Goal: Task Accomplishment & Management: Manage account settings

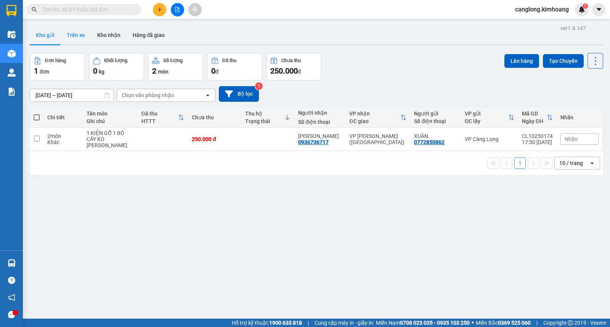
click at [81, 33] on button "Trên xe" at bounding box center [76, 35] width 31 height 18
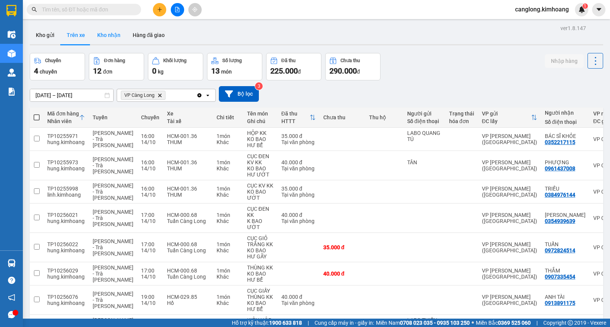
click at [104, 34] on button "Kho nhận" at bounding box center [108, 35] width 35 height 18
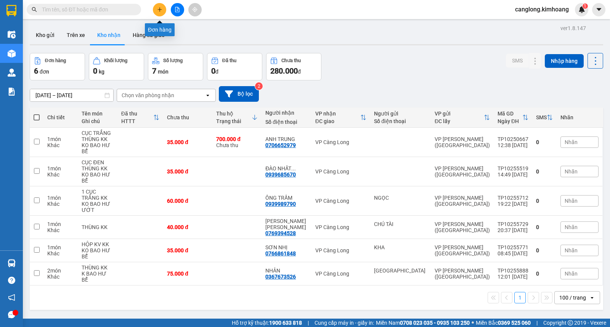
click at [157, 8] on icon "plus" at bounding box center [159, 9] width 5 height 5
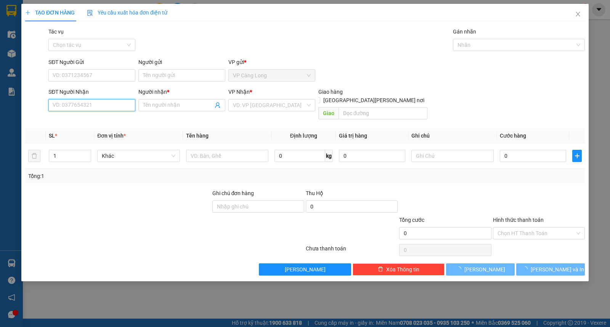
click at [90, 108] on input "SĐT Người Nhận" at bounding box center [91, 105] width 87 height 12
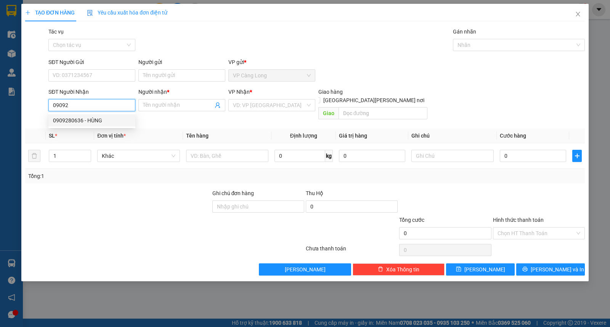
click at [81, 118] on div "0909280636 - HÙNG" at bounding box center [92, 120] width 78 height 8
type input "0909280636"
type input "HÙNG"
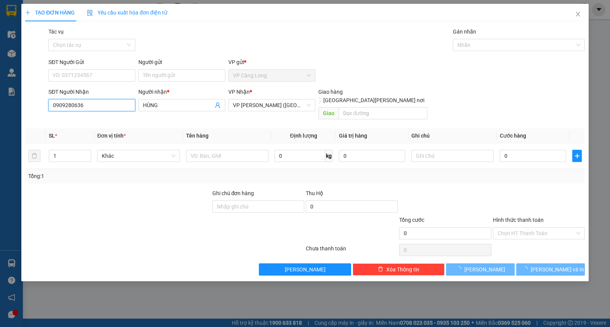
type input "40.000"
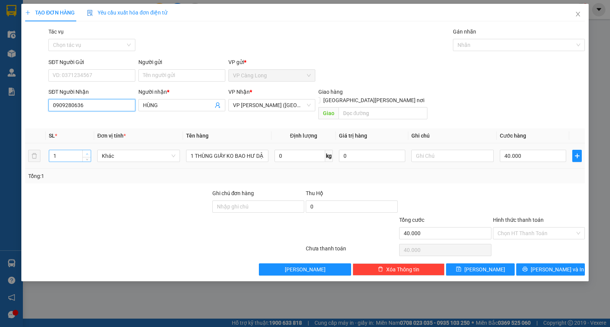
type input "0909280636"
type input "2"
click at [86, 153] on icon "up" at bounding box center [87, 154] width 3 height 3
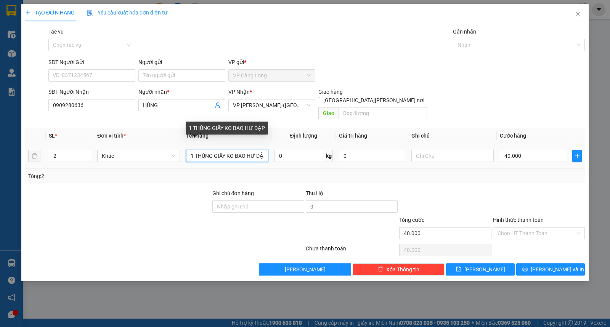
click at [193, 150] on input "1 THÙNG GIẤY KO BAO HƯ DẬP" at bounding box center [227, 156] width 82 height 12
type input "2 THÙNG GIẤY KO BAO HƯ DẬP"
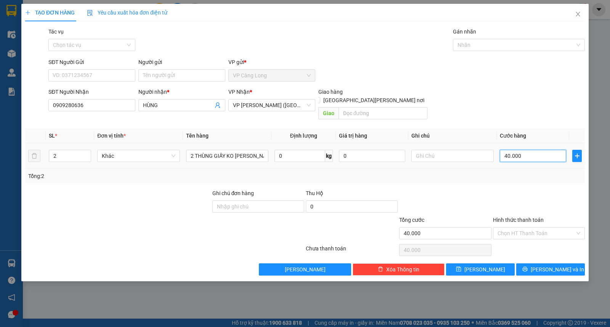
click at [526, 150] on input "40.000" at bounding box center [533, 156] width 66 height 12
type input "8"
type input "80"
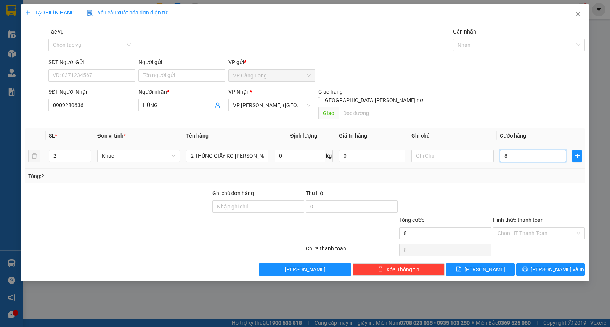
type input "80"
type input "800"
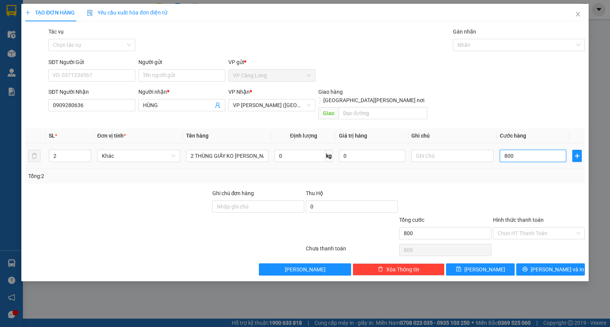
type input "8.000"
type input "80.000"
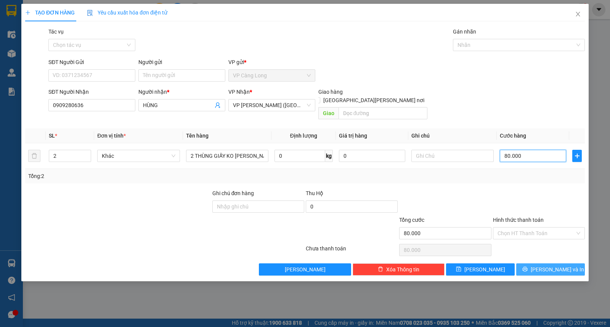
type input "80.000"
click at [533, 264] on button "[PERSON_NAME] và In" at bounding box center [551, 270] width 69 height 12
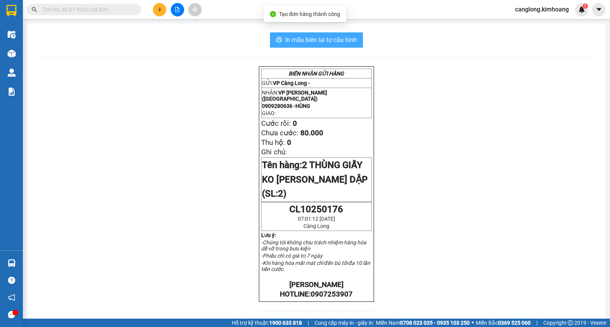
click at [324, 39] on span "In mẫu biên lai tự cấu hình" at bounding box center [321, 40] width 72 height 10
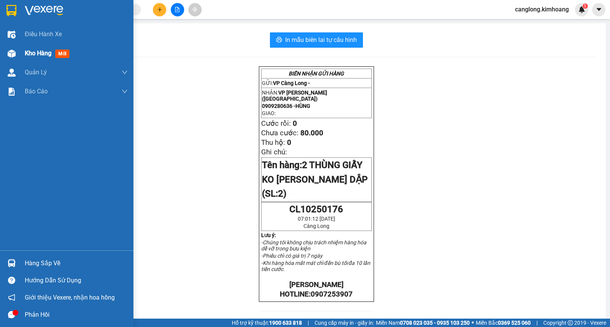
click at [26, 52] on span "Kho hàng" at bounding box center [38, 53] width 27 height 7
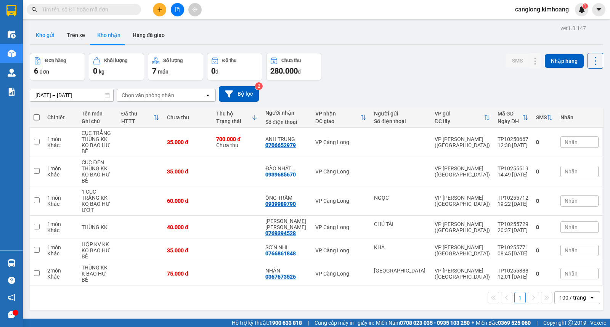
click at [50, 36] on button "Kho gửi" at bounding box center [45, 35] width 31 height 18
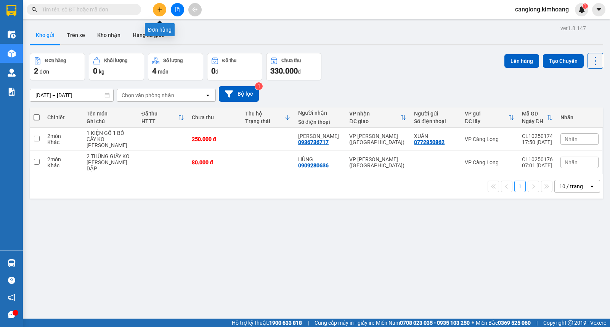
click at [158, 11] on icon "plus" at bounding box center [159, 9] width 5 height 5
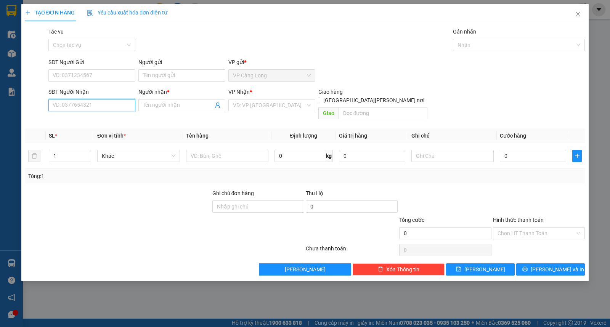
click at [76, 106] on input "SĐT Người Nhận" at bounding box center [91, 105] width 87 height 12
click at [93, 117] on div "0365585725 - HỒNG LOAN" at bounding box center [92, 120] width 78 height 8
type input "0365585725"
type input "HỒNG LOAN"
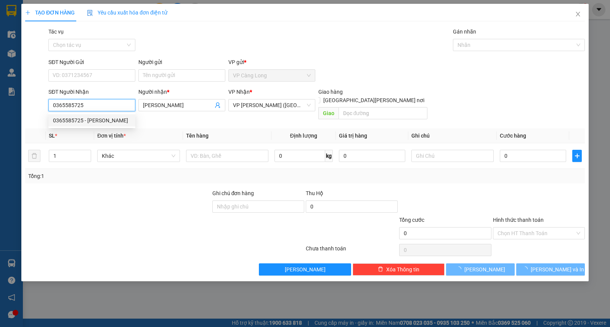
type input "40.000"
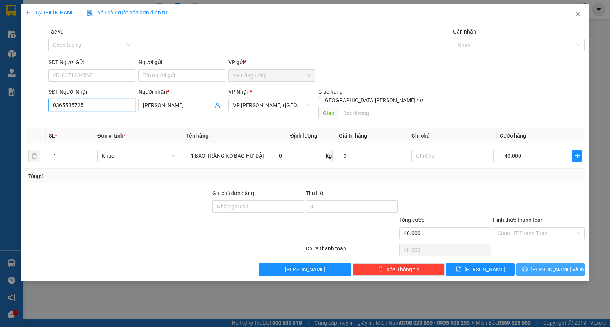
type input "0365585725"
click at [533, 264] on button "[PERSON_NAME] và In" at bounding box center [551, 270] width 69 height 12
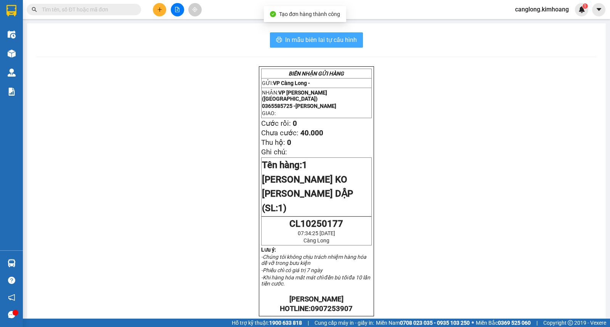
click at [317, 40] on span "In mẫu biên lai tự cấu hình" at bounding box center [321, 40] width 72 height 10
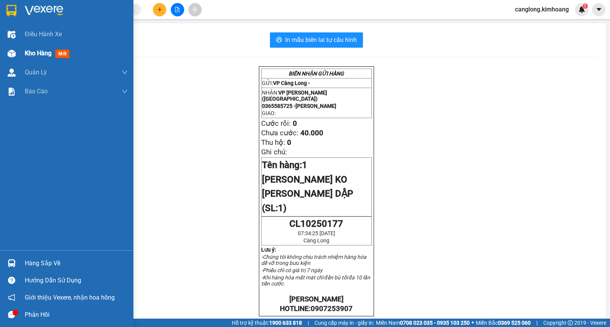
click at [39, 54] on span "Kho hàng" at bounding box center [38, 53] width 27 height 7
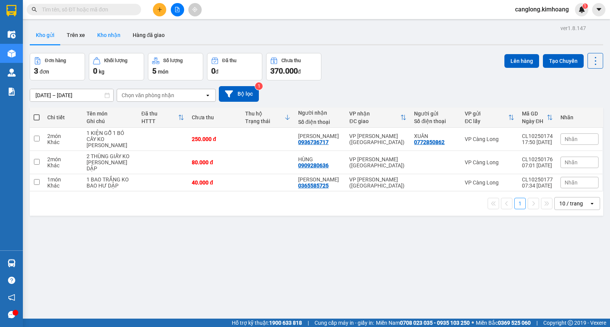
click at [108, 36] on button "Kho nhận" at bounding box center [108, 35] width 35 height 18
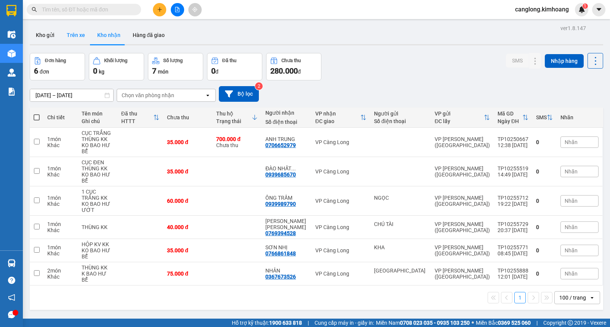
click at [74, 34] on button "Trên xe" at bounding box center [76, 35] width 31 height 18
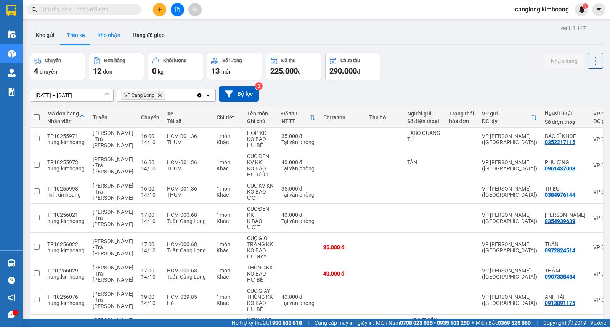
click at [116, 37] on button "Kho nhận" at bounding box center [108, 35] width 35 height 18
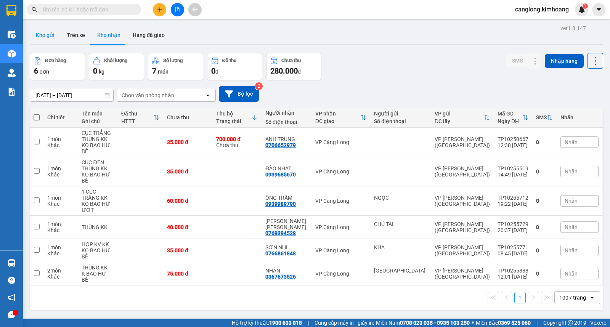
click at [48, 35] on button "Kho gửi" at bounding box center [45, 35] width 31 height 18
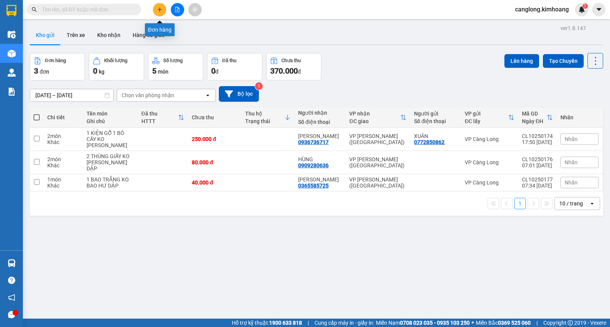
click at [160, 11] on icon "plus" at bounding box center [159, 9] width 5 height 5
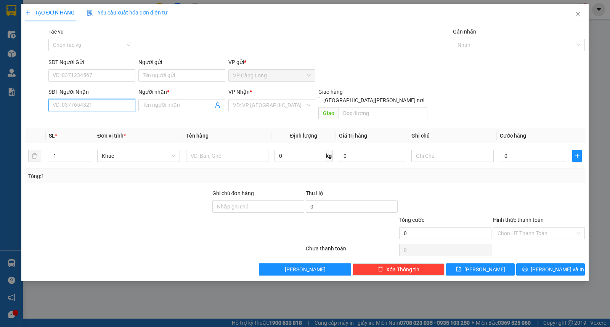
click at [102, 106] on input "SĐT Người Nhận" at bounding box center [91, 105] width 87 height 12
click at [95, 120] on div "0975418796 - A TRỌNG" at bounding box center [92, 120] width 78 height 8
type input "0975418796"
type input "A TRỌNG"
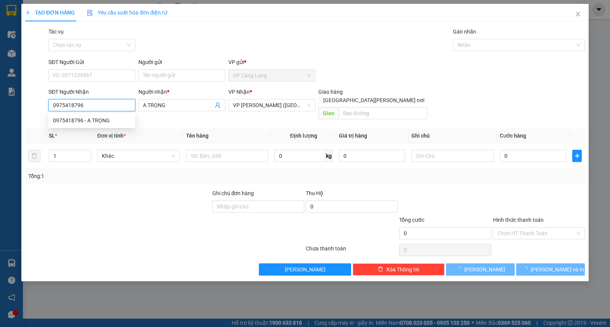
type input "35.000"
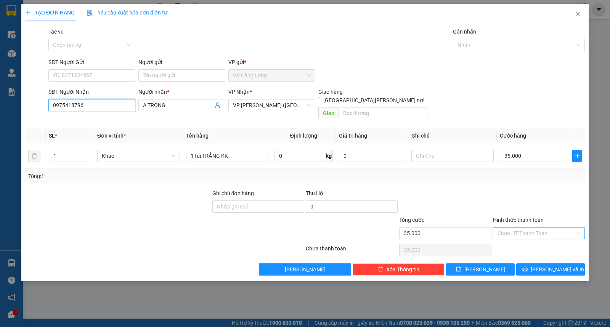
type input "0975418796"
click at [541, 230] on input "Hình thức thanh toán" at bounding box center [536, 233] width 77 height 11
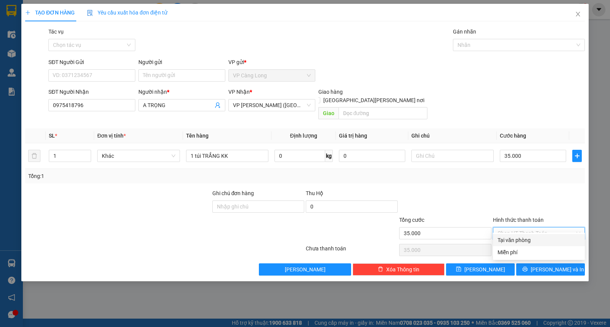
click at [523, 238] on div "Tại văn phòng" at bounding box center [539, 240] width 83 height 8
type input "0"
click at [528, 267] on icon "printer" at bounding box center [525, 269] width 5 height 5
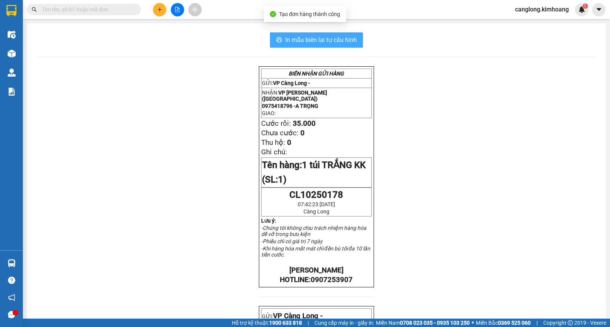
click at [323, 41] on span "In mẫu biên lai tự cấu hình" at bounding box center [321, 40] width 72 height 10
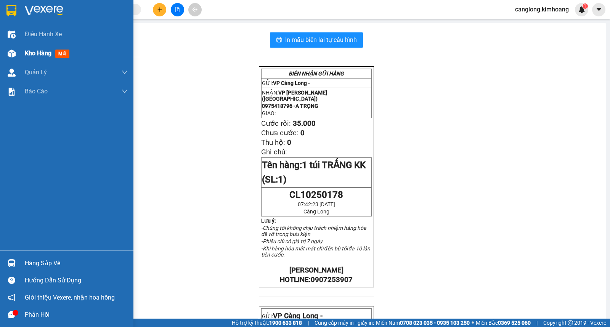
click at [19, 54] on div "Kho hàng mới" at bounding box center [67, 53] width 134 height 19
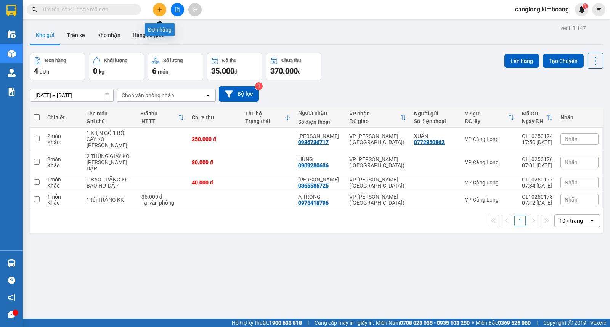
click at [159, 11] on icon "plus" at bounding box center [159, 9] width 5 height 5
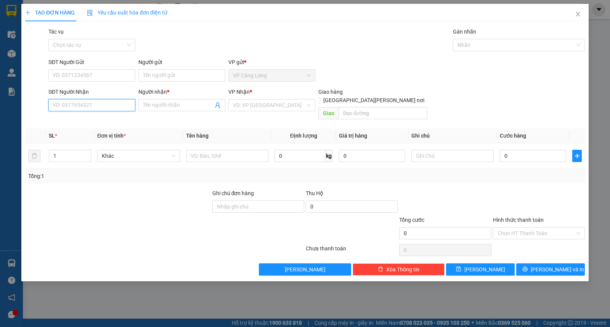
click at [72, 105] on input "SĐT Người Nhận" at bounding box center [91, 105] width 87 height 12
click at [78, 108] on input "SĐT Người Nhận" at bounding box center [91, 105] width 87 height 12
type input "0394802006"
click at [158, 102] on input "Người nhận *" at bounding box center [178, 105] width 70 height 8
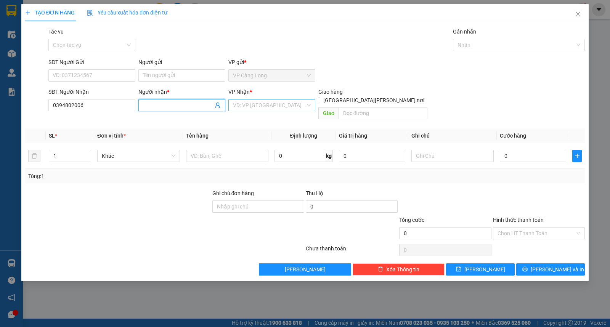
click at [237, 106] on input "search" at bounding box center [269, 105] width 72 height 11
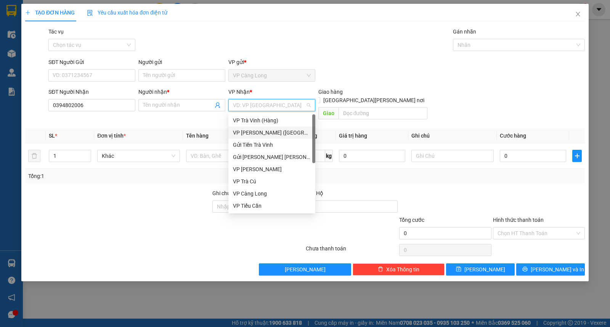
click at [252, 130] on div "VP [PERSON_NAME] ([GEOGRAPHIC_DATA])" at bounding box center [272, 133] width 78 height 8
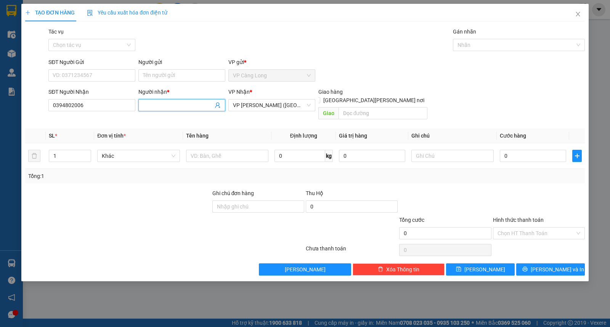
click at [174, 106] on input "Người nhận *" at bounding box center [178, 105] width 70 height 8
click at [204, 150] on input "text" at bounding box center [227, 156] width 82 height 12
type input "1 BỊT TRẮNG BIỂN SỐ KK"
click at [157, 106] on input "Người nhận *" at bounding box center [178, 105] width 70 height 8
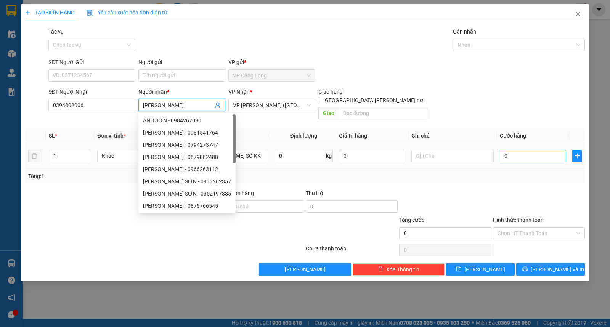
type input "[PERSON_NAME]"
click at [514, 150] on input "0" at bounding box center [533, 156] width 66 height 12
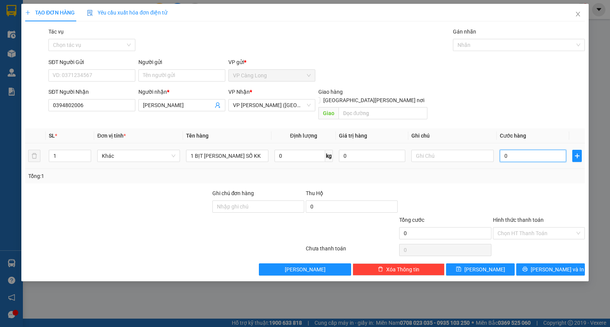
type input "3"
type input "35"
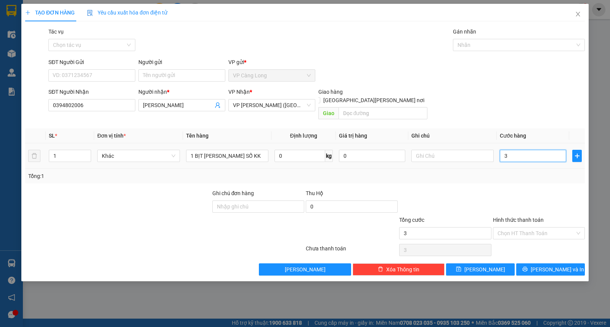
type input "35"
type input "350"
type input "3.500"
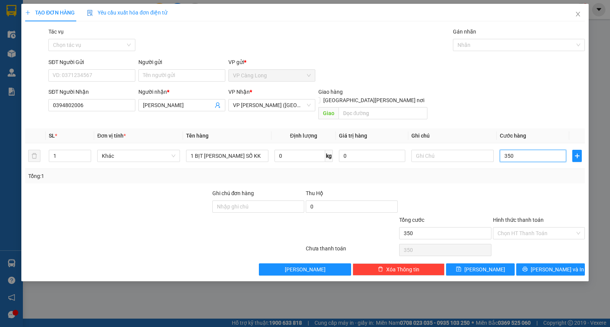
type input "3.500"
type input "35.000"
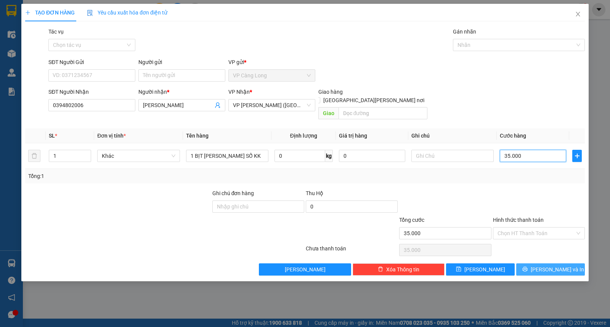
type input "35.000"
click at [528, 267] on icon "printer" at bounding box center [525, 269] width 5 height 5
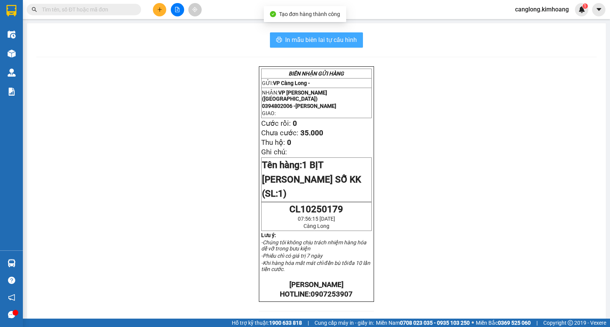
click at [317, 42] on span "In mẫu biên lai tự cấu hình" at bounding box center [321, 40] width 72 height 10
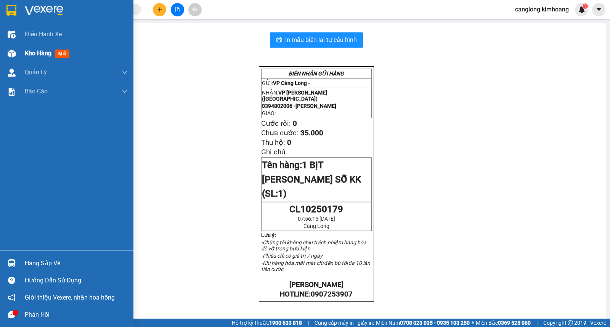
click at [23, 54] on div "Kho hàng mới" at bounding box center [67, 53] width 134 height 19
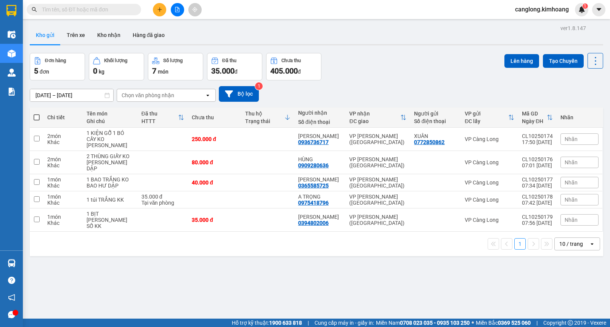
click at [159, 12] on icon "plus" at bounding box center [159, 9] width 5 height 5
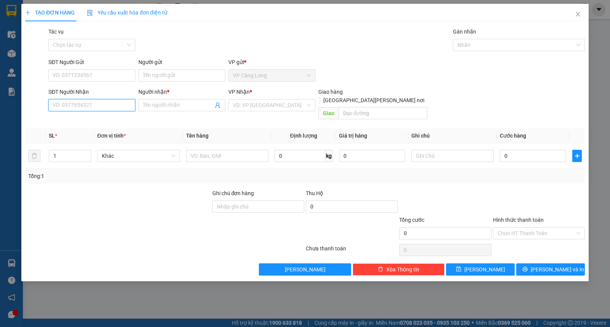
click at [92, 104] on input "SĐT Người Nhận" at bounding box center [91, 105] width 87 height 12
click at [74, 108] on input "SĐT Người Nhận" at bounding box center [91, 105] width 87 height 12
click at [89, 117] on div "0947363839 - PHƯƠNG" at bounding box center [92, 120] width 78 height 8
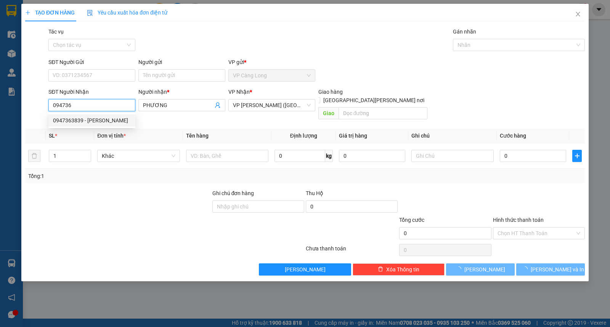
type input "0947363839"
type input "PHƯƠNG"
type input "35.000"
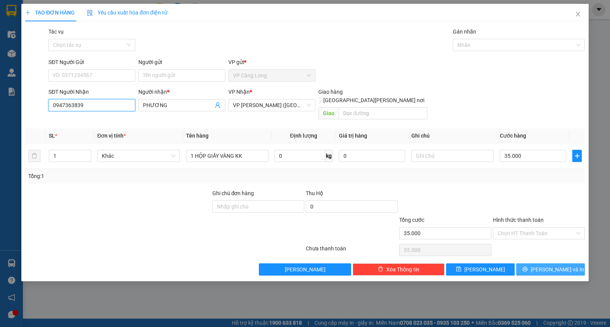
type input "0947363839"
click at [535, 264] on button "[PERSON_NAME] và In" at bounding box center [551, 270] width 69 height 12
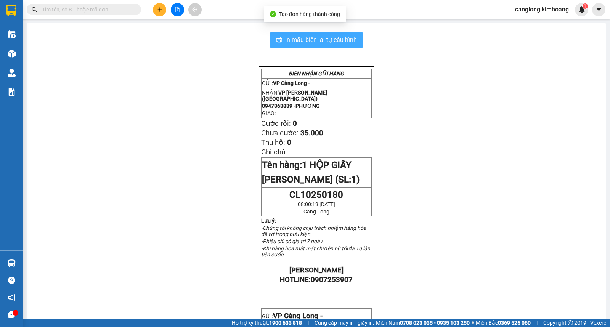
click at [327, 41] on span "In mẫu biên lai tự cấu hình" at bounding box center [321, 40] width 72 height 10
click at [158, 10] on icon "plus" at bounding box center [160, 9] width 4 height 0
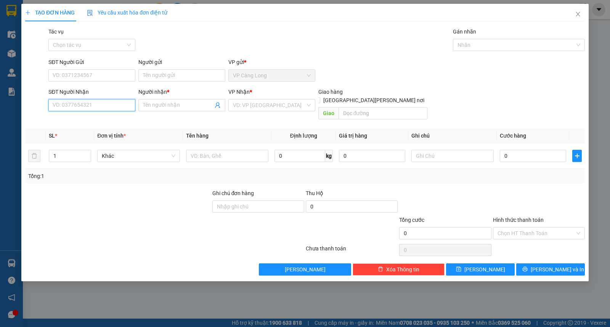
click at [66, 105] on input "SĐT Người Nhận" at bounding box center [91, 105] width 87 height 12
click at [100, 114] on div "0938647922 - thiên nhiên" at bounding box center [91, 120] width 87 height 12
type input "0938647922"
type input "thiên nhiên"
type input "35.000"
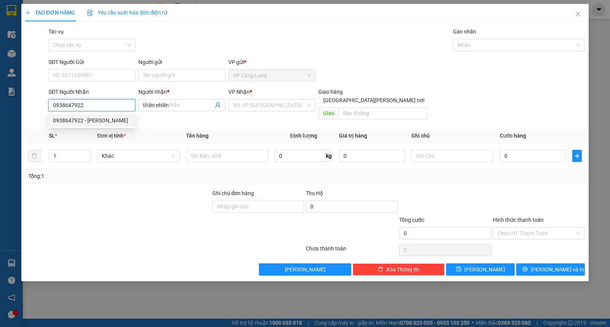
type input "35.000"
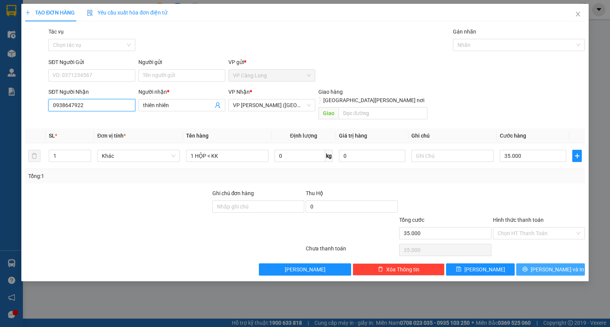
type input "0938647922"
click at [532, 264] on button "[PERSON_NAME] và In" at bounding box center [551, 270] width 69 height 12
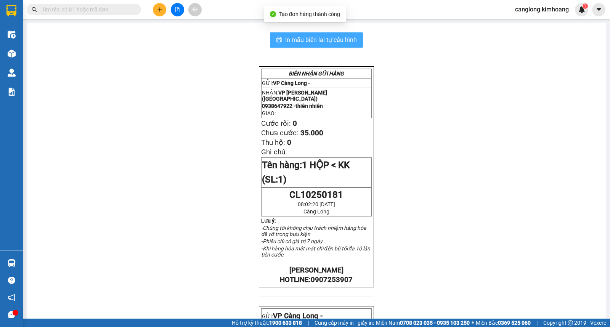
click at [334, 43] on span "In mẫu biên lai tự cấu hình" at bounding box center [321, 40] width 72 height 10
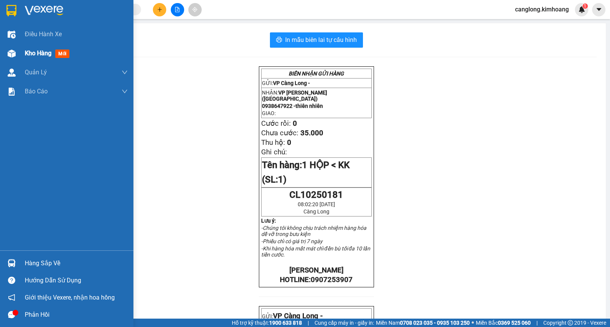
click at [32, 56] on span "Kho hàng" at bounding box center [38, 53] width 27 height 7
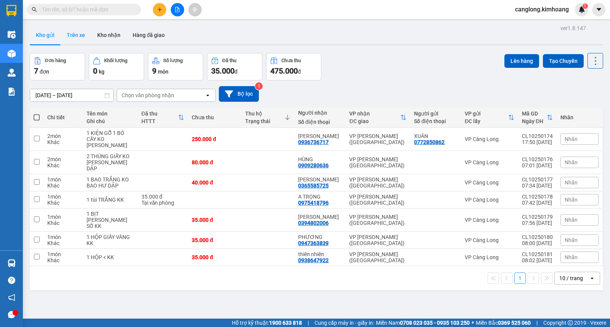
click at [81, 39] on button "Trên xe" at bounding box center [76, 35] width 31 height 18
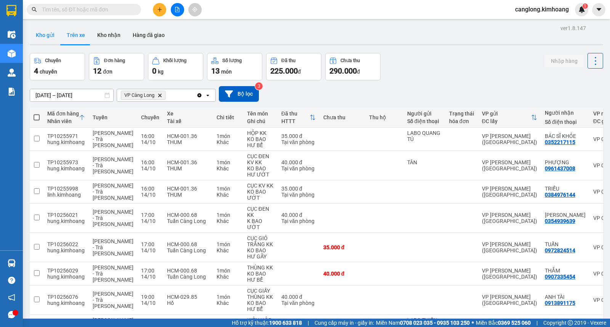
click at [51, 39] on button "Kho gửi" at bounding box center [45, 35] width 31 height 18
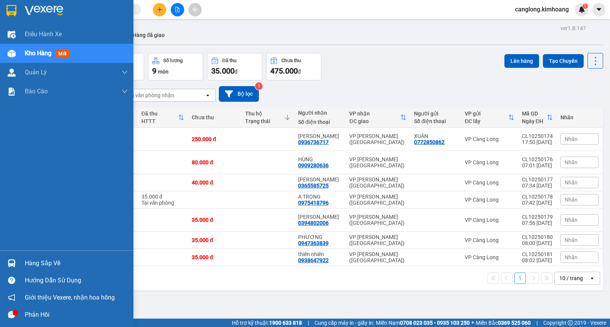
drag, startPoint x: 24, startPoint y: 262, endPoint x: 25, endPoint y: 256, distance: 6.2
click at [24, 261] on div "Hàng sắp về" at bounding box center [67, 263] width 134 height 17
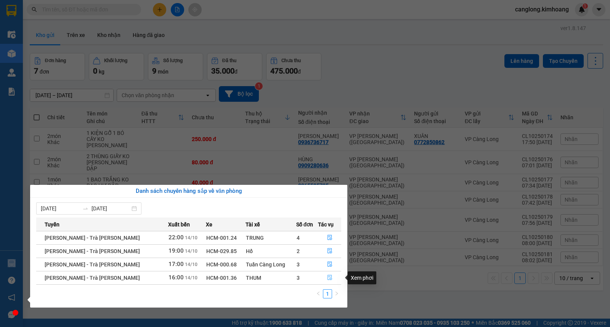
click at [329, 277] on icon "file-done" at bounding box center [329, 277] width 5 height 5
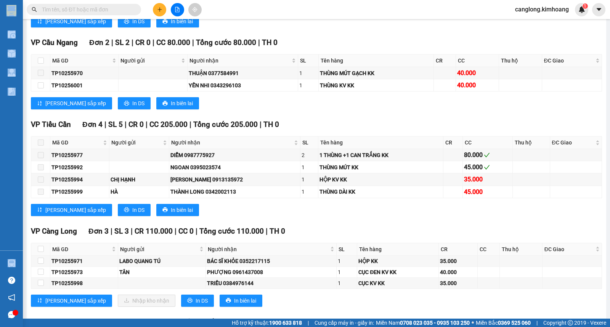
scroll to position [636, 0]
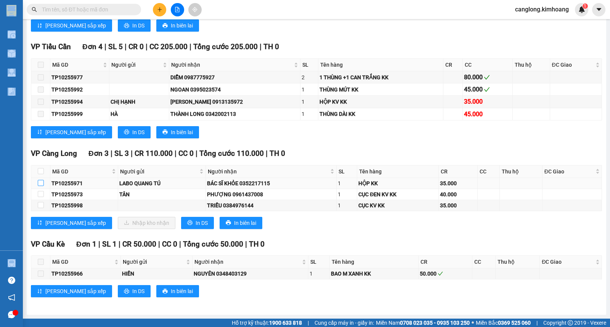
click at [40, 183] on input "checkbox" at bounding box center [41, 183] width 6 height 6
checkbox input "true"
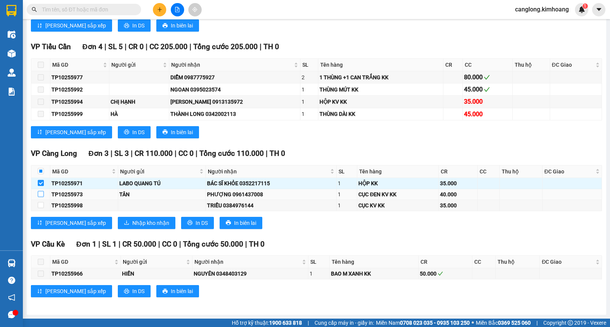
click at [42, 190] on label at bounding box center [41, 194] width 6 height 8
click at [42, 191] on input "checkbox" at bounding box center [41, 194] width 6 height 6
checkbox input "true"
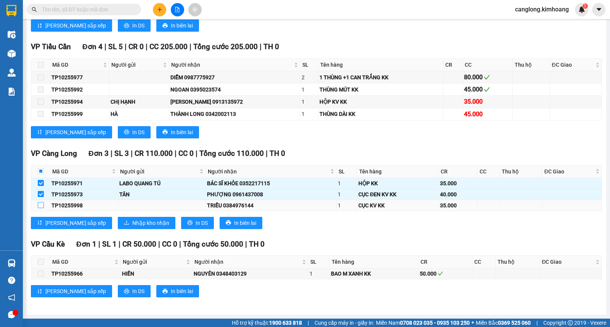
click at [40, 203] on input "checkbox" at bounding box center [41, 205] width 6 height 6
checkbox input "true"
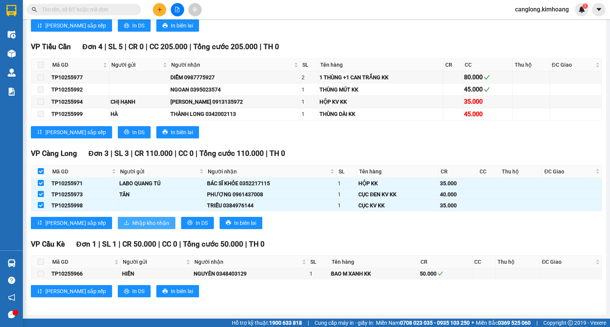
click at [132, 221] on span "Nhập kho nhận" at bounding box center [150, 223] width 37 height 8
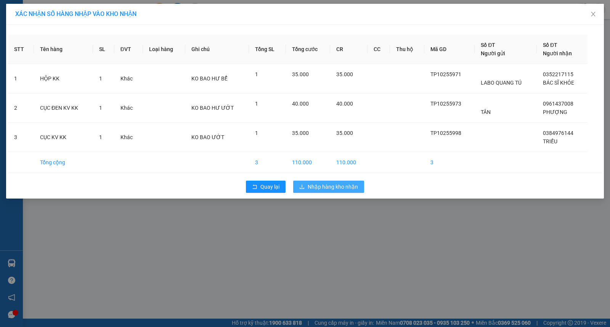
click at [314, 191] on span "Nhập hàng kho nhận" at bounding box center [333, 187] width 50 height 8
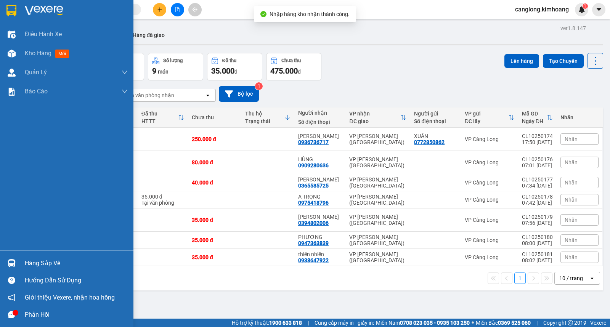
click at [23, 263] on div "Hàng sắp về" at bounding box center [67, 263] width 134 height 17
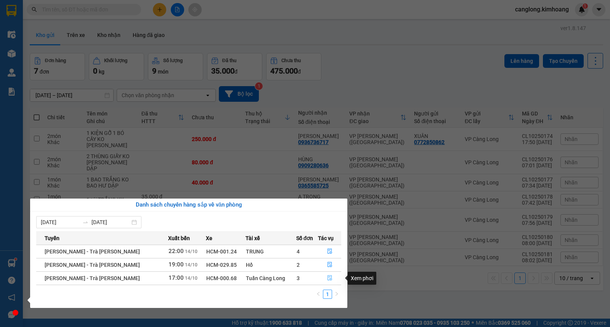
click at [328, 279] on icon "file-done" at bounding box center [330, 277] width 5 height 5
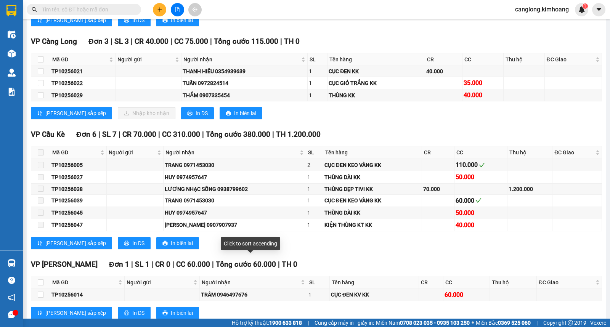
scroll to position [723, 0]
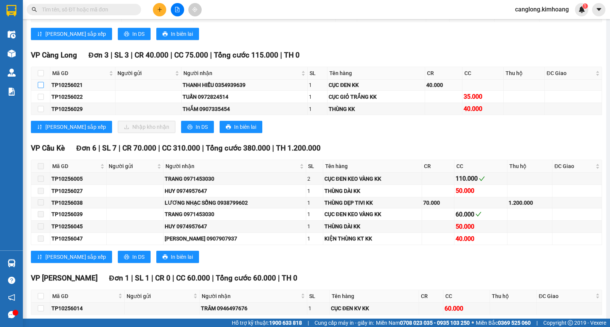
click at [43, 88] on input "checkbox" at bounding box center [41, 85] width 6 height 6
checkbox input "true"
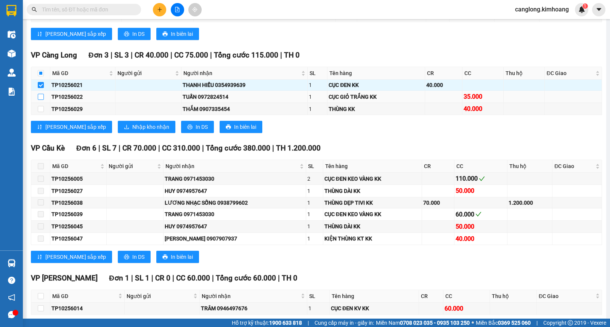
click at [39, 100] on input "checkbox" at bounding box center [41, 97] width 6 height 6
checkbox input "true"
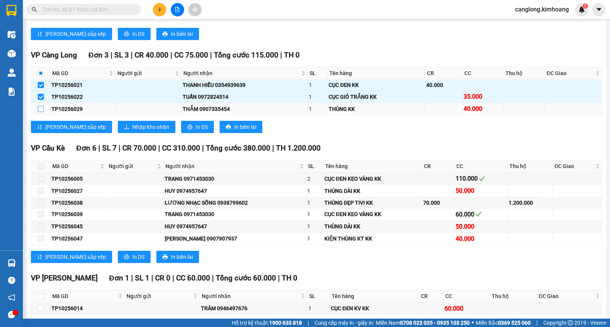
click at [40, 112] on input "checkbox" at bounding box center [41, 109] width 6 height 6
checkbox input "true"
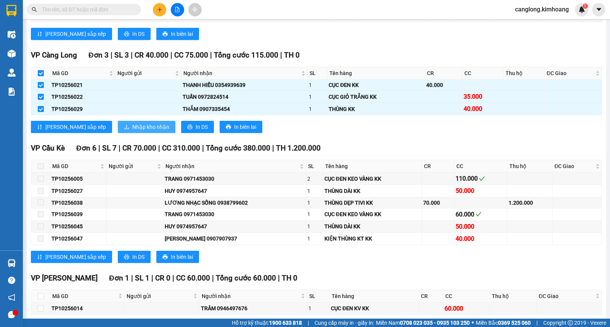
click at [124, 130] on icon "download" at bounding box center [126, 126] width 5 height 5
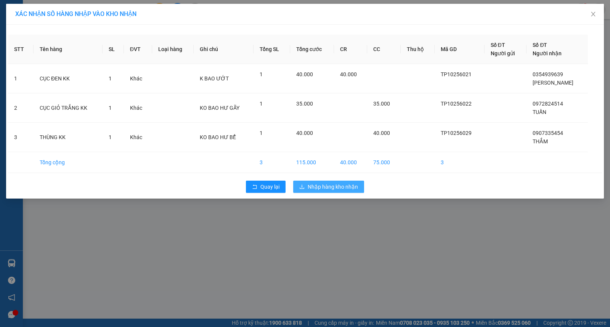
click at [321, 187] on span "Nhập hàng kho nhận" at bounding box center [333, 187] width 50 height 8
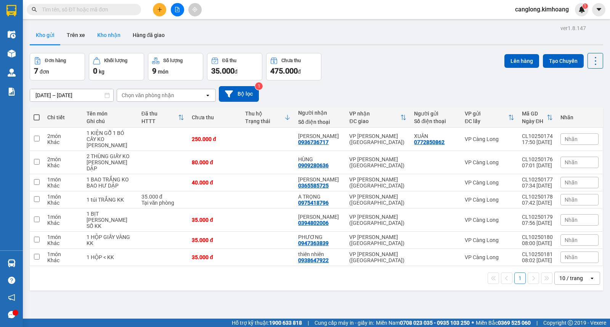
click at [108, 37] on button "Kho nhận" at bounding box center [108, 35] width 35 height 18
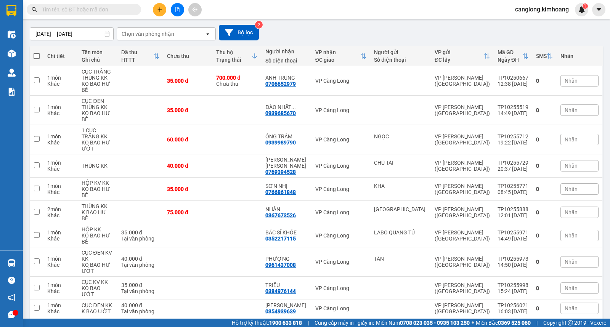
scroll to position [95, 0]
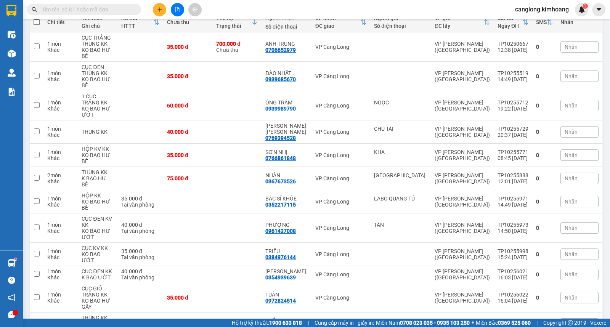
click at [109, 9] on input "text" at bounding box center [87, 9] width 90 height 8
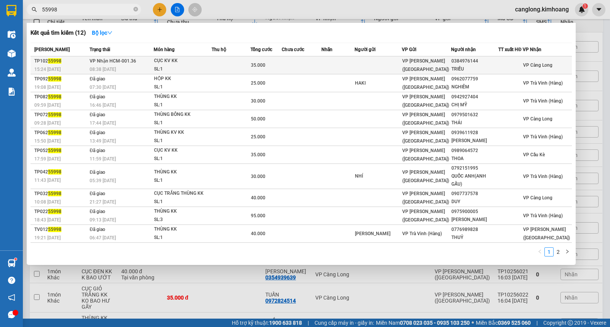
type input "55998"
click at [355, 64] on td at bounding box center [339, 65] width 34 height 18
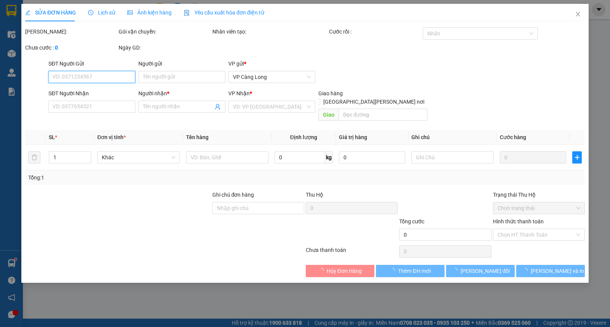
type input "0384976144"
type input "TRIỀU"
type input "35.000"
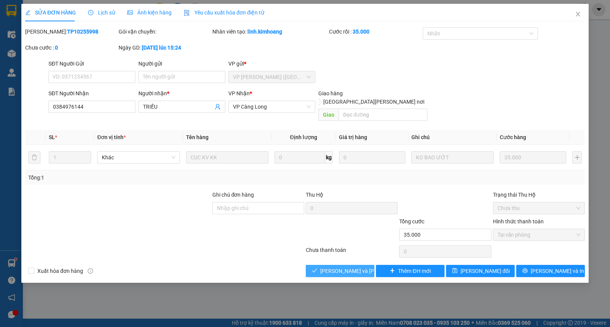
click at [330, 267] on span "[PERSON_NAME] và Giao hàng" at bounding box center [372, 271] width 103 height 8
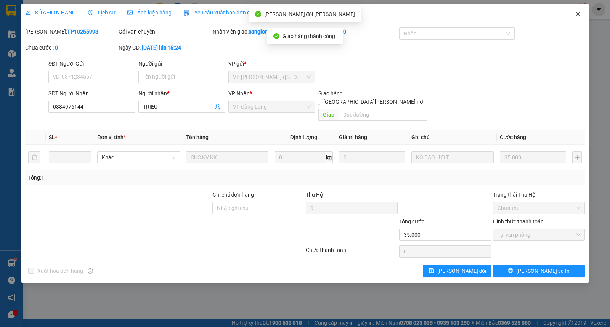
click at [578, 13] on icon "close" at bounding box center [578, 14] width 6 height 6
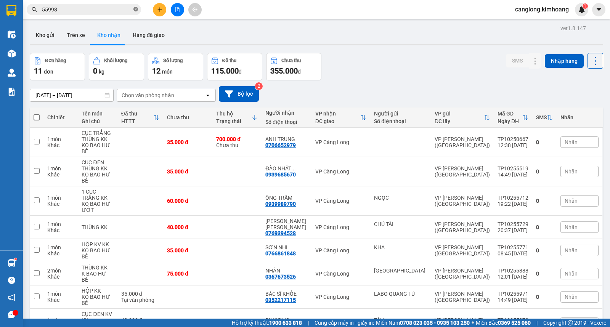
click at [135, 9] on icon "close-circle" at bounding box center [136, 9] width 5 height 5
click at [75, 36] on button "Trên xe" at bounding box center [76, 35] width 31 height 18
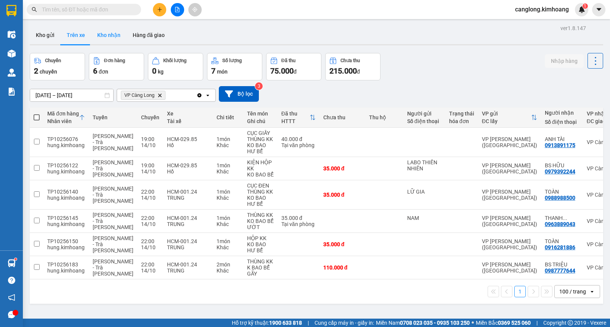
click at [113, 35] on button "Kho nhận" at bounding box center [108, 35] width 35 height 18
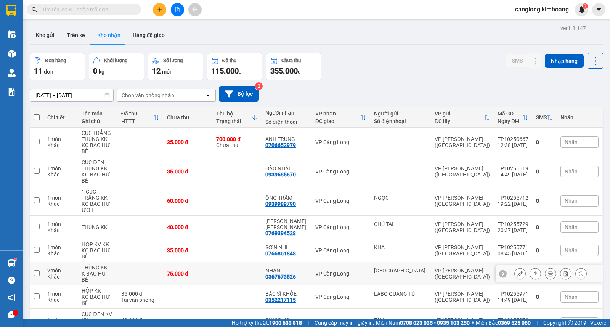
scroll to position [78, 0]
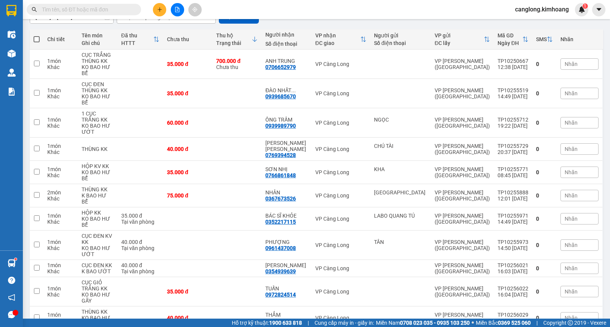
click at [123, 10] on input "text" at bounding box center [87, 9] width 90 height 8
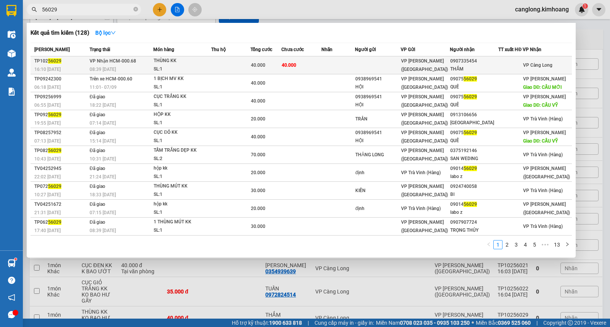
type input "56029"
click at [293, 63] on span "40.000" at bounding box center [289, 65] width 14 height 5
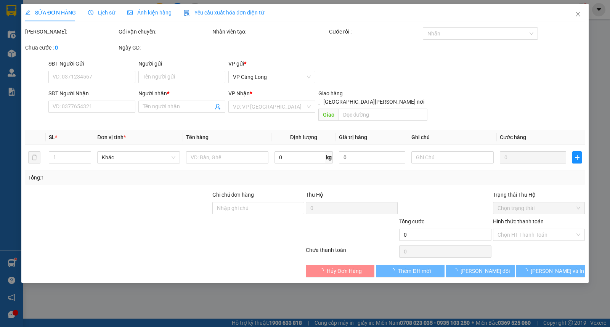
type input "0907335454"
type input "THẮM"
type input "40.000"
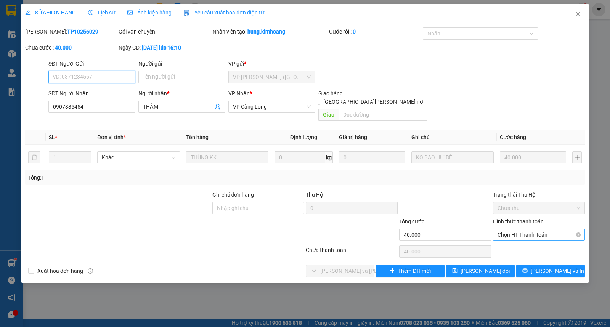
click at [517, 229] on span "Chọn HT Thanh Toán" at bounding box center [539, 234] width 83 height 11
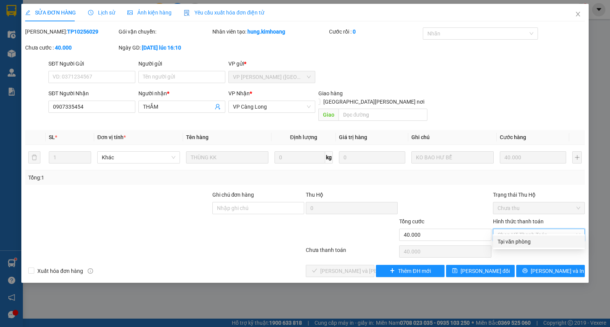
click at [502, 246] on div "Tại văn phòng" at bounding box center [539, 242] width 92 height 12
type input "0"
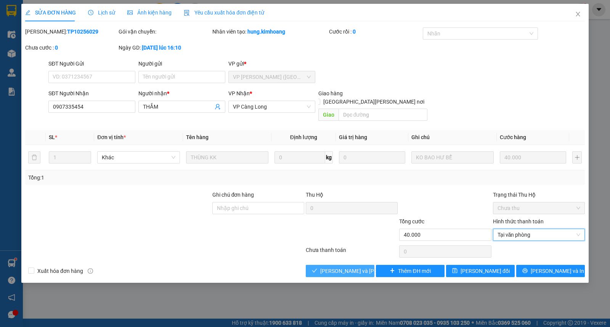
click at [328, 267] on span "[PERSON_NAME] và Giao hàng" at bounding box center [372, 271] width 103 height 8
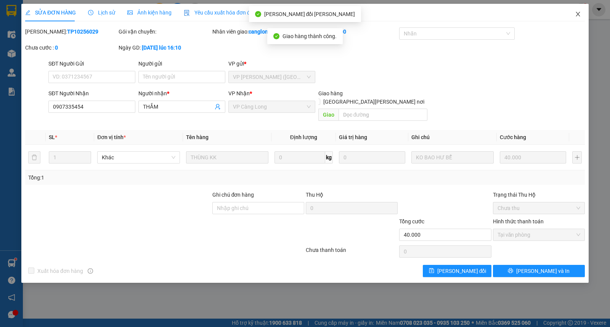
drag, startPoint x: 579, startPoint y: 14, endPoint x: 577, endPoint y: 19, distance: 5.5
click at [578, 14] on icon "close" at bounding box center [578, 14] width 6 height 6
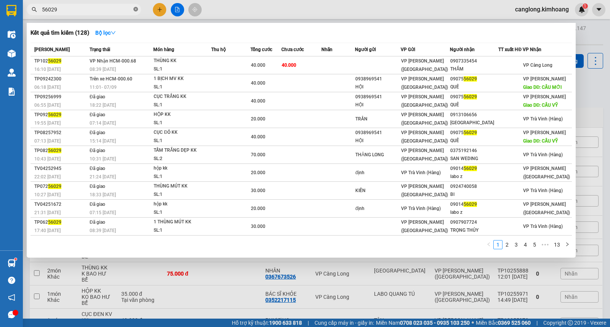
click at [136, 10] on icon "close-circle" at bounding box center [136, 9] width 5 height 5
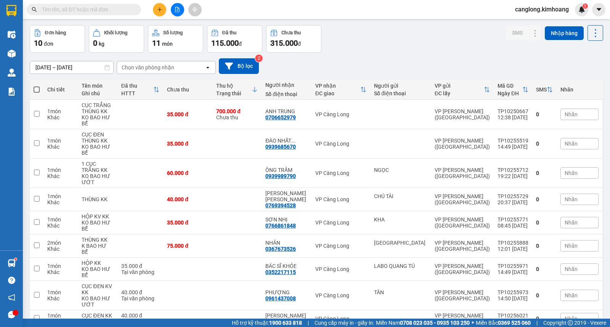
scroll to position [61, 0]
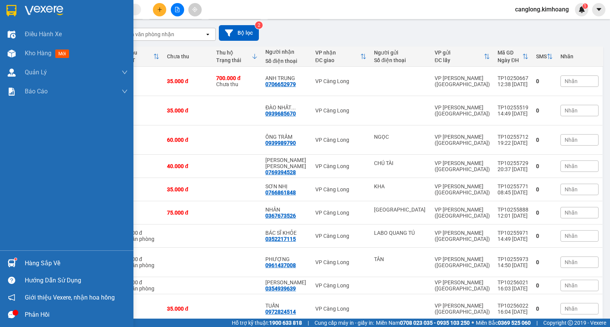
click at [14, 263] on img at bounding box center [12, 263] width 8 height 8
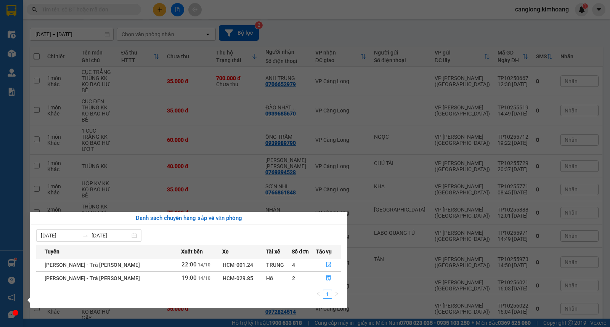
click at [453, 27] on section "Kết quả tìm kiếm ( 128 ) Bộ lọc Mã ĐH Trạng thái Món hàng Thu hộ Tổng cước Chưa…" at bounding box center [305, 163] width 610 height 327
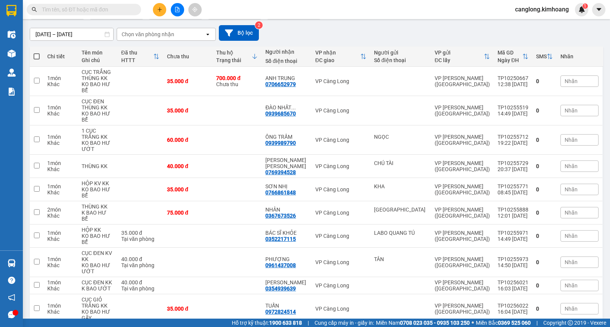
click at [117, 12] on input "text" at bounding box center [87, 9] width 90 height 8
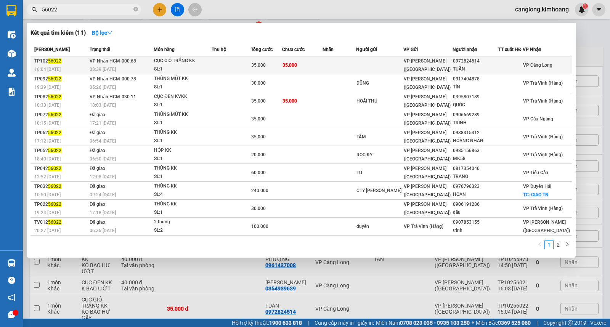
type input "56022"
click at [314, 66] on td "35.000" at bounding box center [302, 65] width 40 height 18
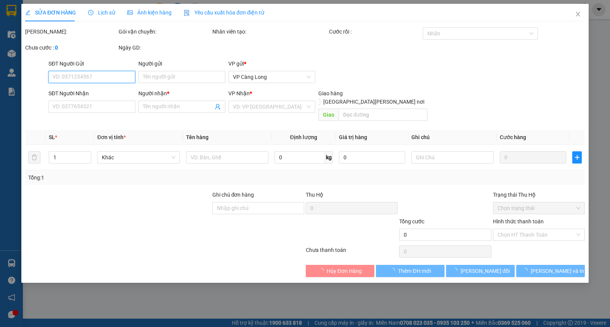
type input "0972824514"
type input "TUẤN"
type input "35.000"
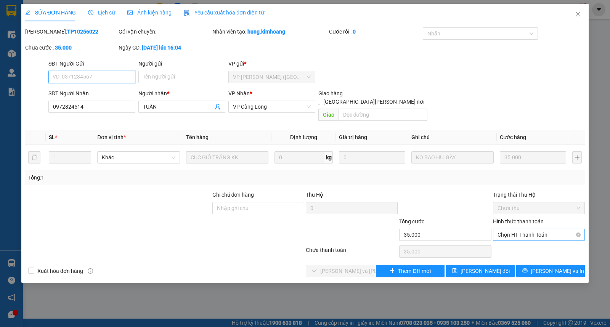
click at [506, 229] on span "Chọn HT Thanh Toán" at bounding box center [539, 234] width 83 height 11
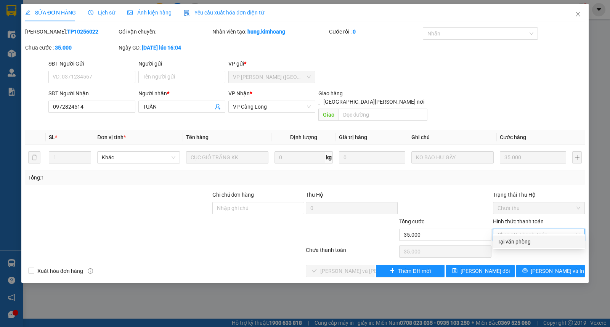
click at [504, 242] on div "Tại văn phòng" at bounding box center [539, 242] width 83 height 8
type input "0"
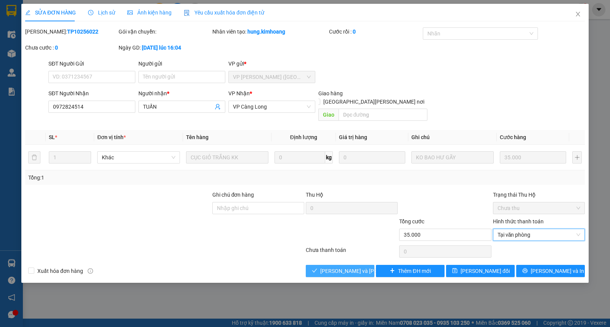
click at [347, 267] on span "[PERSON_NAME] và Giao hàng" at bounding box center [372, 271] width 103 height 8
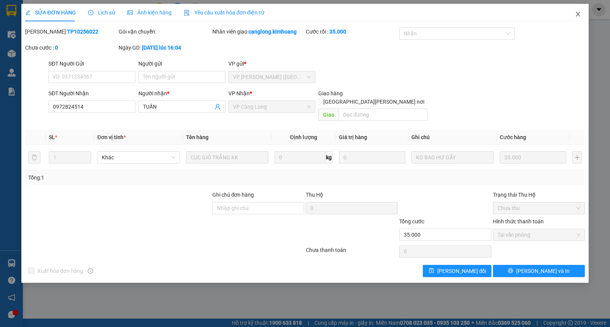
click at [577, 14] on icon "close" at bounding box center [578, 14] width 6 height 6
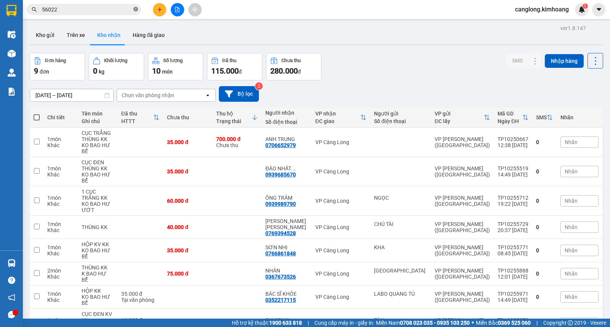
click at [134, 9] on icon "close-circle" at bounding box center [136, 9] width 5 height 5
click at [159, 12] on icon "plus" at bounding box center [159, 9] width 5 height 5
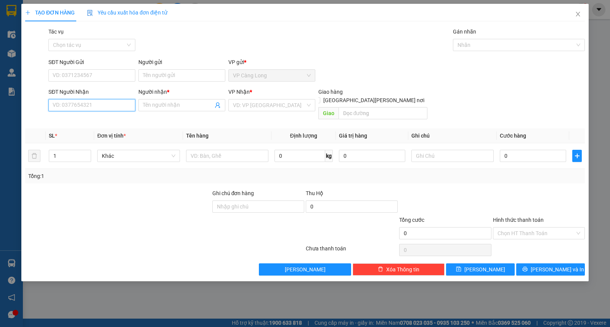
click at [105, 105] on input "SĐT Người Nhận" at bounding box center [91, 105] width 87 height 12
click at [103, 121] on div "0909280636 - HÙNG" at bounding box center [92, 120] width 78 height 8
type input "0909280636"
type input "HÙNG"
type input "80.000"
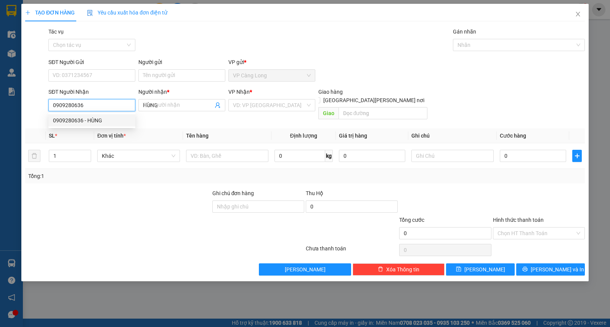
type input "80.000"
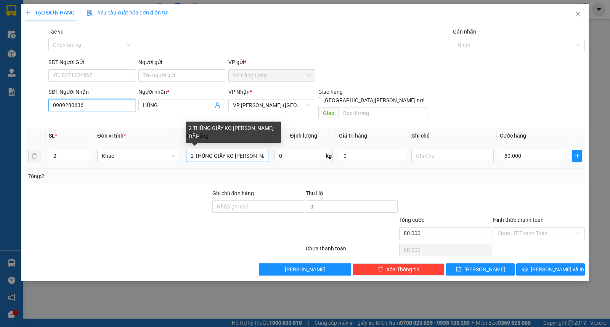
type input "0909280636"
click at [193, 150] on input "2 THÙNG GIẤY KO BAO HƯ DẬP" at bounding box center [227, 156] width 82 height 12
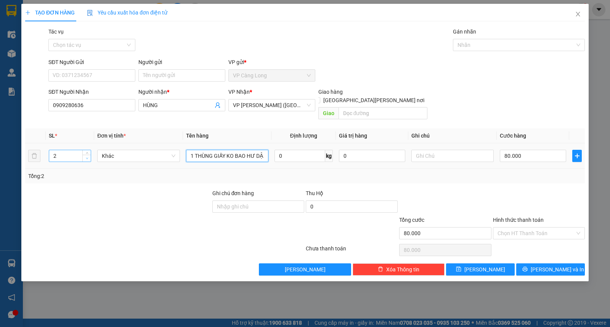
type input "1 THÙNG GIẤY KO BAO HƯ DẬP"
type input "1"
click at [85, 156] on span "down" at bounding box center [87, 158] width 5 height 5
click at [529, 150] on input "80.000" at bounding box center [533, 156] width 66 height 12
type input "4"
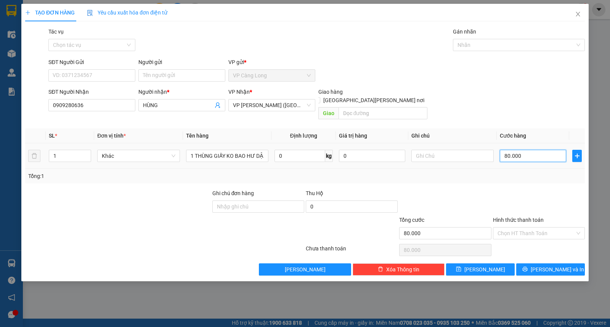
type input "4"
type input "40"
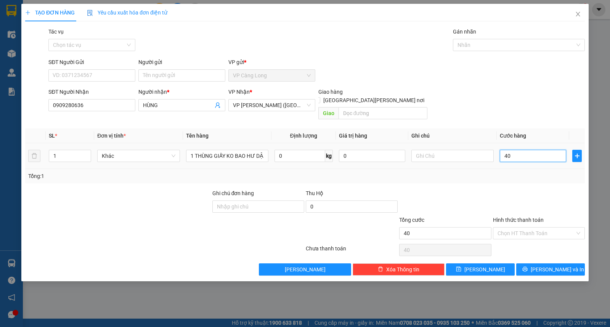
type input "400"
type input "4.000"
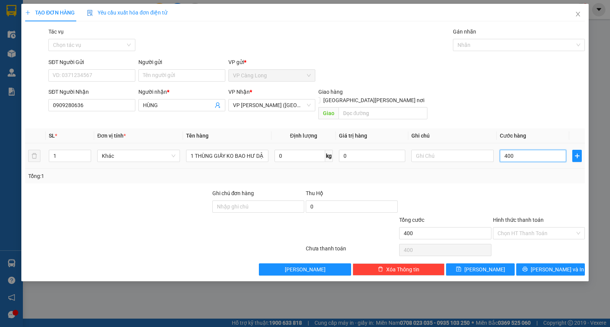
type input "4.000"
type input "40.000"
click at [528, 267] on icon "printer" at bounding box center [525, 269] width 5 height 5
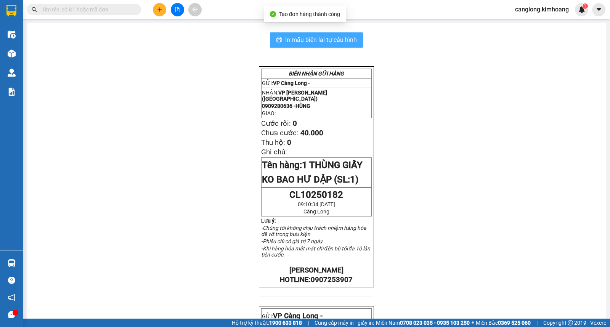
click at [311, 39] on span "In mẫu biên lai tự cấu hình" at bounding box center [321, 40] width 72 height 10
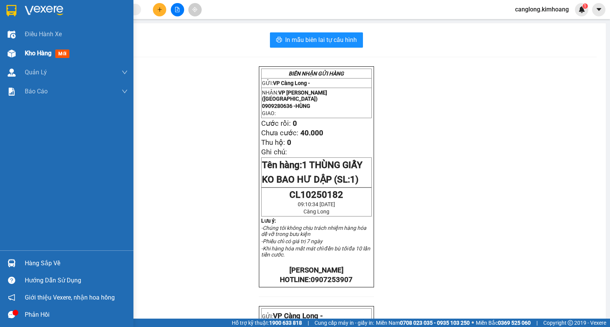
click at [26, 50] on span "Kho hàng" at bounding box center [38, 53] width 27 height 7
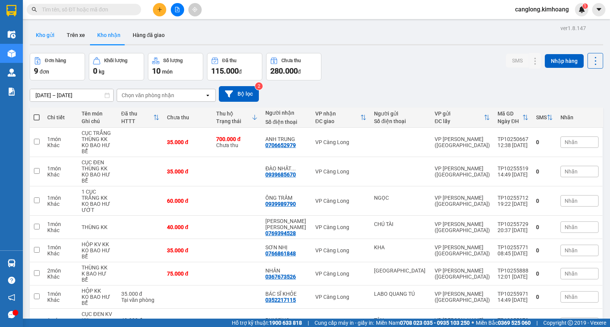
click at [48, 37] on button "Kho gửi" at bounding box center [45, 35] width 31 height 18
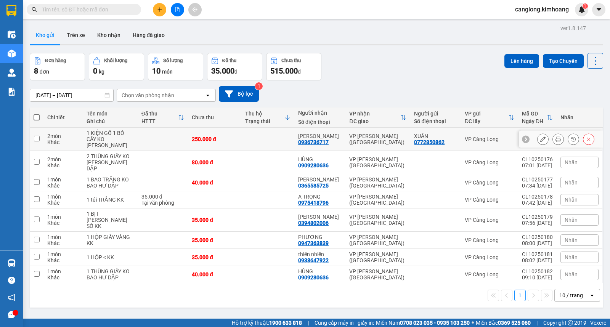
click at [37, 139] on input "checkbox" at bounding box center [37, 139] width 6 height 6
checkbox input "true"
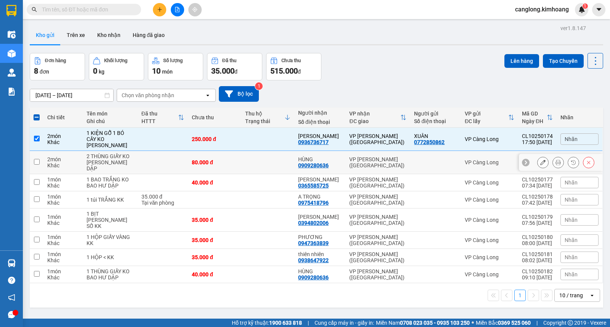
click at [39, 159] on input "checkbox" at bounding box center [37, 162] width 6 height 6
checkbox input "true"
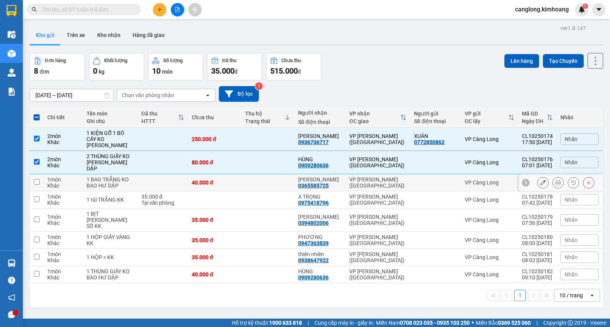
click at [36, 180] on td at bounding box center [37, 182] width 14 height 17
checkbox input "true"
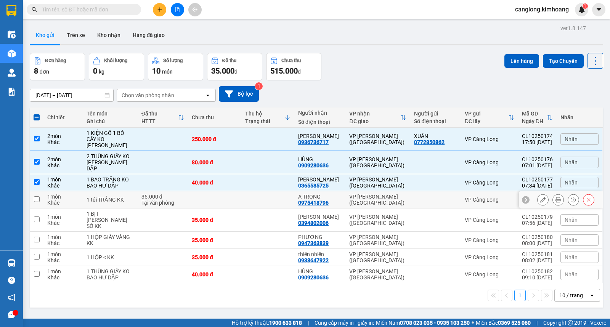
click at [37, 192] on td at bounding box center [37, 200] width 14 height 17
checkbox input "true"
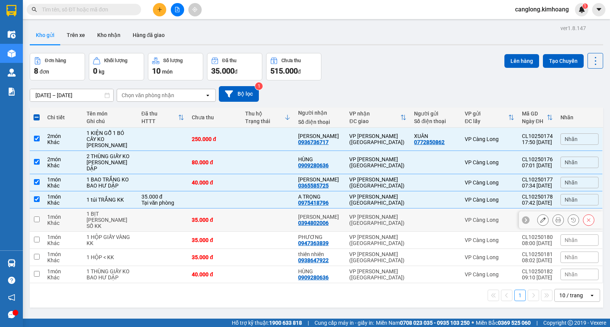
click at [38, 209] on td at bounding box center [37, 220] width 14 height 23
checkbox input "true"
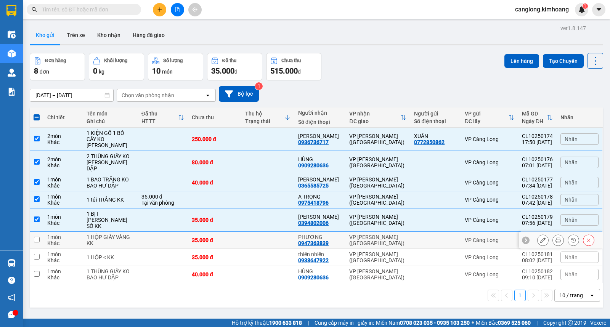
click at [36, 232] on td at bounding box center [37, 240] width 14 height 17
checkbox input "true"
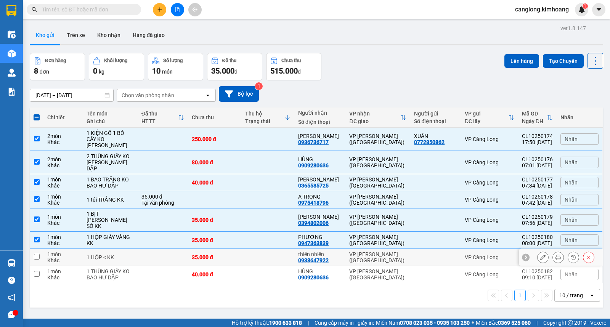
click at [38, 254] on input "checkbox" at bounding box center [37, 257] width 6 height 6
checkbox input "true"
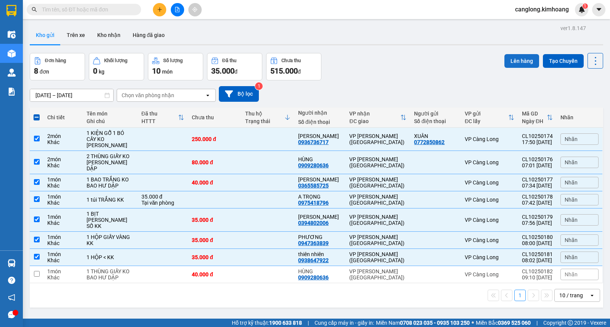
click at [514, 63] on button "Lên hàng" at bounding box center [522, 61] width 35 height 14
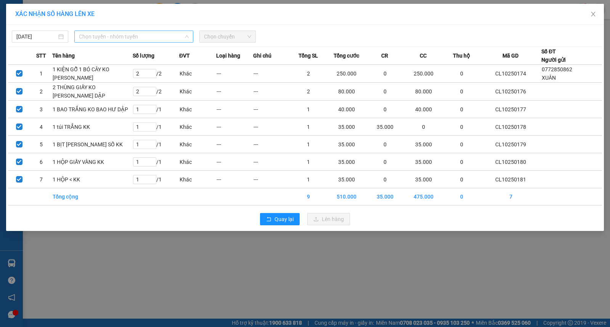
click at [147, 32] on span "Chọn tuyến - nhóm tuyến" at bounding box center [134, 36] width 110 height 11
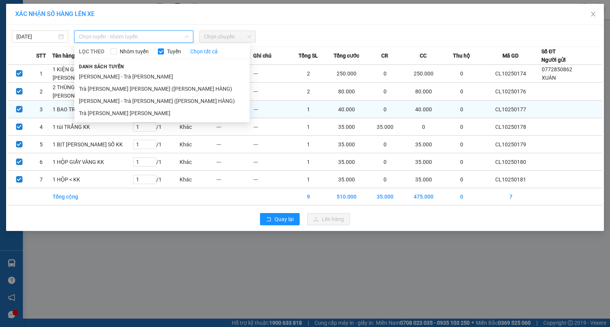
click at [118, 113] on li "Trà Vinh - Hồ Chí Minh" at bounding box center [162, 113] width 176 height 12
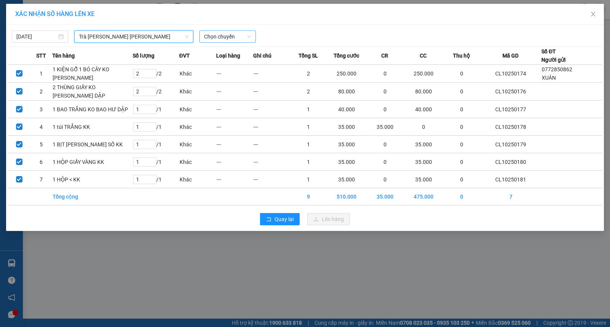
click at [227, 37] on span "Chọn chuyến" at bounding box center [227, 36] width 47 height 11
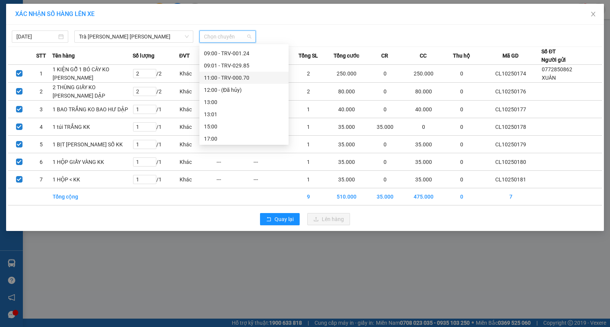
scroll to position [127, 0]
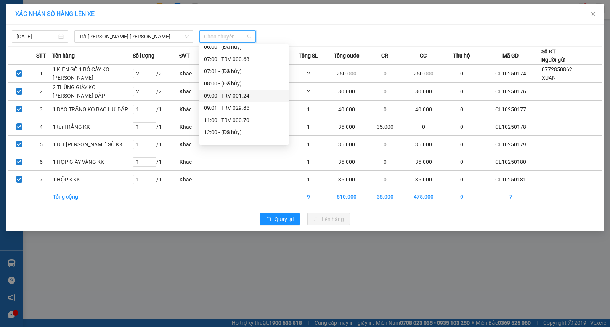
click at [222, 95] on div "09:00 - TRV-001.24" at bounding box center [244, 96] width 80 height 8
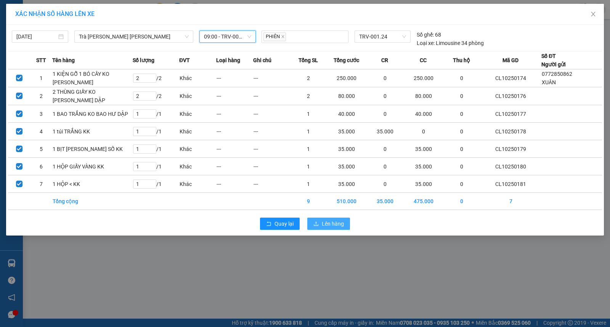
click at [321, 230] on button "Lên hàng" at bounding box center [329, 224] width 43 height 12
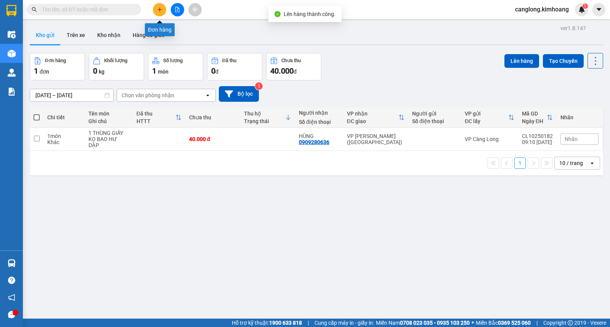
click at [161, 11] on icon "plus" at bounding box center [159, 9] width 5 height 5
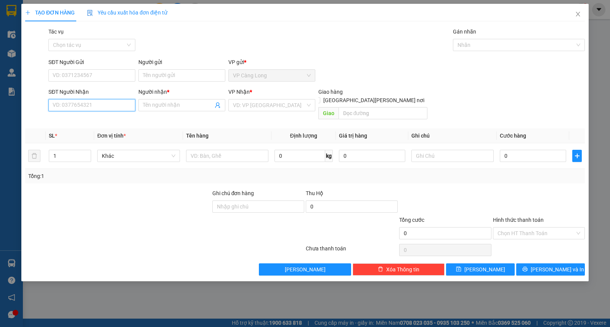
click at [85, 104] on input "SĐT Người Nhận" at bounding box center [91, 105] width 87 height 12
click at [93, 118] on div "0915223556 - CHỊ THẢO" at bounding box center [92, 120] width 78 height 8
type input "0915223556"
type input "CHỊ THẢO"
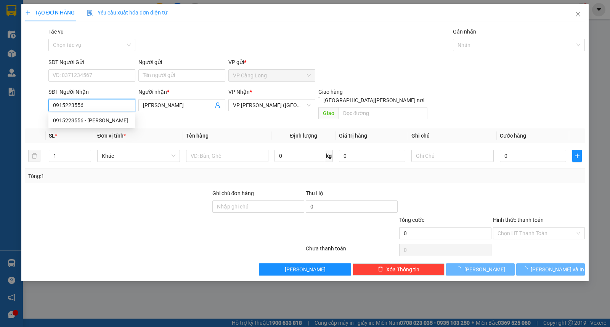
type input "35.000"
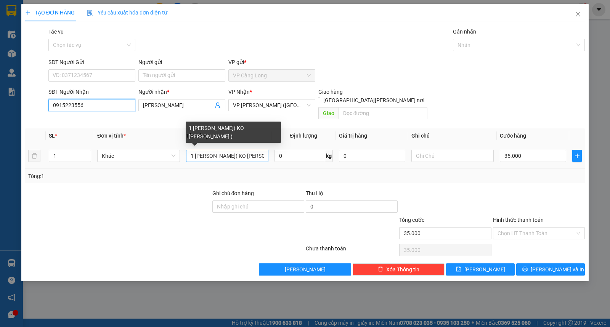
type input "0915223556"
click at [221, 150] on input "1 BỊCH VÀNG( KO BAO HƯ )" at bounding box center [227, 156] width 82 height 12
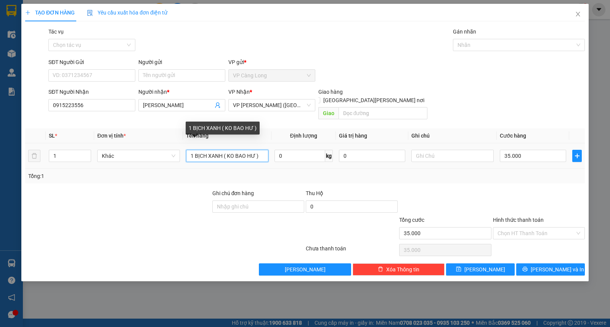
click at [263, 150] on input "1 BỊCH XANH ( KO BAO HƯ )" at bounding box center [227, 156] width 82 height 12
type input "1 BỊCH XANH ( KO BAO HƯ )"
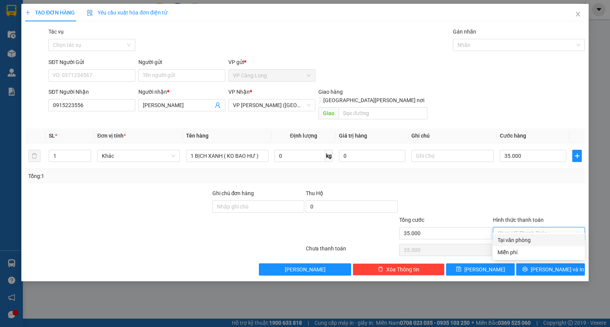
click at [515, 228] on input "Hình thức thanh toán" at bounding box center [536, 233] width 77 height 11
click at [512, 238] on div "Tại văn phòng" at bounding box center [539, 240] width 83 height 8
type input "0"
click at [528, 267] on icon "printer" at bounding box center [525, 269] width 5 height 5
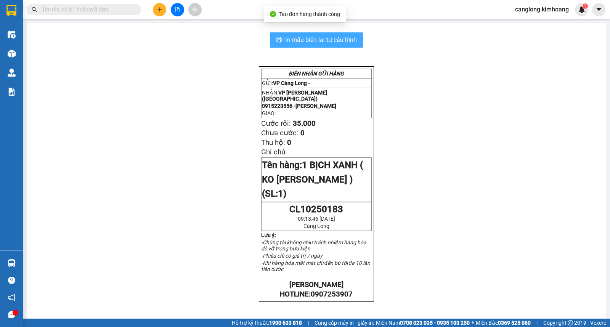
click at [324, 36] on span "In mẫu biên lai tự cấu hình" at bounding box center [321, 40] width 72 height 10
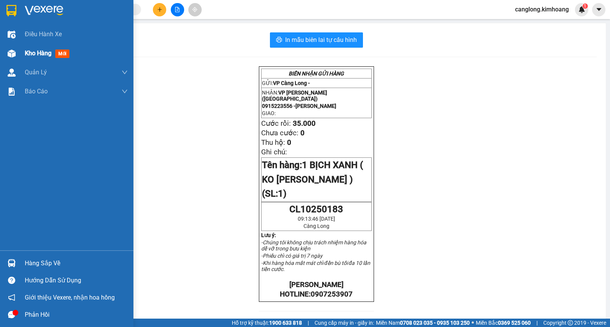
click at [43, 54] on span "Kho hàng" at bounding box center [38, 53] width 27 height 7
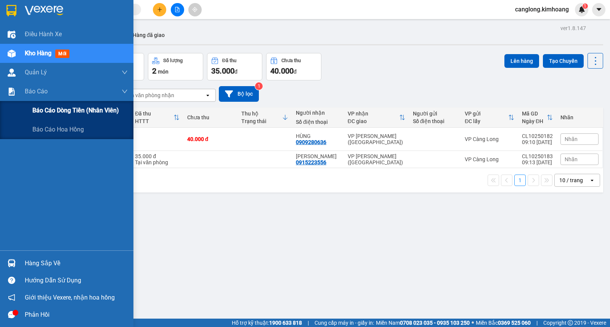
click at [37, 111] on span "Báo cáo dòng tiền (nhân viên)" at bounding box center [75, 111] width 87 height 10
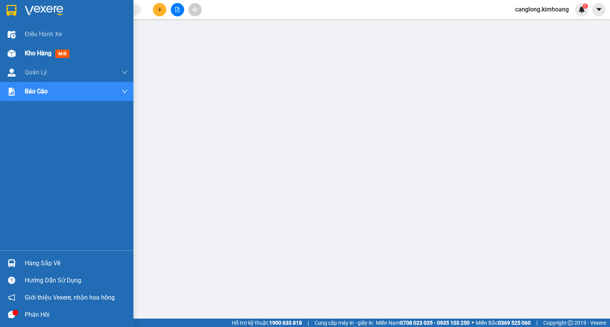
drag, startPoint x: 16, startPoint y: 54, endPoint x: 22, endPoint y: 54, distance: 6.1
click at [16, 54] on div at bounding box center [11, 53] width 13 height 13
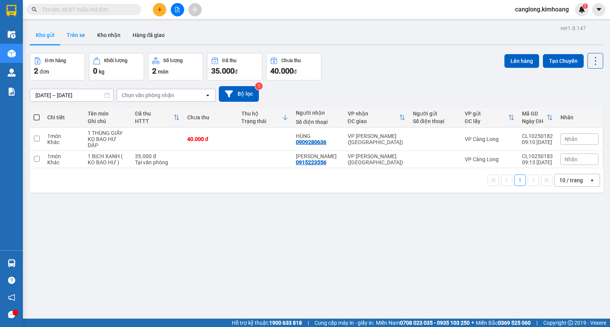
click at [80, 37] on button "Trên xe" at bounding box center [76, 35] width 31 height 18
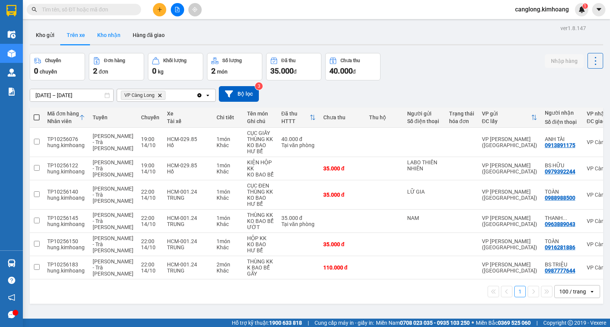
click at [105, 36] on button "Kho nhận" at bounding box center [108, 35] width 35 height 18
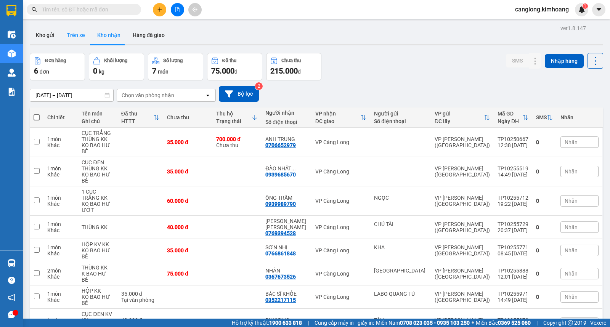
click at [74, 36] on button "Trên xe" at bounding box center [76, 35] width 31 height 18
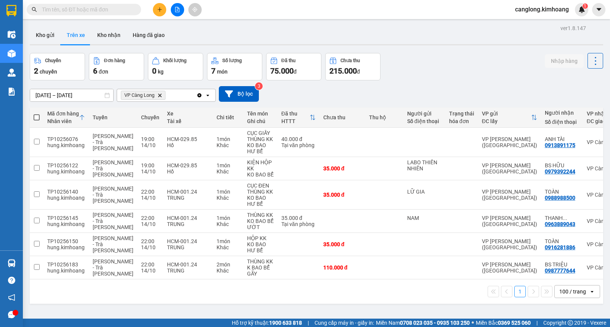
click at [89, 12] on input "text" at bounding box center [87, 9] width 90 height 8
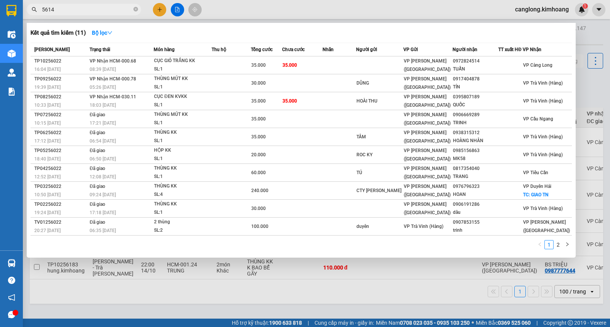
type input "56145"
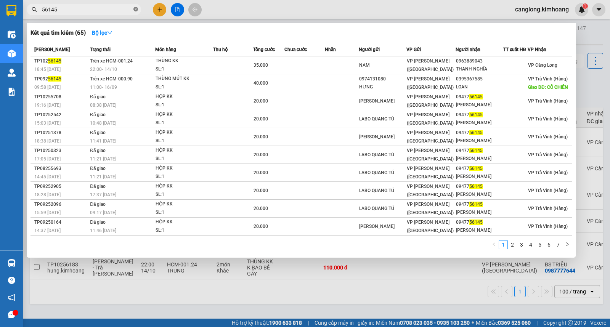
click at [137, 10] on icon "close-circle" at bounding box center [136, 9] width 5 height 5
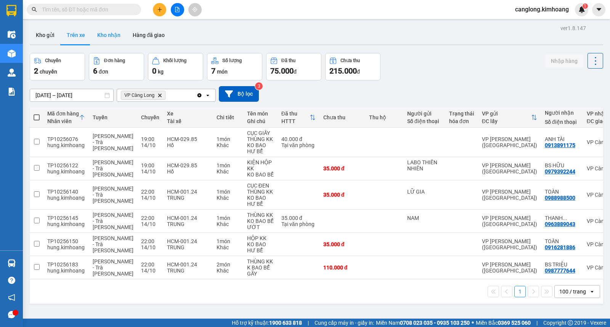
click at [105, 34] on button "Kho nhận" at bounding box center [108, 35] width 35 height 18
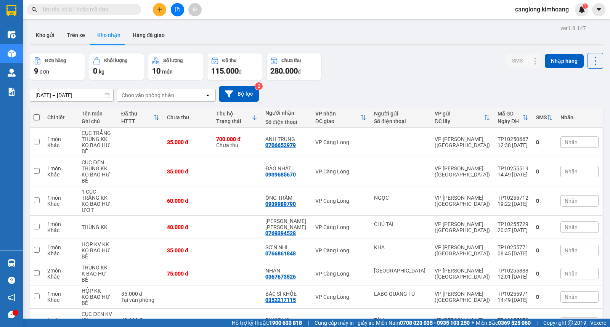
click at [100, 9] on input "text" at bounding box center [87, 9] width 90 height 8
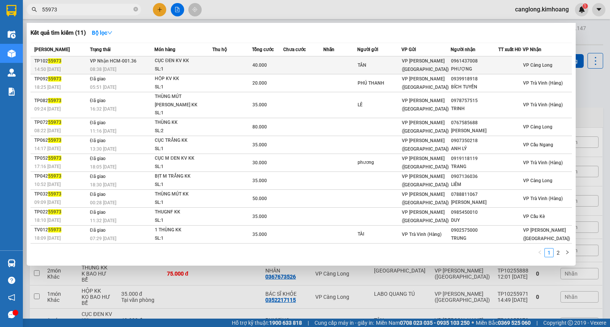
type input "55973"
click at [358, 65] on td at bounding box center [341, 65] width 34 height 18
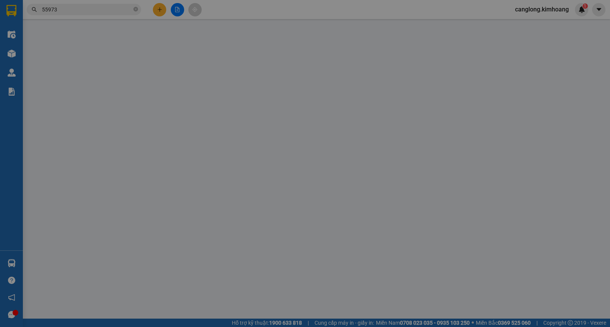
type input "TÂN"
type input "0961437008"
type input "PHƯỢNG"
type input "40.000"
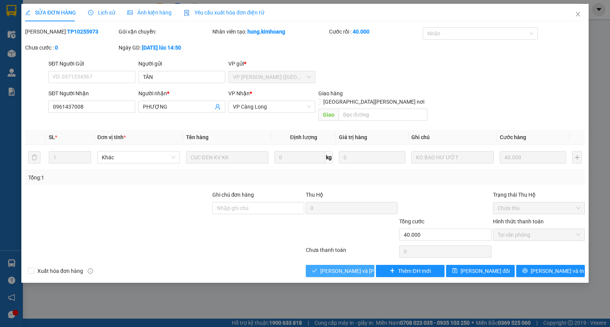
click at [326, 267] on span "[PERSON_NAME] và Giao hàng" at bounding box center [372, 271] width 103 height 8
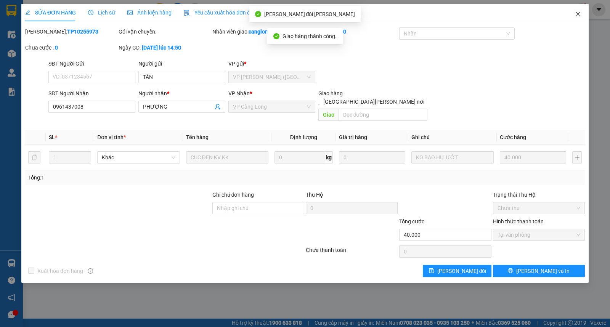
click at [578, 13] on icon "close" at bounding box center [578, 14] width 6 height 6
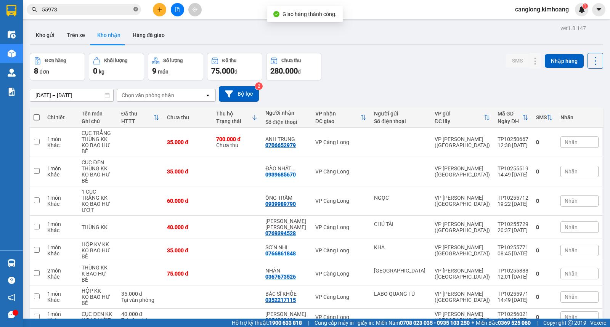
click at [134, 10] on icon "close-circle" at bounding box center [136, 9] width 5 height 5
click at [77, 32] on button "Trên xe" at bounding box center [76, 35] width 31 height 18
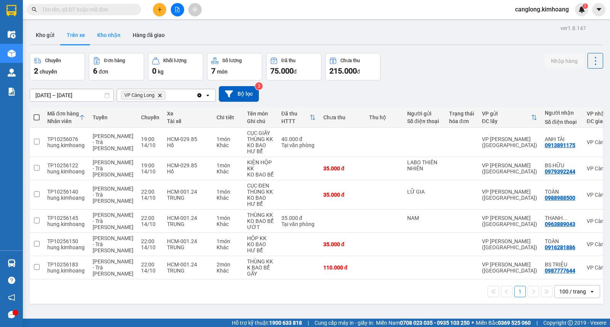
click at [113, 32] on button "Kho nhận" at bounding box center [108, 35] width 35 height 18
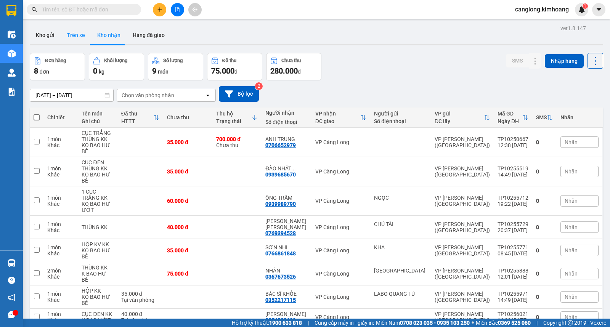
click at [79, 35] on button "Trên xe" at bounding box center [76, 35] width 31 height 18
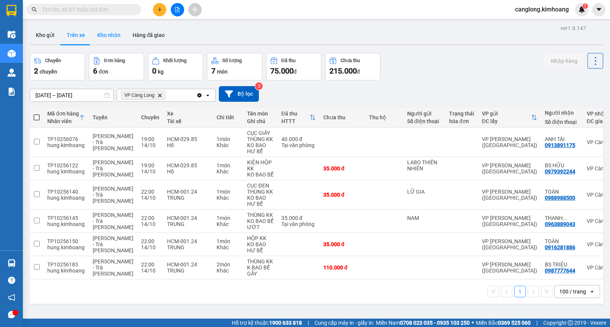
click at [113, 35] on button "Kho nhận" at bounding box center [108, 35] width 35 height 18
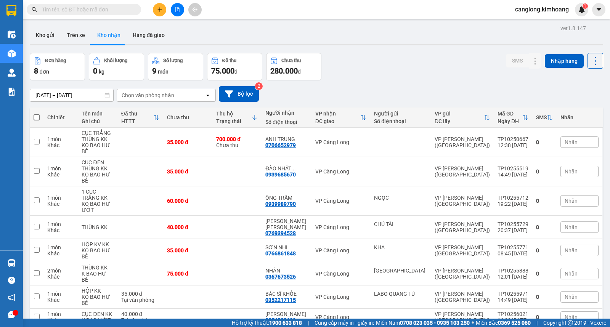
click at [82, 11] on input "text" at bounding box center [87, 9] width 90 height 8
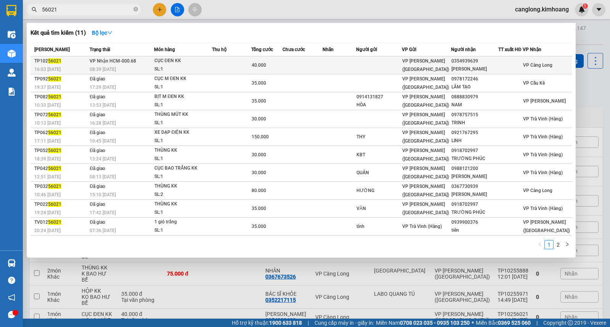
type input "56021"
click at [337, 60] on td at bounding box center [340, 65] width 34 height 18
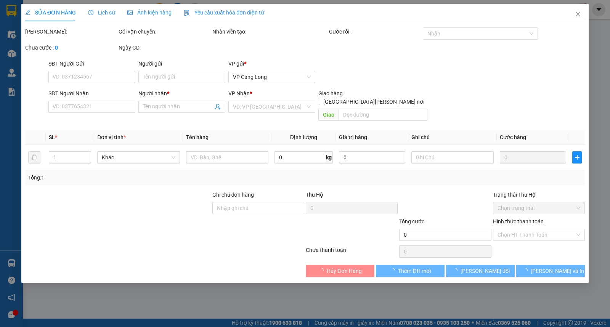
type input "0354939639"
type input "[PERSON_NAME]"
type input "40.000"
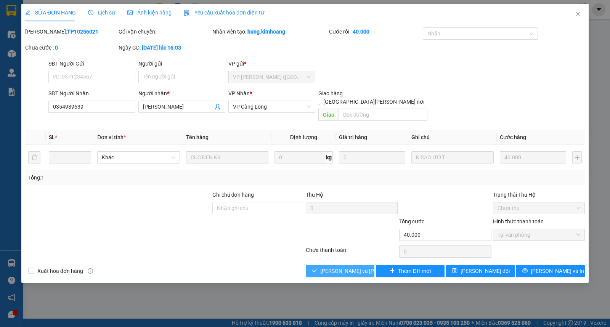
click at [337, 267] on span "[PERSON_NAME] và Giao hàng" at bounding box center [372, 271] width 103 height 8
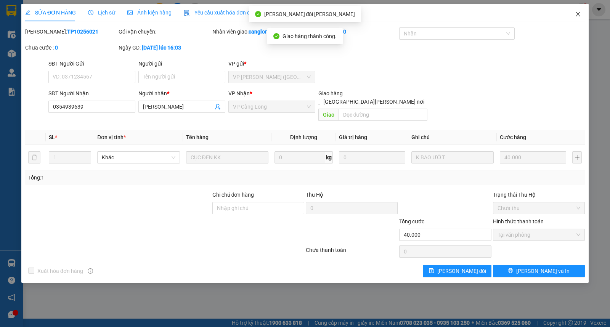
click at [578, 14] on icon "close" at bounding box center [578, 14] width 4 height 5
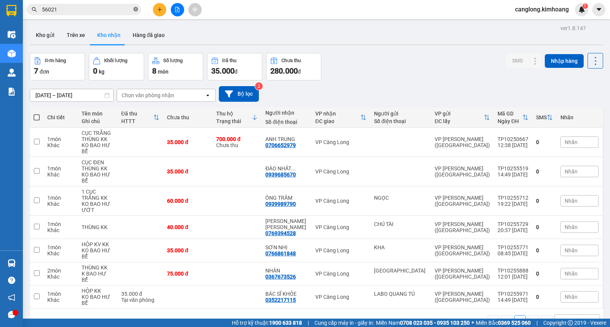
click at [135, 7] on icon "close-circle" at bounding box center [136, 9] width 5 height 5
click at [74, 31] on button "Trên xe" at bounding box center [76, 35] width 31 height 18
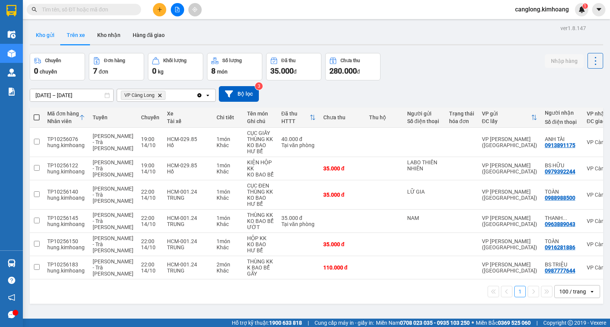
click at [48, 37] on button "Kho gửi" at bounding box center [45, 35] width 31 height 18
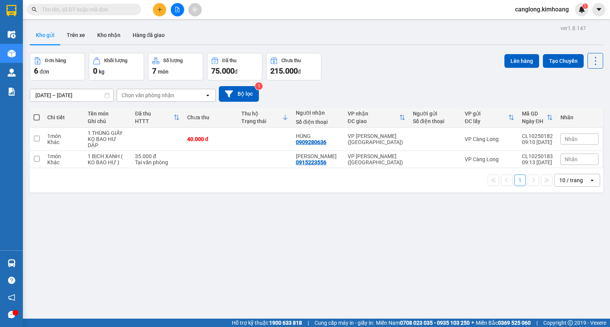
click at [374, 72] on div "Đơn hàng 6 đơn Khối lượng 0 kg Số lượng 7 món Đã thu 75.000 đ Chưa thu 215.000 …" at bounding box center [317, 66] width 574 height 27
click at [71, 32] on button "Trên xe" at bounding box center [76, 35] width 31 height 18
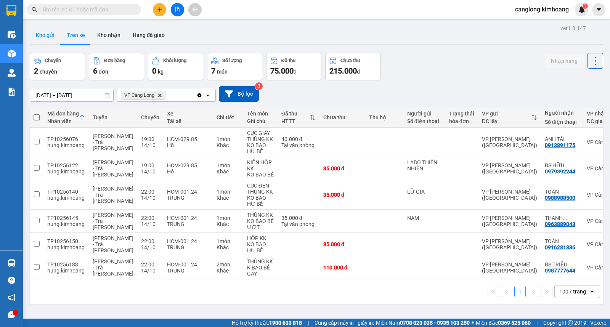
click at [51, 36] on button "Kho gửi" at bounding box center [45, 35] width 31 height 18
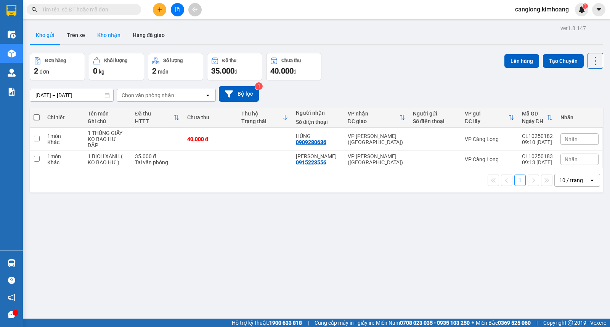
click at [108, 35] on button "Kho nhận" at bounding box center [108, 35] width 35 height 18
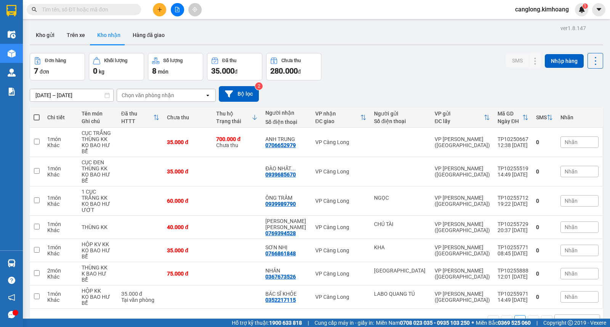
click at [91, 26] on button "Kho nhận" at bounding box center [108, 35] width 35 height 18
click at [157, 11] on icon "plus" at bounding box center [159, 9] width 5 height 5
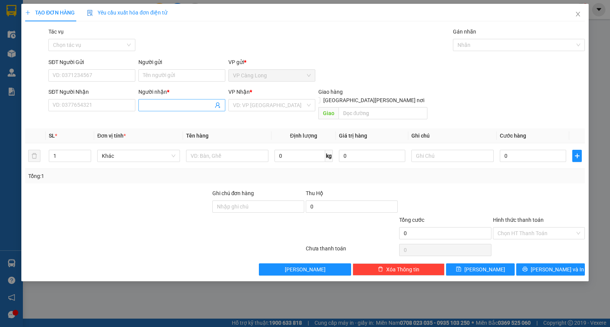
click at [148, 105] on input "Người nhận *" at bounding box center [178, 105] width 70 height 8
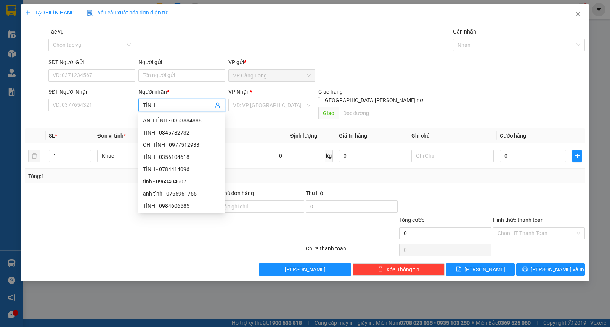
click at [161, 102] on input "TÌNH" at bounding box center [178, 105] width 70 height 8
type input "T"
click at [65, 105] on input "SĐT Người Nhận" at bounding box center [91, 105] width 87 height 12
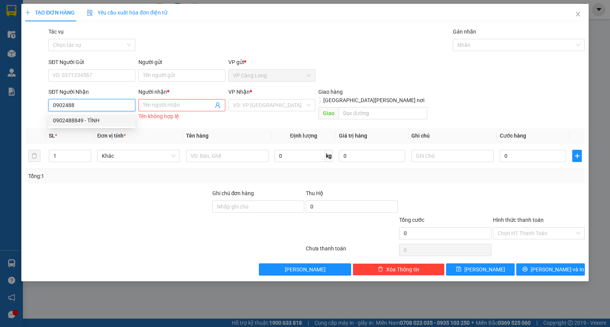
click at [89, 120] on div "0902488849 - TÌNH" at bounding box center [92, 120] width 78 height 8
type input "0902488849"
type input "TÌNH"
type input "40.000"
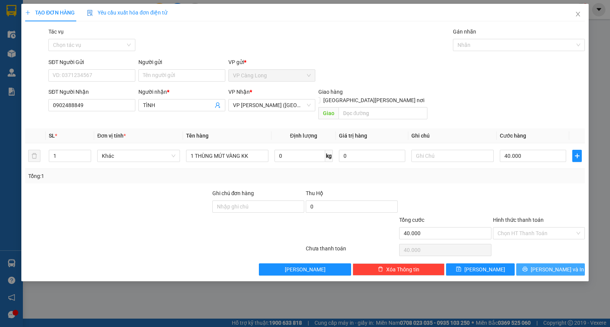
click at [531, 264] on button "[PERSON_NAME] và In" at bounding box center [551, 270] width 69 height 12
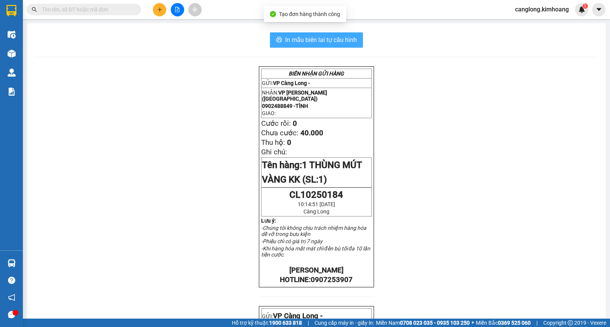
click at [310, 47] on button "In mẫu biên lai tự cấu hình" at bounding box center [316, 39] width 93 height 15
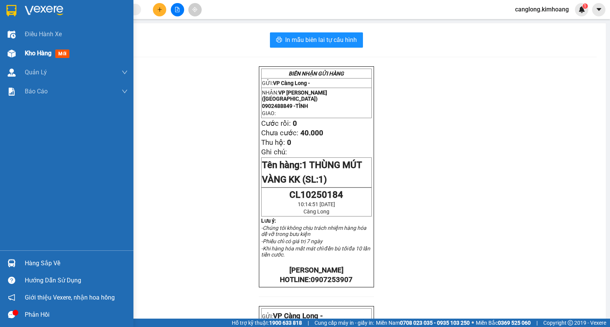
click at [29, 52] on span "Kho hàng" at bounding box center [38, 53] width 27 height 7
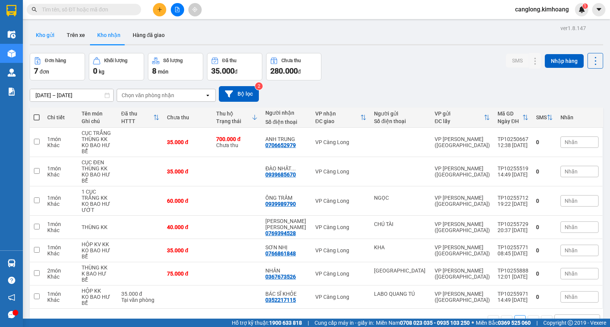
click at [55, 35] on button "Kho gửi" at bounding box center [45, 35] width 31 height 18
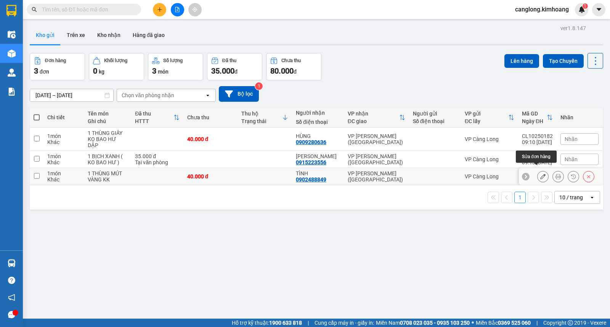
click at [541, 174] on icon at bounding box center [543, 176] width 5 height 5
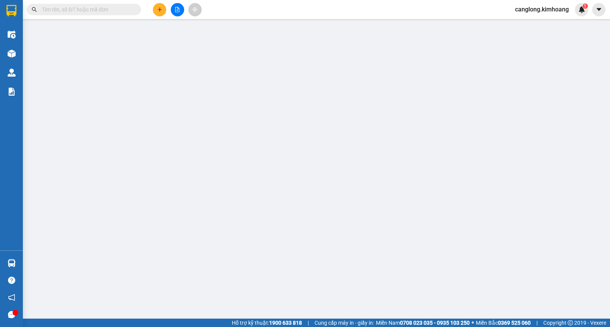
type input "0902488849"
type input "TÌNH"
type input "40.000"
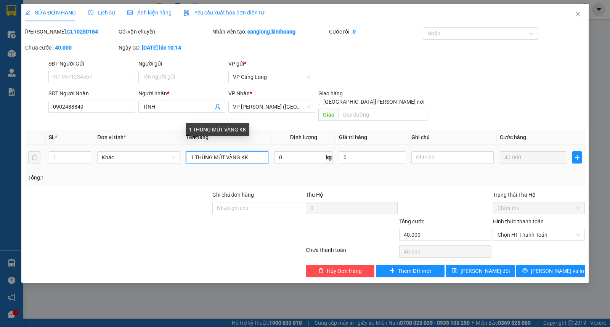
click at [241, 151] on input "1 THÙNG MÚT VÀNG KK" at bounding box center [227, 157] width 82 height 12
type input "1 THÙNG MÚT TRẮNG KK"
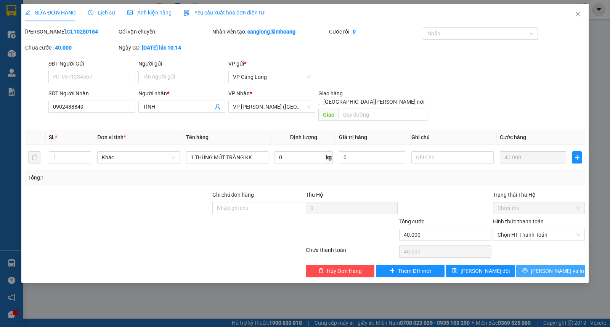
click at [544, 265] on button "[PERSON_NAME] và In" at bounding box center [551, 271] width 69 height 12
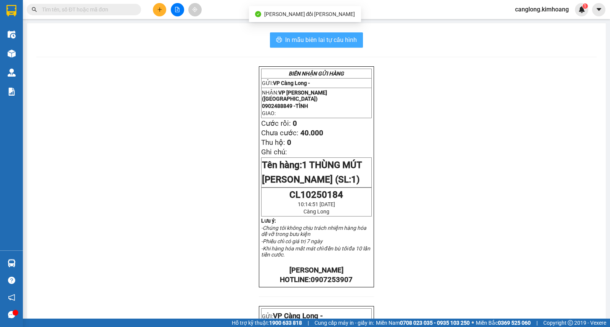
click at [326, 45] on button "In mẫu biên lai tự cấu hình" at bounding box center [316, 39] width 93 height 15
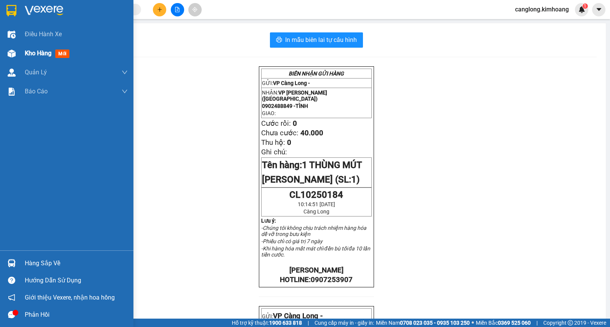
click at [33, 53] on span "Kho hàng" at bounding box center [38, 53] width 27 height 7
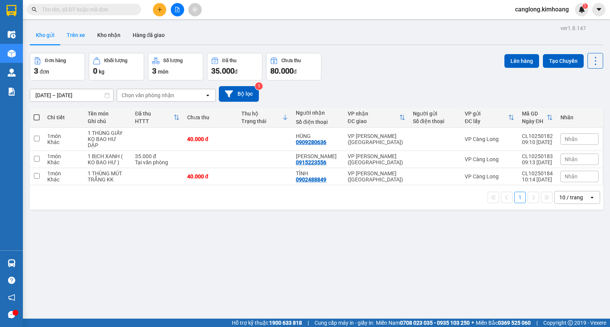
click at [71, 34] on button "Trên xe" at bounding box center [76, 35] width 31 height 18
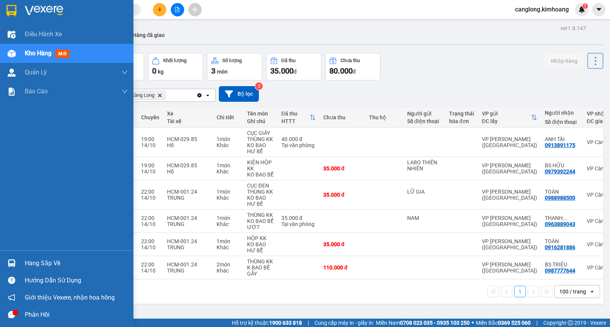
click at [20, 261] on div "Hàng sắp về" at bounding box center [67, 263] width 134 height 17
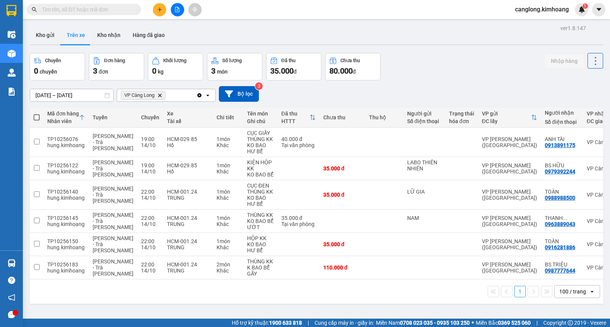
click at [382, 292] on section "Kết quả tìm kiếm ( 11 ) Bộ lọc Mã ĐH Trạng thái Món hàng Thu hộ Tổng cước Chưa …" at bounding box center [305, 163] width 610 height 327
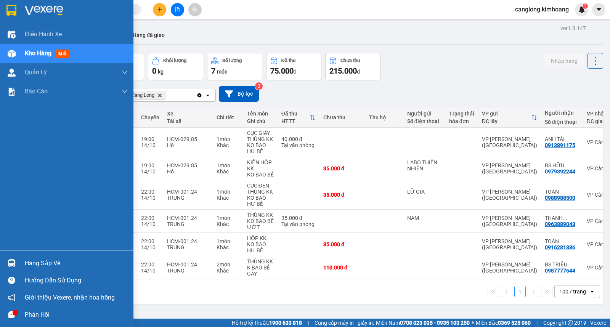
click at [37, 265] on div "Hàng sắp về" at bounding box center [76, 263] width 103 height 11
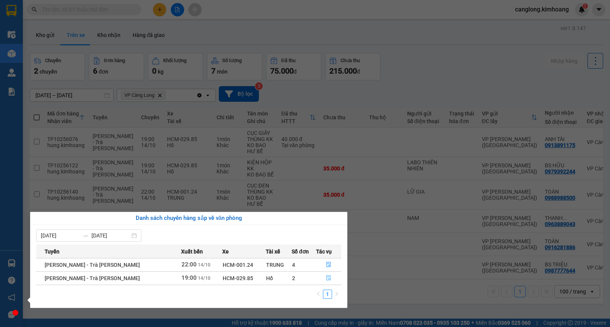
click at [326, 279] on icon "file-done" at bounding box center [328, 277] width 5 height 5
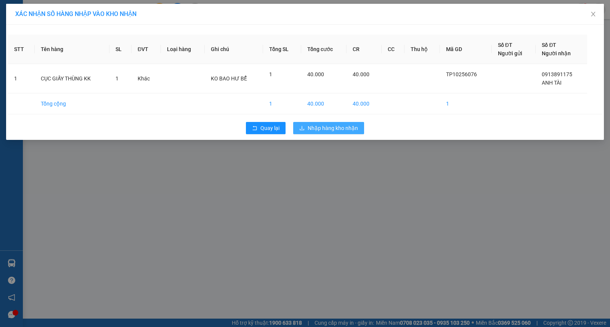
click at [322, 125] on span "Nhập hàng kho nhận" at bounding box center [333, 128] width 50 height 8
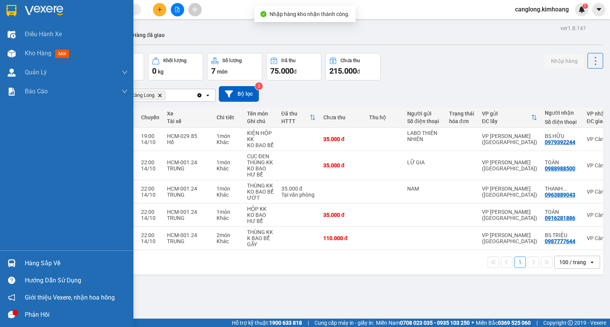
click at [28, 263] on div "Hàng sắp về" at bounding box center [76, 263] width 103 height 11
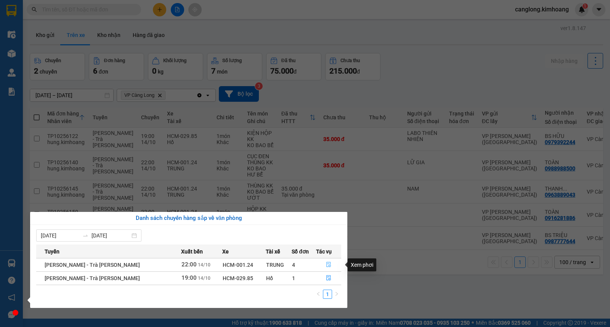
click at [326, 264] on icon "file-done" at bounding box center [328, 264] width 5 height 5
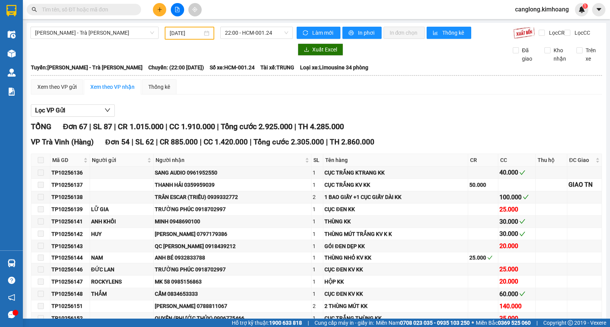
checkbox input "true"
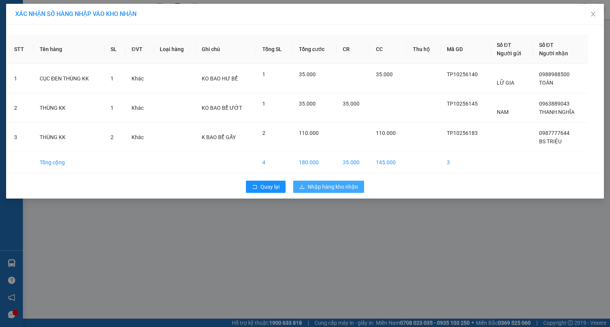
click at [319, 184] on span "Nhập hàng kho nhận" at bounding box center [333, 187] width 50 height 8
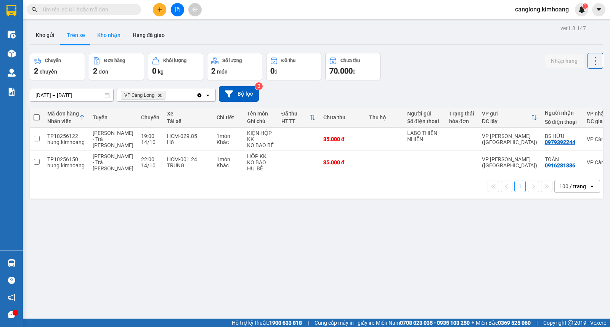
click at [107, 35] on button "Kho nhận" at bounding box center [108, 35] width 35 height 18
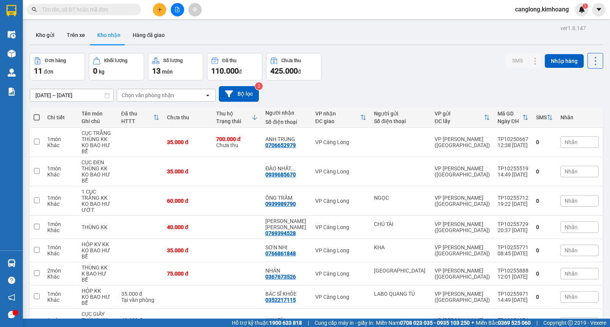
click at [74, 10] on input "text" at bounding box center [87, 9] width 90 height 8
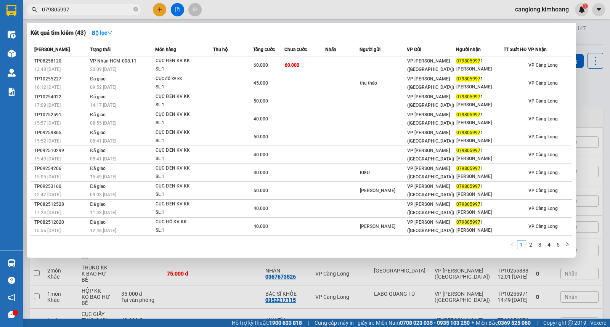
type input "0798059971"
click at [136, 8] on icon "close-circle" at bounding box center [136, 9] width 5 height 5
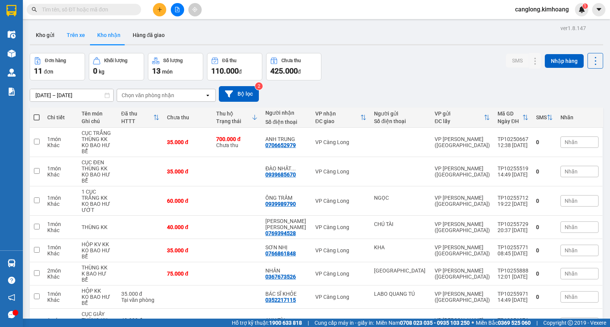
click at [79, 38] on button "Trên xe" at bounding box center [76, 35] width 31 height 18
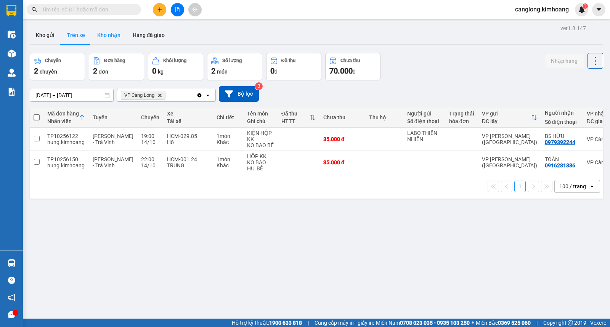
click at [105, 31] on button "Kho nhận" at bounding box center [108, 35] width 35 height 18
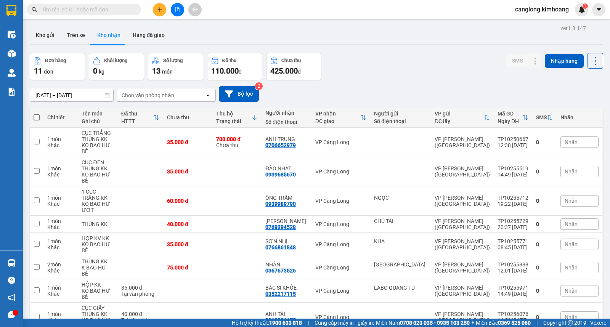
click at [76, 9] on input "text" at bounding box center [87, 9] width 90 height 8
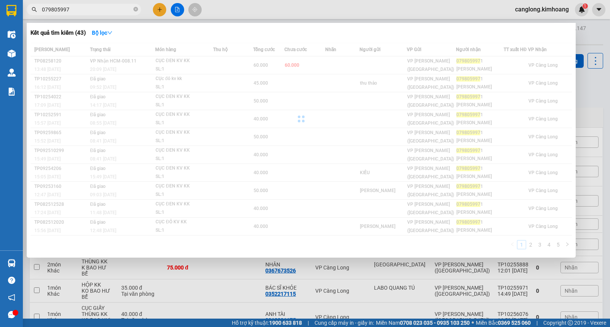
type input "0798059971"
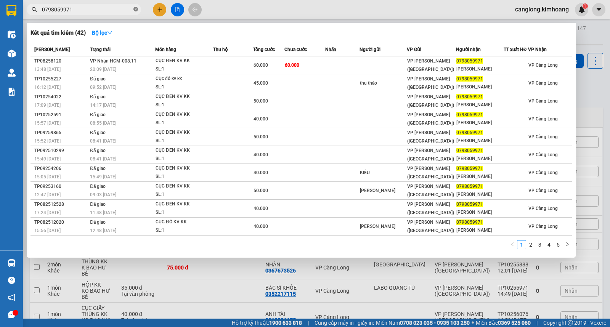
click at [135, 10] on icon "close-circle" at bounding box center [136, 9] width 5 height 5
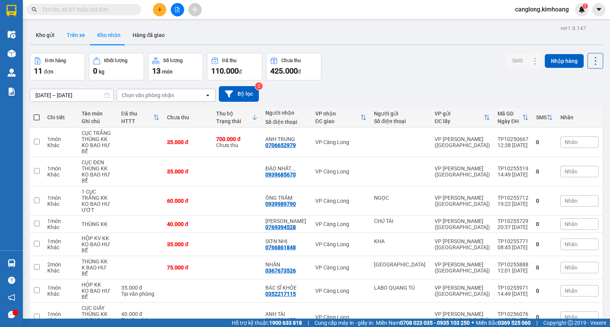
click at [76, 36] on button "Trên xe" at bounding box center [76, 35] width 31 height 18
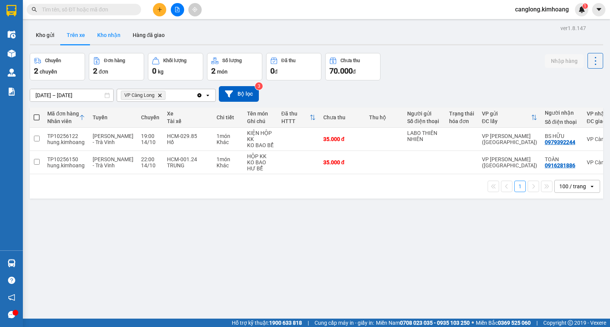
click at [104, 33] on button "Kho nhận" at bounding box center [108, 35] width 35 height 18
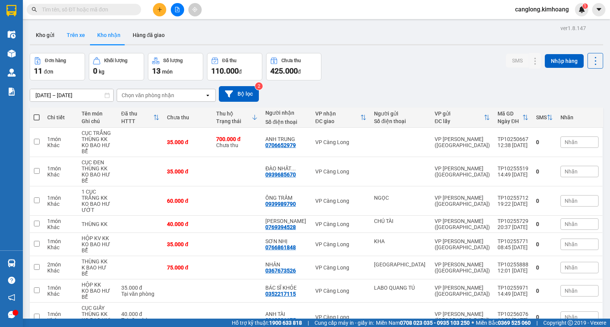
click at [79, 34] on button "Trên xe" at bounding box center [76, 35] width 31 height 18
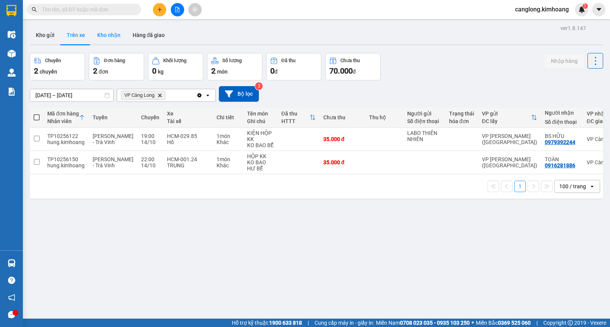
click at [101, 34] on button "Kho nhận" at bounding box center [108, 35] width 35 height 18
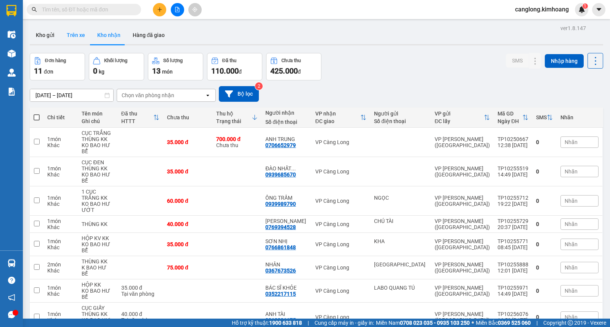
click at [81, 34] on button "Trên xe" at bounding box center [76, 35] width 31 height 18
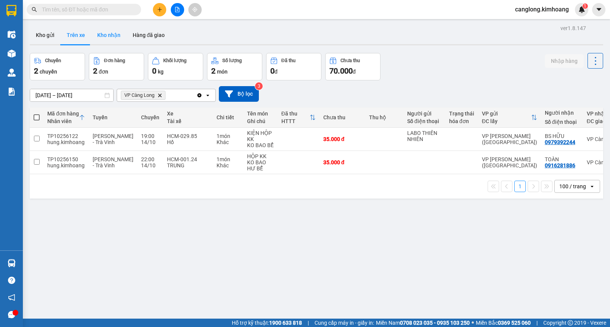
click at [107, 33] on button "Kho nhận" at bounding box center [108, 35] width 35 height 18
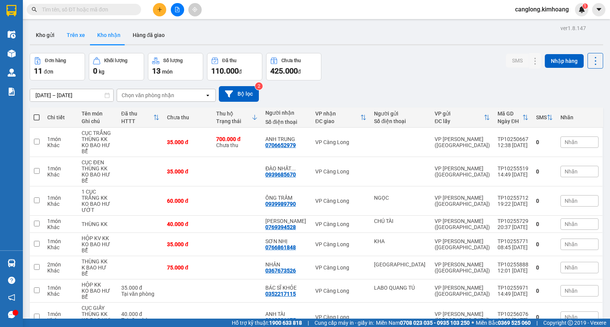
click at [77, 34] on button "Trên xe" at bounding box center [76, 35] width 31 height 18
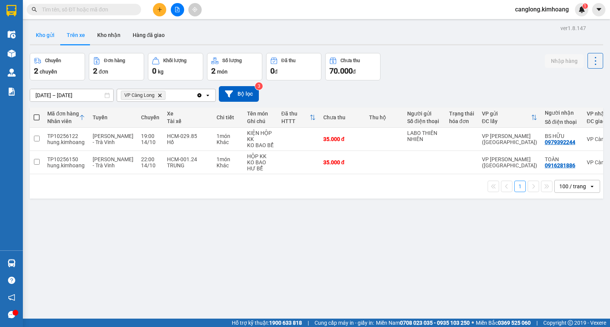
click at [50, 33] on button "Kho gửi" at bounding box center [45, 35] width 31 height 18
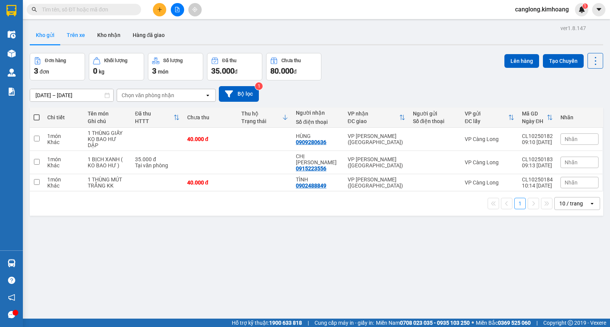
click at [75, 32] on button "Trên xe" at bounding box center [76, 35] width 31 height 18
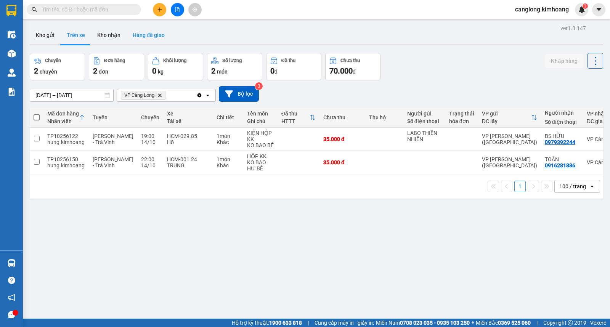
click at [135, 32] on button "Hàng đã giao" at bounding box center [149, 35] width 44 height 18
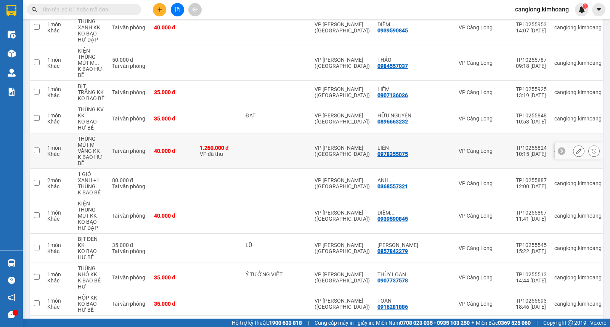
scroll to position [296, 0]
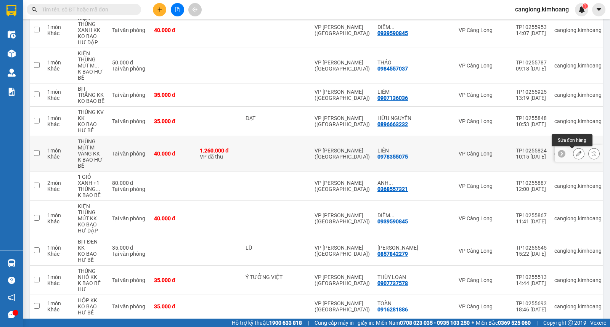
click at [574, 155] on button at bounding box center [579, 153] width 11 height 13
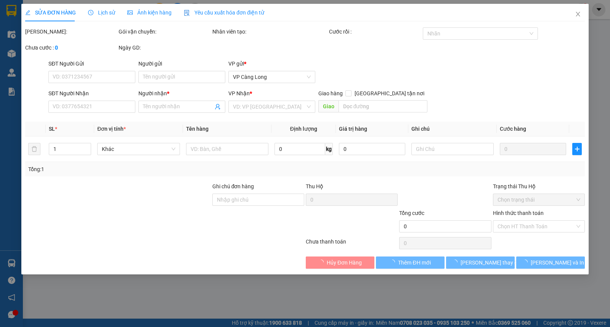
type input "0978355075"
type input "LIÊN"
type input "1.260.000"
type input "40.000"
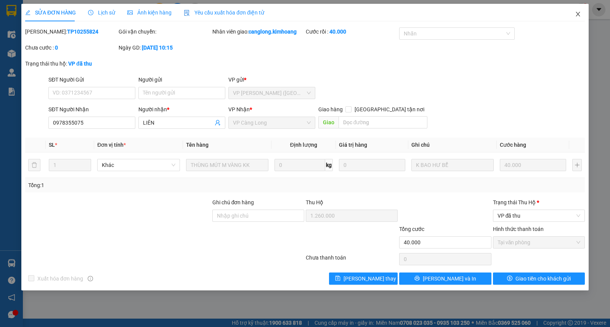
click at [577, 17] on icon "close" at bounding box center [578, 14] width 6 height 6
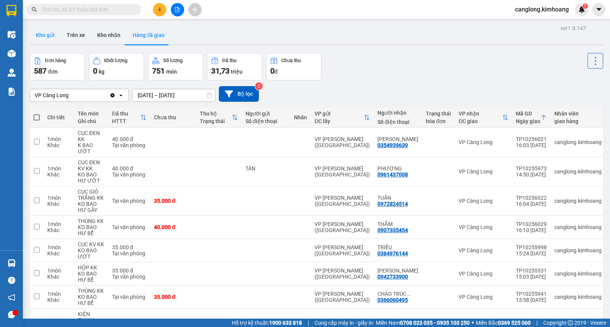
click at [39, 35] on button "Kho gửi" at bounding box center [45, 35] width 31 height 18
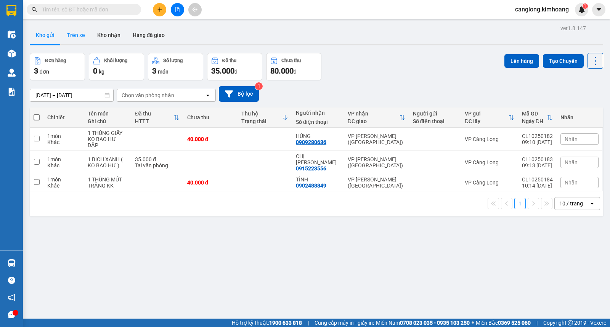
click at [76, 32] on button "Trên xe" at bounding box center [76, 35] width 31 height 18
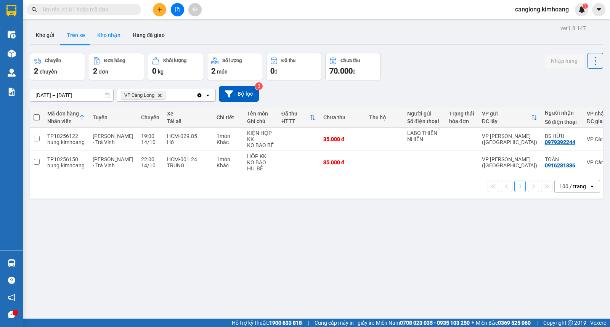
click at [102, 35] on button "Kho nhận" at bounding box center [108, 35] width 35 height 18
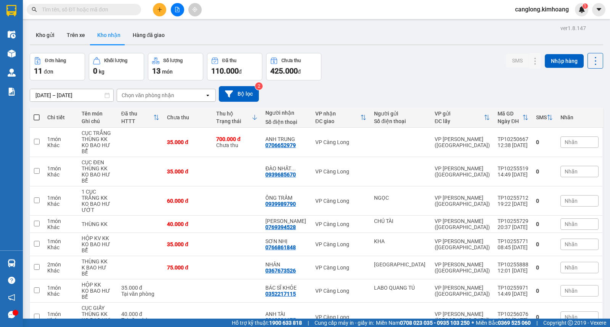
click at [108, 11] on input "text" at bounding box center [87, 9] width 90 height 8
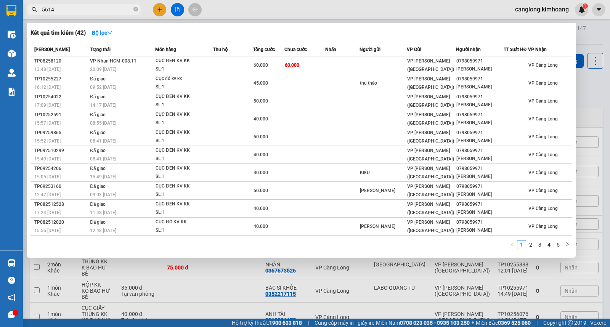
type input "56145"
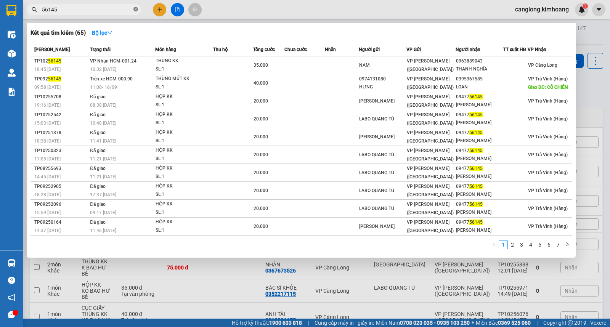
click at [136, 10] on icon "close-circle" at bounding box center [136, 9] width 5 height 5
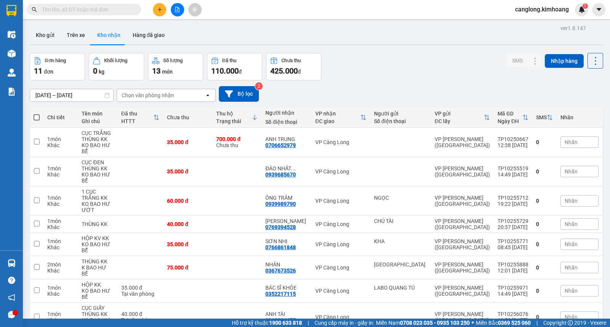
click at [95, 10] on input "text" at bounding box center [87, 9] width 90 height 8
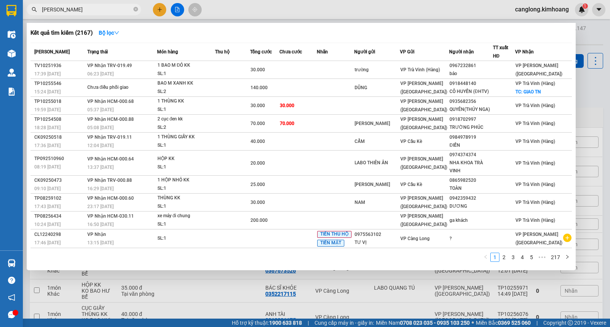
type input "THANH NGHĨA"
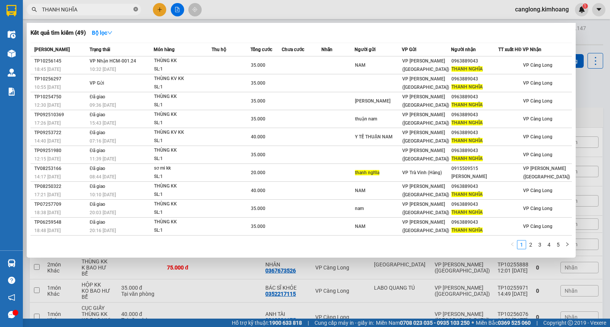
click at [136, 11] on icon "close-circle" at bounding box center [136, 9] width 5 height 5
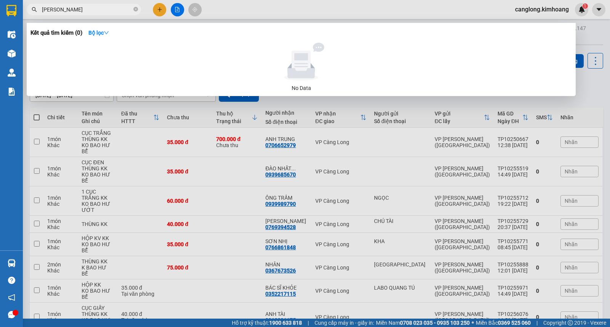
type input "THI VĂN BÉ"
click at [135, 8] on icon "close-circle" at bounding box center [136, 9] width 5 height 5
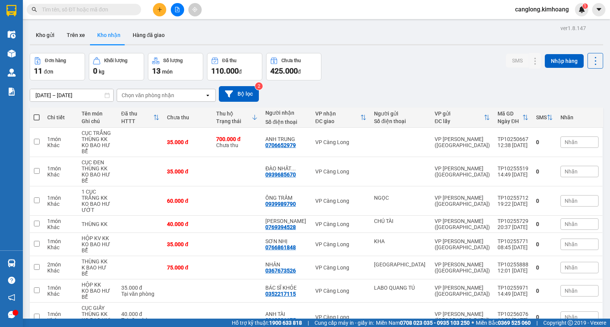
click at [106, 9] on input "text" at bounding box center [87, 9] width 90 height 8
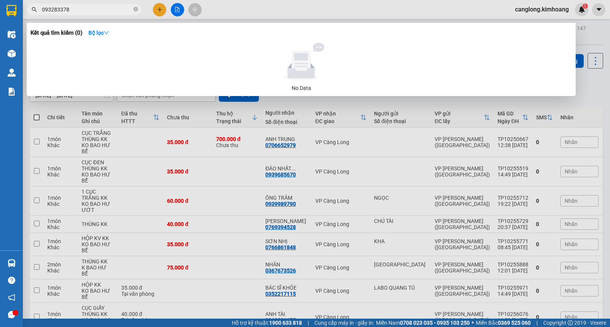
type input "0932833788"
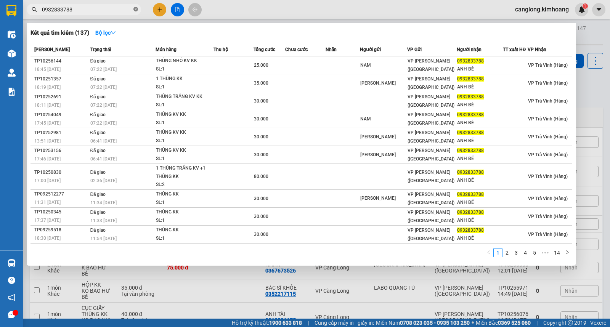
click at [135, 10] on icon "close-circle" at bounding box center [136, 9] width 5 height 5
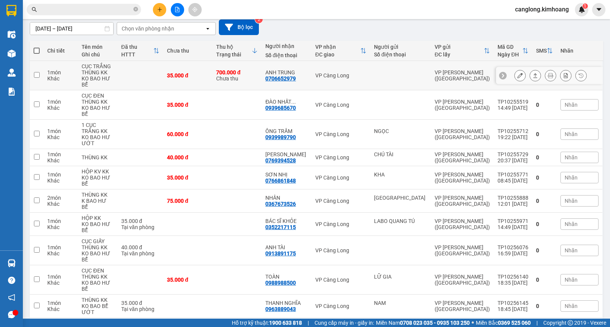
scroll to position [72, 0]
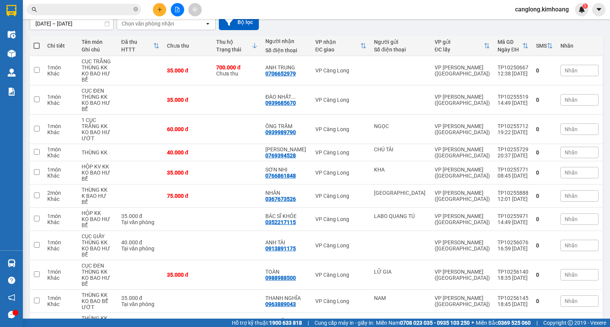
click at [97, 9] on input "text" at bounding box center [87, 9] width 90 height 8
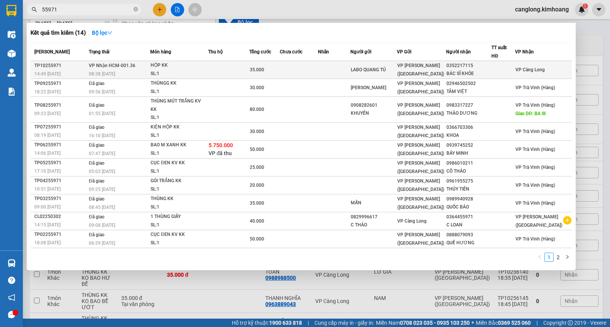
type input "55971"
click at [314, 68] on td at bounding box center [299, 70] width 39 height 18
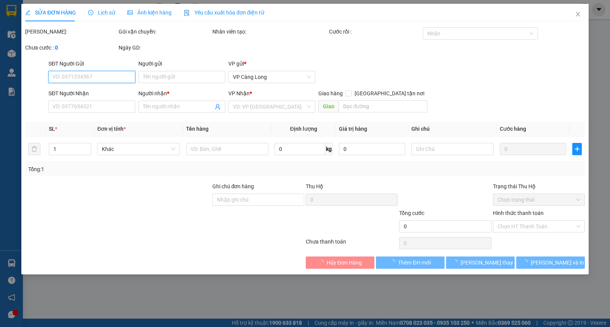
type input "LABO QUANG TÚ"
type input "0352217115"
type input "BÁC SĨ KHỎE"
type input "35.000"
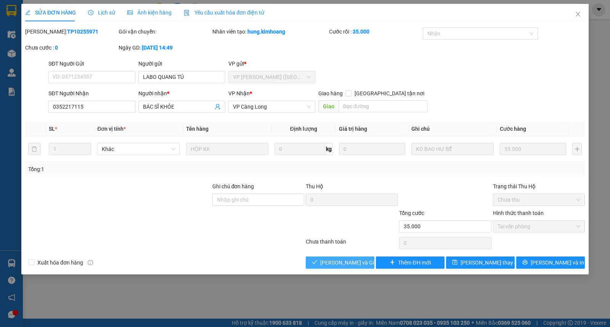
click at [345, 263] on span "[PERSON_NAME] và [PERSON_NAME] hàng" at bounding box center [357, 263] width 73 height 8
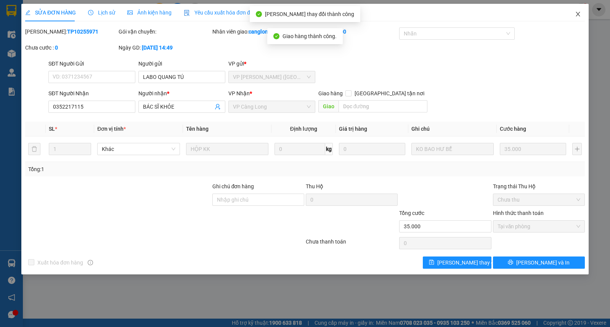
click at [578, 12] on icon "close" at bounding box center [578, 14] width 6 height 6
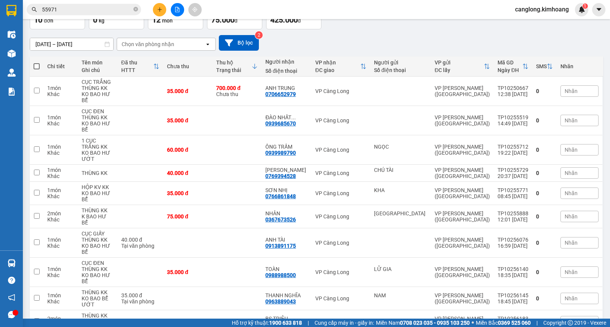
scroll to position [55, 0]
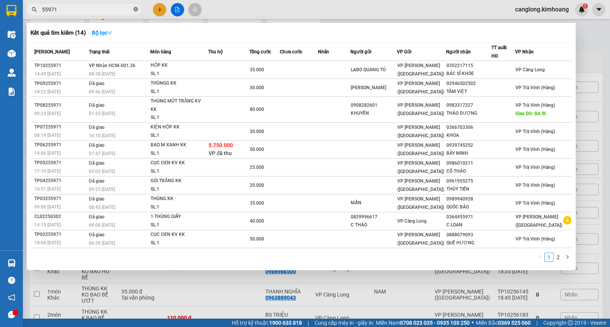
click at [134, 8] on icon "close-circle" at bounding box center [136, 9] width 5 height 5
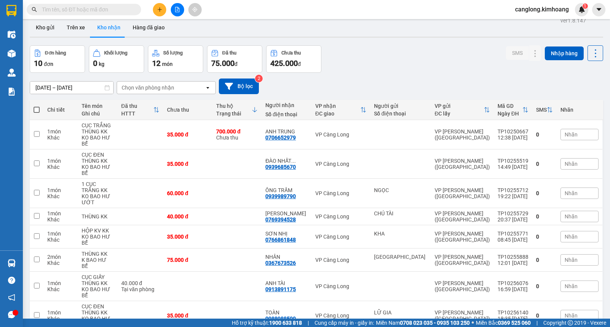
scroll to position [0, 0]
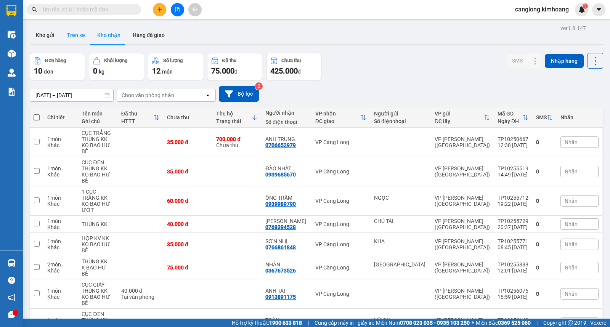
click at [77, 30] on button "Trên xe" at bounding box center [76, 35] width 31 height 18
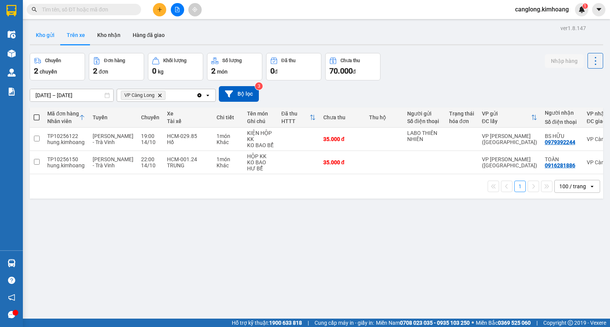
click at [47, 32] on button "Kho gửi" at bounding box center [45, 35] width 31 height 18
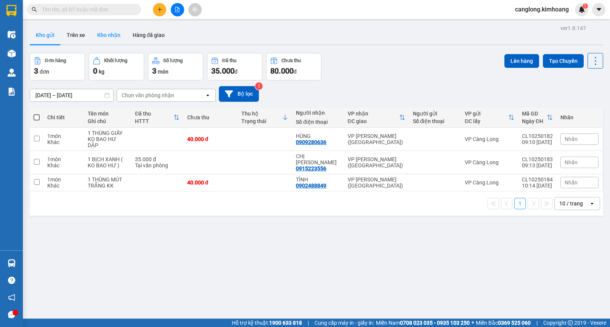
click at [105, 32] on button "Kho nhận" at bounding box center [108, 35] width 35 height 18
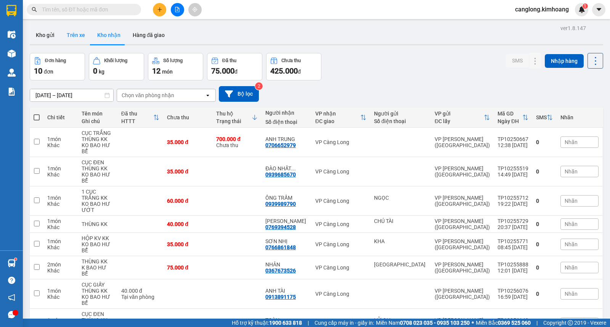
click at [68, 35] on button "Trên xe" at bounding box center [76, 35] width 31 height 18
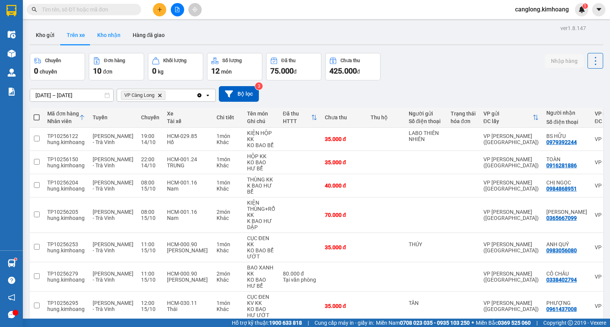
click at [115, 32] on button "Kho nhận" at bounding box center [108, 35] width 35 height 18
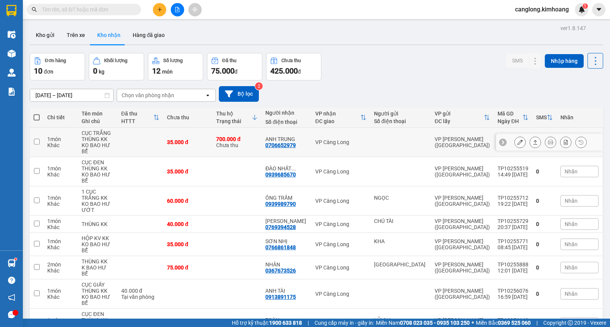
scroll to position [55, 0]
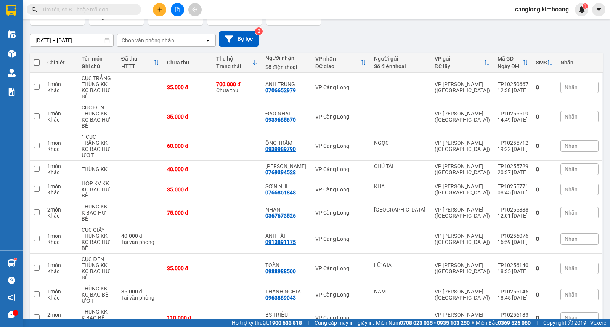
click at [90, 6] on input "text" at bounding box center [87, 9] width 90 height 8
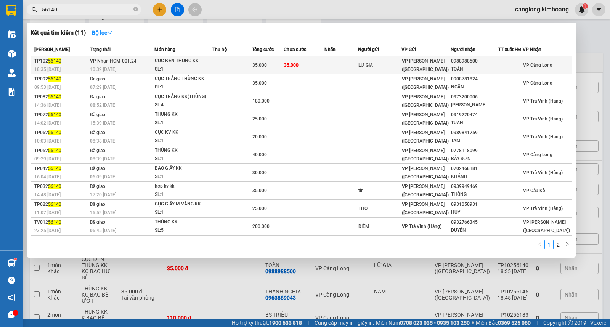
type input "56140"
click at [345, 63] on td at bounding box center [342, 65] width 34 height 18
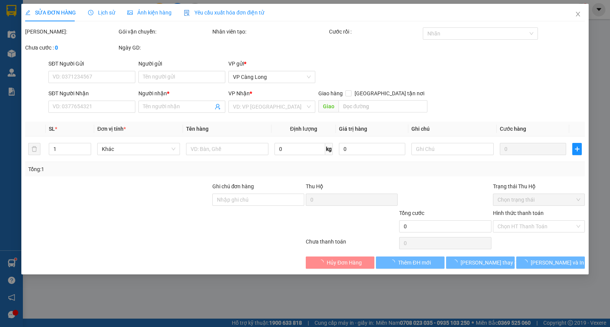
type input "LỮ GIA"
type input "0988988500"
type input "TOÀN"
type input "35.000"
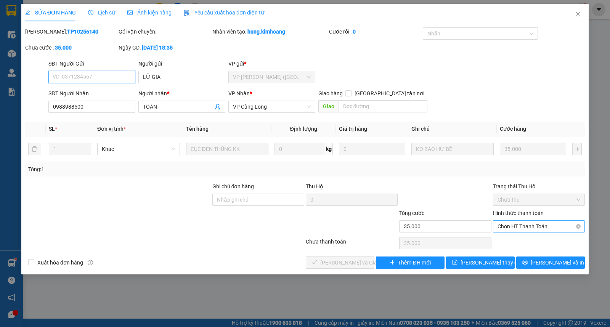
click at [514, 224] on span "Chọn HT Thanh Toán" at bounding box center [539, 226] width 83 height 11
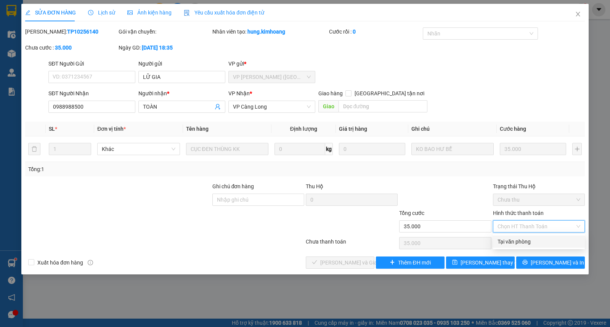
click at [506, 242] on div "Tại văn phòng" at bounding box center [539, 242] width 83 height 8
type input "0"
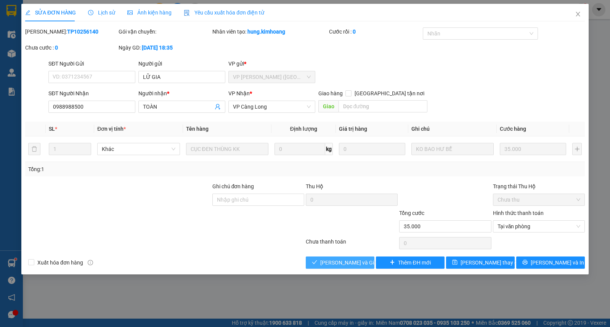
click at [354, 261] on span "[PERSON_NAME] và [PERSON_NAME] hàng" at bounding box center [357, 263] width 73 height 8
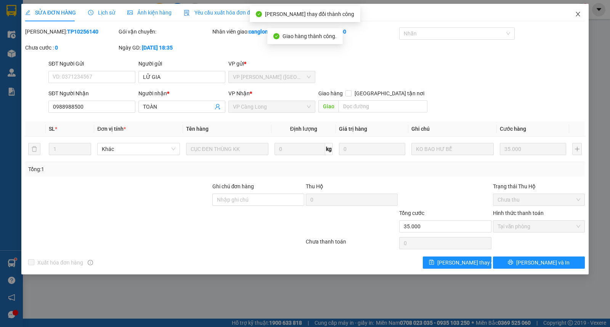
click at [579, 13] on icon "close" at bounding box center [578, 14] width 4 height 5
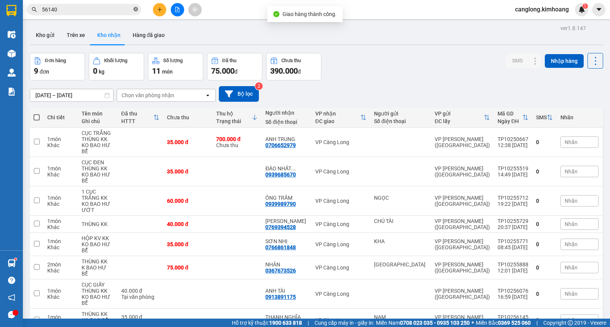
click at [136, 9] on icon "close-circle" at bounding box center [136, 9] width 5 height 5
click at [76, 34] on button "Trên xe" at bounding box center [76, 35] width 31 height 18
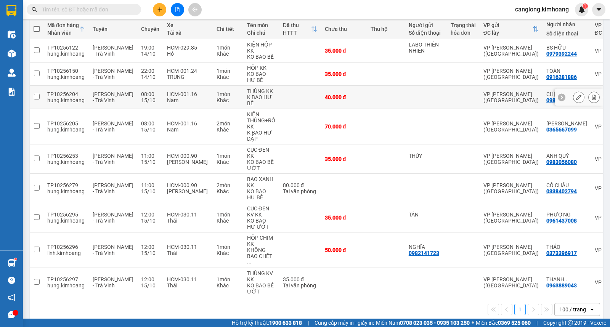
scroll to position [96, 0]
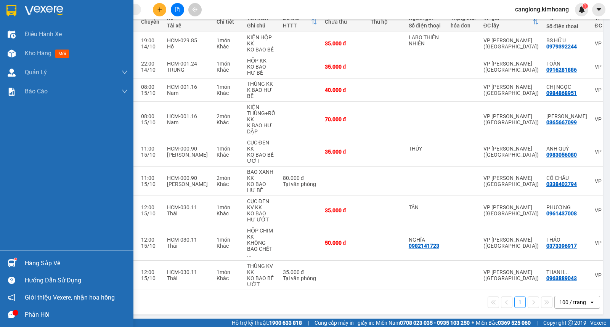
click at [16, 262] on div at bounding box center [11, 263] width 13 height 13
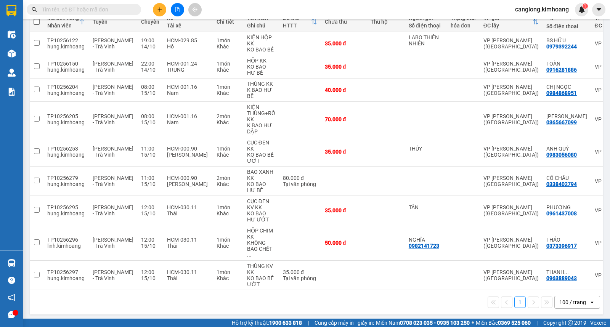
click at [409, 300] on section "Kết quả tìm kiếm ( 11 ) Bộ lọc Mã ĐH Trạng thái Món hàng Thu hộ Tổng cước Chưa …" at bounding box center [305, 163] width 610 height 327
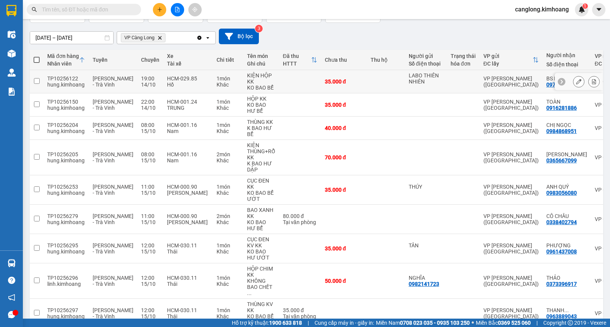
scroll to position [11, 0]
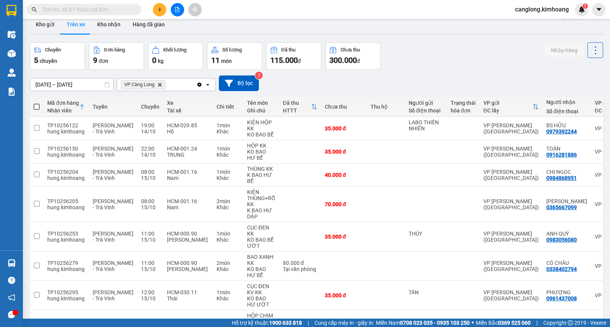
click at [112, 18] on div "Kết quả tìm kiếm ( 11 ) Bộ lọc Mã ĐH Trạng thái Món hàng Thu hộ Tổng cước Chưa …" at bounding box center [305, 9] width 610 height 19
click at [111, 22] on button "Kho nhận" at bounding box center [108, 24] width 35 height 18
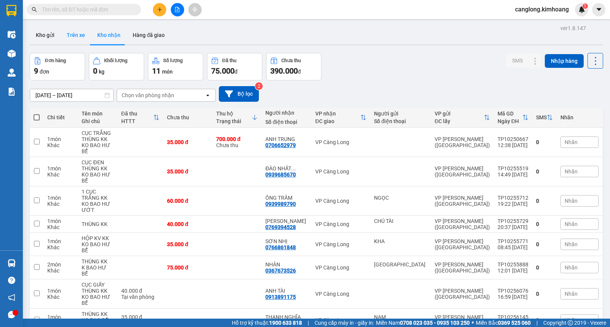
click at [71, 33] on button "Trên xe" at bounding box center [76, 35] width 31 height 18
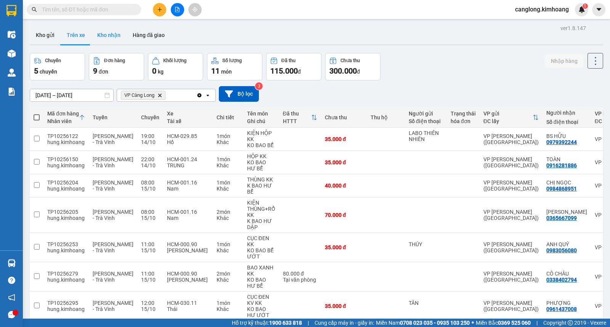
click at [112, 36] on button "Kho nhận" at bounding box center [108, 35] width 35 height 18
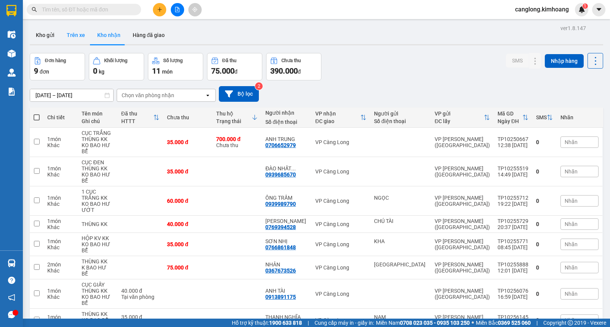
click at [77, 36] on button "Trên xe" at bounding box center [76, 35] width 31 height 18
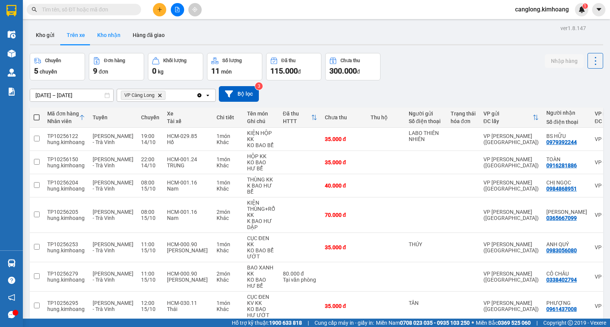
click at [116, 33] on button "Kho nhận" at bounding box center [108, 35] width 35 height 18
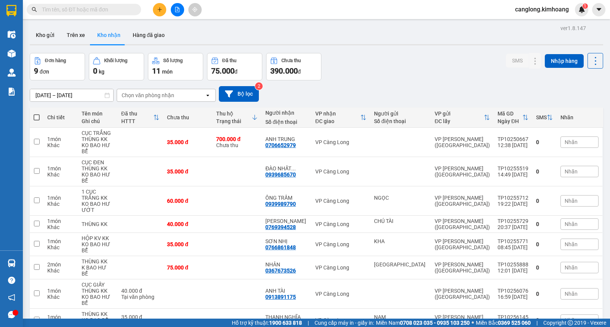
click at [65, 12] on input "text" at bounding box center [87, 9] width 90 height 8
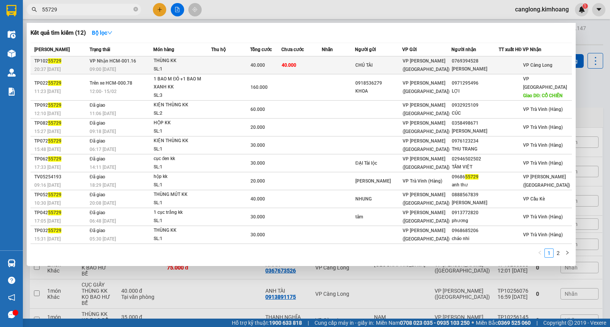
type input "55729"
click at [396, 64] on div "CHÚ TÀI" at bounding box center [379, 65] width 47 height 8
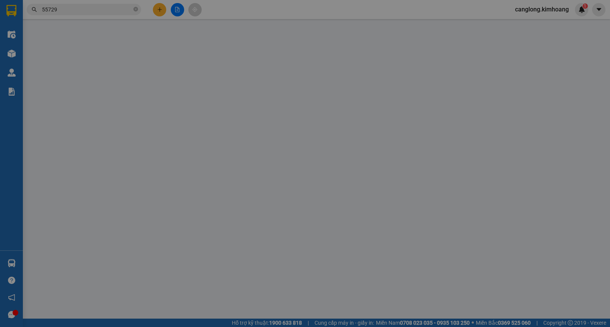
type input "CHÚ TÀI"
type input "0769394528"
type input "KIM LONG LÊ"
type input "40.000"
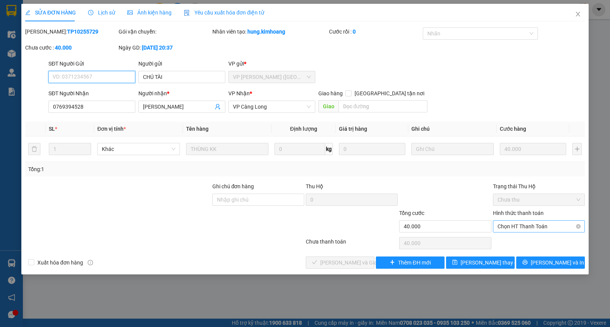
click at [514, 226] on span "Chọn HT Thanh Toán" at bounding box center [539, 226] width 83 height 11
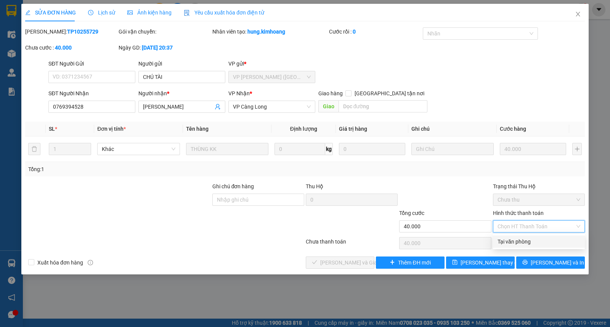
click at [508, 241] on div "Tại văn phòng" at bounding box center [539, 242] width 83 height 8
type input "0"
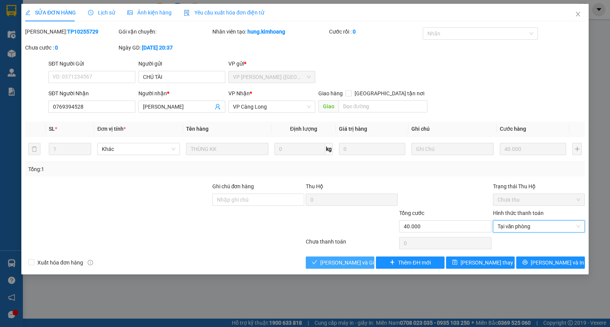
click at [354, 263] on span "[PERSON_NAME] và Giao hàng" at bounding box center [357, 263] width 73 height 8
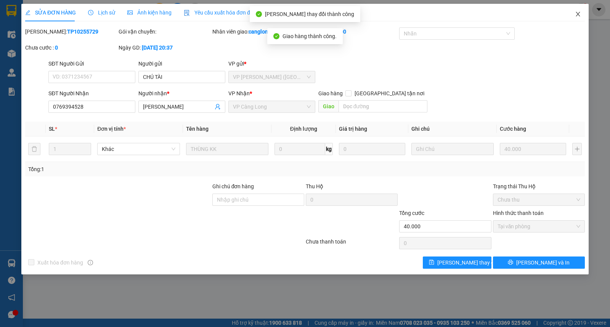
click at [578, 13] on icon "close" at bounding box center [578, 14] width 6 height 6
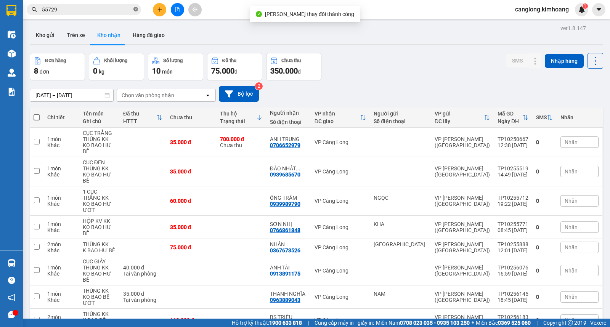
click at [135, 9] on icon "close-circle" at bounding box center [136, 9] width 5 height 5
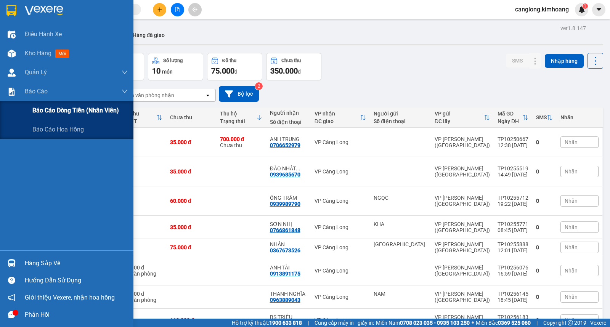
click at [41, 111] on span "Báo cáo dòng tiền (nhân viên)" at bounding box center [75, 111] width 87 height 10
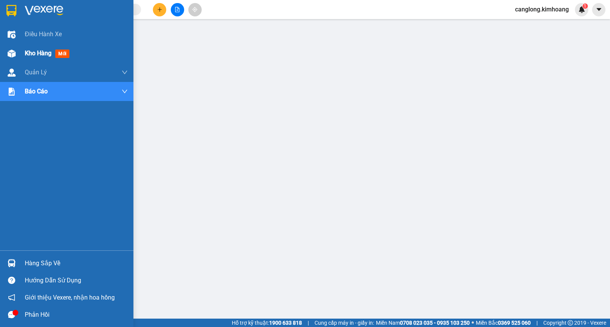
click at [32, 54] on span "Kho hàng" at bounding box center [38, 53] width 27 height 7
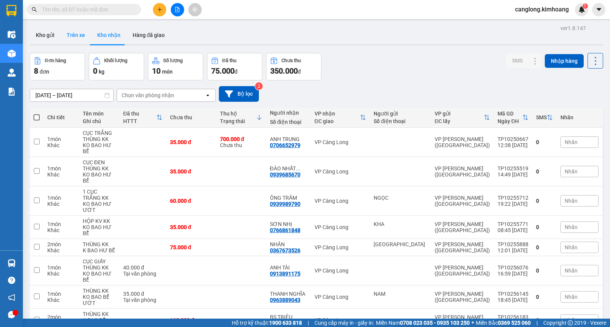
click at [82, 39] on button "Trên xe" at bounding box center [76, 35] width 31 height 18
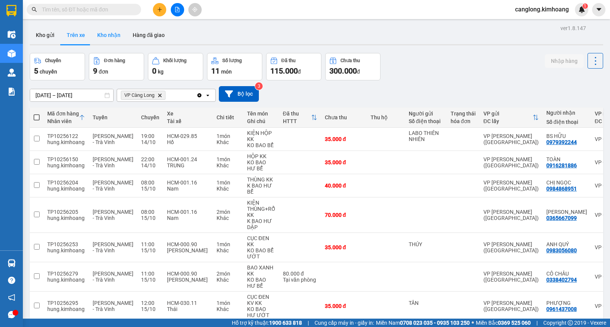
click at [109, 32] on button "Kho nhận" at bounding box center [108, 35] width 35 height 18
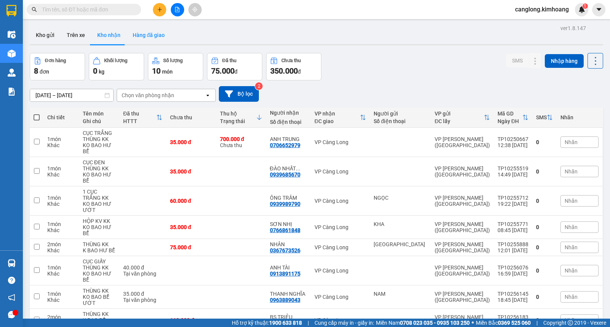
click at [158, 37] on button "Hàng đã giao" at bounding box center [149, 35] width 44 height 18
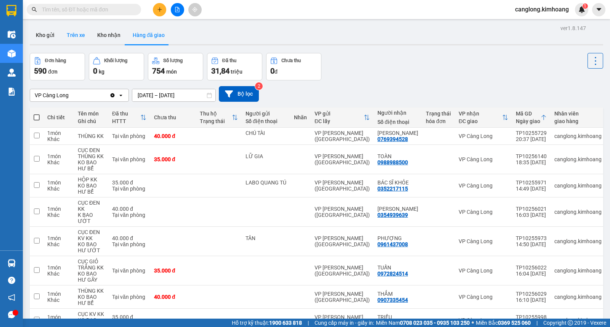
click at [76, 40] on button "Trên xe" at bounding box center [76, 35] width 31 height 18
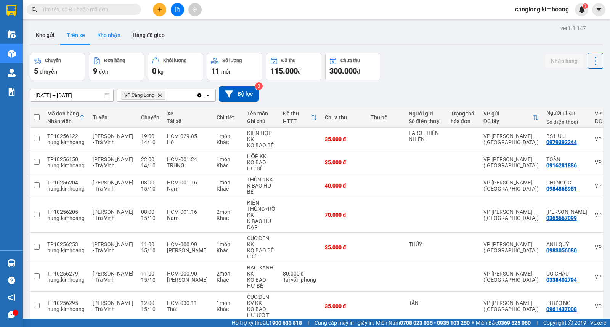
click at [118, 36] on button "Kho nhận" at bounding box center [108, 35] width 35 height 18
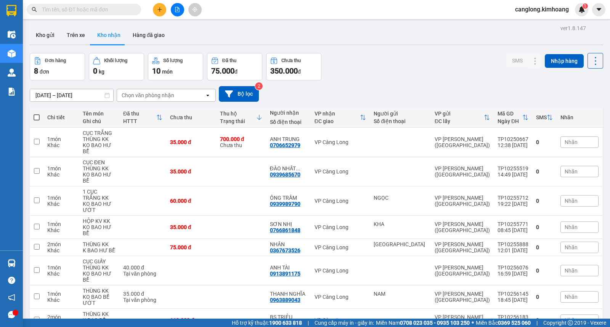
click at [65, 10] on input "text" at bounding box center [87, 9] width 90 height 8
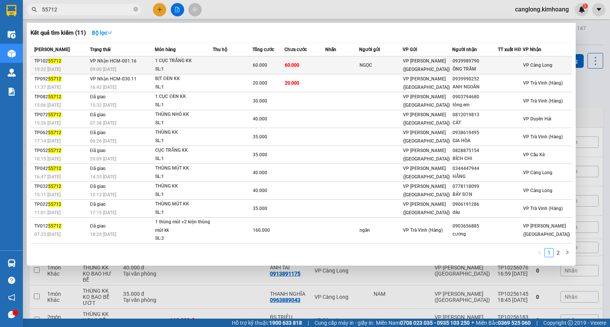
type input "55712"
click at [330, 61] on td at bounding box center [342, 65] width 34 height 18
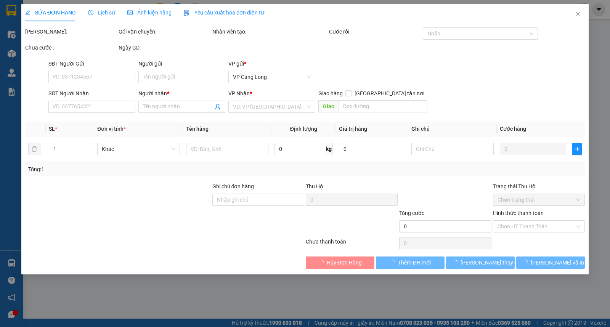
type input "NGỌC"
type input "0939989790"
type input "ÔNG TRẦM"
type input "60.000"
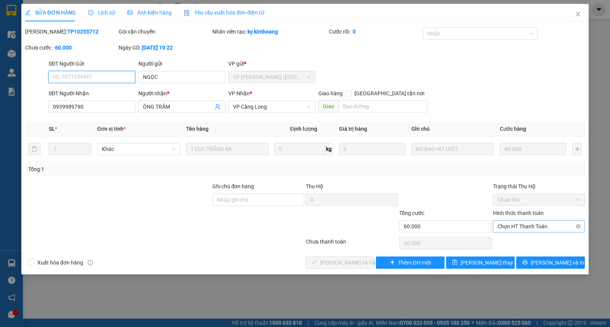
click at [501, 224] on span "Chọn HT Thanh Toán" at bounding box center [539, 226] width 83 height 11
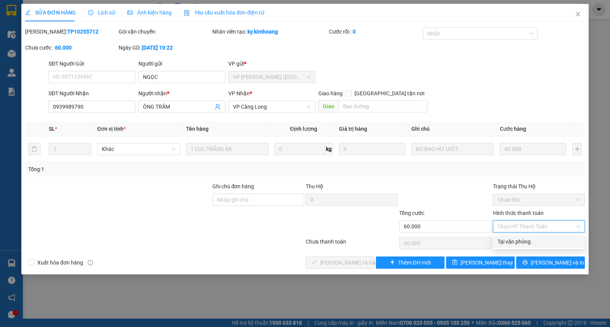
click at [500, 238] on div "Tại văn phòng" at bounding box center [539, 242] width 83 height 8
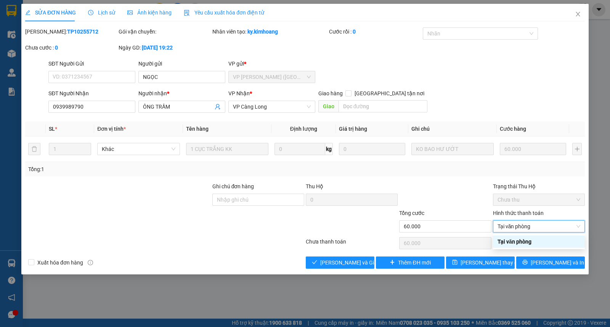
type input "0"
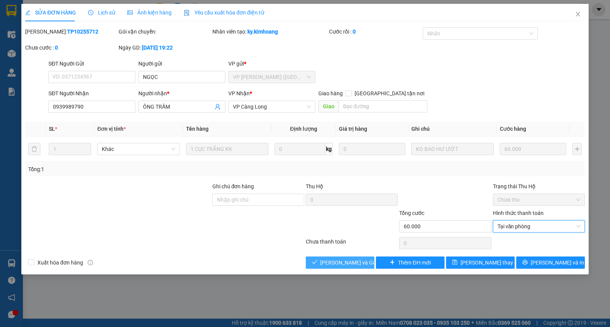
click at [352, 260] on span "[PERSON_NAME] và Giao hàng" at bounding box center [357, 263] width 73 height 8
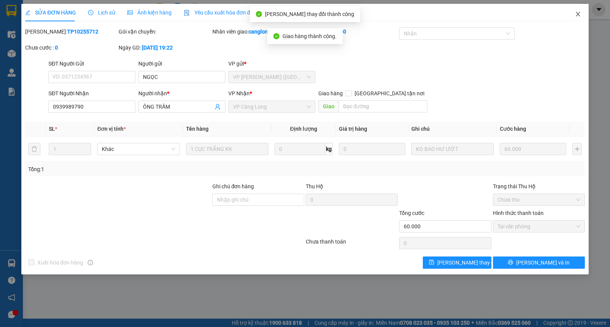
click at [578, 13] on icon "close" at bounding box center [578, 14] width 6 height 6
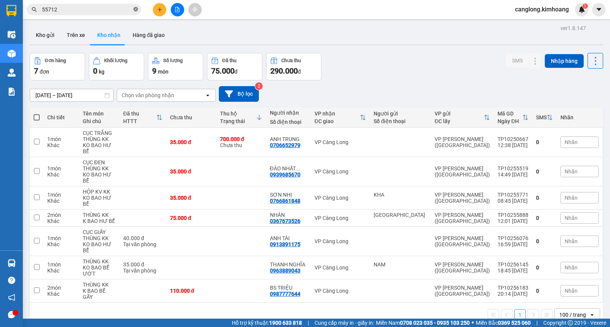
click at [134, 10] on icon "close-circle" at bounding box center [136, 9] width 5 height 5
click at [76, 34] on button "Trên xe" at bounding box center [76, 35] width 31 height 18
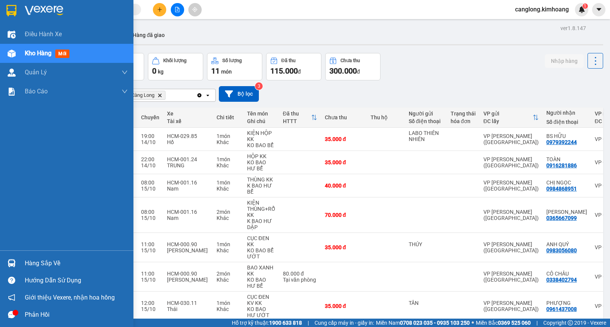
click at [17, 260] on div at bounding box center [11, 263] width 13 height 13
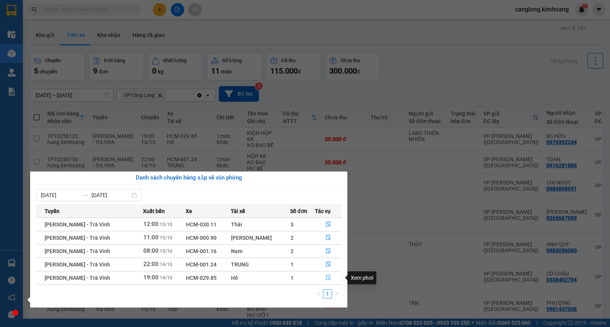
click at [326, 278] on icon "file-done" at bounding box center [328, 277] width 5 height 5
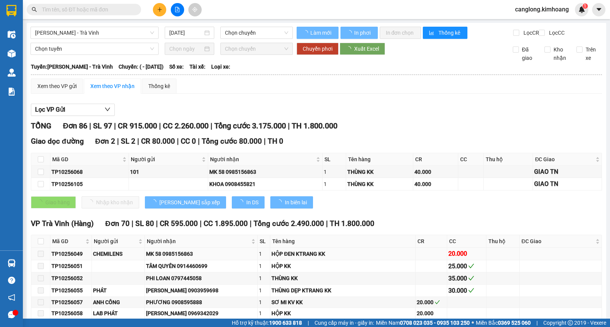
type input "14/10/2025"
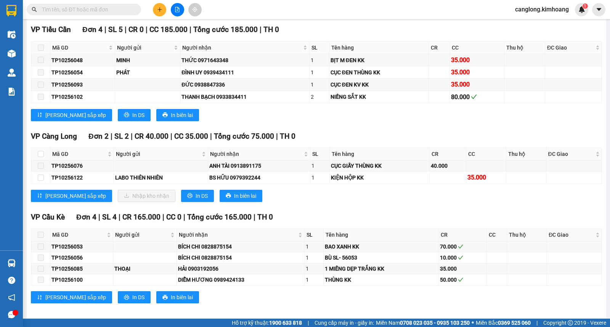
scroll to position [1271, 0]
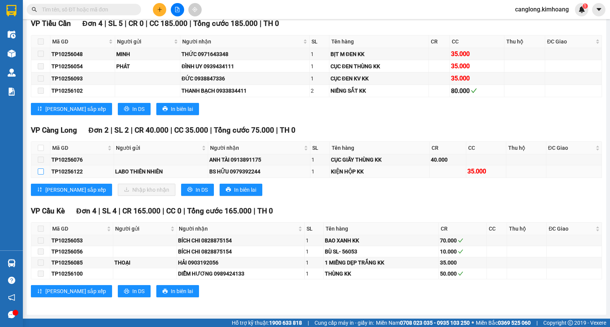
click at [40, 170] on input "checkbox" at bounding box center [41, 172] width 6 height 6
checkbox input "true"
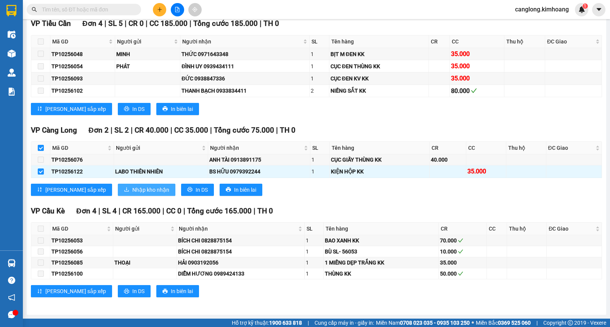
click at [124, 188] on icon "download" at bounding box center [126, 189] width 5 height 5
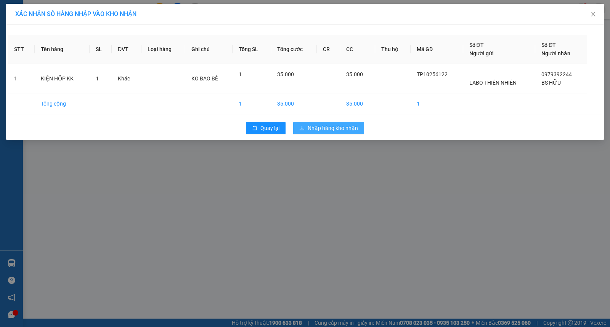
click at [327, 132] on span "Nhập hàng kho nhận" at bounding box center [333, 128] width 50 height 8
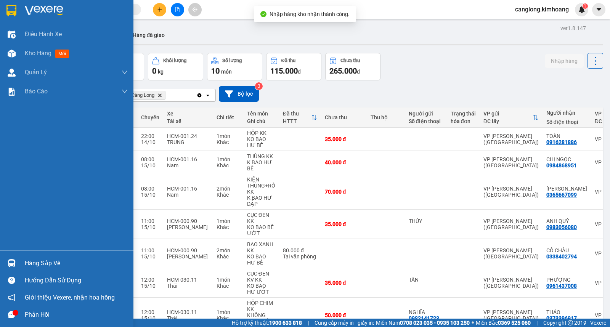
click at [25, 263] on div "Hàng sắp về" at bounding box center [76, 263] width 103 height 11
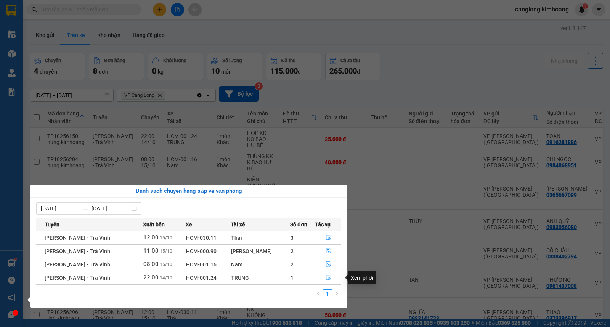
click at [326, 279] on icon "file-done" at bounding box center [328, 277] width 5 height 5
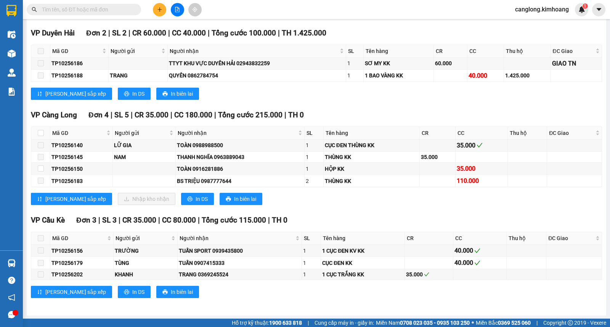
scroll to position [983, 0]
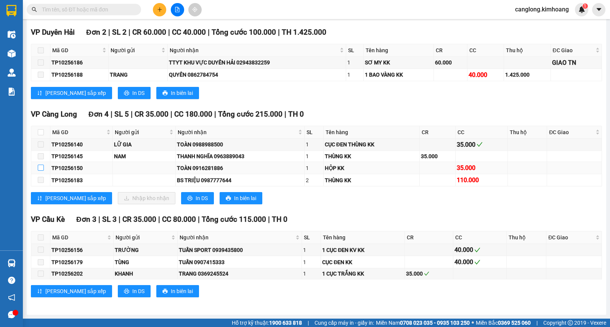
click at [41, 166] on input "checkbox" at bounding box center [41, 168] width 6 height 6
checkbox input "true"
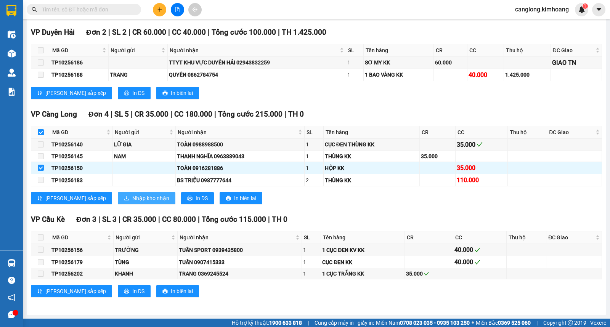
click at [132, 195] on span "Nhập kho nhận" at bounding box center [150, 198] width 37 height 8
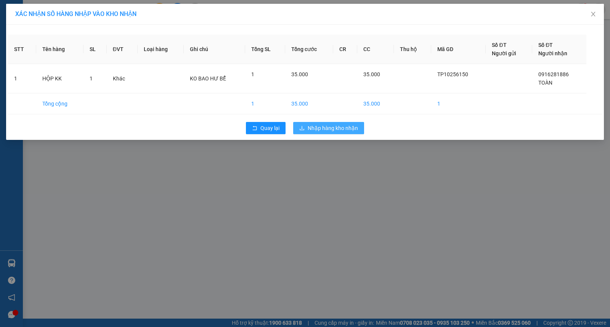
click at [326, 129] on span "Nhập hàng kho nhận" at bounding box center [333, 128] width 50 height 8
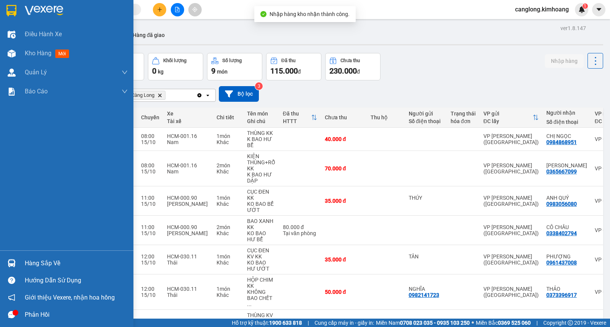
click at [31, 261] on div "Hàng sắp về" at bounding box center [76, 263] width 103 height 11
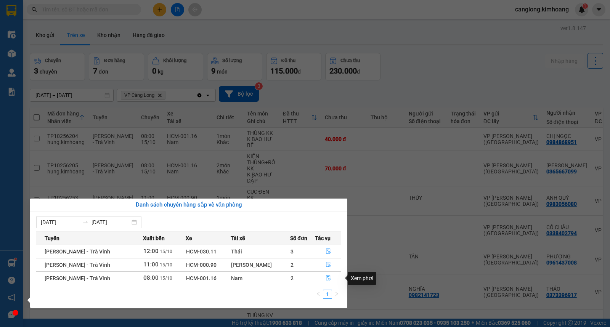
click at [327, 280] on icon "file-done" at bounding box center [328, 277] width 5 height 5
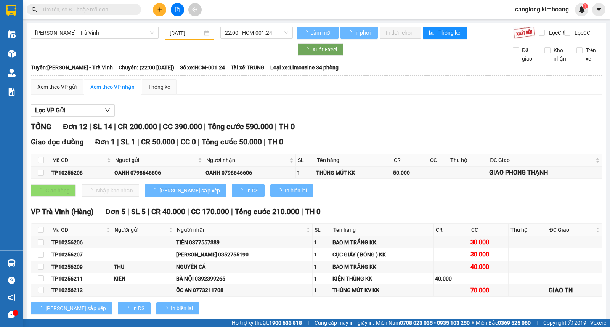
type input "[DATE]"
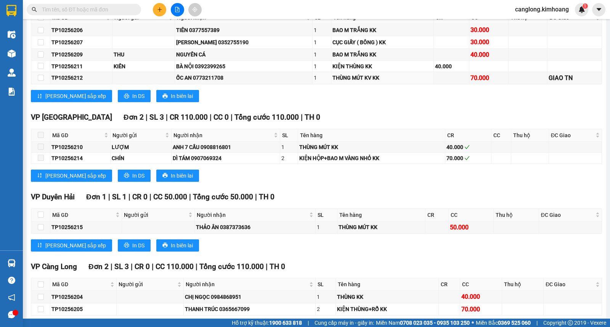
scroll to position [325, 0]
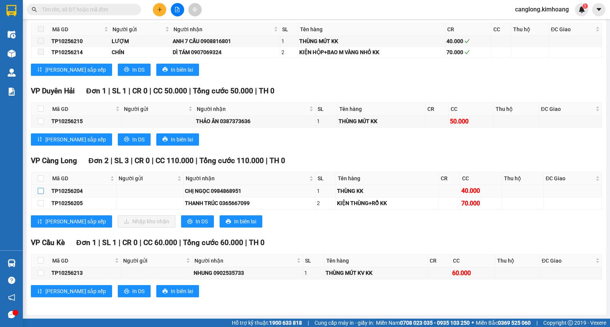
click at [39, 193] on input "checkbox" at bounding box center [41, 191] width 6 height 6
checkbox input "true"
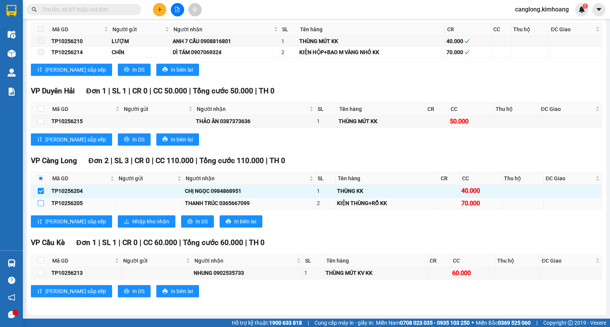
click at [40, 203] on input "checkbox" at bounding box center [41, 203] width 6 height 6
checkbox input "true"
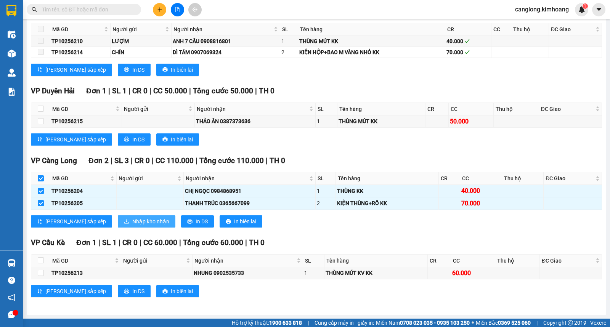
click at [124, 222] on icon "download" at bounding box center [126, 221] width 5 height 5
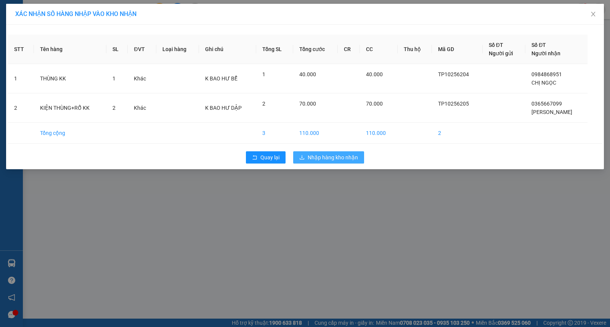
click at [314, 152] on button "Nhập hàng kho nhận" at bounding box center [328, 157] width 71 height 12
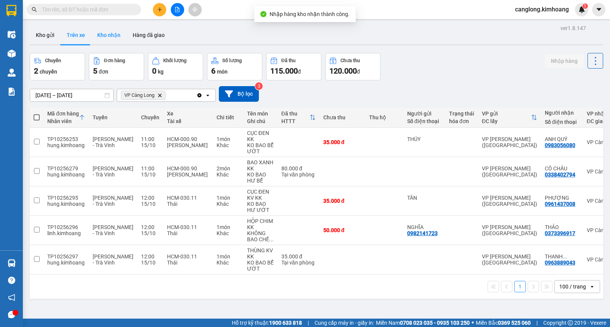
click at [110, 36] on button "Kho nhận" at bounding box center [108, 35] width 35 height 18
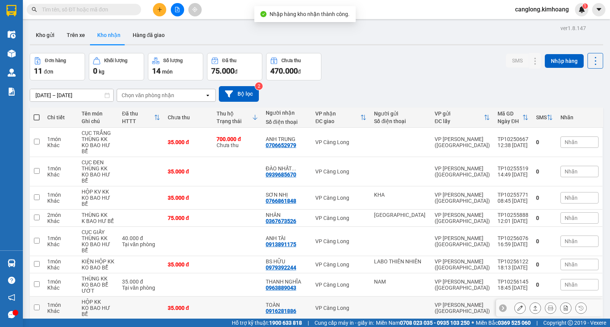
scroll to position [66, 0]
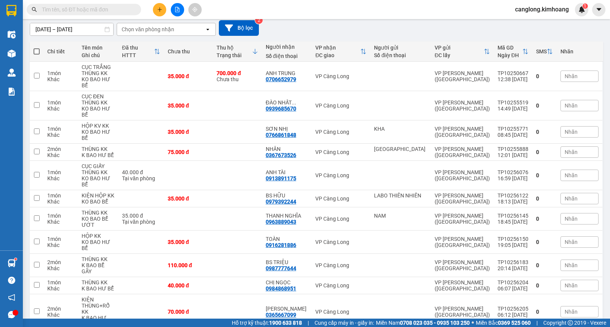
click at [89, 10] on input "text" at bounding box center [87, 9] width 90 height 8
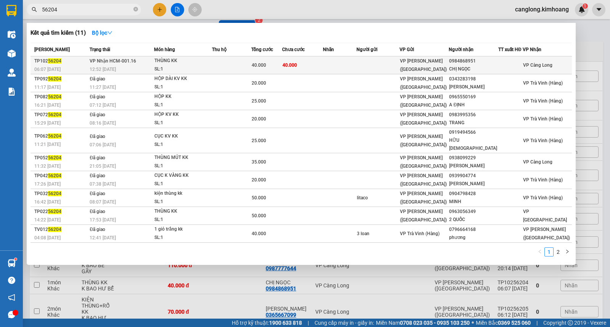
type input "56204"
click at [336, 63] on td at bounding box center [340, 65] width 34 height 18
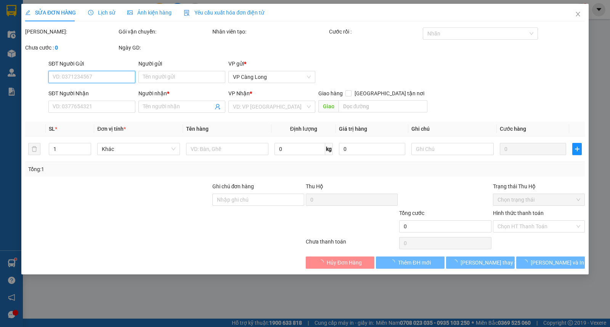
type input "0984868951"
type input "CHỊ NGỌC"
type input "40.000"
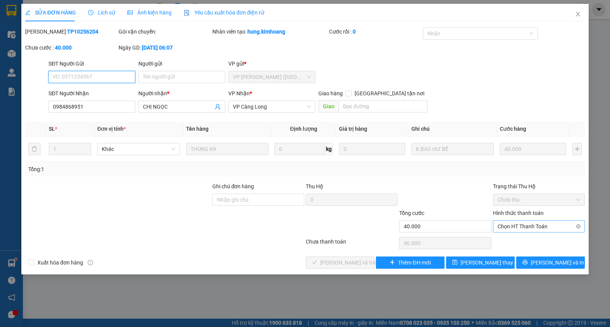
click at [513, 226] on span "Chọn HT Thanh Toán" at bounding box center [539, 226] width 83 height 11
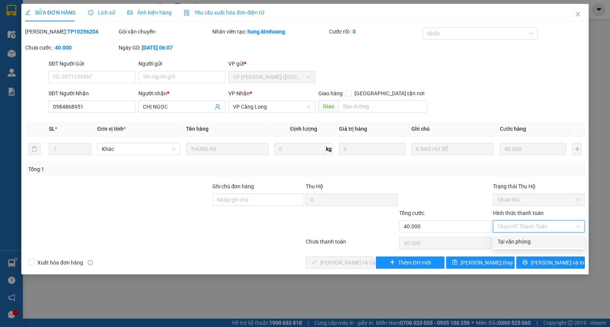
click at [503, 240] on div "Tại văn phòng" at bounding box center [539, 242] width 83 height 8
type input "0"
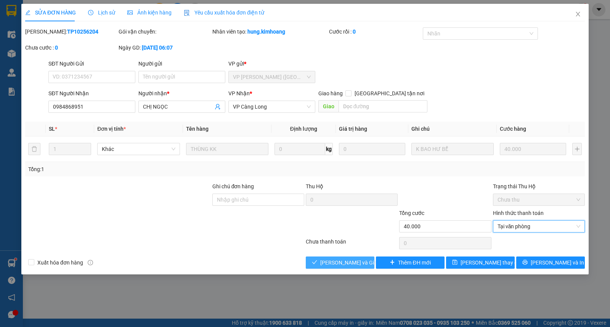
click at [340, 261] on span "[PERSON_NAME] và Giao hàng" at bounding box center [357, 263] width 73 height 8
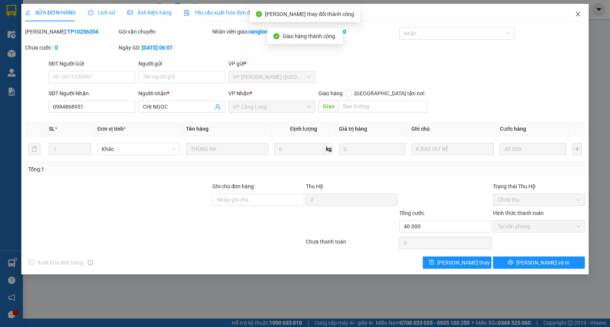
click at [578, 13] on icon "close" at bounding box center [578, 14] width 6 height 6
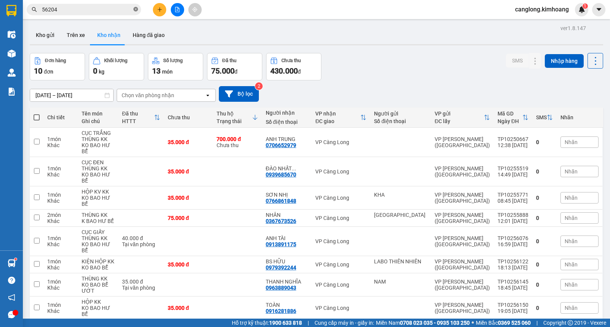
click at [136, 8] on icon "close-circle" at bounding box center [136, 9] width 5 height 5
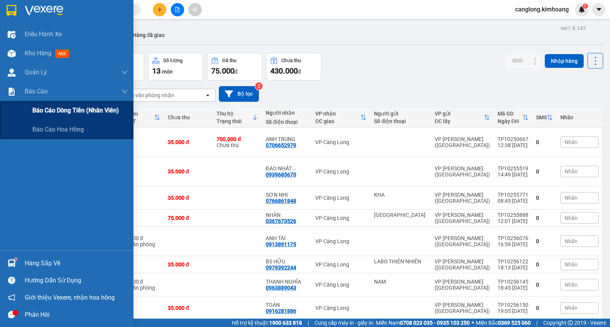
click at [38, 112] on span "Báo cáo dòng tiền (nhân viên)" at bounding box center [75, 111] width 87 height 10
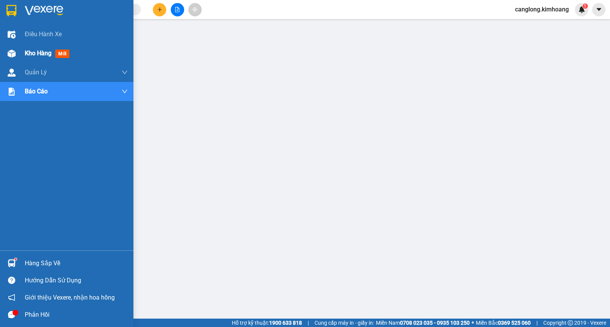
click at [26, 53] on span "Kho hàng" at bounding box center [38, 53] width 27 height 7
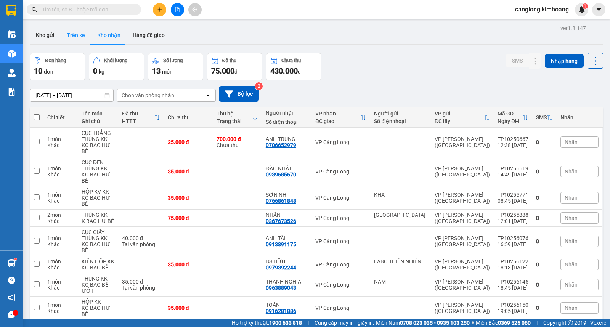
click at [72, 36] on button "Trên xe" at bounding box center [76, 35] width 31 height 18
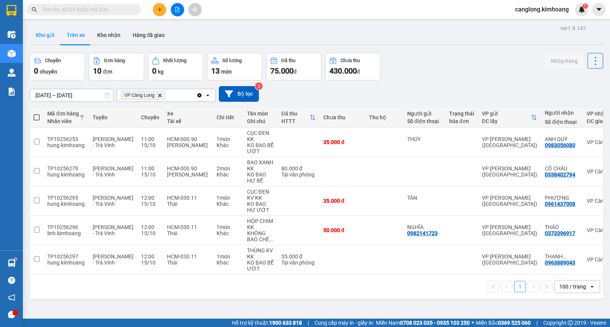
click at [39, 34] on button "Kho gửi" at bounding box center [45, 35] width 31 height 18
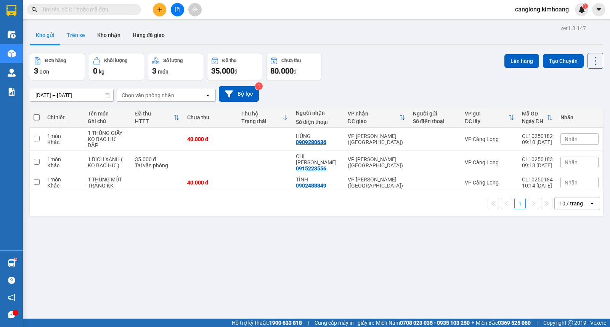
click at [76, 35] on button "Trên xe" at bounding box center [76, 35] width 31 height 18
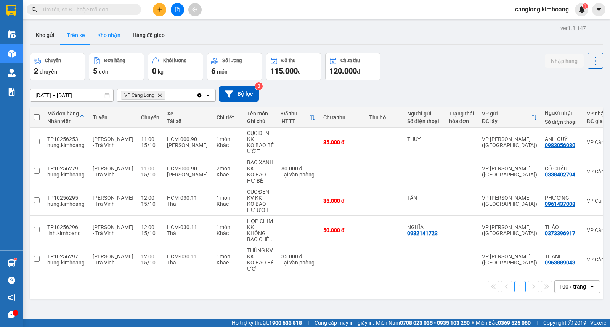
click at [106, 35] on button "Kho nhận" at bounding box center [108, 35] width 35 height 18
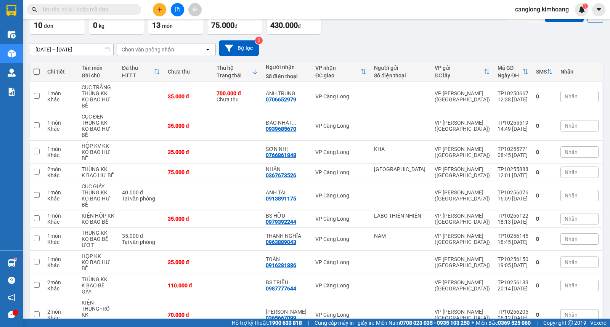
scroll to position [48, 0]
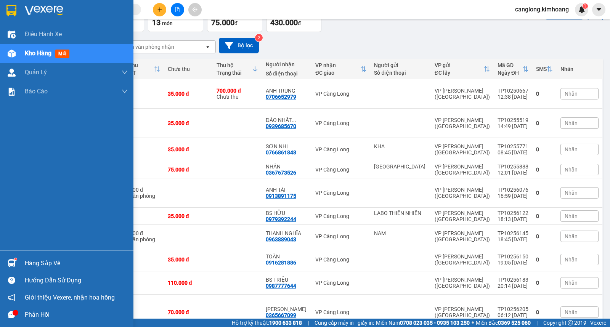
click at [13, 258] on div at bounding box center [11, 263] width 13 height 13
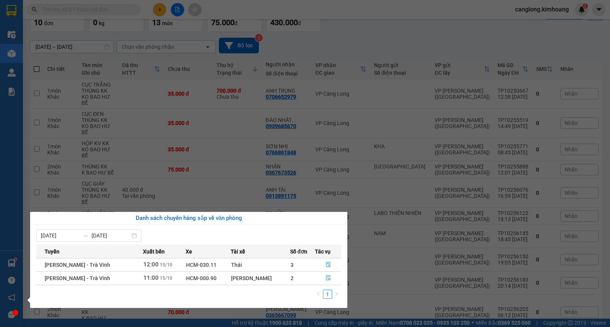
click at [361, 303] on section "Kết quả tìm kiếm ( 11 ) Bộ lọc Mã ĐH Trạng thái Món hàng Thu hộ Tổng cước Chưa …" at bounding box center [305, 163] width 610 height 327
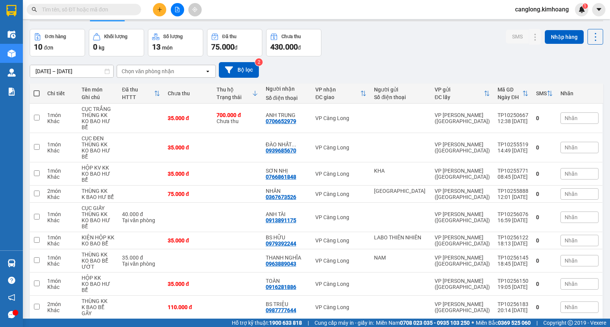
scroll to position [0, 0]
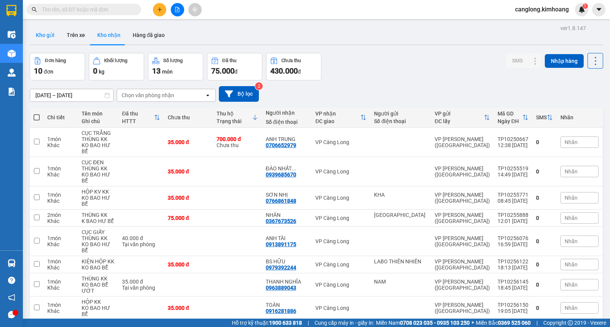
click at [48, 36] on button "Kho gửi" at bounding box center [45, 35] width 31 height 18
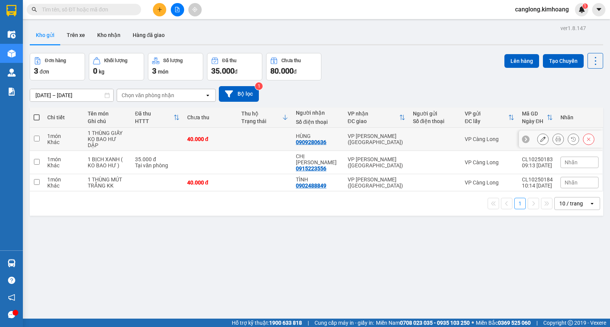
click at [35, 136] on input "checkbox" at bounding box center [37, 139] width 6 height 6
checkbox input "true"
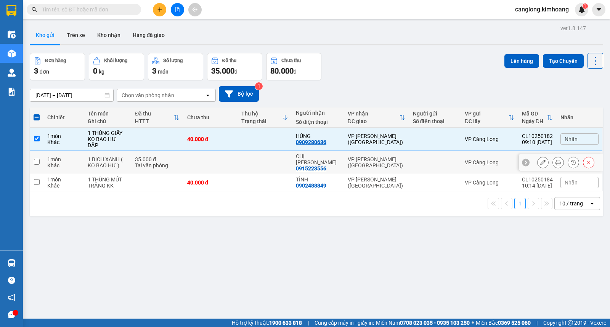
click at [36, 159] on input "checkbox" at bounding box center [37, 162] width 6 height 6
checkbox input "true"
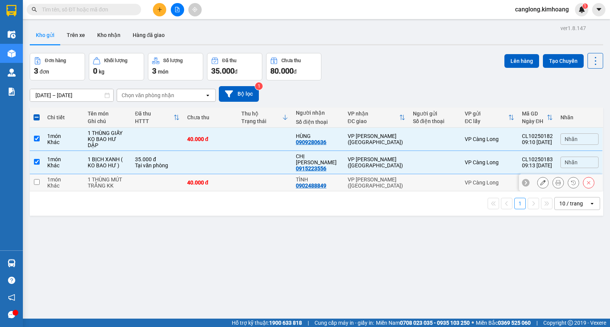
click at [36, 179] on input "checkbox" at bounding box center [37, 182] width 6 height 6
checkbox input "true"
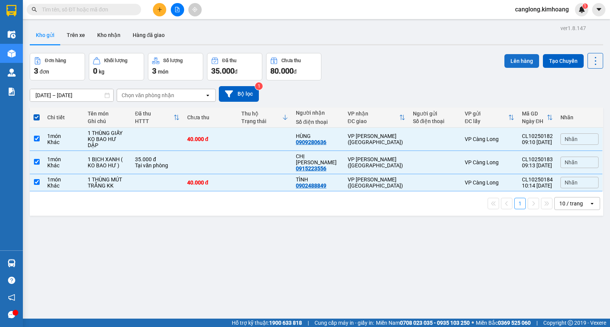
click at [520, 59] on button "Lên hàng" at bounding box center [522, 61] width 35 height 14
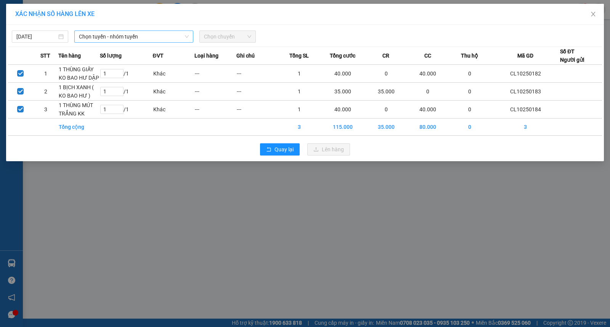
click at [161, 39] on span "Chọn tuyến - nhóm tuyến" at bounding box center [134, 36] width 110 height 11
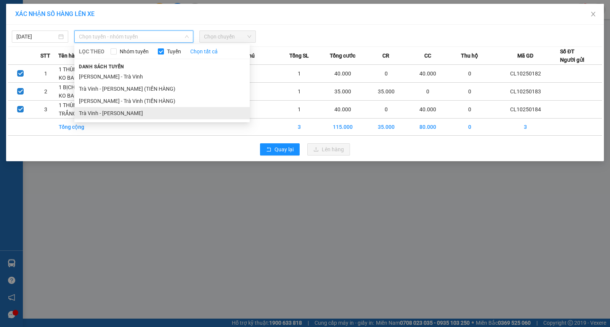
click at [140, 114] on li "Trà Vinh - Hồ Chí Minh" at bounding box center [162, 113] width 176 height 12
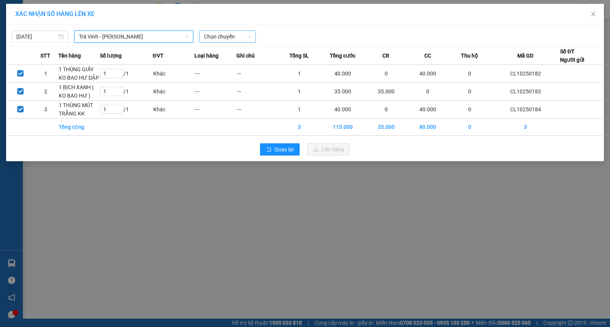
click at [224, 37] on span "Chọn chuyến" at bounding box center [227, 36] width 47 height 11
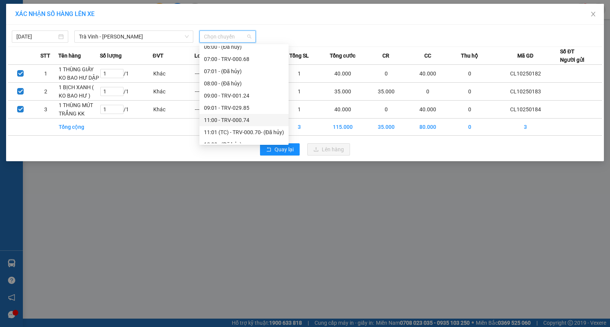
scroll to position [169, 0]
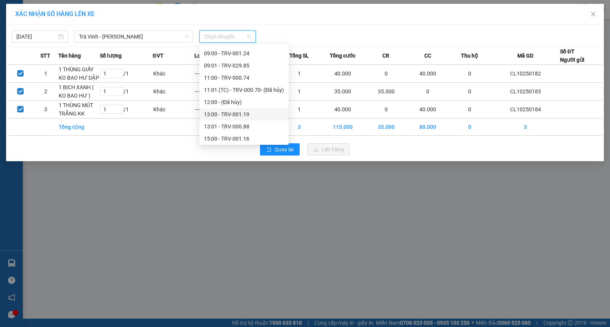
click at [211, 113] on div "13:00 - TRV-001.19" at bounding box center [244, 114] width 80 height 8
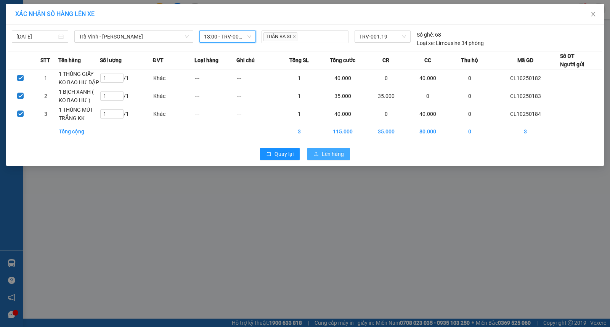
click at [318, 151] on icon "upload" at bounding box center [316, 153] width 5 height 5
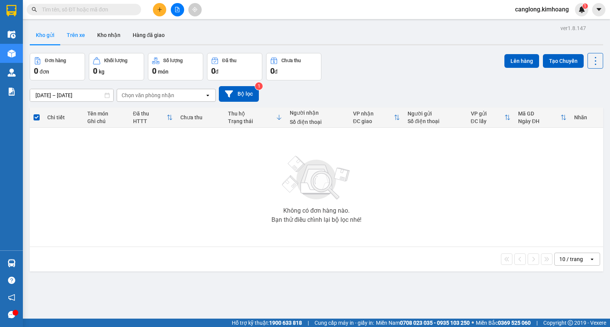
click at [75, 34] on button "Trên xe" at bounding box center [76, 35] width 31 height 18
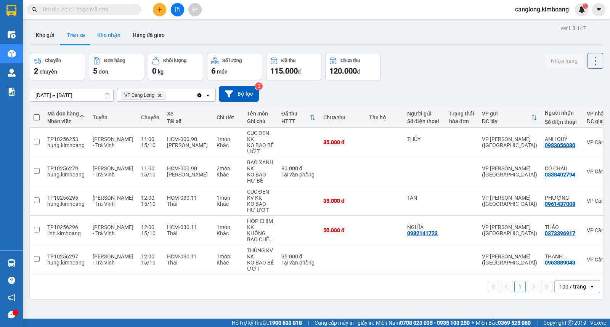
click at [101, 36] on button "Kho nhận" at bounding box center [108, 35] width 35 height 18
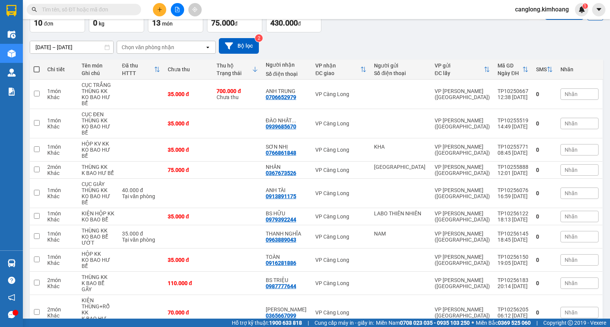
scroll to position [48, 0]
click at [159, 6] on button at bounding box center [159, 9] width 13 height 13
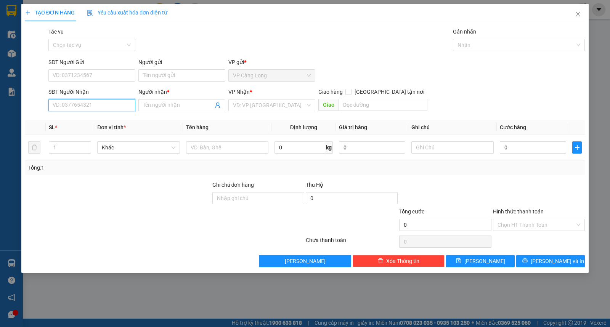
click at [103, 107] on input "SĐT Người Nhận" at bounding box center [91, 105] width 87 height 12
click at [104, 122] on div "0918668425 - quang tú" at bounding box center [92, 120] width 78 height 8
type input "0918668425"
type input "quang tú"
type input "35.000"
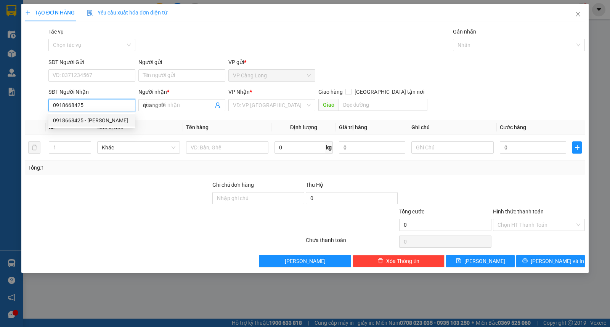
type input "35.000"
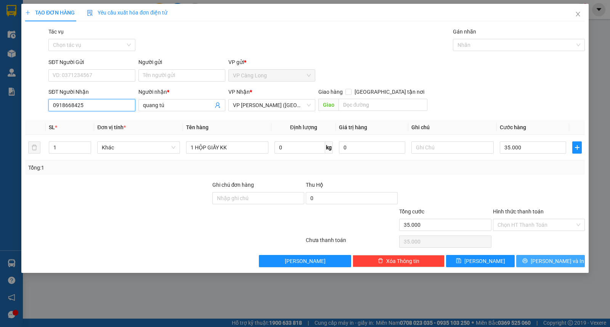
type input "0918668425"
click at [530, 257] on button "[PERSON_NAME] và In" at bounding box center [551, 261] width 69 height 12
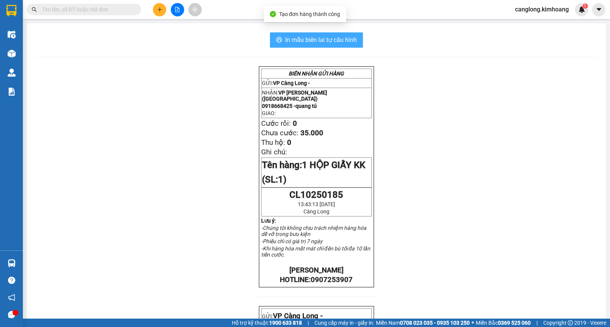
click at [327, 33] on button "In mẫu biên lai tự cấu hình" at bounding box center [316, 39] width 93 height 15
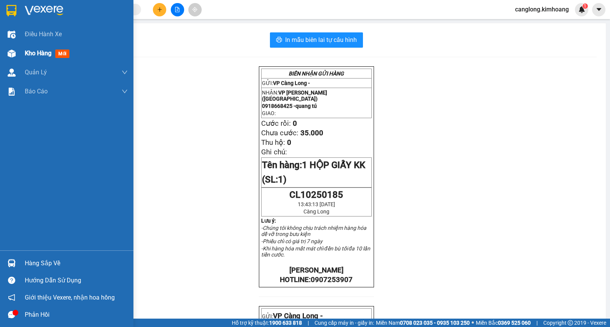
click at [21, 54] on div "Kho hàng mới" at bounding box center [67, 53] width 134 height 19
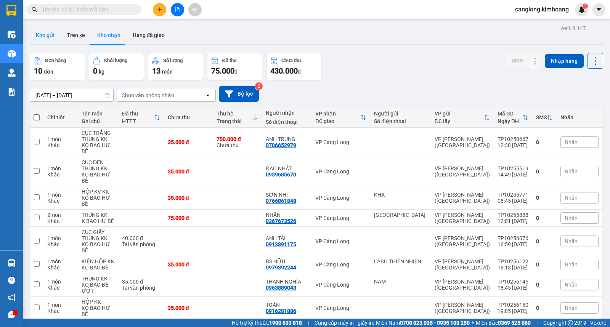
click at [48, 35] on button "Kho gửi" at bounding box center [45, 35] width 31 height 18
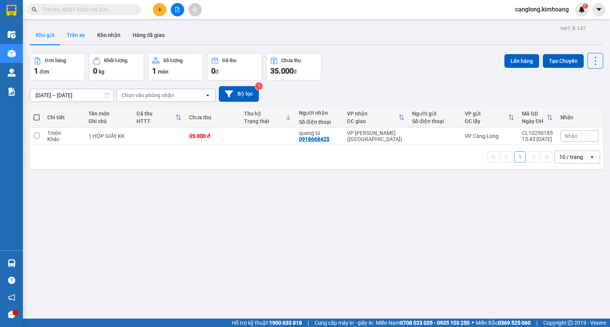
click at [73, 34] on button "Trên xe" at bounding box center [76, 35] width 31 height 18
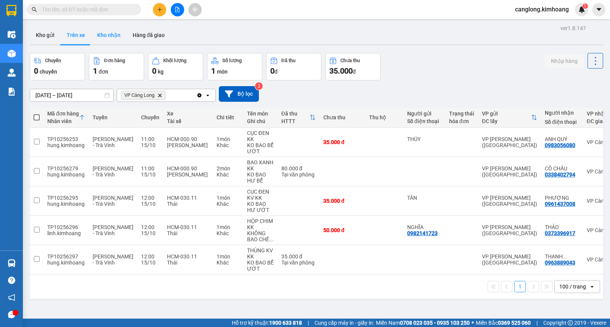
click at [108, 34] on button "Kho nhận" at bounding box center [108, 35] width 35 height 18
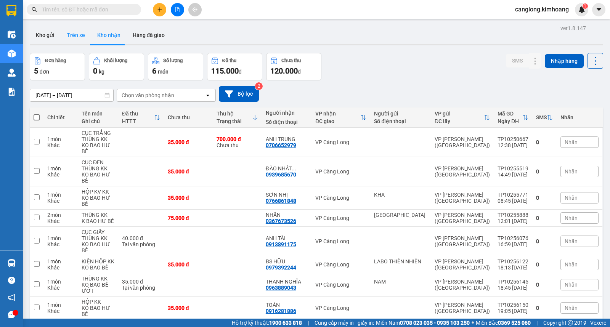
click at [76, 39] on button "Trên xe" at bounding box center [76, 35] width 31 height 18
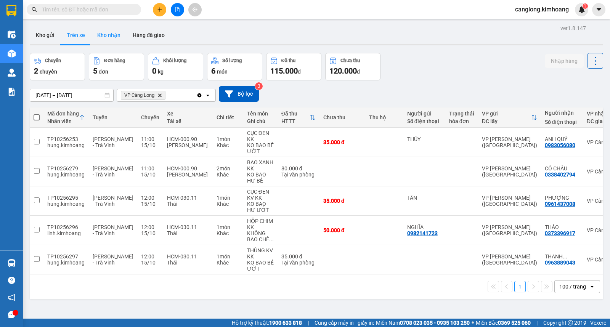
click at [113, 37] on button "Kho nhận" at bounding box center [108, 35] width 35 height 18
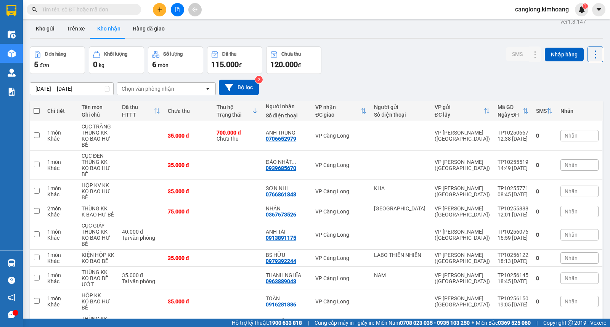
scroll to position [6, 0]
click at [79, 27] on button "Trên xe" at bounding box center [76, 29] width 31 height 18
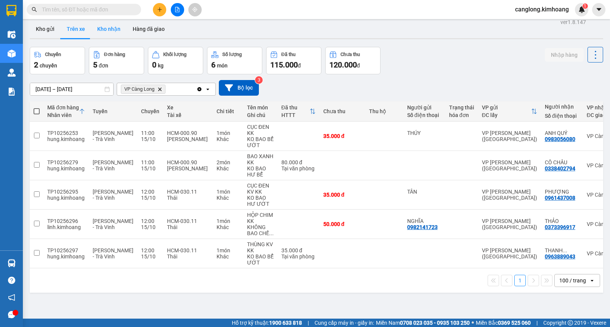
click at [106, 24] on button "Kho nhận" at bounding box center [108, 29] width 35 height 18
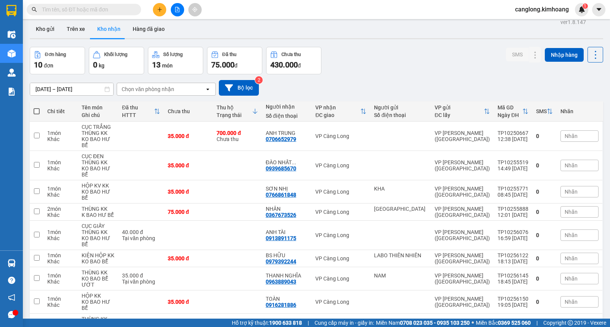
click at [422, 66] on div "Đơn hàng 10 đơn Khối lượng 0 kg Số lượng 13 món Đã thu 75.000 đ Chưa thu 430.00…" at bounding box center [317, 60] width 574 height 27
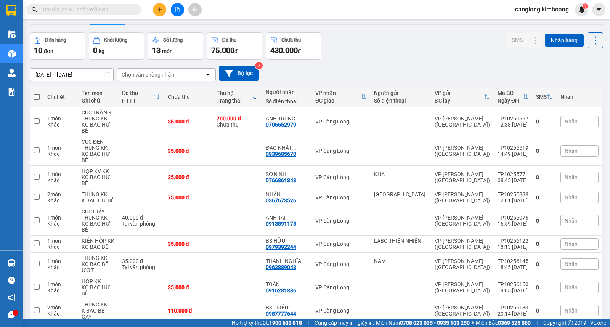
scroll to position [6, 0]
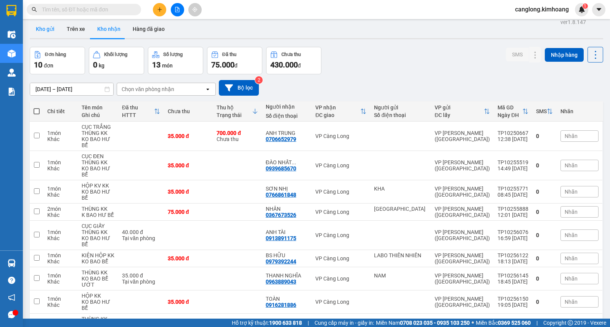
click at [49, 27] on button "Kho gửi" at bounding box center [45, 29] width 31 height 18
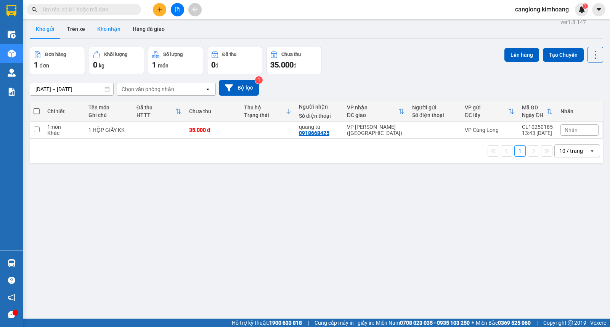
click at [111, 27] on button "Kho nhận" at bounding box center [108, 29] width 35 height 18
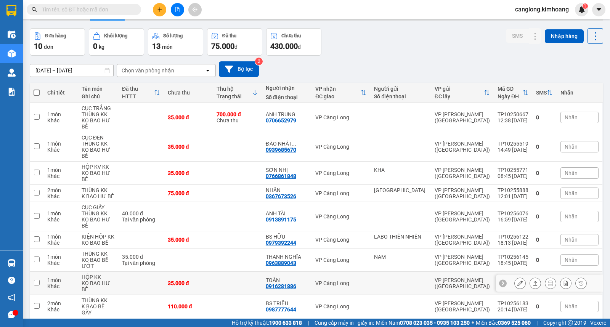
scroll to position [48, 0]
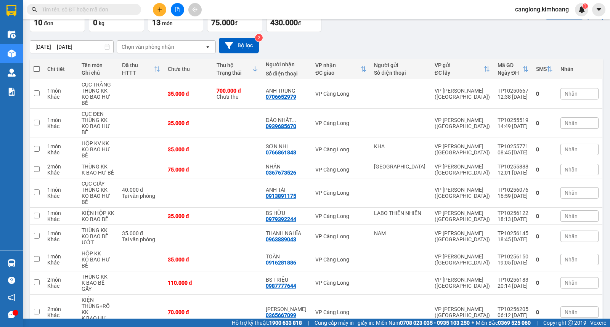
drag, startPoint x: 61, startPoint y: 10, endPoint x: 93, endPoint y: 19, distance: 32.5
click at [63, 10] on input "text" at bounding box center [87, 9] width 90 height 8
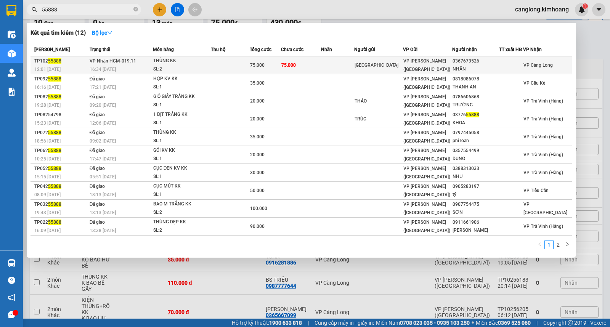
type input "55888"
click at [319, 64] on td "75.000" at bounding box center [301, 65] width 40 height 18
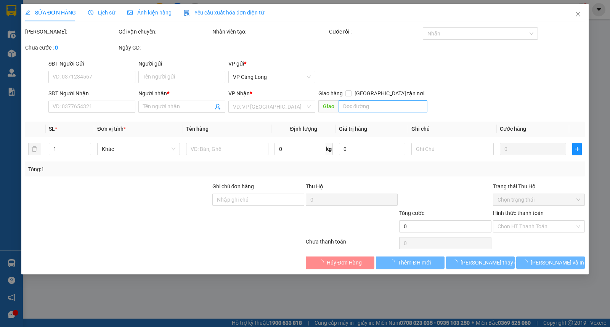
type input "MILANO"
type input "0367673526"
type input "NHÂN"
type input "75.000"
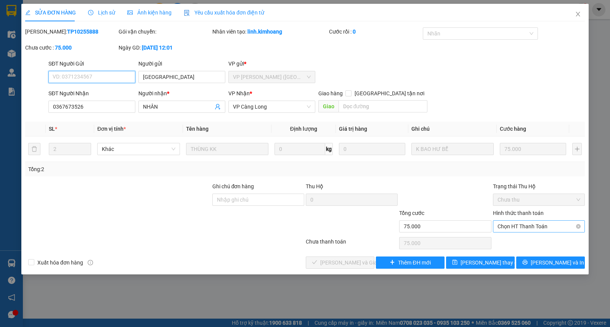
click at [506, 228] on span "Chọn HT Thanh Toán" at bounding box center [539, 226] width 83 height 11
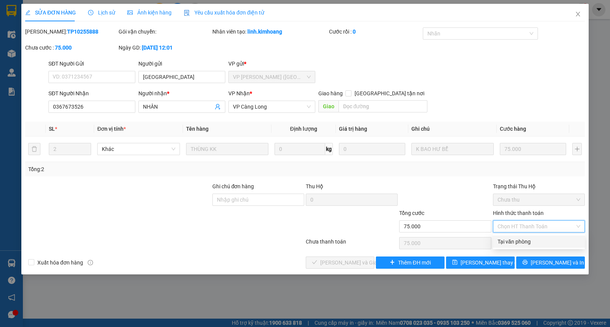
click at [500, 244] on div "Tại văn phòng" at bounding box center [539, 242] width 83 height 8
type input "0"
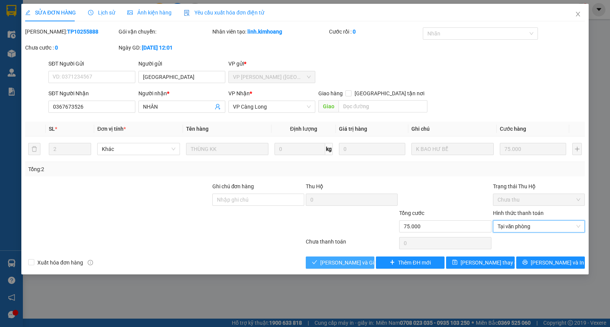
click at [357, 263] on span "[PERSON_NAME] và Giao hàng" at bounding box center [357, 263] width 73 height 8
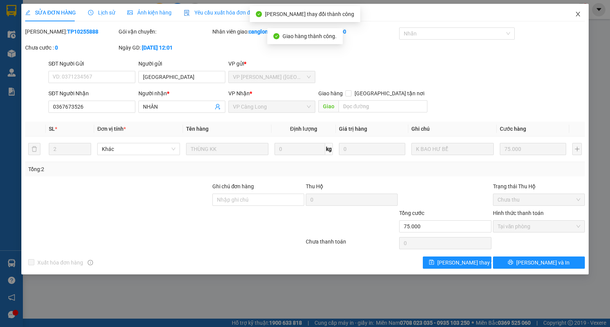
click at [575, 14] on icon "close" at bounding box center [578, 14] width 6 height 6
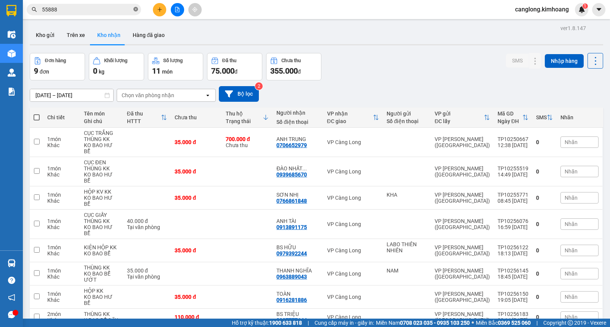
click at [135, 10] on icon "close-circle" at bounding box center [136, 9] width 5 height 5
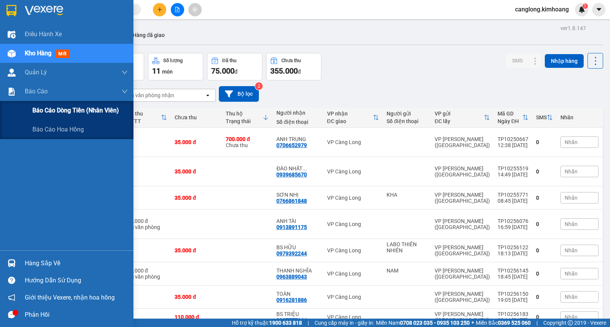
click at [32, 107] on span "Báo cáo dòng tiền (nhân viên)" at bounding box center [75, 111] width 87 height 10
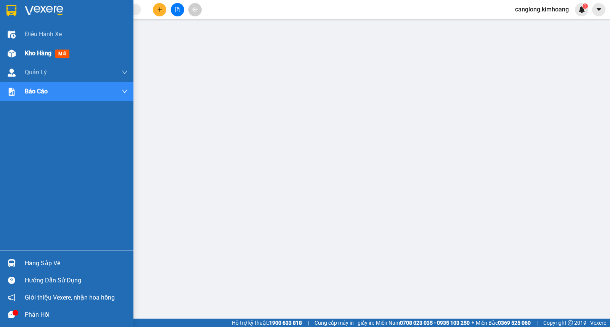
click at [20, 52] on div "Kho hàng mới" at bounding box center [67, 53] width 134 height 19
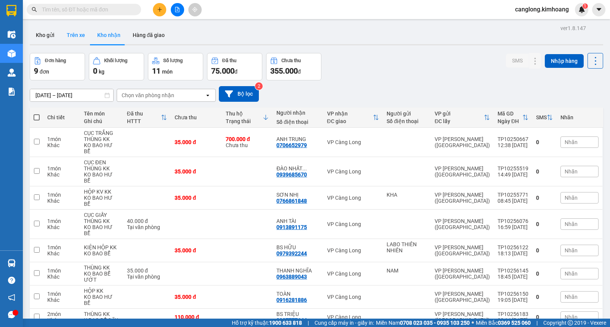
click at [71, 36] on button "Trên xe" at bounding box center [76, 35] width 31 height 18
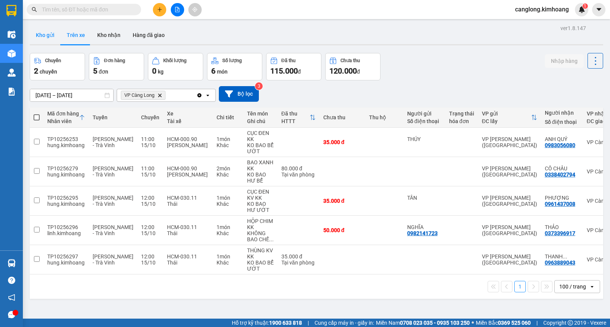
click at [44, 34] on button "Kho gửi" at bounding box center [45, 35] width 31 height 18
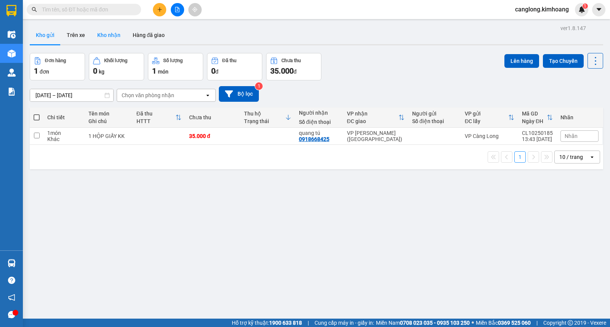
click at [113, 38] on button "Kho nhận" at bounding box center [108, 35] width 35 height 18
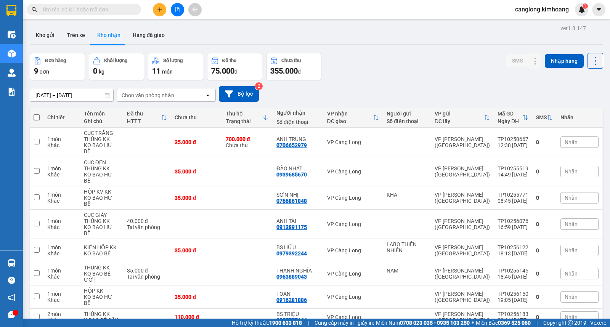
click at [91, 26] on button "Kho nhận" at bounding box center [108, 35] width 35 height 18
click at [81, 36] on button "Trên xe" at bounding box center [76, 35] width 31 height 18
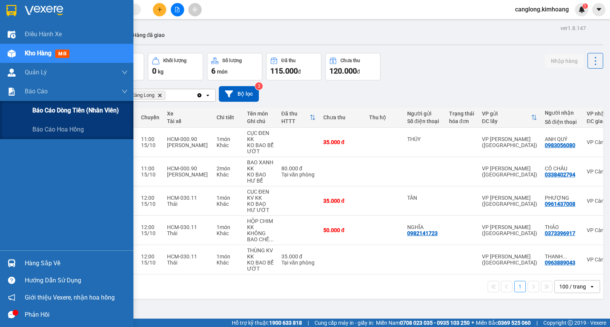
click at [39, 113] on span "Báo cáo dòng tiền (nhân viên)" at bounding box center [75, 111] width 87 height 10
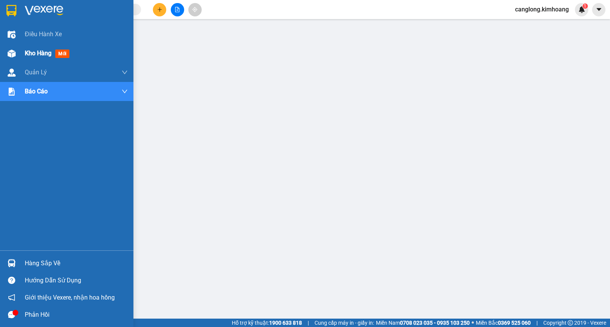
click at [33, 52] on span "Kho hàng" at bounding box center [38, 53] width 27 height 7
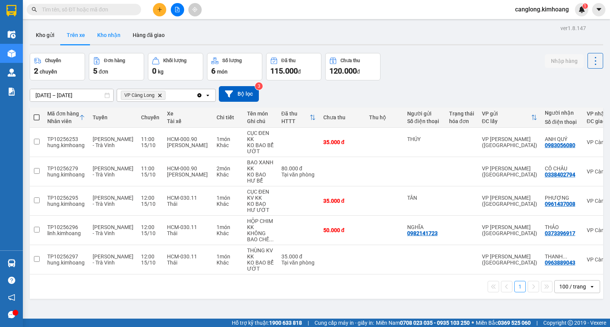
click at [100, 34] on button "Kho nhận" at bounding box center [108, 35] width 35 height 18
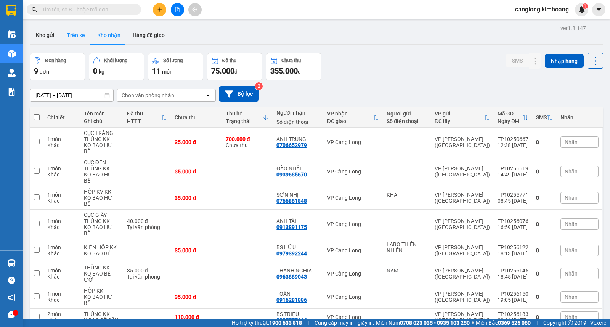
click at [81, 34] on button "Trên xe" at bounding box center [76, 35] width 31 height 18
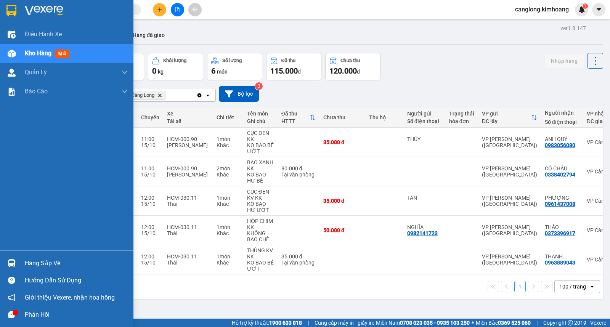
click at [19, 263] on div "Hàng sắp về" at bounding box center [67, 263] width 134 height 17
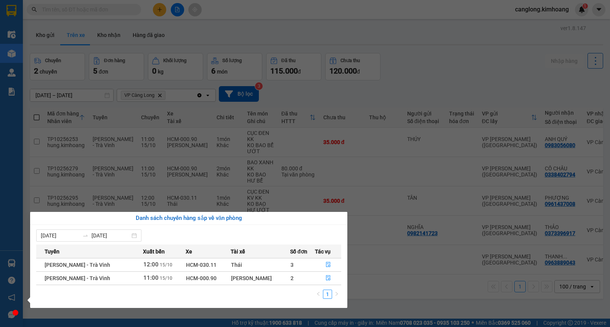
click at [374, 292] on section "Kết quả tìm kiếm ( 12 ) Bộ lọc Mã ĐH Trạng thái Món hàng Thu hộ Tổng cước Chưa …" at bounding box center [305, 163] width 610 height 327
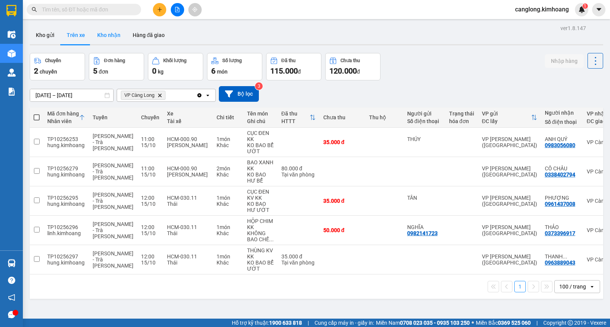
click at [107, 35] on button "Kho nhận" at bounding box center [108, 35] width 35 height 18
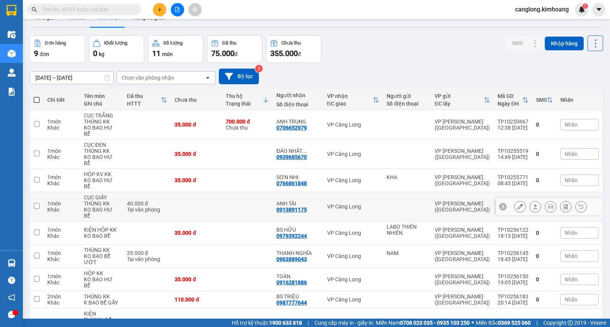
scroll to position [35, 0]
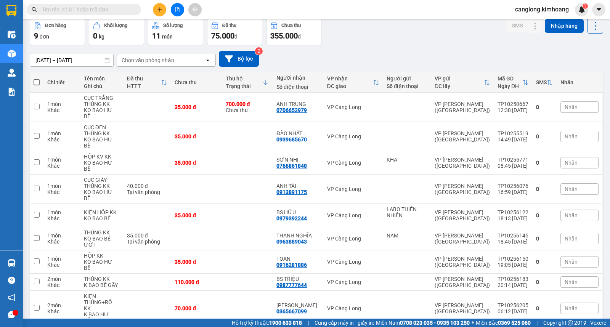
click at [108, 10] on input "text" at bounding box center [87, 9] width 90 height 8
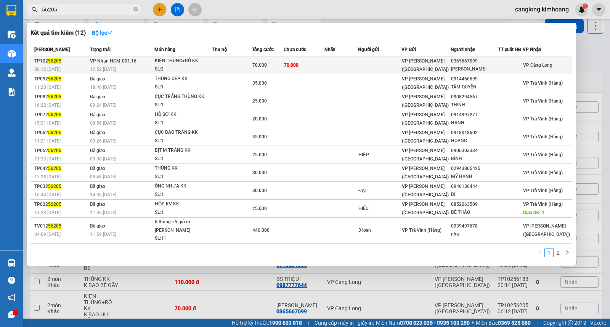
type input "56205"
click at [350, 69] on td at bounding box center [342, 65] width 34 height 18
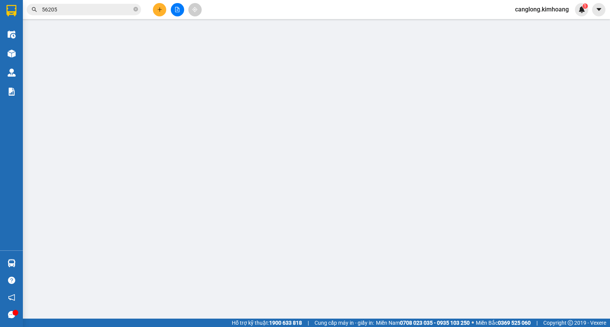
type input "0365667099"
type input "[PERSON_NAME]"
type input "70.000"
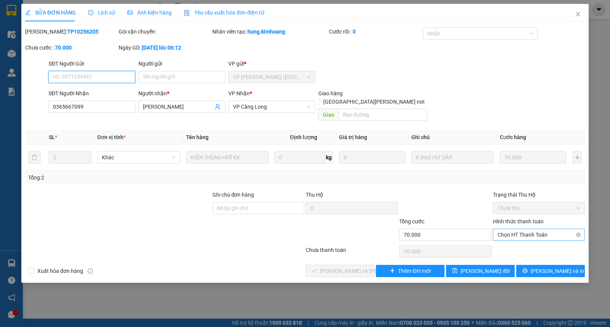
click at [506, 229] on span "Chọn HT Thanh Toán" at bounding box center [539, 234] width 83 height 11
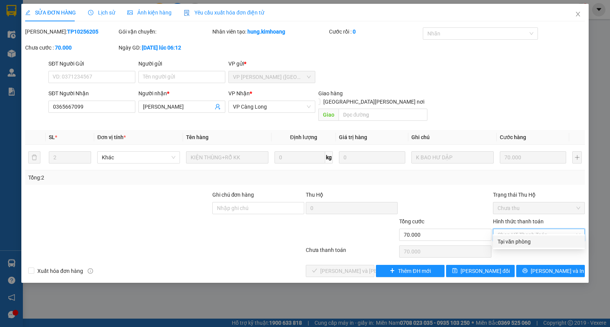
click at [503, 239] on div "Tại văn phòng" at bounding box center [539, 242] width 83 height 8
type input "0"
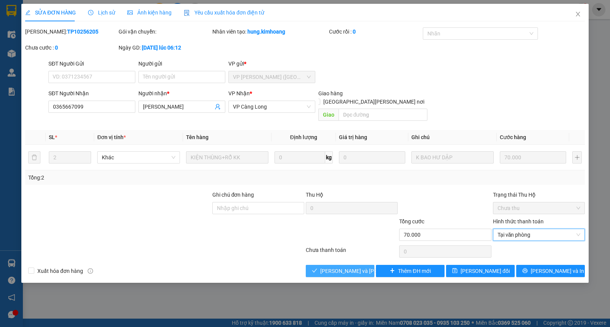
click at [351, 267] on span "[PERSON_NAME] và [PERSON_NAME] hàng" at bounding box center [372, 271] width 103 height 8
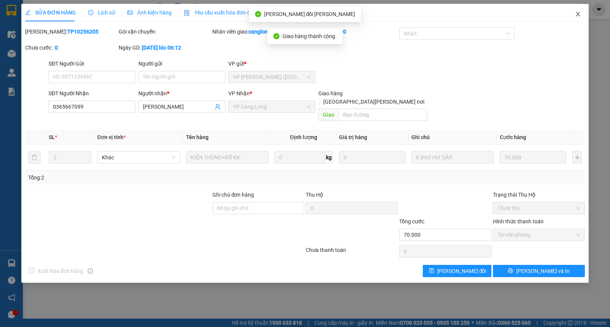
click at [578, 16] on icon "close" at bounding box center [578, 14] width 6 height 6
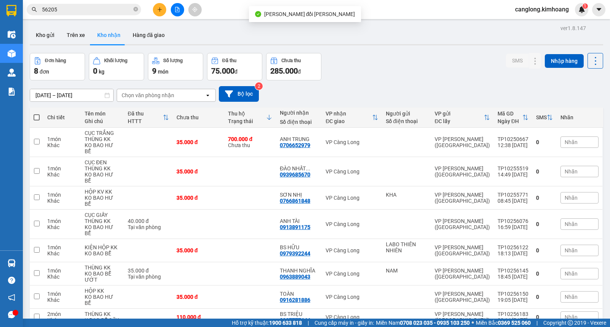
click at [135, 10] on icon "close-circle" at bounding box center [136, 9] width 5 height 5
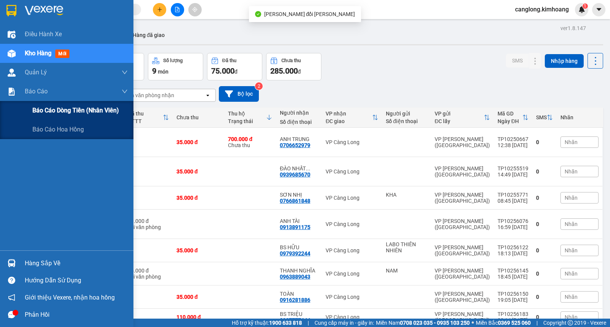
click at [43, 110] on span "Báo cáo dòng tiền (nhân viên)" at bounding box center [75, 111] width 87 height 10
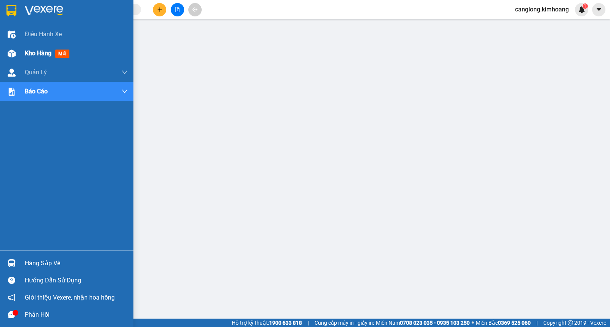
click at [42, 52] on span "Kho hàng" at bounding box center [38, 53] width 27 height 7
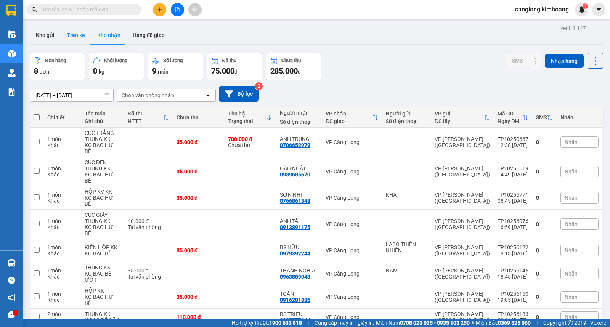
click at [75, 34] on button "Trên xe" at bounding box center [76, 35] width 31 height 18
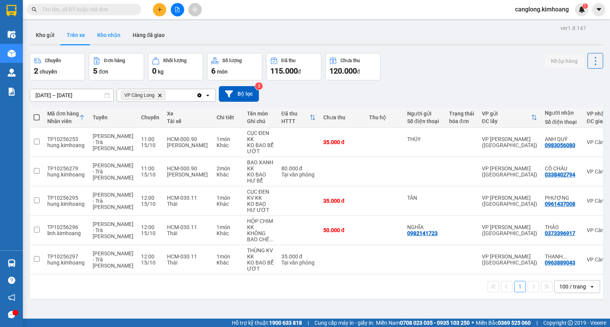
click at [118, 32] on button "Kho nhận" at bounding box center [108, 35] width 35 height 18
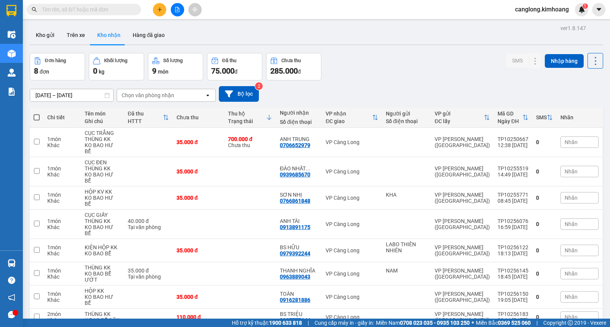
click at [101, 11] on input "text" at bounding box center [87, 9] width 90 height 8
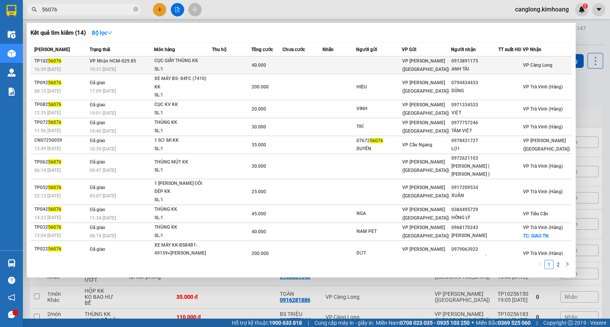
type input "56076"
click at [338, 65] on td at bounding box center [340, 65] width 34 height 18
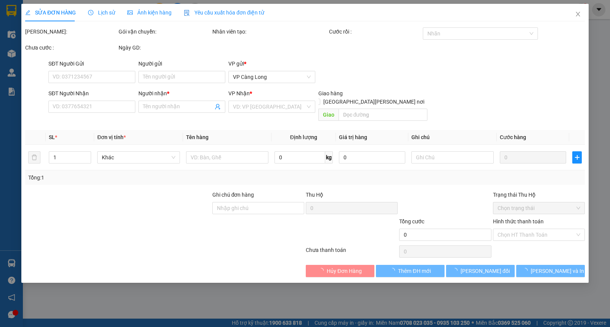
type input "0913891175"
type input "ANH TÀI"
type input "40.000"
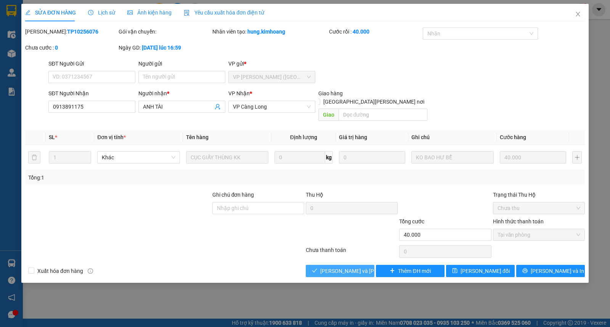
click at [351, 267] on span "[PERSON_NAME] và [PERSON_NAME] hàng" at bounding box center [372, 271] width 103 height 8
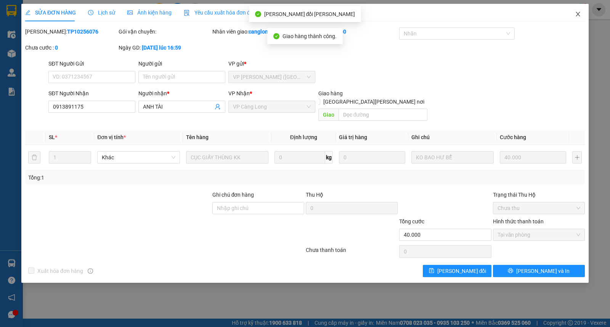
click at [578, 14] on icon "close" at bounding box center [578, 14] width 4 height 5
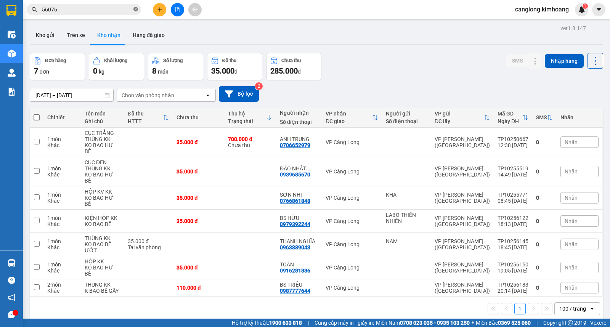
click at [136, 8] on icon "close-circle" at bounding box center [136, 9] width 5 height 5
click at [77, 36] on button "Trên xe" at bounding box center [76, 35] width 31 height 18
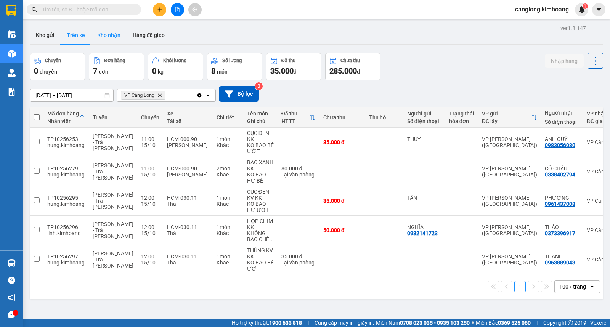
click at [111, 34] on button "Kho nhận" at bounding box center [108, 35] width 35 height 18
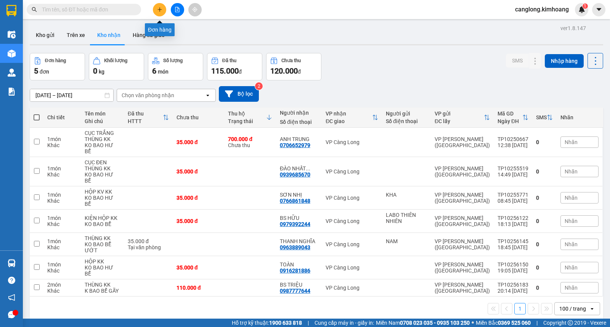
click at [157, 5] on button at bounding box center [159, 9] width 13 height 13
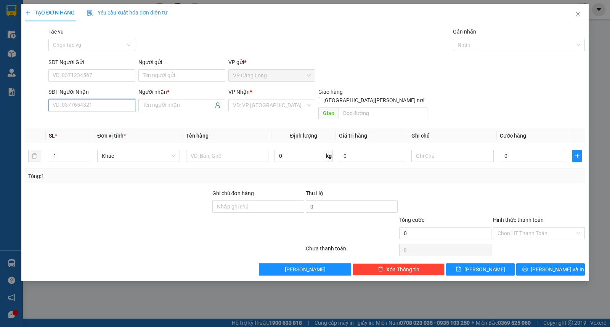
click at [90, 101] on input "SĐT Người Nhận" at bounding box center [91, 105] width 87 height 12
type input "0943888223"
click at [162, 104] on input "Người nhận *" at bounding box center [178, 105] width 70 height 8
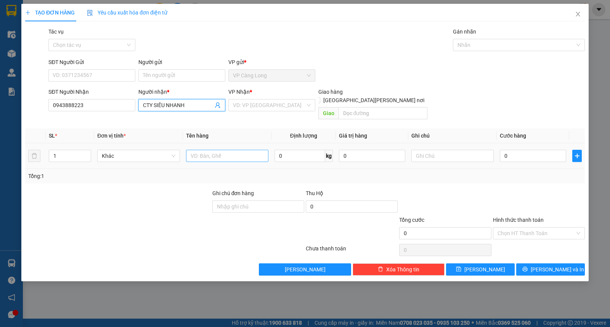
type input "CTY SIÊU NHANH"
click at [218, 150] on input "text" at bounding box center [227, 156] width 82 height 12
type input "1 THÙNG GIẤY KK KO BAO HƯ BỂ"
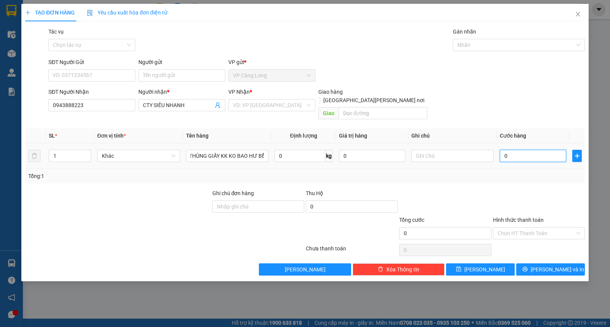
click at [514, 150] on input "0" at bounding box center [533, 156] width 66 height 12
type input "4"
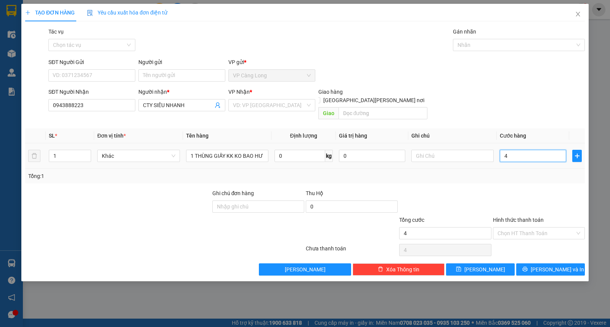
type input "40"
type input "400"
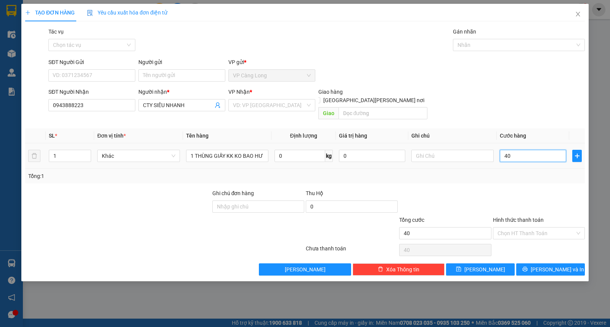
type input "400"
type input "4.000"
type input "40.000"
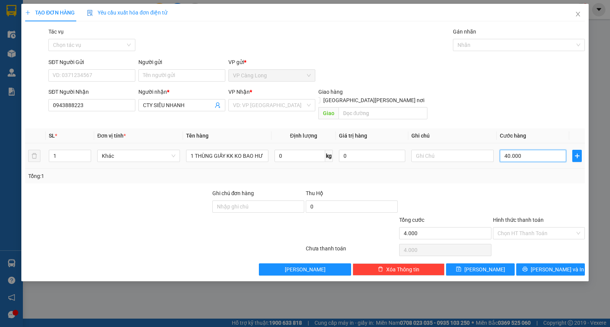
type input "40.000"
click at [510, 228] on input "Hình thức thanh toán" at bounding box center [536, 233] width 77 height 11
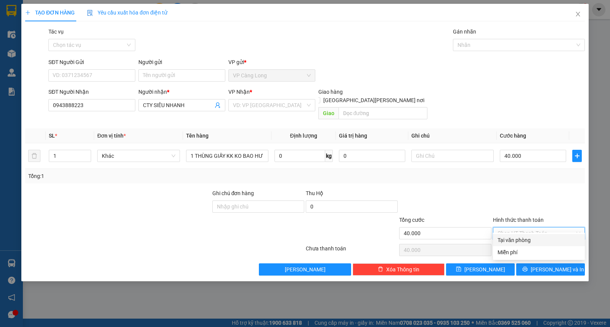
click at [510, 237] on div "Tại văn phòng" at bounding box center [539, 240] width 83 height 8
type input "0"
click at [533, 264] on button "[PERSON_NAME] và In" at bounding box center [551, 270] width 69 height 12
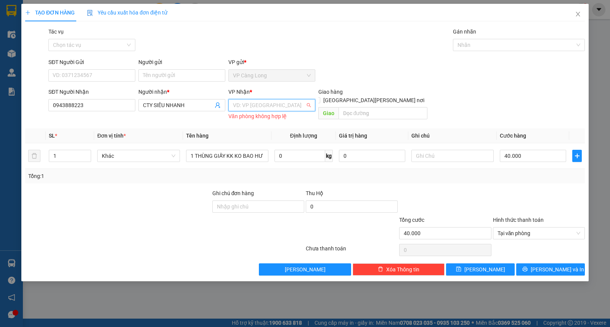
click at [289, 107] on input "search" at bounding box center [269, 105] width 72 height 11
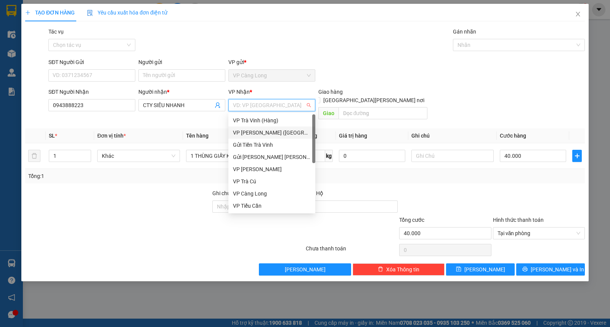
click at [269, 130] on div "VP [PERSON_NAME] ([GEOGRAPHIC_DATA])" at bounding box center [272, 133] width 78 height 8
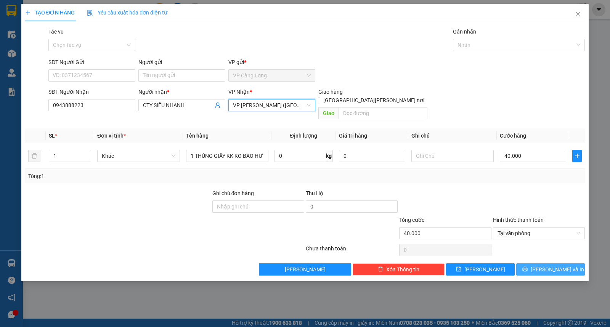
click at [528, 267] on icon "printer" at bounding box center [525, 269] width 5 height 5
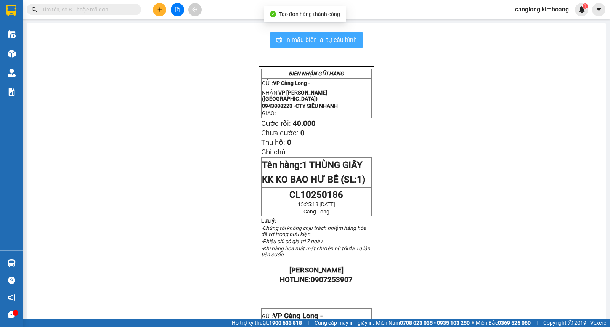
click at [334, 44] on span "In mẫu biên lai tự cấu hình" at bounding box center [321, 40] width 72 height 10
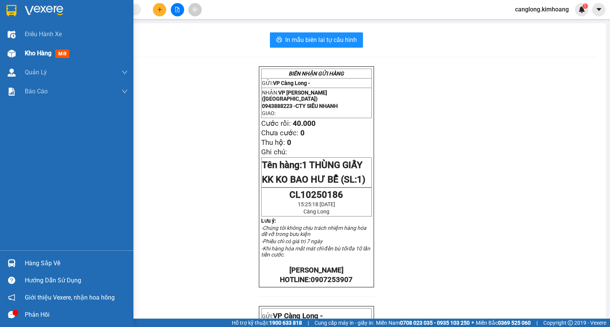
click at [34, 51] on span "Kho hàng" at bounding box center [38, 53] width 27 height 7
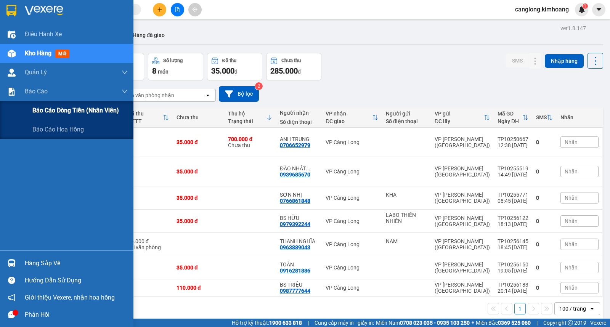
click at [50, 108] on span "Báo cáo dòng tiền (nhân viên)" at bounding box center [75, 111] width 87 height 10
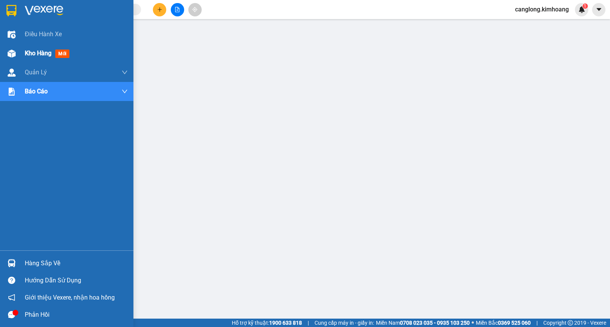
click at [34, 54] on span "Kho hàng" at bounding box center [38, 53] width 27 height 7
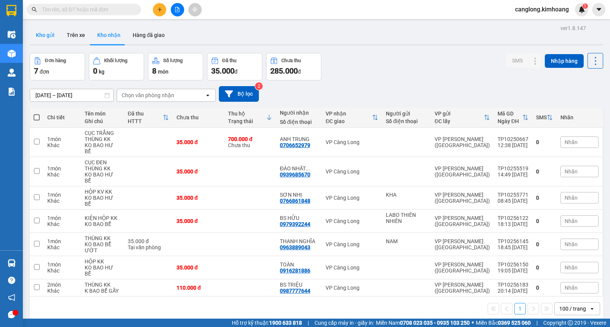
click at [46, 35] on button "Kho gửi" at bounding box center [45, 35] width 31 height 18
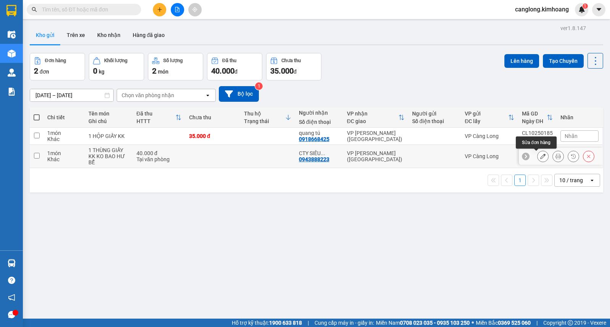
click at [541, 156] on icon at bounding box center [543, 156] width 5 height 5
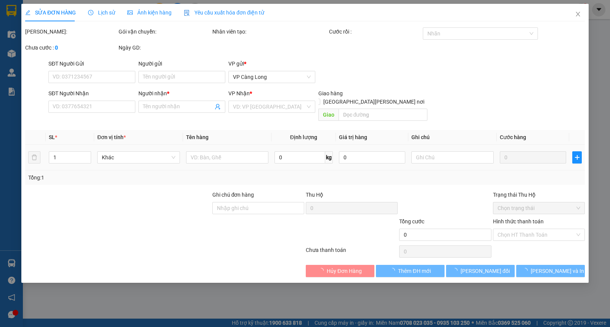
type input "0943888223"
type input "CTY SIÊU NHANH"
type input "40.000"
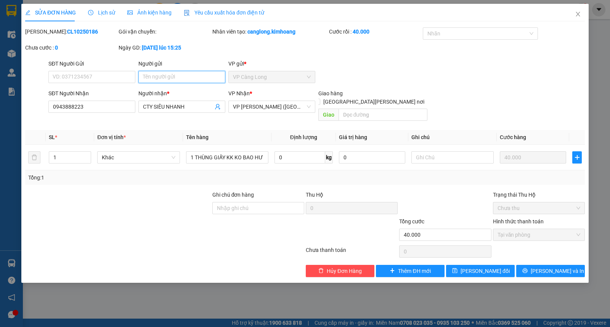
click at [163, 75] on input "Người gửi" at bounding box center [182, 77] width 87 height 12
click at [106, 77] on input "SĐT Người Gửi" at bounding box center [91, 77] width 87 height 12
click at [577, 15] on icon "close" at bounding box center [578, 14] width 6 height 6
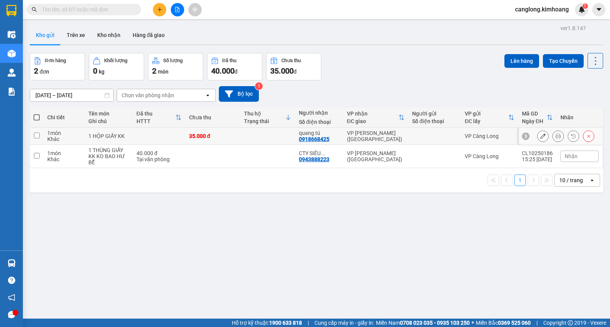
click at [35, 137] on input "checkbox" at bounding box center [37, 136] width 6 height 6
checkbox input "true"
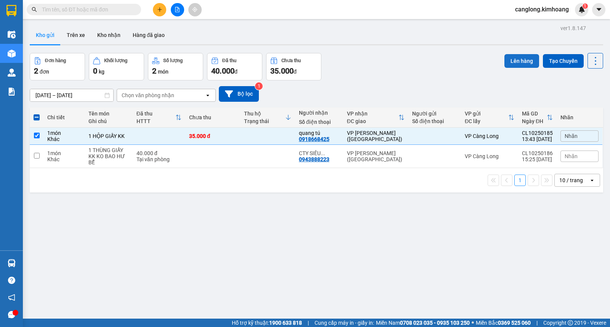
click at [505, 60] on button "Lên hàng" at bounding box center [522, 61] width 35 height 14
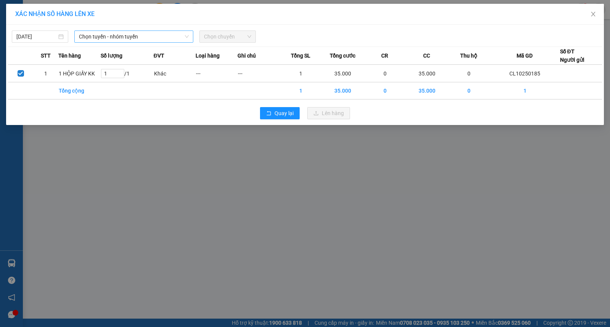
click at [165, 32] on span "Chọn tuyến - nhóm tuyến" at bounding box center [134, 36] width 110 height 11
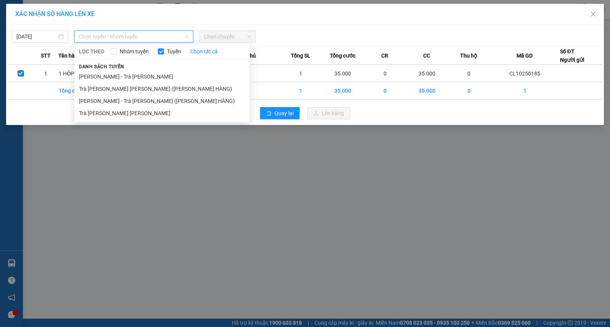
click at [109, 112] on li "Trà [PERSON_NAME] [PERSON_NAME]" at bounding box center [162, 113] width 176 height 12
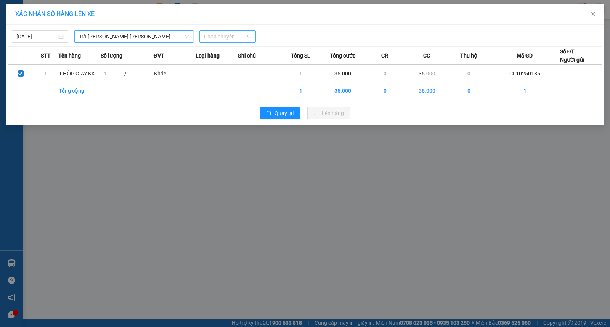
click at [211, 39] on span "Chọn chuyến" at bounding box center [227, 36] width 47 height 11
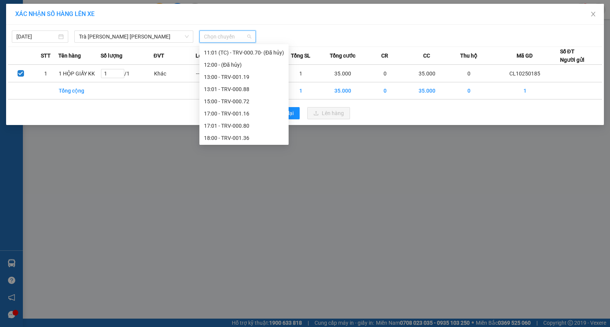
scroll to position [208, 0]
click at [217, 101] on div "15:00 - TRV-000.72" at bounding box center [244, 101] width 80 height 8
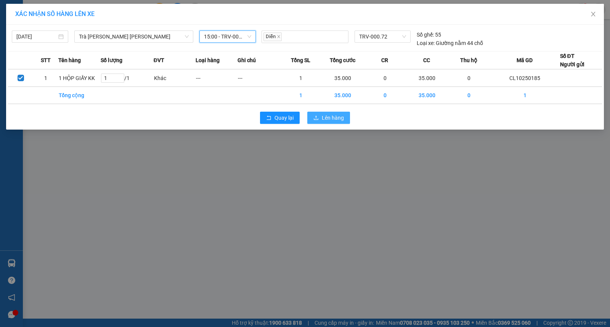
click at [329, 120] on span "Lên hàng" at bounding box center [333, 118] width 22 height 8
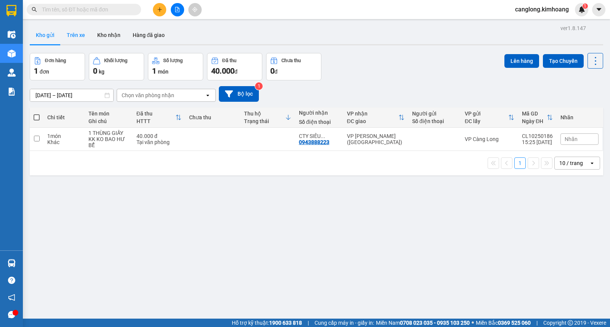
click at [78, 37] on button "Trên xe" at bounding box center [76, 35] width 31 height 18
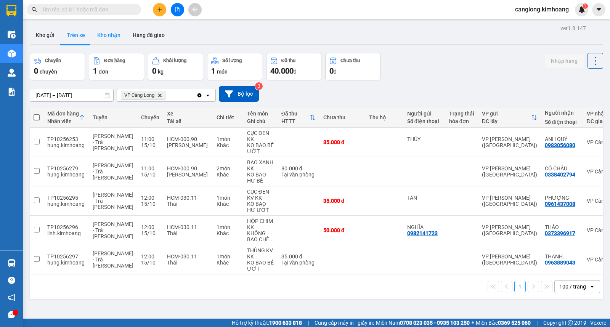
click at [104, 32] on button "Kho nhận" at bounding box center [108, 35] width 35 height 18
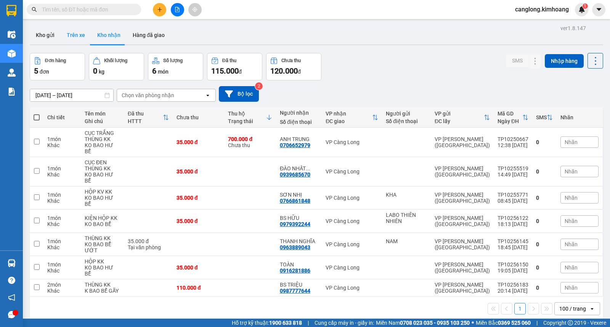
click at [79, 36] on button "Trên xe" at bounding box center [76, 35] width 31 height 18
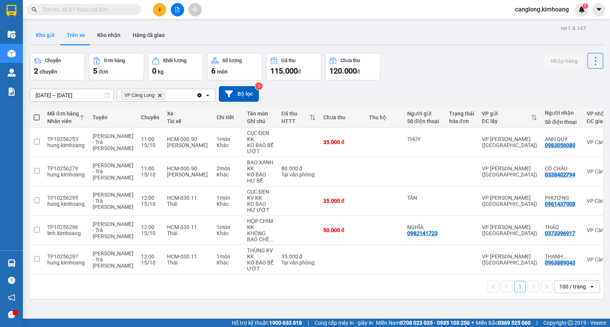
click at [48, 36] on button "Kho gửi" at bounding box center [45, 35] width 31 height 18
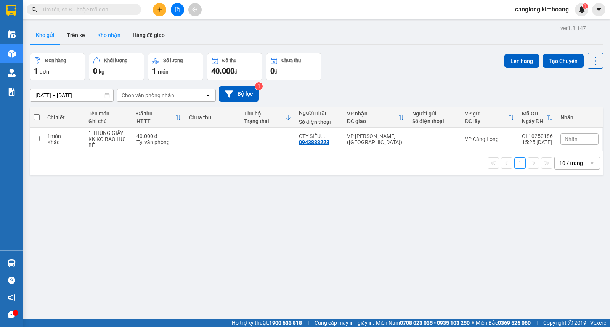
click at [108, 35] on button "Kho nhận" at bounding box center [108, 35] width 35 height 18
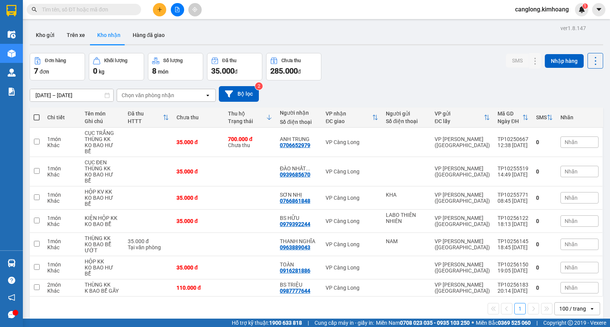
click at [108, 12] on input "text" at bounding box center [87, 9] width 90 height 8
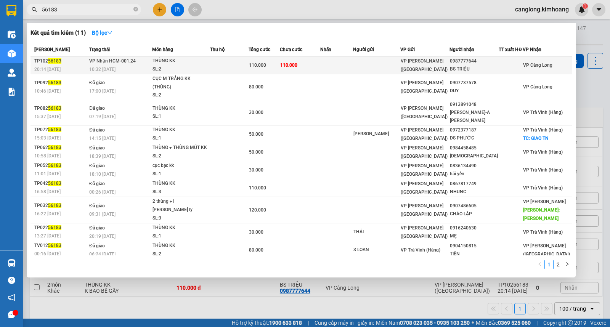
type input "56183"
click at [311, 60] on td "110.000" at bounding box center [300, 65] width 40 height 18
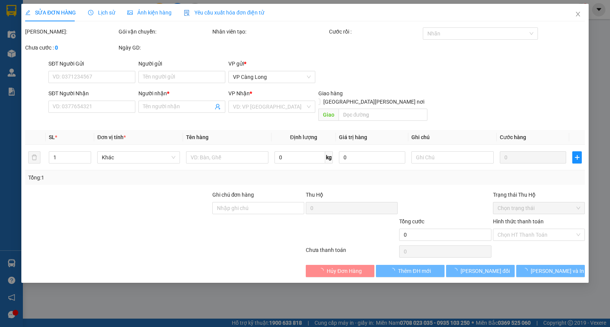
type input "0987777644"
type input "BS TRIỆU"
type input "110.000"
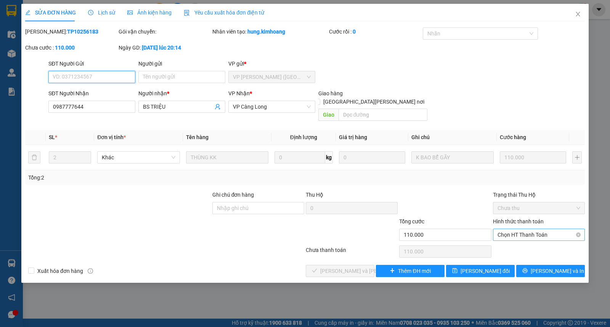
click at [512, 229] on span "Chọn HT Thanh Toán" at bounding box center [539, 234] width 83 height 11
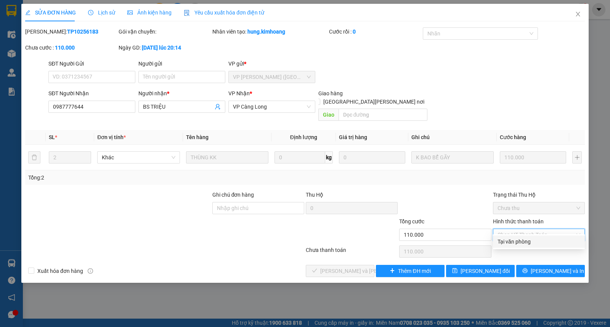
click at [508, 239] on div "Tại văn phòng" at bounding box center [539, 242] width 83 height 8
type input "0"
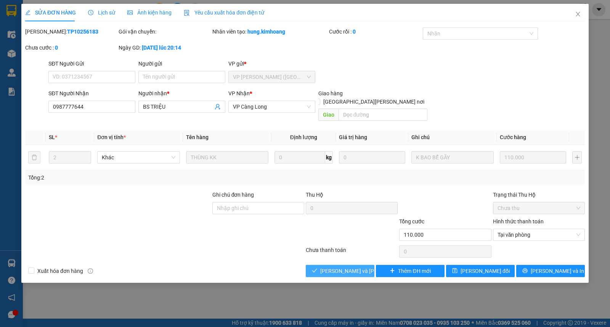
click at [357, 267] on span "[PERSON_NAME] và [PERSON_NAME] hàng" at bounding box center [372, 271] width 103 height 8
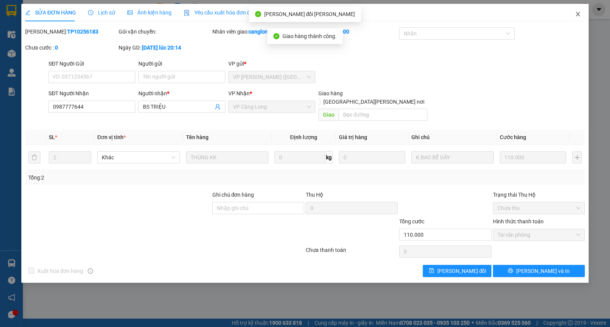
click at [577, 14] on icon "close" at bounding box center [578, 14] width 6 height 6
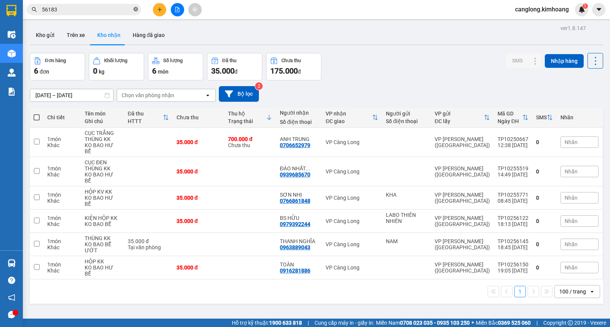
click at [134, 10] on icon "close-circle" at bounding box center [136, 9] width 5 height 5
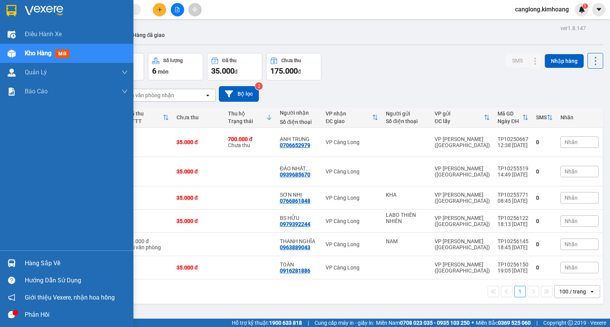
click at [18, 264] on div at bounding box center [11, 263] width 13 height 13
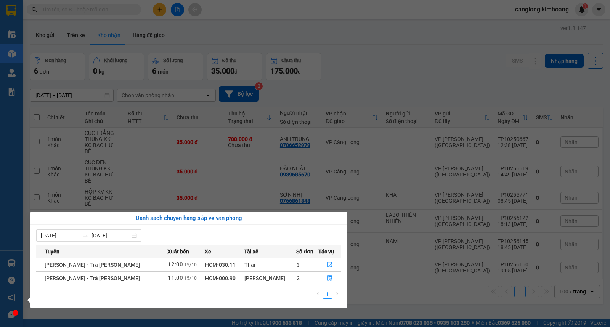
click at [472, 66] on section "Kết quả [PERSON_NAME] ( 11 ) Bộ lọc Mã ĐH Trạng thái Món hàng Thu hộ Tổng [PERS…" at bounding box center [305, 163] width 610 height 327
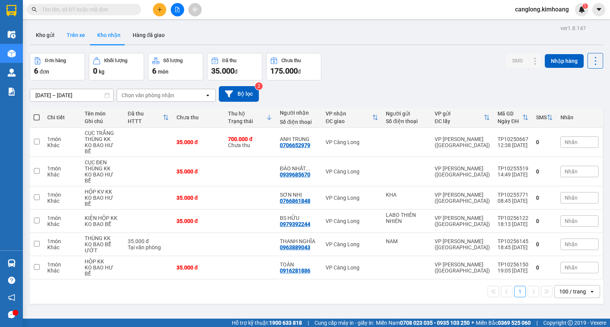
click at [76, 36] on button "Trên xe" at bounding box center [76, 35] width 31 height 18
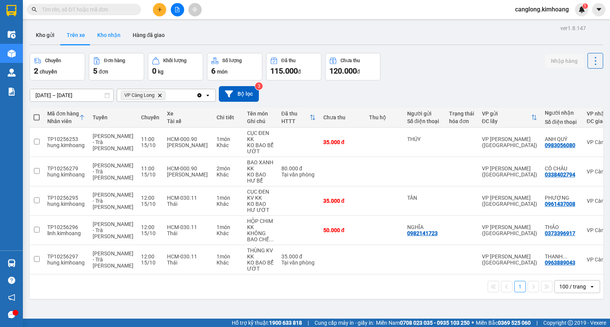
click at [100, 36] on button "Kho nhận" at bounding box center [108, 35] width 35 height 18
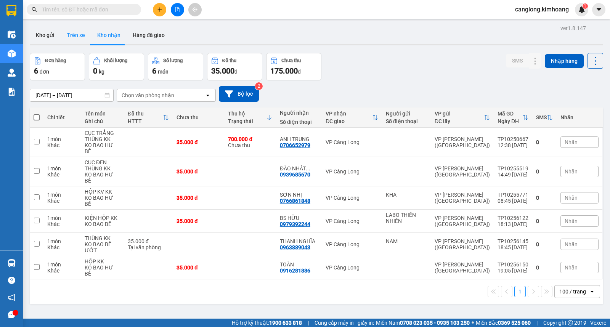
click at [82, 35] on button "Trên xe" at bounding box center [76, 35] width 31 height 18
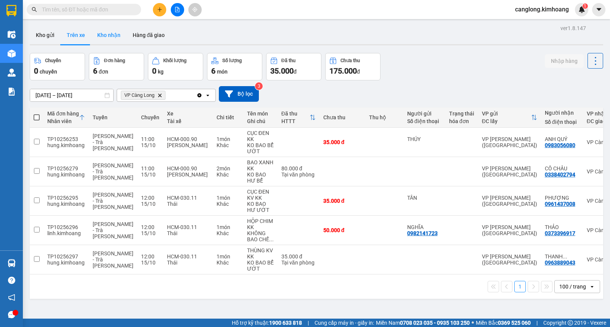
click at [117, 32] on button "Kho nhận" at bounding box center [108, 35] width 35 height 18
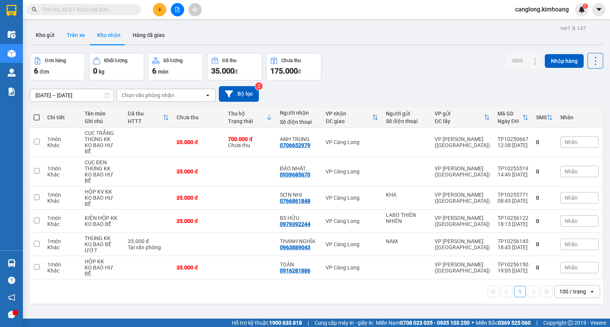
click at [78, 37] on button "Trên xe" at bounding box center [76, 35] width 31 height 18
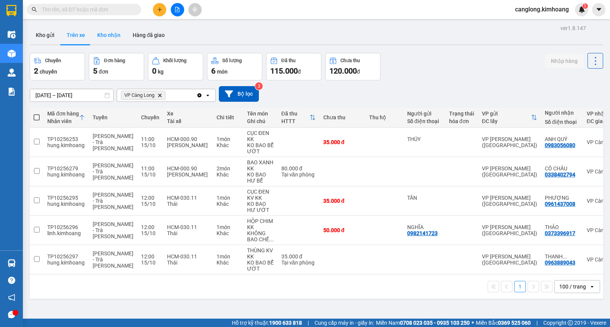
click at [105, 31] on button "Kho nhận" at bounding box center [108, 35] width 35 height 18
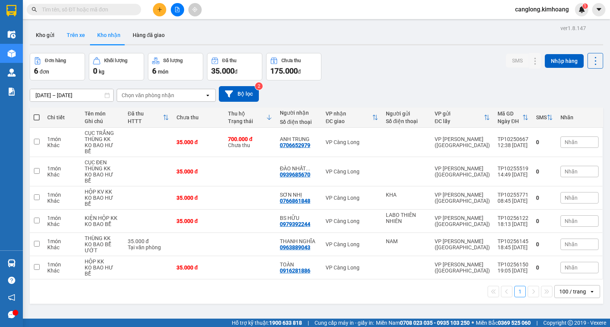
click at [81, 37] on button "Trên xe" at bounding box center [76, 35] width 31 height 18
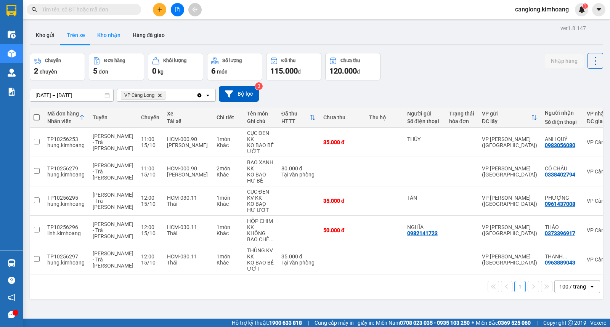
click at [114, 31] on button "Kho nhận" at bounding box center [108, 35] width 35 height 18
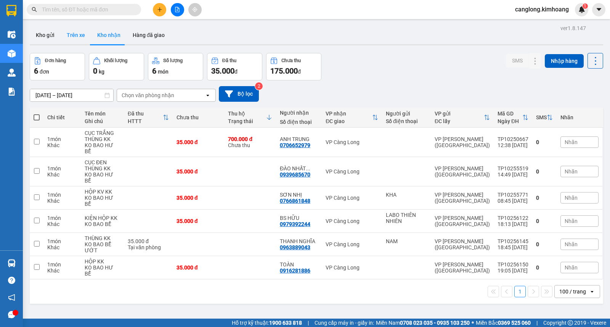
click at [78, 37] on button "Trên xe" at bounding box center [76, 35] width 31 height 18
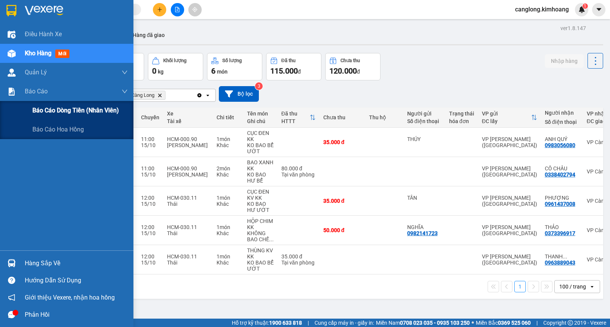
click at [40, 111] on span "Báo cáo dòng tiền (nhân viên)" at bounding box center [75, 111] width 87 height 10
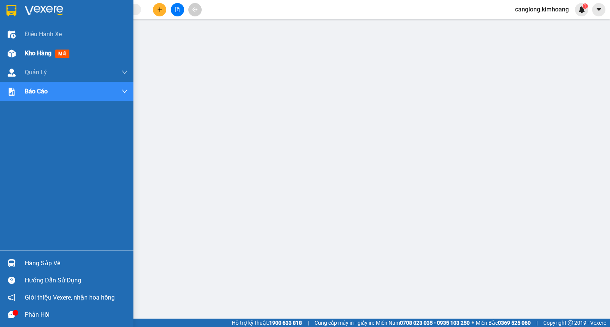
click at [40, 52] on span "Kho hàng" at bounding box center [38, 53] width 27 height 7
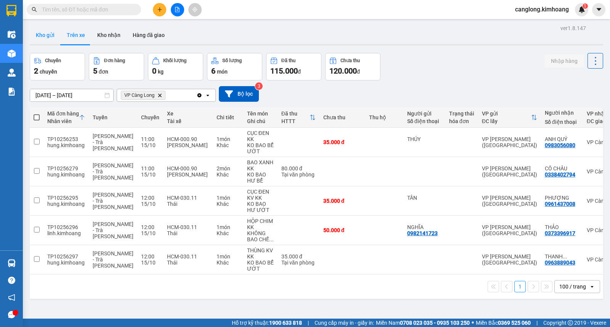
click at [48, 35] on button "Kho gửi" at bounding box center [45, 35] width 31 height 18
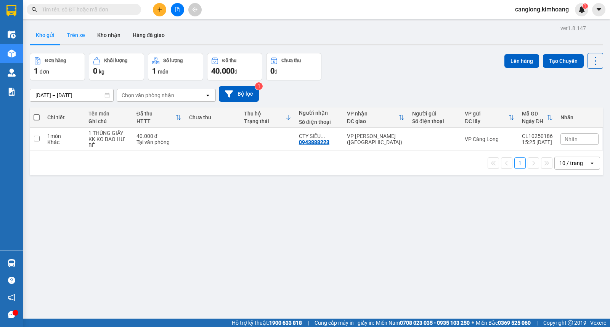
click at [81, 37] on button "Trên xe" at bounding box center [76, 35] width 31 height 18
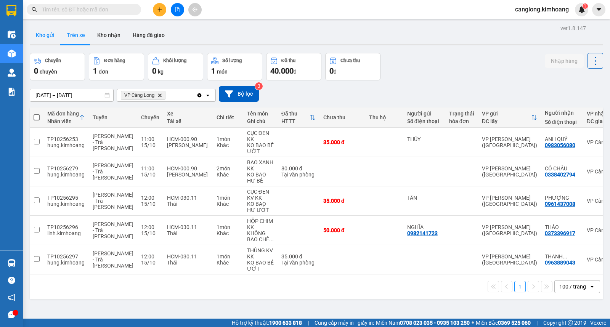
click at [50, 38] on button "Kho gửi" at bounding box center [45, 35] width 31 height 18
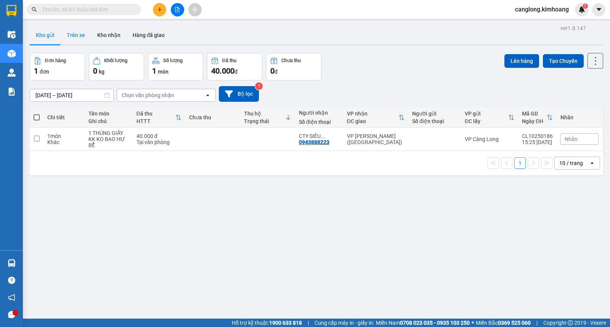
click at [79, 35] on button "Trên xe" at bounding box center [76, 35] width 31 height 18
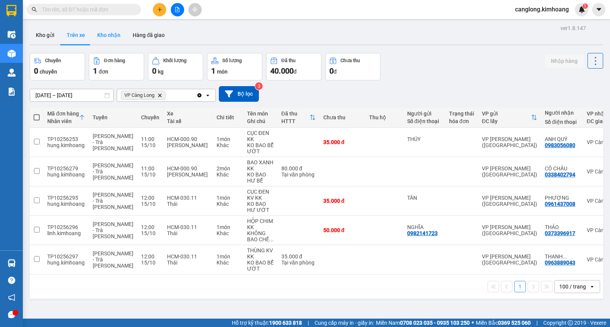
click at [112, 39] on button "Kho nhận" at bounding box center [108, 35] width 35 height 18
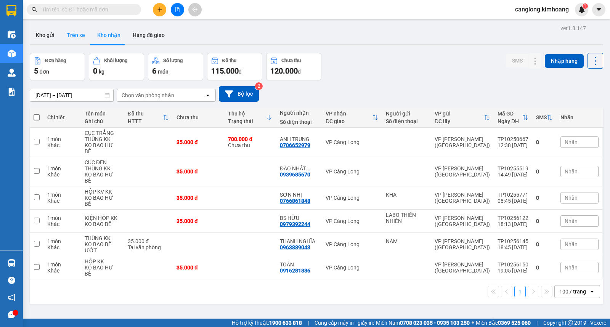
click at [74, 34] on button "Trên xe" at bounding box center [76, 35] width 31 height 18
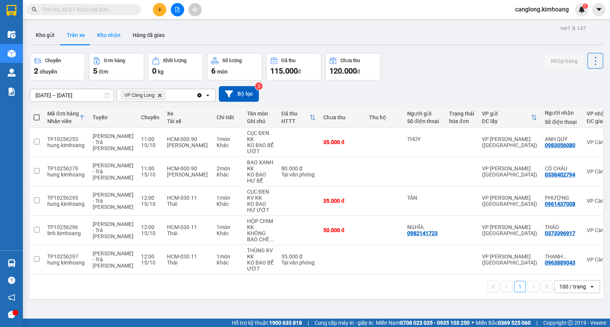
click at [105, 31] on button "Kho nhận" at bounding box center [108, 35] width 35 height 18
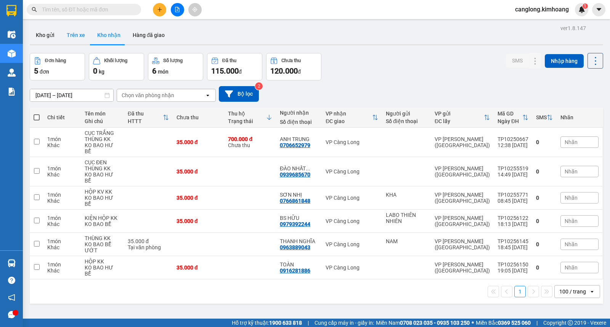
click at [72, 33] on button "Trên xe" at bounding box center [76, 35] width 31 height 18
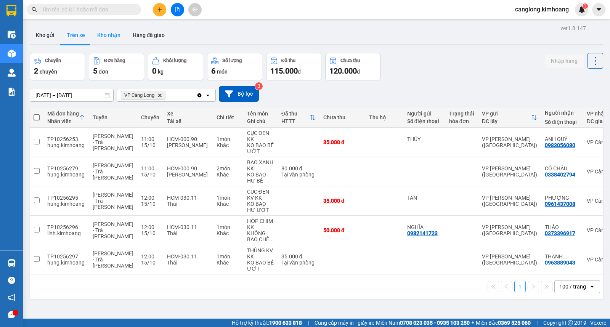
click at [116, 35] on button "Kho nhận" at bounding box center [108, 35] width 35 height 18
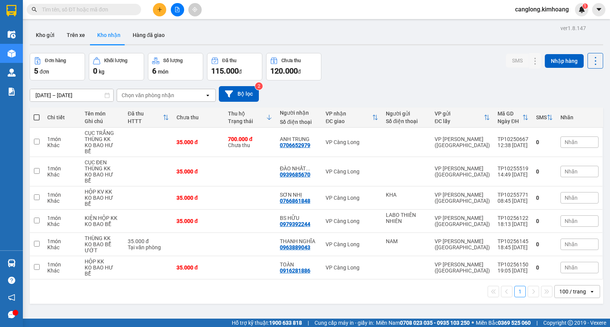
click at [74, 7] on input "text" at bounding box center [87, 9] width 90 height 8
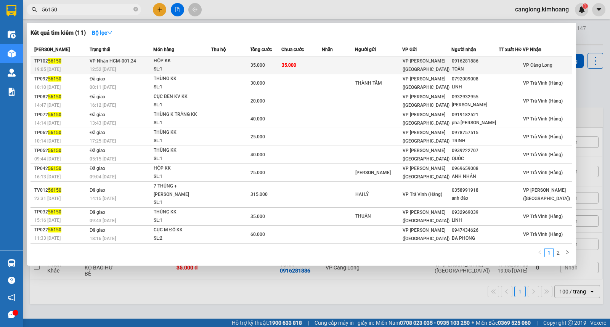
type input "56150"
click at [347, 60] on td at bounding box center [338, 65] width 33 height 18
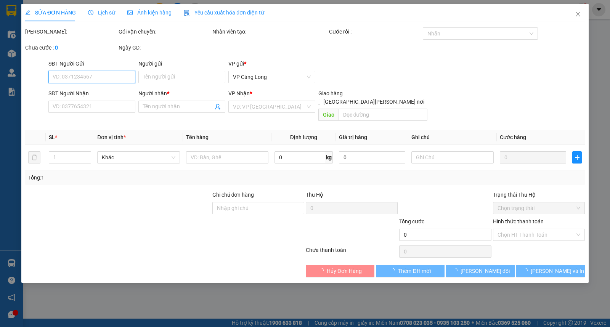
type input "0916281886"
type input "TOÀN"
type input "35.000"
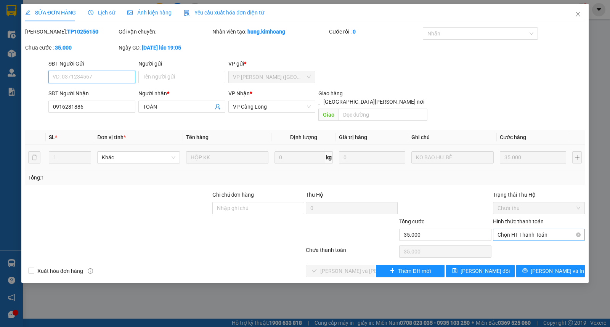
click at [501, 229] on span "Chọn HT Thanh Toán" at bounding box center [539, 234] width 83 height 11
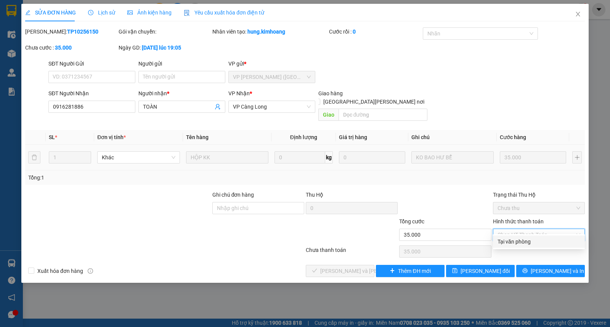
click at [500, 238] on div "Tại văn phòng" at bounding box center [539, 242] width 83 height 8
type input "0"
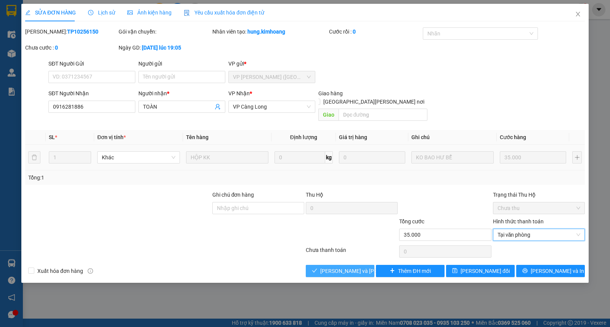
click at [343, 267] on span "[PERSON_NAME] và Giao hàng" at bounding box center [372, 271] width 103 height 8
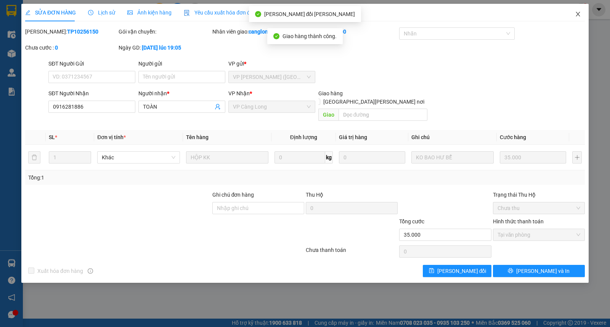
click at [578, 16] on icon "close" at bounding box center [578, 14] width 6 height 6
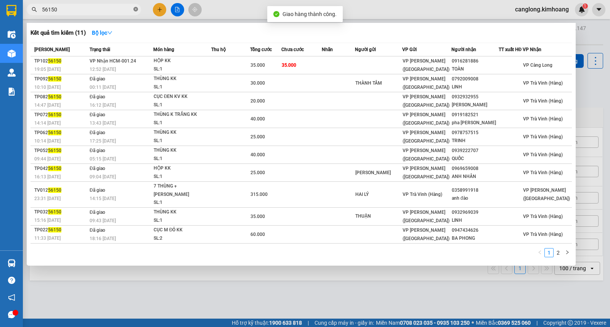
click at [135, 9] on icon "close-circle" at bounding box center [136, 9] width 5 height 5
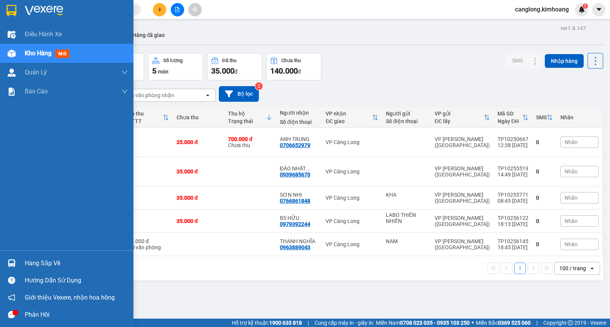
click at [31, 264] on div "Hàng sắp về" at bounding box center [76, 263] width 103 height 11
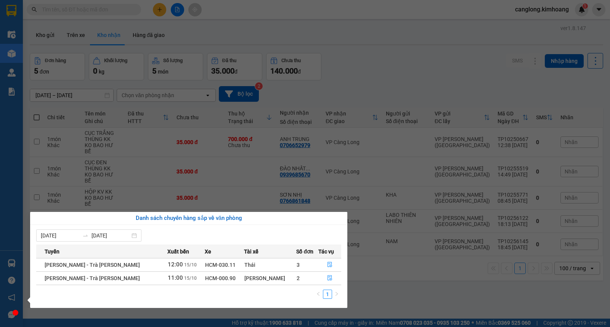
click at [420, 308] on section "Kết quả tìm kiếm ( 11 ) Bộ lọc Mã ĐH Trạng thái Món hàng Thu hộ Tổng cước Chưa …" at bounding box center [305, 163] width 610 height 327
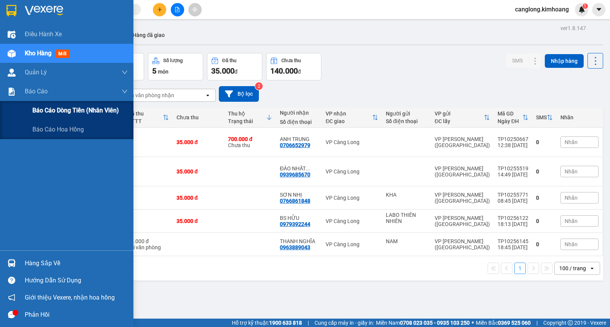
click at [41, 108] on span "Báo cáo dòng tiền (nhân viên)" at bounding box center [75, 111] width 87 height 10
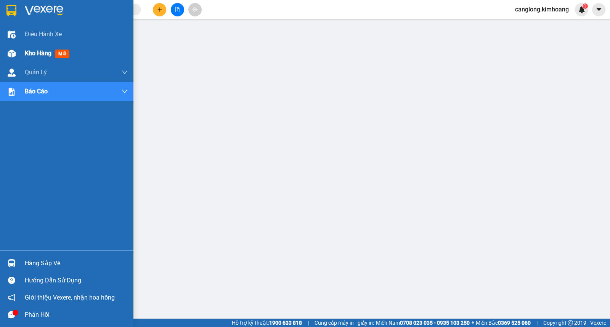
click at [24, 54] on div "Kho hàng mới" at bounding box center [67, 53] width 134 height 19
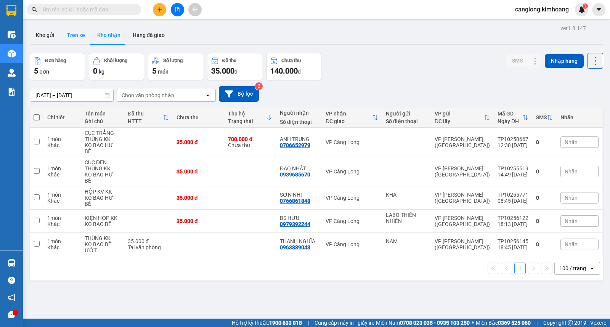
click at [74, 36] on button "Trên xe" at bounding box center [76, 35] width 31 height 18
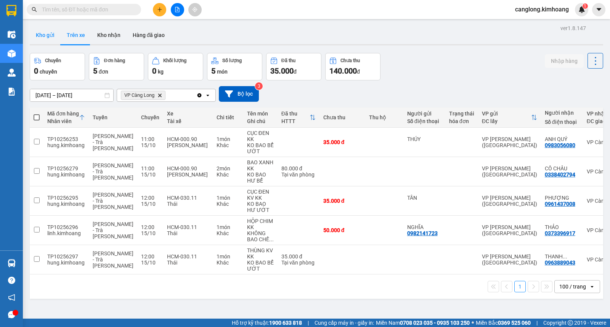
click at [47, 35] on button "Kho gửi" at bounding box center [45, 35] width 31 height 18
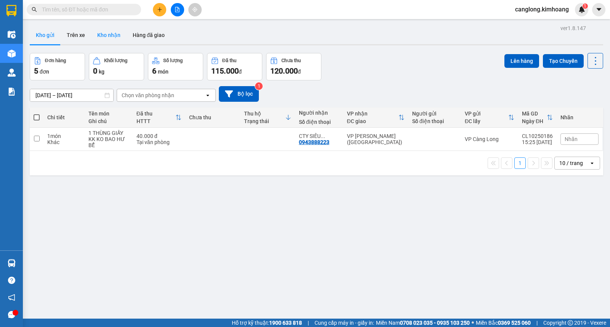
click at [111, 39] on button "Kho nhận" at bounding box center [108, 35] width 35 height 18
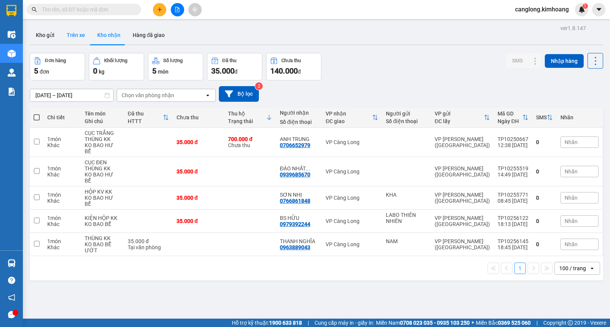
click at [76, 35] on button "Trên xe" at bounding box center [76, 35] width 31 height 18
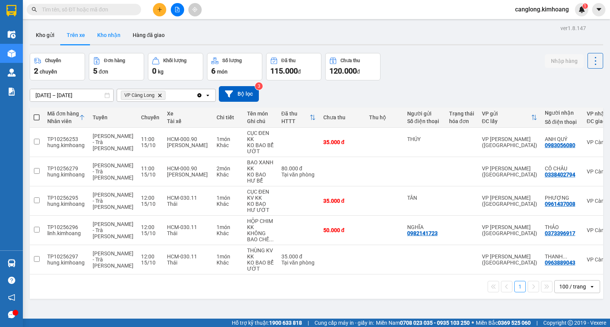
click at [115, 37] on button "Kho nhận" at bounding box center [108, 35] width 35 height 18
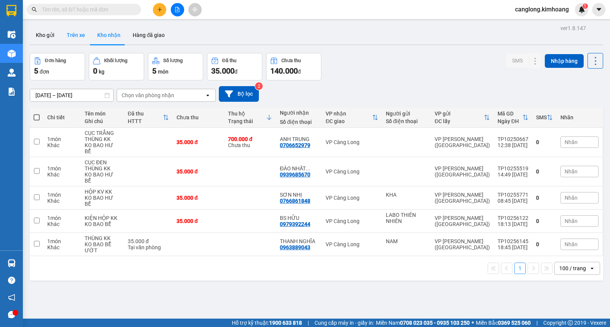
click at [74, 34] on button "Trên xe" at bounding box center [76, 35] width 31 height 18
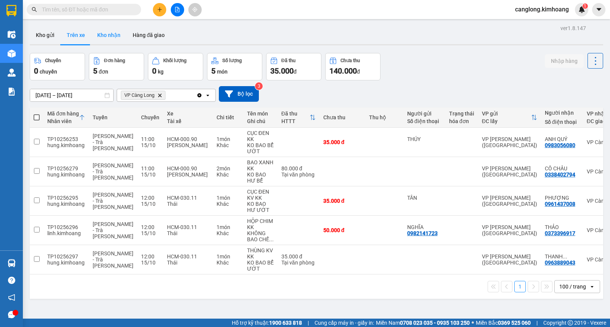
click at [101, 34] on button "Kho nhận" at bounding box center [108, 35] width 35 height 18
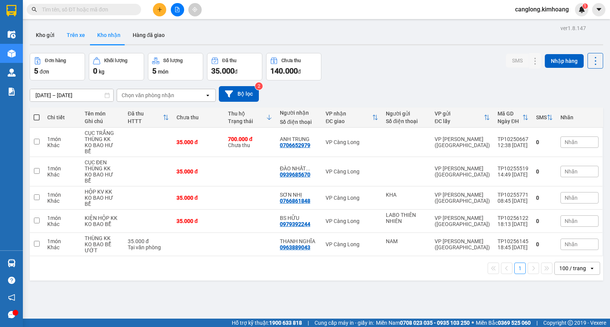
click at [82, 34] on button "Trên xe" at bounding box center [76, 35] width 31 height 18
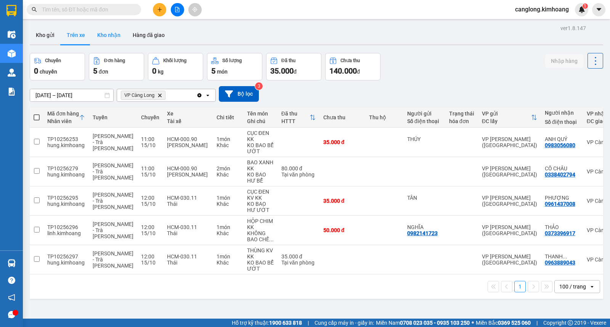
click at [110, 32] on button "Kho nhận" at bounding box center [108, 35] width 35 height 18
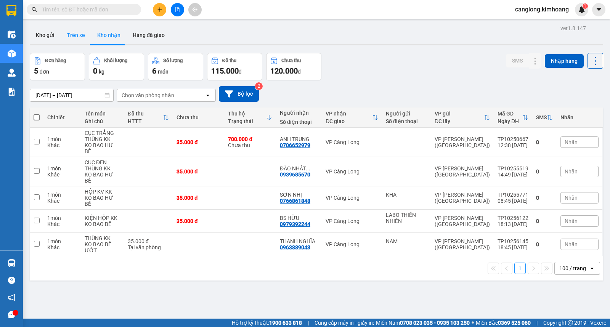
click at [72, 37] on button "Trên xe" at bounding box center [76, 35] width 31 height 18
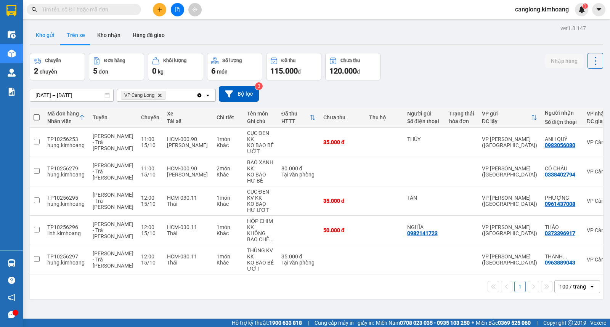
click at [51, 36] on button "Kho gửi" at bounding box center [45, 35] width 31 height 18
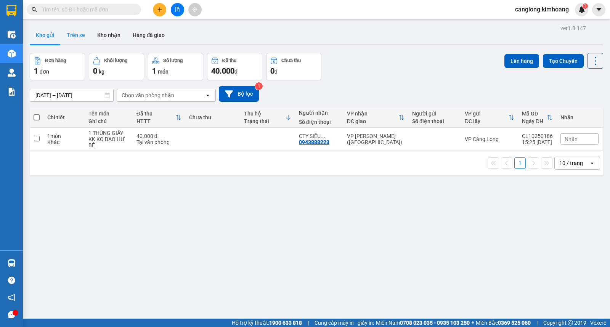
click at [75, 34] on button "Trên xe" at bounding box center [76, 35] width 31 height 18
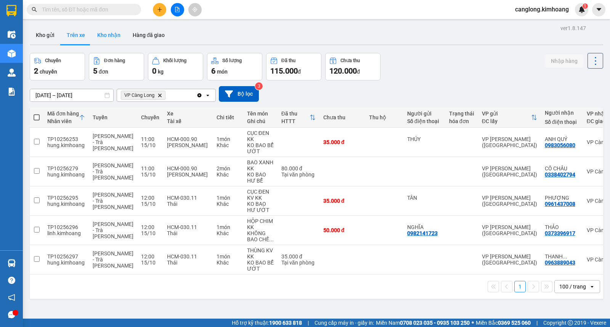
click at [104, 34] on button "Kho nhận" at bounding box center [108, 35] width 35 height 18
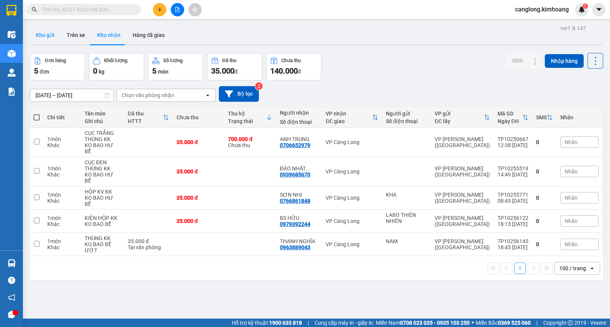
click at [54, 34] on button "Kho gửi" at bounding box center [45, 35] width 31 height 18
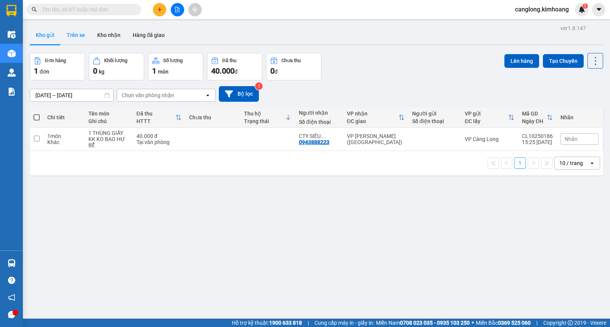
click at [70, 31] on button "Trên xe" at bounding box center [76, 35] width 31 height 18
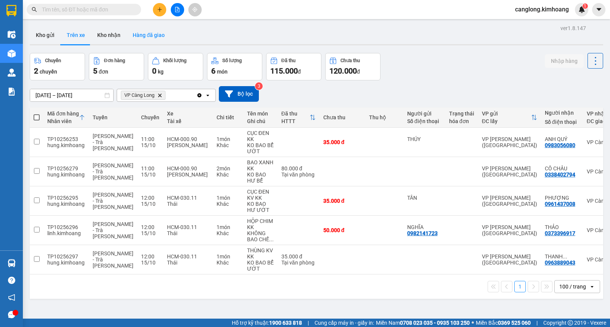
click at [143, 37] on button "Hàng đã giao" at bounding box center [149, 35] width 44 height 18
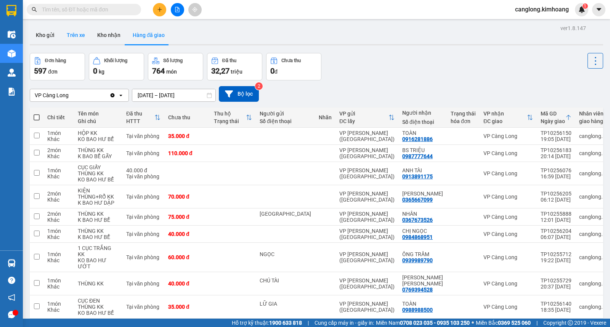
click at [79, 33] on button "Trên xe" at bounding box center [76, 35] width 31 height 18
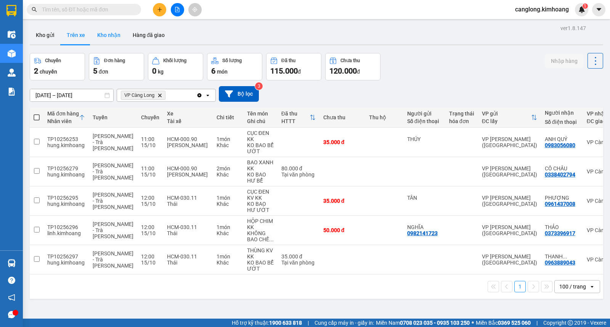
click at [103, 32] on button "Kho nhận" at bounding box center [108, 35] width 35 height 18
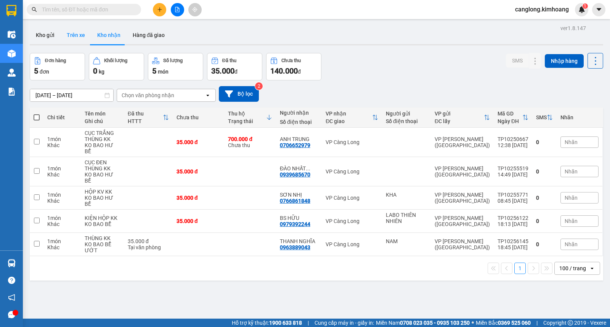
click at [83, 35] on button "Trên xe" at bounding box center [76, 35] width 31 height 18
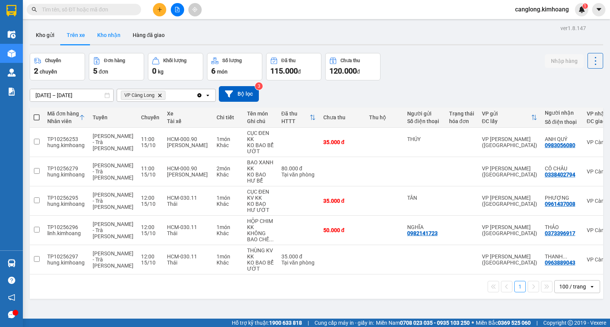
click at [111, 39] on button "Kho nhận" at bounding box center [108, 35] width 35 height 18
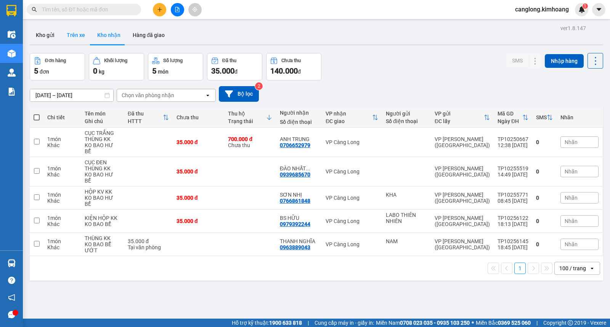
click at [77, 39] on button "Trên xe" at bounding box center [76, 35] width 31 height 18
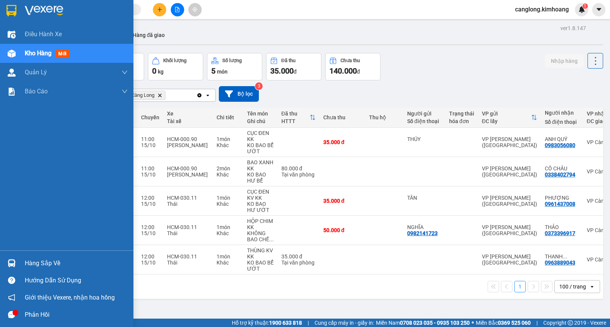
click at [21, 261] on div "Hàng sắp về" at bounding box center [67, 263] width 134 height 17
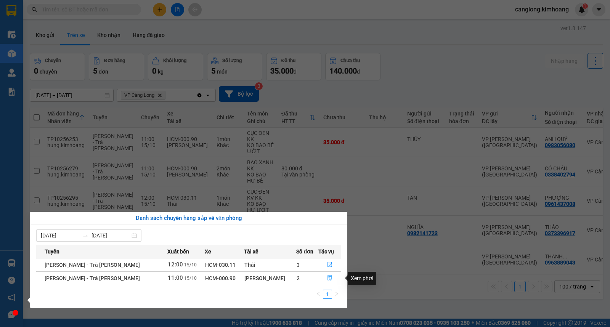
click at [329, 277] on icon "file-done" at bounding box center [329, 277] width 5 height 5
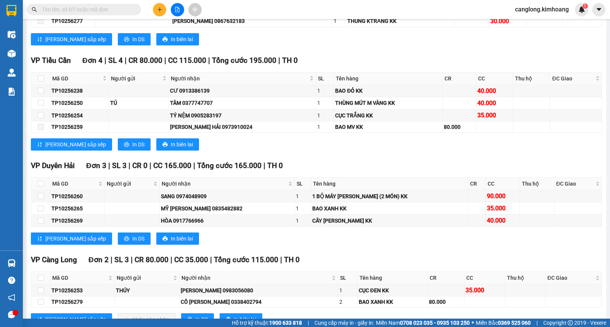
scroll to position [630, 0]
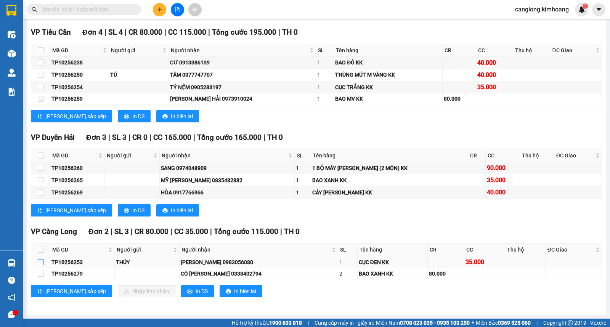
click at [39, 263] on input "checkbox" at bounding box center [41, 262] width 6 height 6
checkbox input "true"
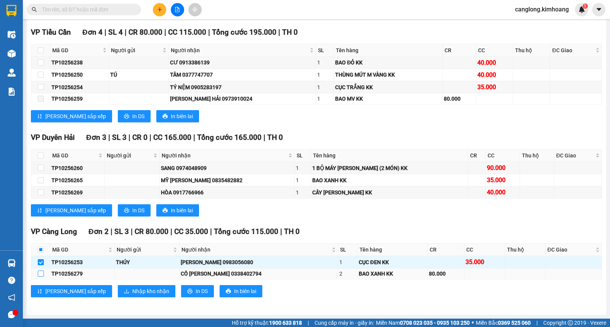
click at [41, 272] on input "checkbox" at bounding box center [41, 274] width 6 height 6
checkbox input "true"
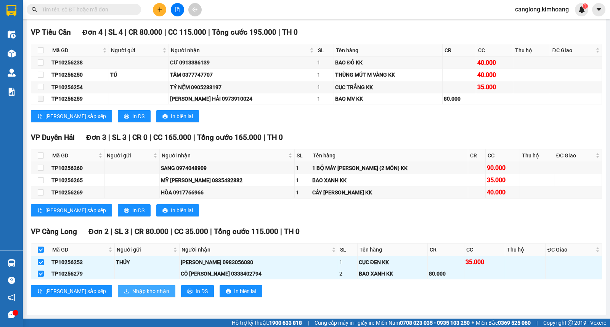
click at [124, 291] on icon "download" at bounding box center [126, 291] width 5 height 5
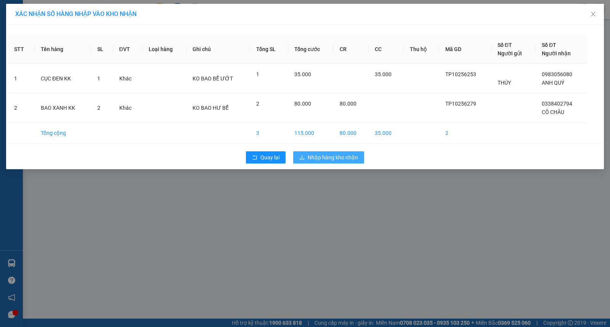
click at [313, 154] on span "Nhập hàng kho nhận" at bounding box center [333, 157] width 50 height 8
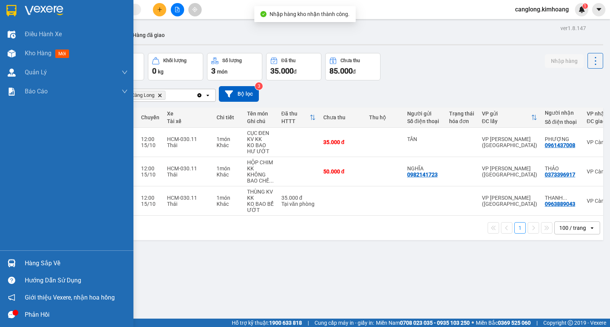
click at [33, 265] on div "Hàng sắp về" at bounding box center [76, 263] width 103 height 11
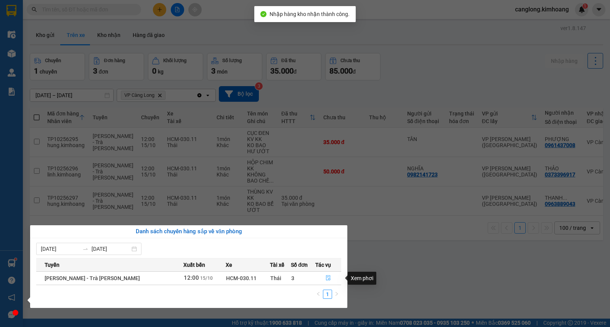
click at [326, 279] on icon "file-done" at bounding box center [328, 277] width 5 height 5
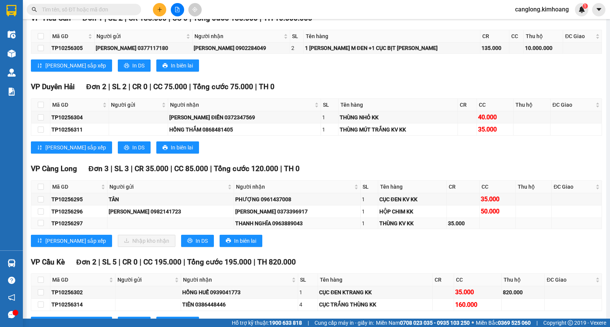
scroll to position [686, 0]
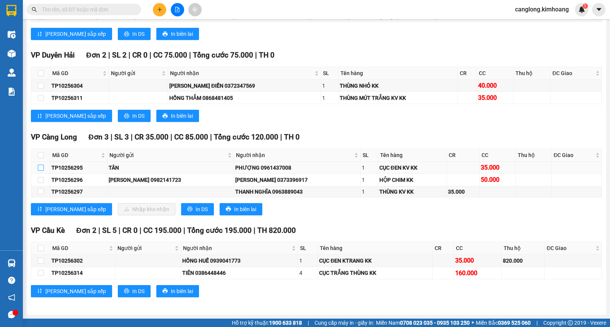
click at [41, 168] on input "checkbox" at bounding box center [41, 168] width 6 height 6
checkbox input "true"
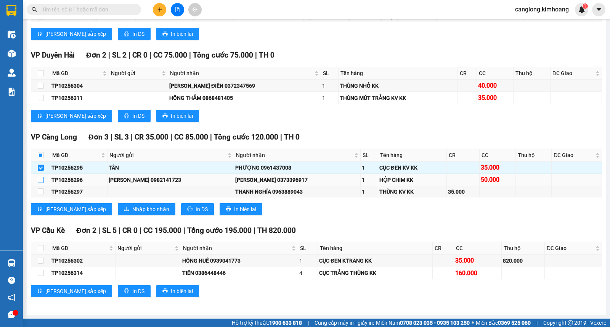
click at [39, 177] on input "checkbox" at bounding box center [41, 180] width 6 height 6
checkbox input "true"
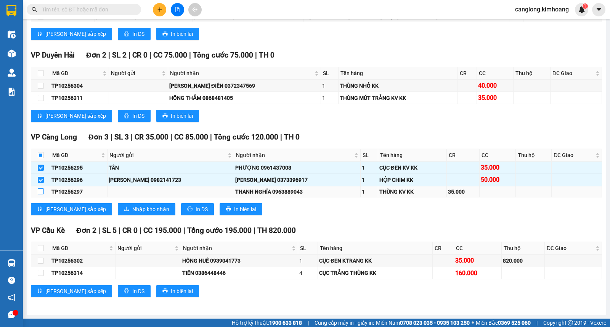
click at [41, 190] on input "checkbox" at bounding box center [41, 191] width 6 height 6
checkbox input "true"
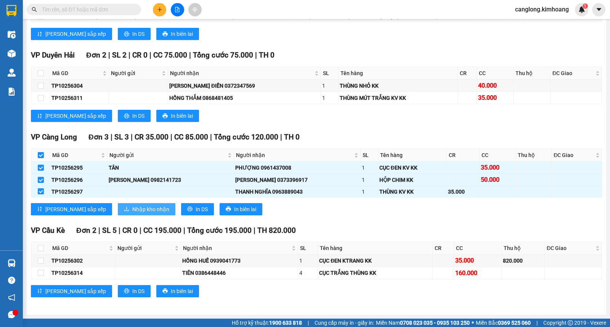
click at [132, 209] on span "Nhập kho nhận" at bounding box center [150, 209] width 37 height 8
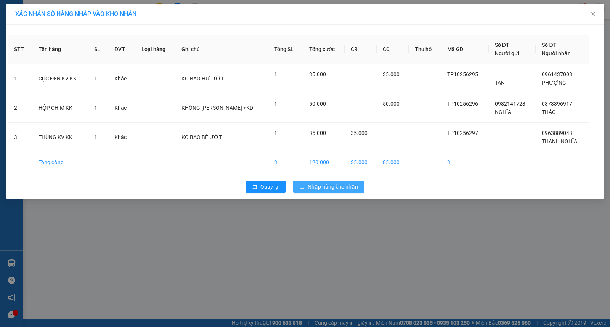
click at [307, 182] on button "Nhập hàng kho nhận" at bounding box center [328, 187] width 71 height 12
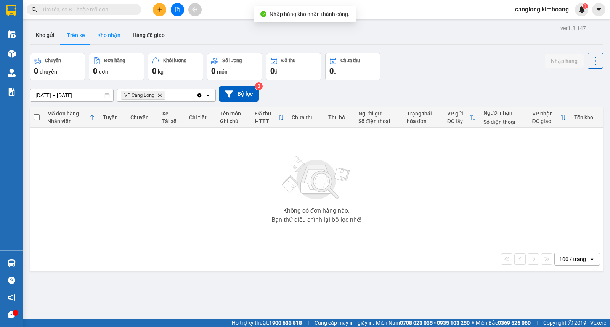
click at [108, 34] on button "Kho nhận" at bounding box center [108, 35] width 35 height 18
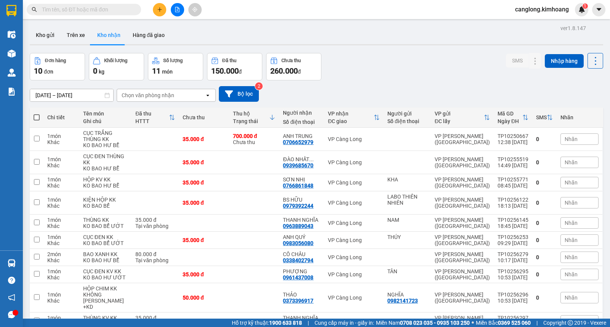
click at [92, 9] on input "text" at bounding box center [87, 9] width 90 height 8
click at [48, 7] on input "text" at bounding box center [87, 9] width 90 height 8
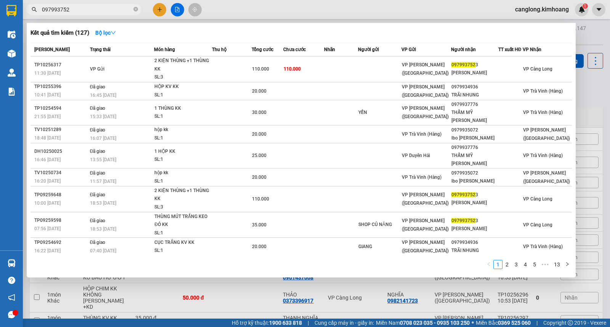
type input "0979937523"
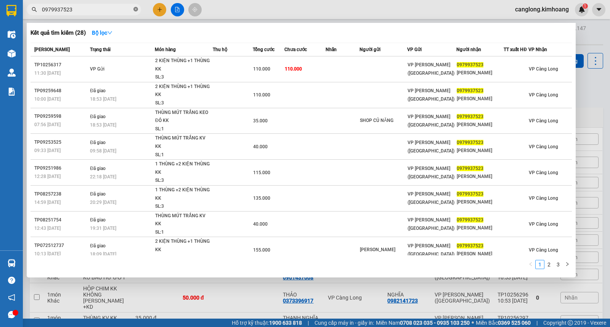
click at [135, 9] on icon "close-circle" at bounding box center [136, 9] width 5 height 5
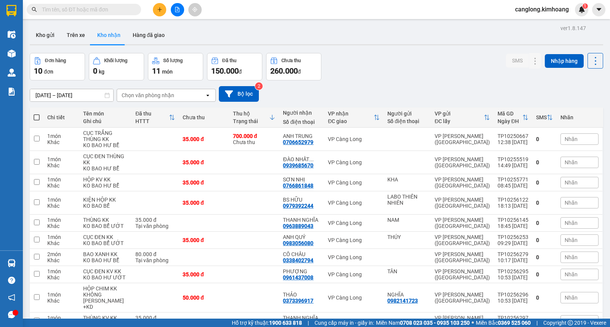
click at [108, 10] on input "text" at bounding box center [87, 9] width 90 height 8
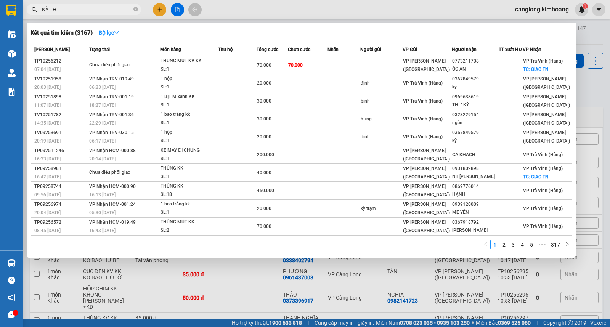
type input "KỲ THƯ"
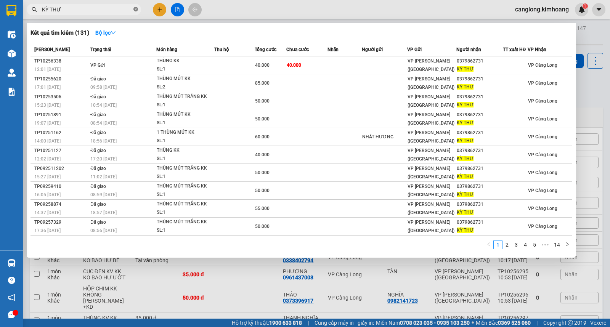
click at [137, 9] on icon "close-circle" at bounding box center [136, 9] width 5 height 5
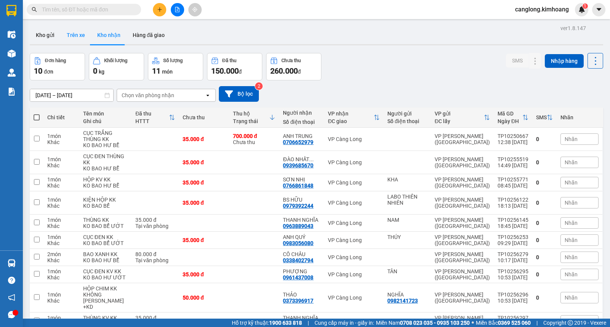
click at [76, 36] on button "Trên xe" at bounding box center [76, 35] width 31 height 18
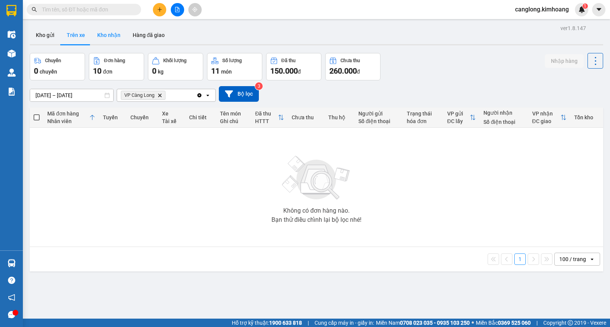
click at [98, 36] on button "Kho nhận" at bounding box center [108, 35] width 35 height 18
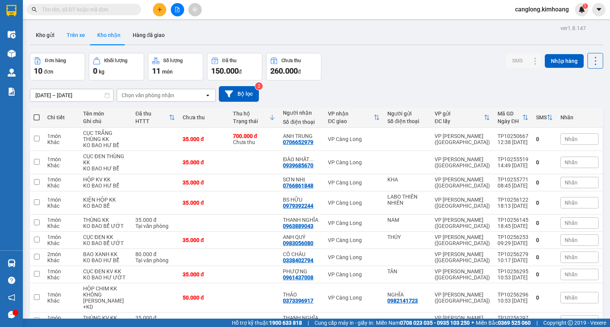
click at [82, 35] on button "Trên xe" at bounding box center [76, 35] width 31 height 18
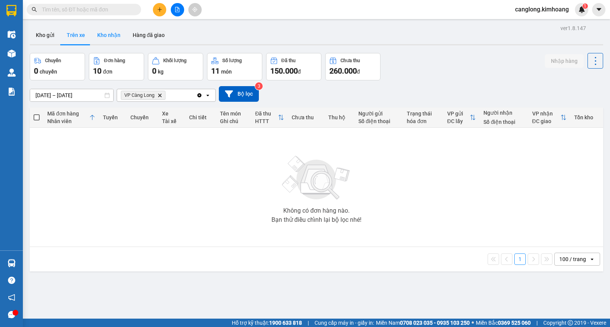
click at [111, 33] on button "Kho nhận" at bounding box center [108, 35] width 35 height 18
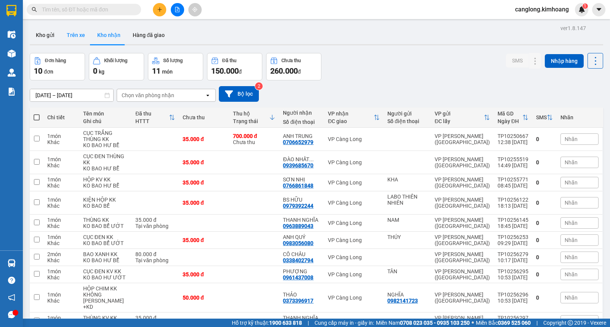
click at [78, 34] on button "Trên xe" at bounding box center [76, 35] width 31 height 18
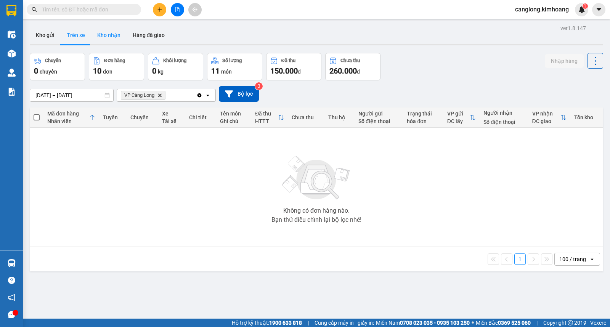
click at [103, 34] on button "Kho nhận" at bounding box center [108, 35] width 35 height 18
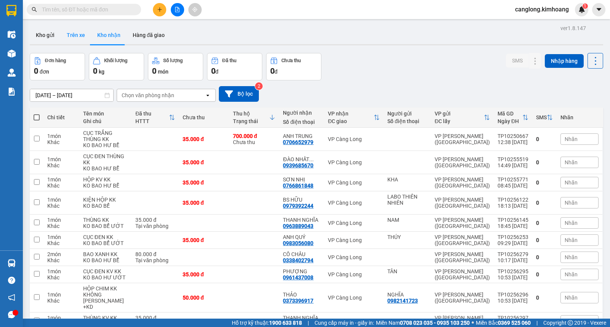
click at [73, 34] on button "Trên xe" at bounding box center [76, 35] width 31 height 18
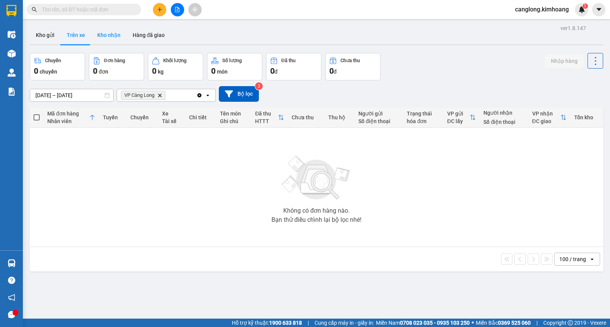
click at [105, 33] on button "Kho nhận" at bounding box center [108, 35] width 35 height 18
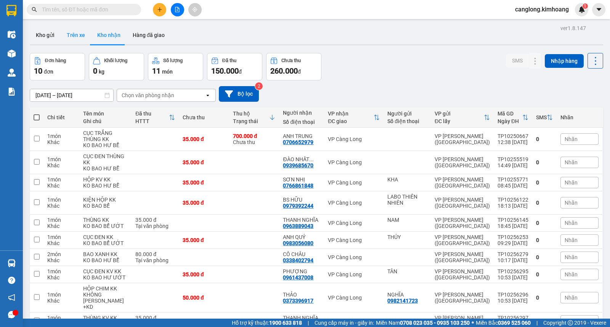
click at [73, 36] on button "Trên xe" at bounding box center [76, 35] width 31 height 18
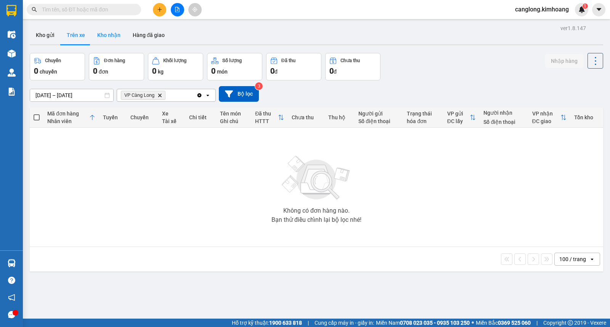
click at [104, 32] on button "Kho nhận" at bounding box center [108, 35] width 35 height 18
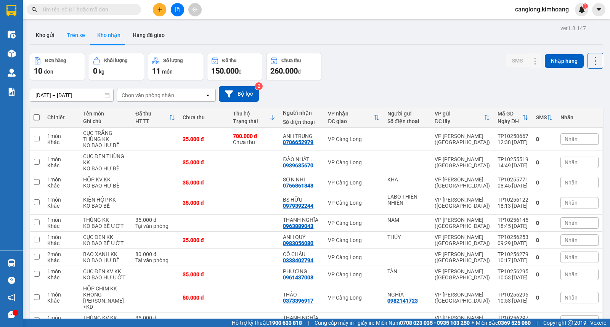
click at [79, 35] on button "Trên xe" at bounding box center [76, 35] width 31 height 18
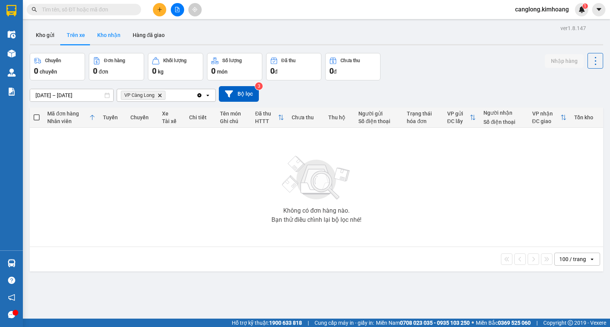
click at [111, 36] on button "Kho nhận" at bounding box center [108, 35] width 35 height 18
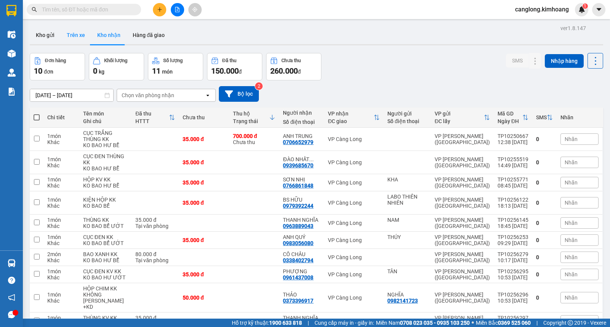
click at [77, 31] on button "Trên xe" at bounding box center [76, 35] width 31 height 18
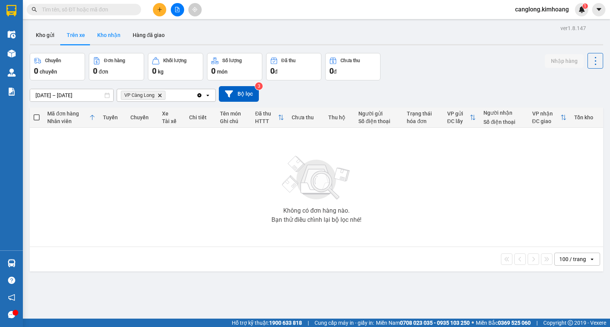
click at [119, 36] on button "Kho nhận" at bounding box center [108, 35] width 35 height 18
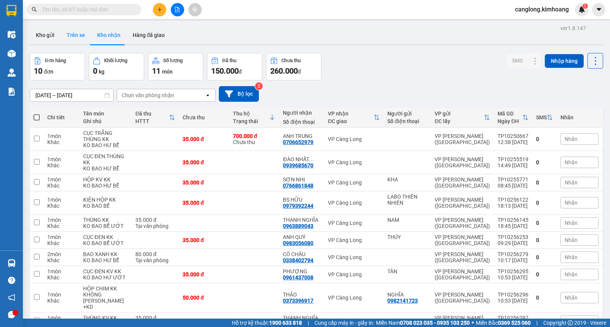
click at [71, 35] on button "Trên xe" at bounding box center [76, 35] width 31 height 18
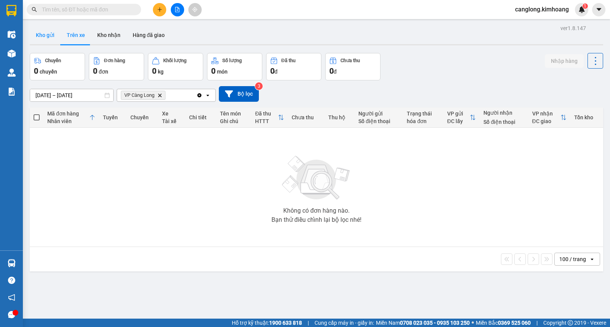
click at [42, 33] on button "Kho gửi" at bounding box center [45, 35] width 31 height 18
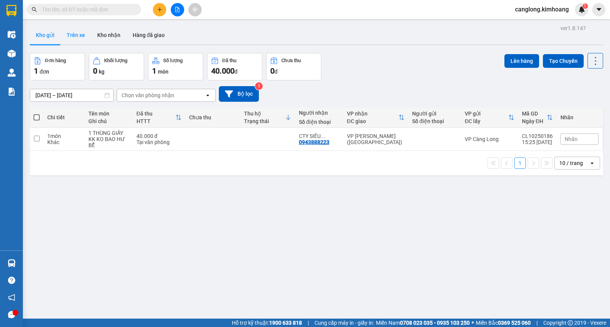
click at [72, 35] on button "Trên xe" at bounding box center [76, 35] width 31 height 18
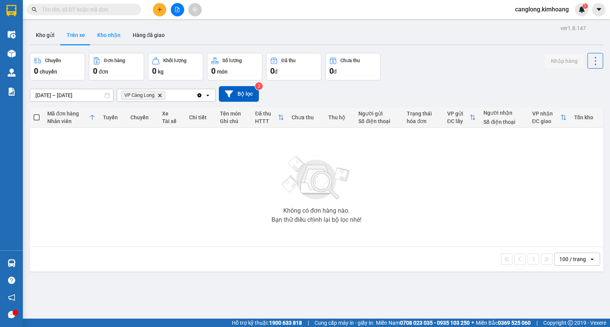
click at [105, 35] on button "Kho nhận" at bounding box center [108, 35] width 35 height 18
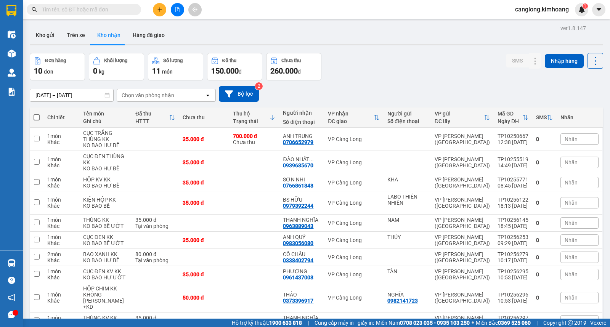
click at [105, 34] on button "Kho nhận" at bounding box center [108, 35] width 35 height 18
click at [109, 34] on button "Kho nhận" at bounding box center [108, 35] width 35 height 18
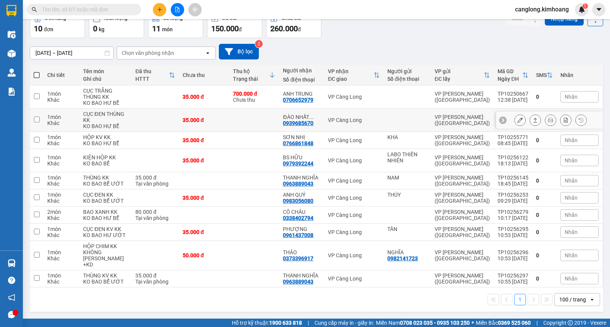
scroll to position [67, 0]
click at [90, 10] on input "text" at bounding box center [87, 9] width 90 height 8
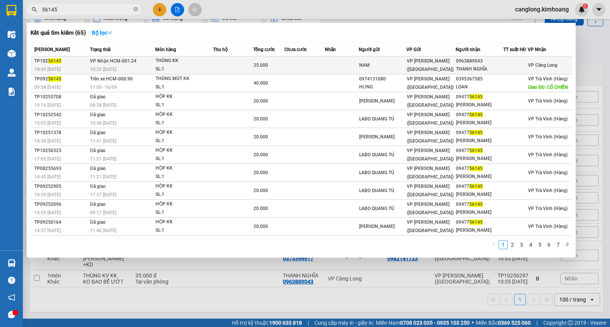
type input "56145"
click at [368, 65] on div "NAM" at bounding box center [382, 65] width 47 height 8
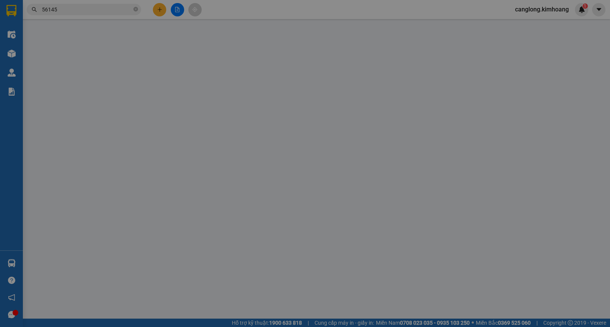
type input "NAM"
type input "0963889043"
type input "THANH NGHĨA"
type input "35.000"
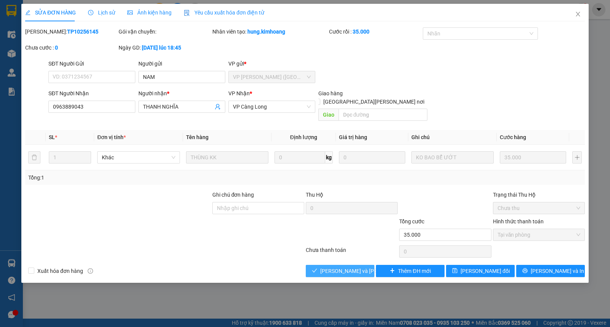
click at [337, 267] on span "[PERSON_NAME] và Giao hàng" at bounding box center [372, 271] width 103 height 8
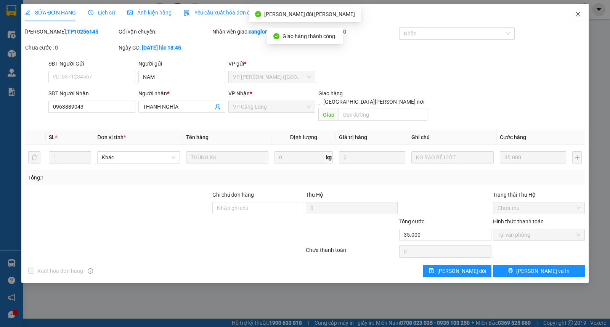
click at [579, 12] on icon "close" at bounding box center [578, 14] width 6 height 6
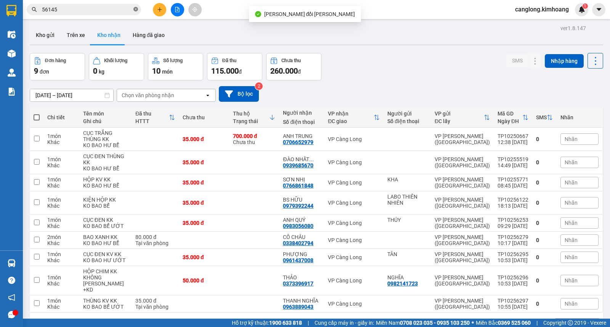
click at [136, 8] on icon "close-circle" at bounding box center [136, 9] width 5 height 5
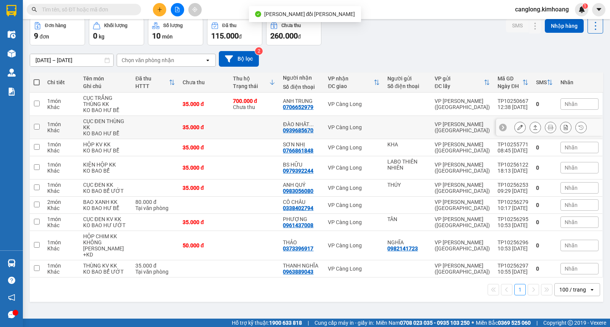
scroll to position [44, 0]
click at [88, 8] on input "text" at bounding box center [87, 9] width 90 height 8
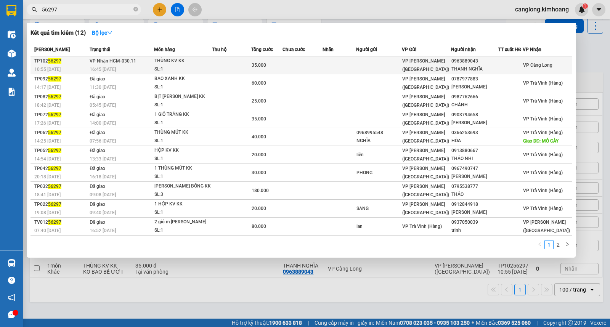
type input "56297"
click at [323, 62] on td at bounding box center [303, 65] width 40 height 18
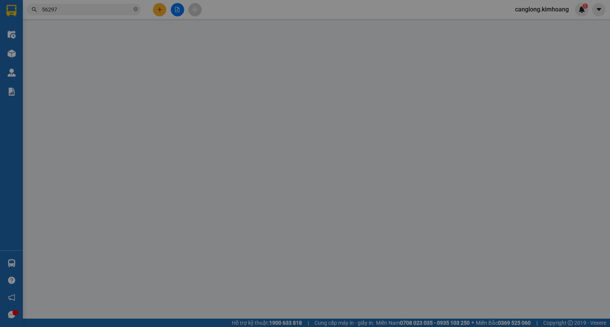
type input "0963889043"
type input "THANH NGHĨA"
type input "35.000"
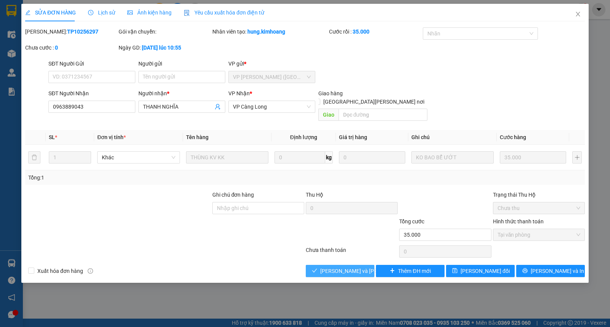
click at [324, 267] on span "[PERSON_NAME] và Giao hàng" at bounding box center [372, 271] width 103 height 8
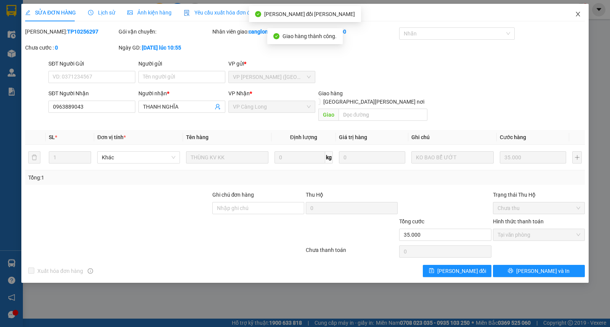
click at [578, 14] on icon "close" at bounding box center [578, 14] width 6 height 6
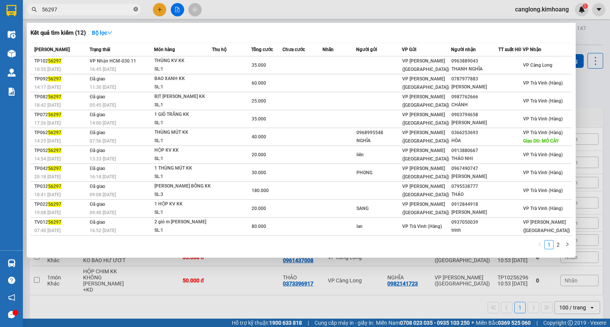
click at [136, 10] on icon "close-circle" at bounding box center [136, 9] width 5 height 5
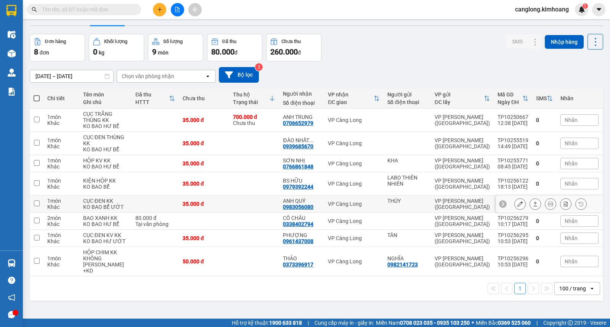
scroll to position [35, 0]
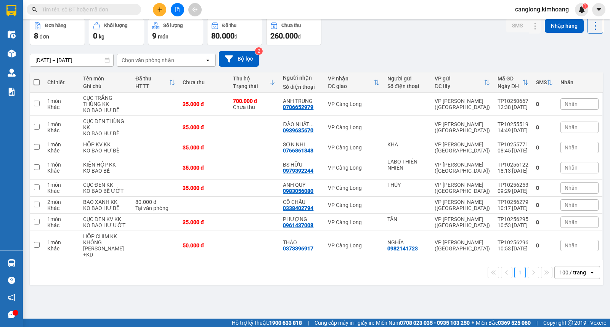
click at [79, 8] on input "text" at bounding box center [87, 9] width 90 height 8
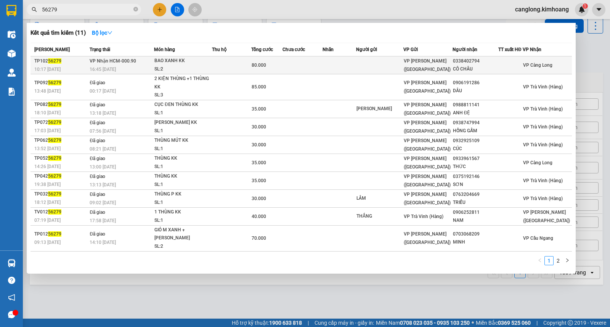
type input "56279"
click at [288, 64] on td at bounding box center [303, 65] width 40 height 18
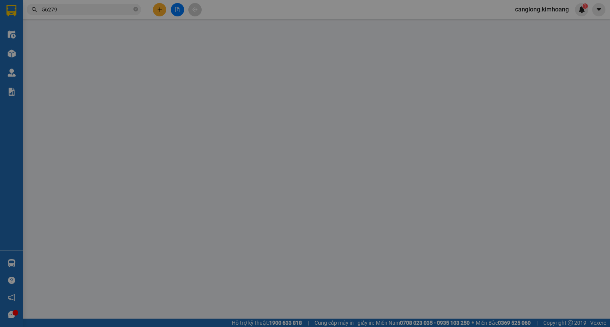
type input "0338402794"
type input "CÔ CHÂU"
type input "80.000"
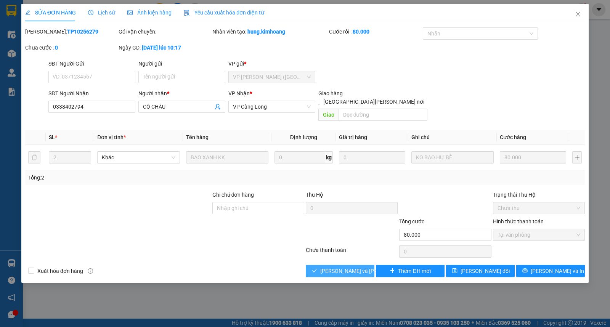
click at [343, 267] on span "[PERSON_NAME] và Giao hàng" at bounding box center [372, 271] width 103 height 8
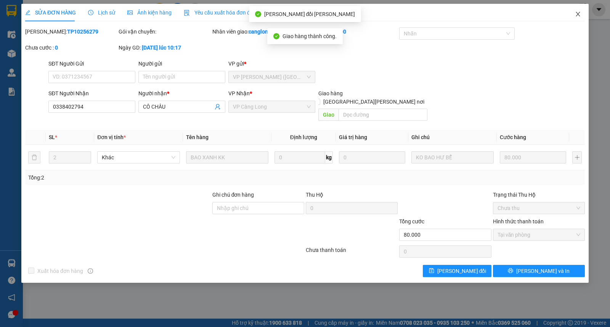
click at [578, 13] on icon "close" at bounding box center [578, 14] width 6 height 6
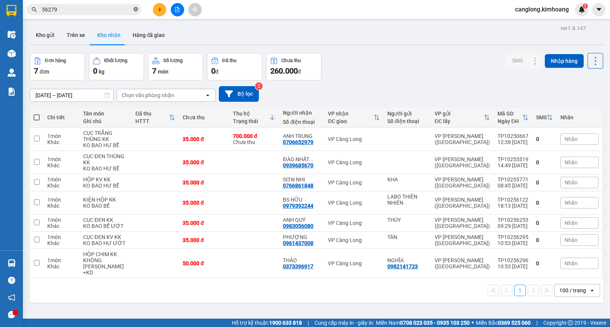
click at [136, 10] on icon "close-circle" at bounding box center [136, 9] width 5 height 5
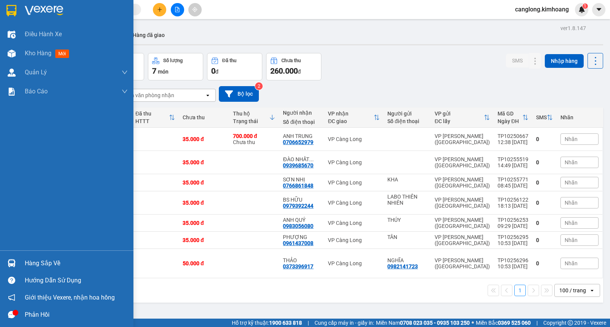
click at [18, 263] on div "Hàng sắp về" at bounding box center [67, 263] width 134 height 17
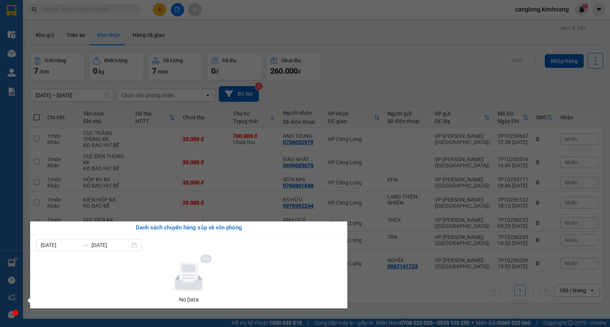
click at [411, 69] on section "Kết quả tìm kiếm ( 11 ) Bộ lọc Mã ĐH Trạng thái Món hàng Thu hộ Tổng cước Chưa …" at bounding box center [305, 163] width 610 height 327
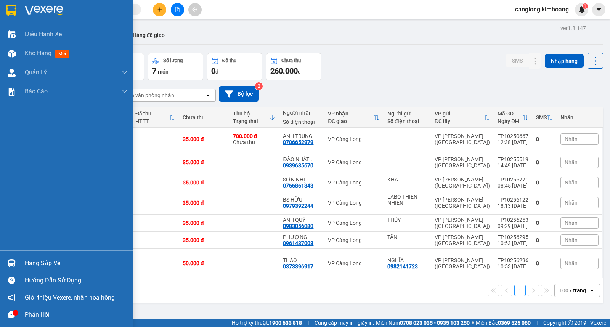
click at [15, 261] on img at bounding box center [12, 263] width 8 height 8
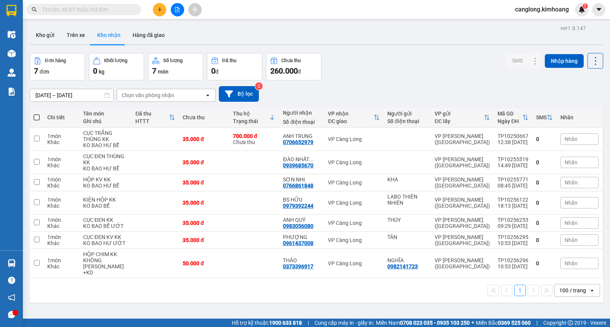
click at [395, 82] on section "Kết quả tìm kiếm ( 11 ) Bộ lọc Mã ĐH Trạng thái Món hàng Thu hộ Tổng cước Chưa …" at bounding box center [305, 163] width 610 height 327
click at [73, 32] on button "Trên xe" at bounding box center [76, 35] width 31 height 18
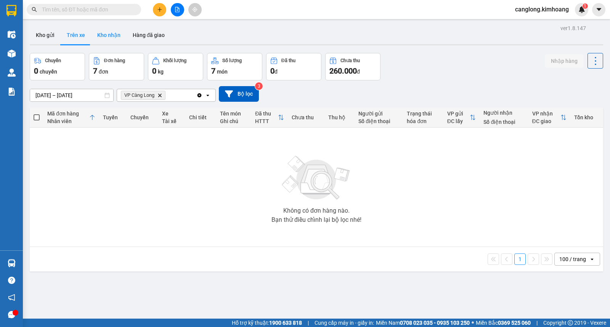
click at [103, 34] on button "Kho nhận" at bounding box center [108, 35] width 35 height 18
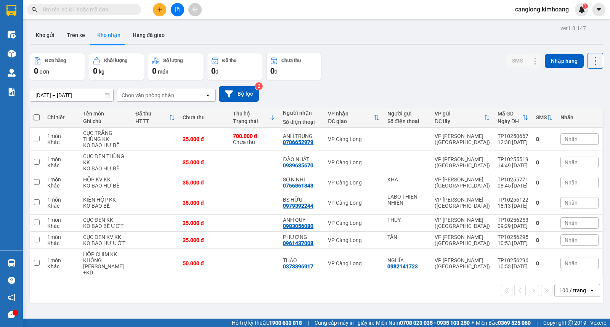
click at [103, 9] on input "text" at bounding box center [87, 9] width 90 height 8
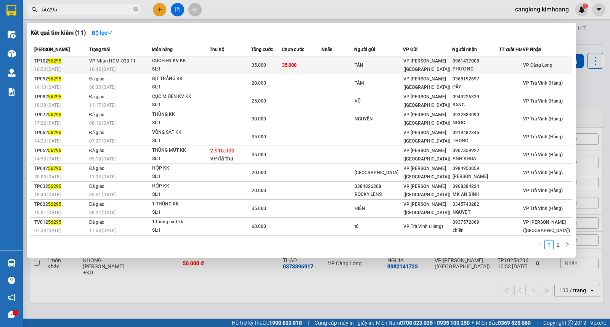
type input "56295"
click at [288, 59] on td "35.000" at bounding box center [302, 65] width 40 height 18
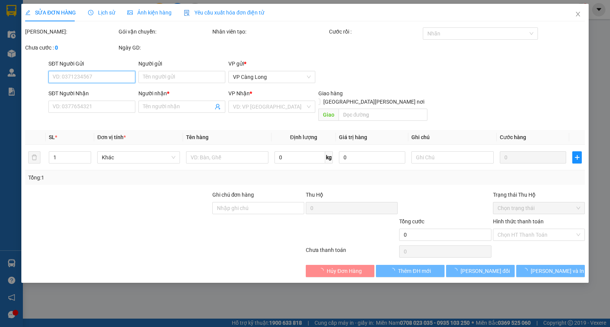
type input "TÂN"
type input "0961437008"
type input "PHƯỢNG"
type input "35.000"
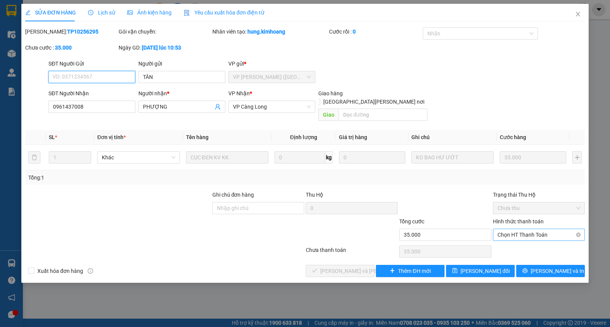
click at [509, 229] on span "Chọn HT Thanh Toán" at bounding box center [539, 234] width 83 height 11
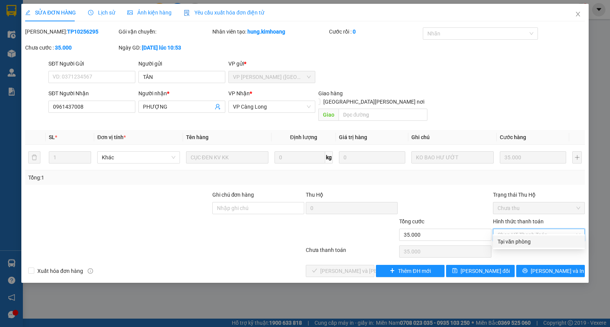
click at [507, 241] on div "Tại văn phòng" at bounding box center [539, 242] width 83 height 8
type input "0"
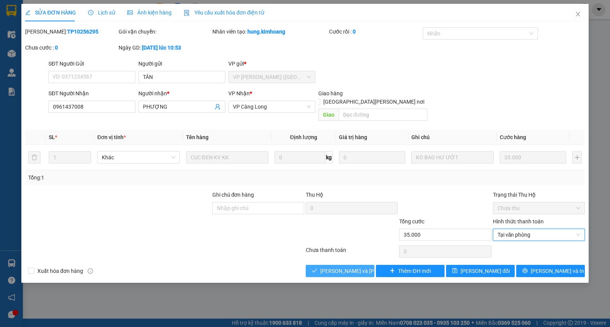
click at [359, 267] on span "[PERSON_NAME] và Giao hàng" at bounding box center [372, 271] width 103 height 8
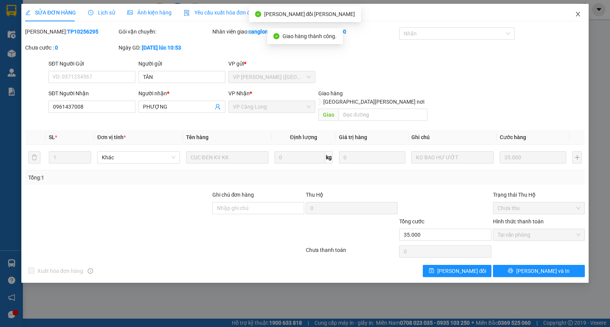
click at [578, 13] on icon "close" at bounding box center [578, 14] width 6 height 6
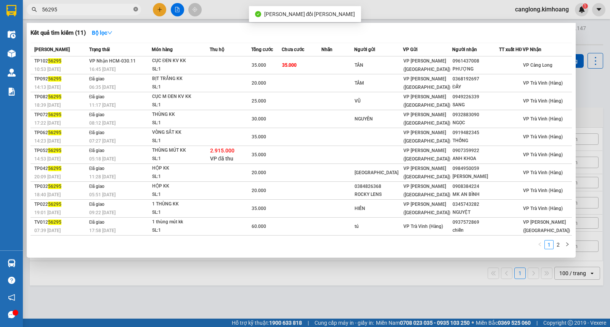
click at [135, 6] on span at bounding box center [136, 9] width 5 height 7
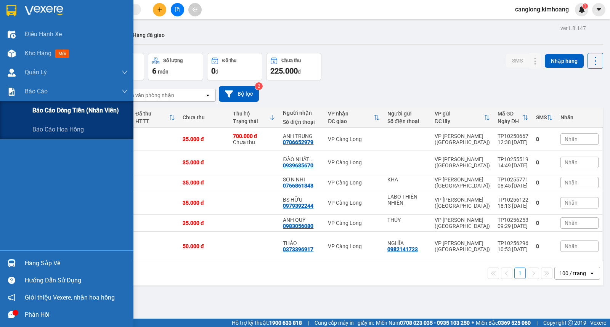
click at [48, 113] on span "Báo cáo dòng tiền (nhân viên)" at bounding box center [75, 111] width 87 height 10
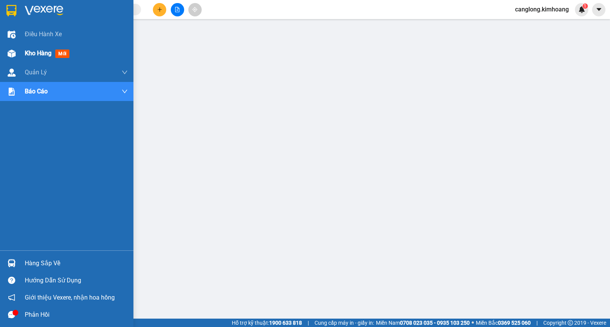
click at [18, 55] on div "Kho hàng mới" at bounding box center [67, 53] width 134 height 19
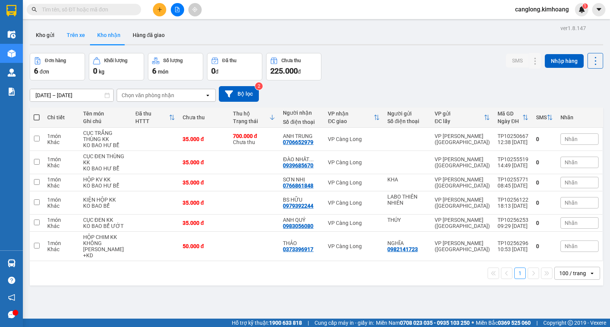
click at [75, 37] on button "Trên xe" at bounding box center [76, 35] width 31 height 18
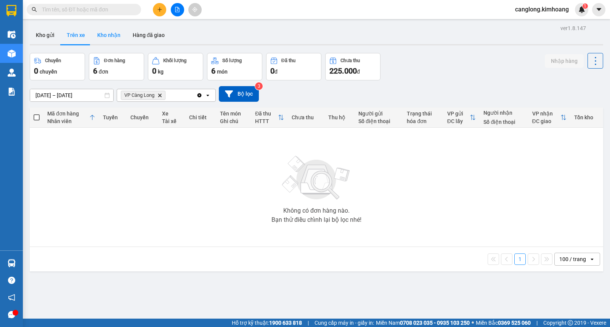
click at [111, 35] on button "Kho nhận" at bounding box center [108, 35] width 35 height 18
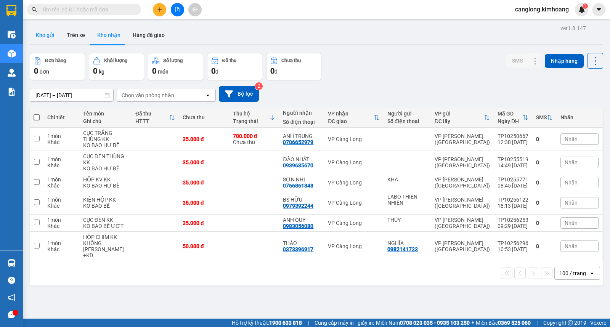
click at [47, 33] on button "Kho gửi" at bounding box center [45, 35] width 31 height 18
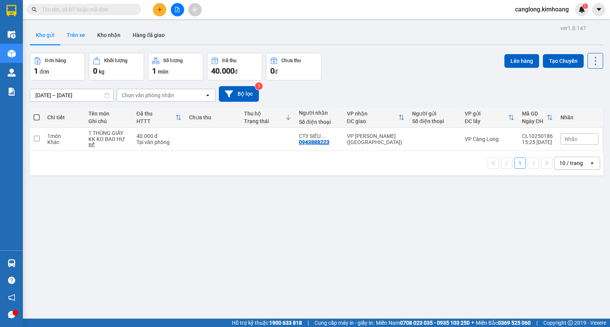
click at [79, 35] on button "Trên xe" at bounding box center [76, 35] width 31 height 18
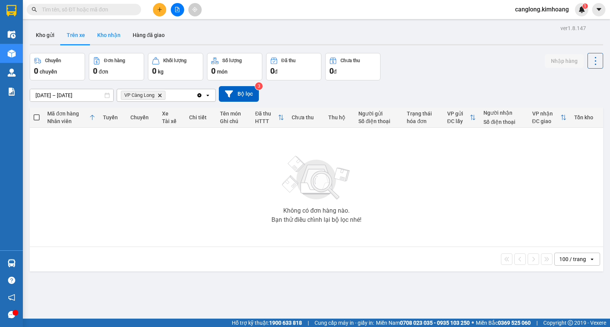
click at [103, 35] on button "Kho nhận" at bounding box center [108, 35] width 35 height 18
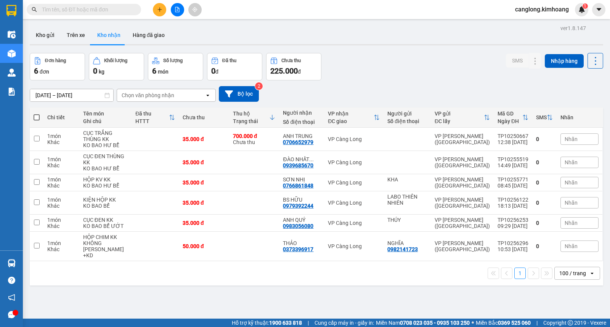
click at [100, 11] on input "text" at bounding box center [87, 9] width 90 height 8
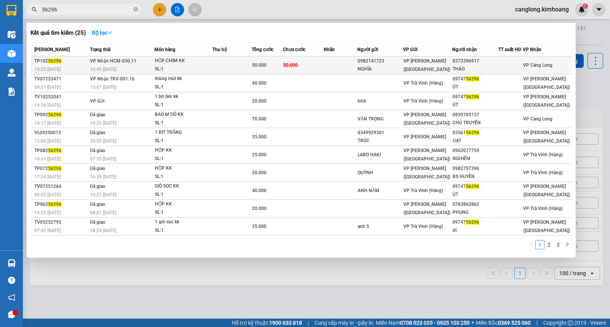
type input "56296"
click at [333, 60] on td at bounding box center [341, 65] width 34 height 18
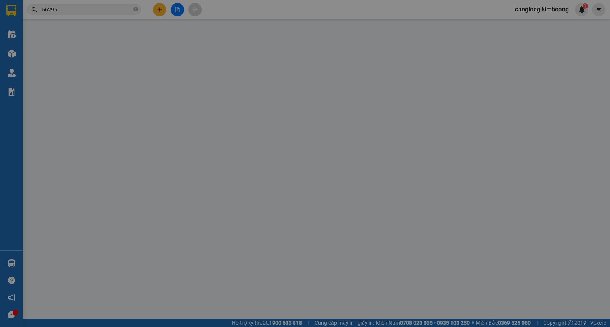
type input "0982141723"
type input "NGHĨA"
type input "0373396917"
type input "THẢO"
type input "50.000"
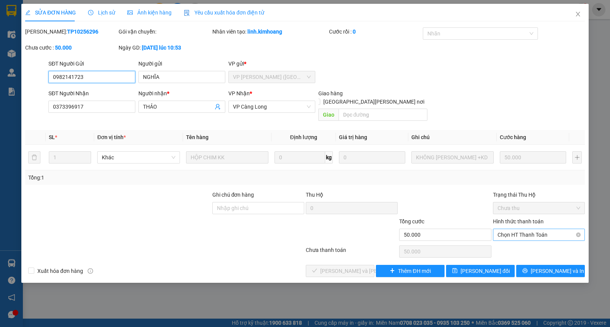
click at [504, 229] on span "Chọn HT Thanh Toán" at bounding box center [539, 234] width 83 height 11
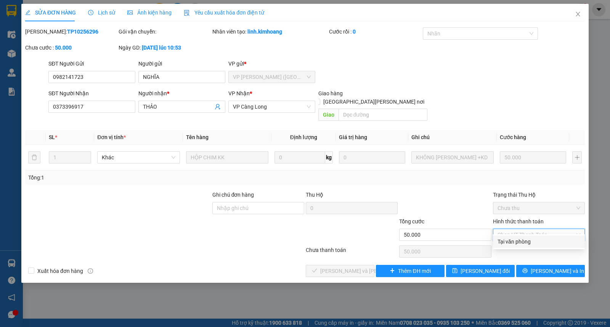
click at [506, 238] on div "Tại văn phòng" at bounding box center [539, 242] width 83 height 8
type input "0"
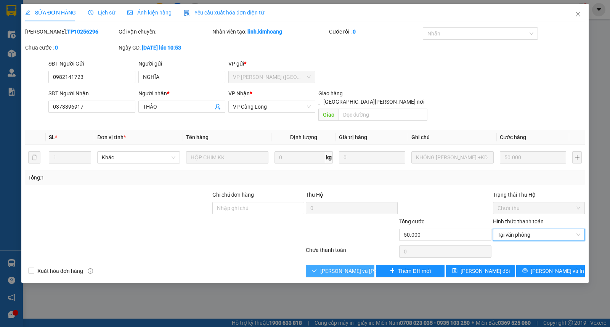
click at [317, 265] on button "[PERSON_NAME] và Giao hàng" at bounding box center [340, 271] width 69 height 12
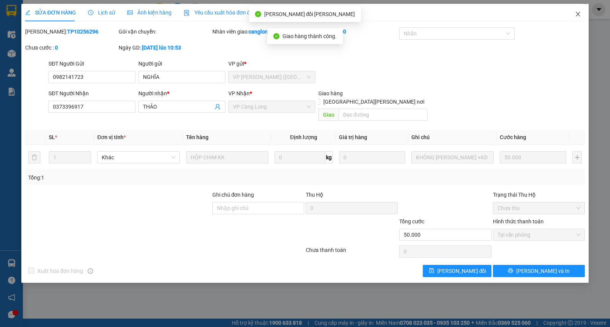
click at [578, 16] on icon "close" at bounding box center [578, 14] width 6 height 6
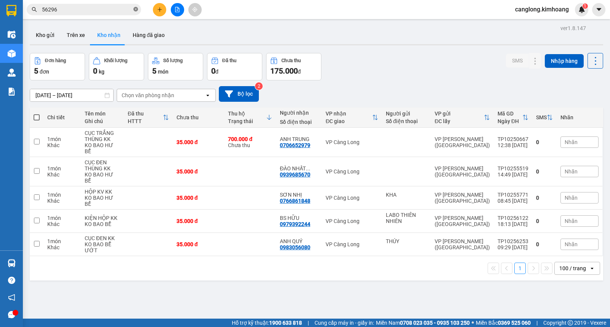
click at [136, 10] on icon "close-circle" at bounding box center [136, 9] width 5 height 5
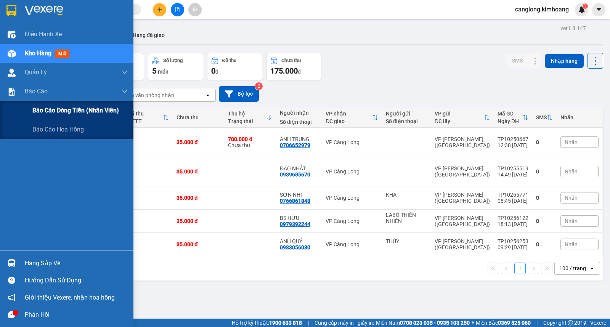
click at [51, 109] on span "Báo cáo dòng tiền (nhân viên)" at bounding box center [75, 111] width 87 height 10
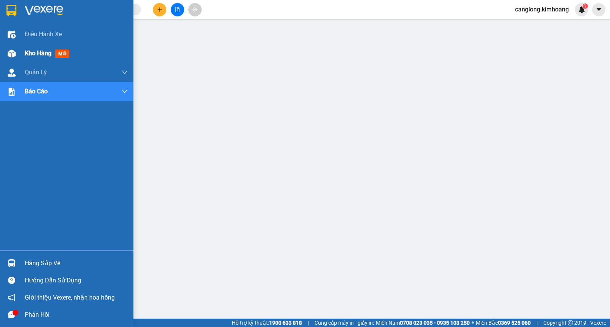
click at [40, 54] on span "Kho hàng" at bounding box center [38, 53] width 27 height 7
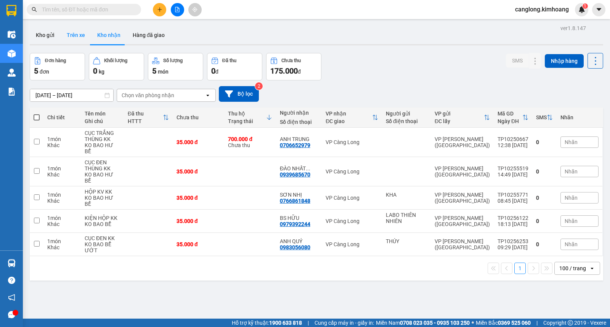
click at [81, 35] on button "Trên xe" at bounding box center [76, 35] width 31 height 18
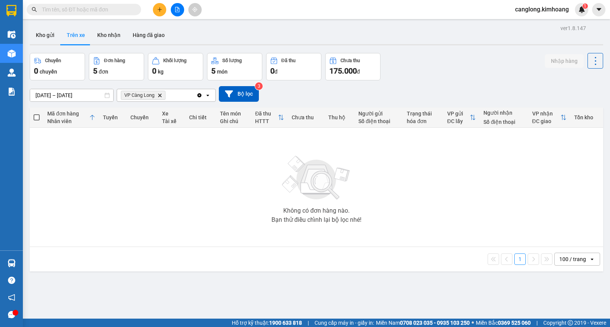
click at [75, 35] on button "Trên xe" at bounding box center [76, 35] width 31 height 18
click at [99, 36] on button "Kho nhận" at bounding box center [108, 35] width 35 height 18
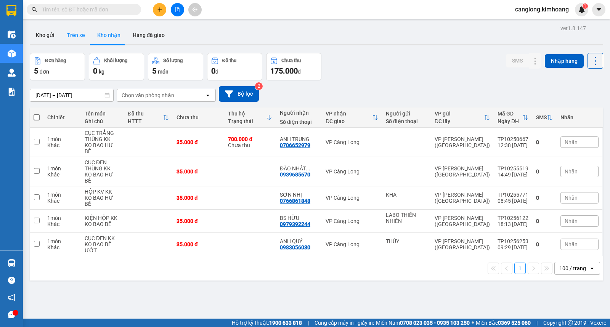
click at [77, 31] on button "Trên xe" at bounding box center [76, 35] width 31 height 18
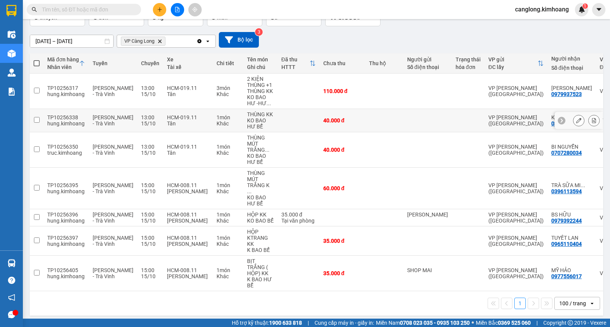
scroll to position [55, 0]
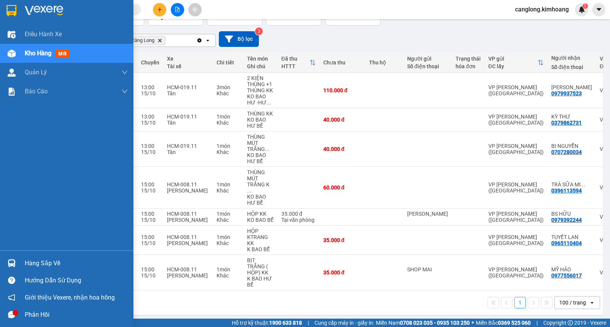
click at [36, 263] on div "Hàng sắp về" at bounding box center [76, 263] width 103 height 11
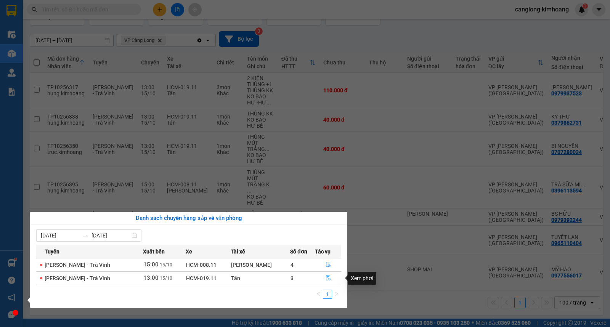
click at [323, 277] on button "button" at bounding box center [329, 278] width 26 height 12
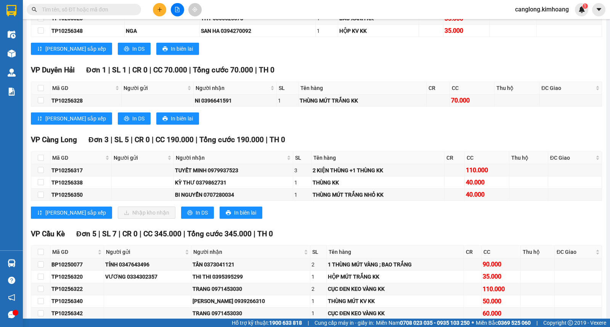
scroll to position [720, 0]
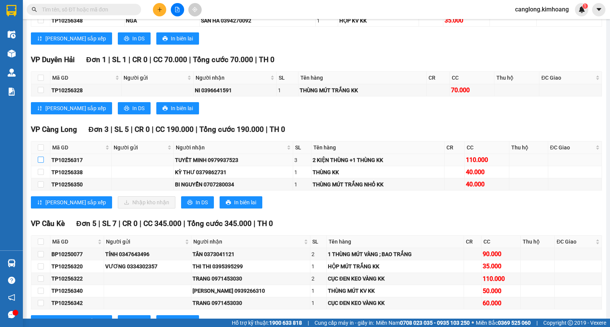
click at [41, 163] on input "checkbox" at bounding box center [41, 160] width 6 height 6
checkbox input "true"
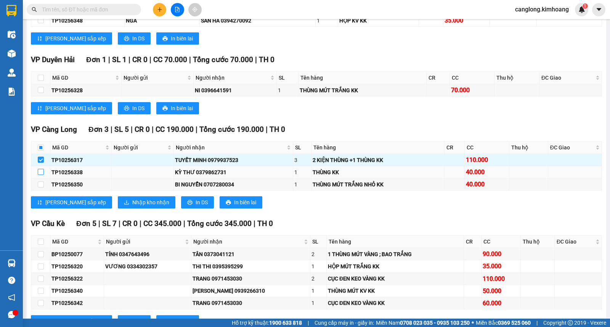
click at [41, 175] on input "checkbox" at bounding box center [41, 172] width 6 height 6
checkbox input "true"
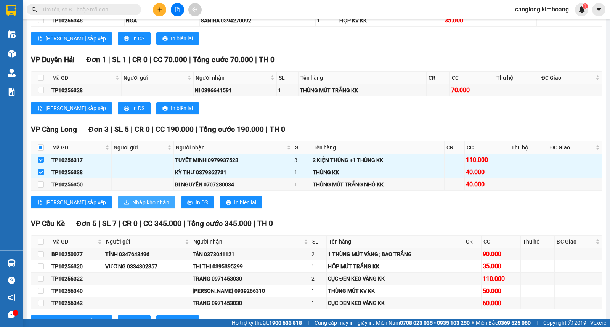
click at [132, 206] on span "Nhập kho nhận" at bounding box center [150, 202] width 37 height 8
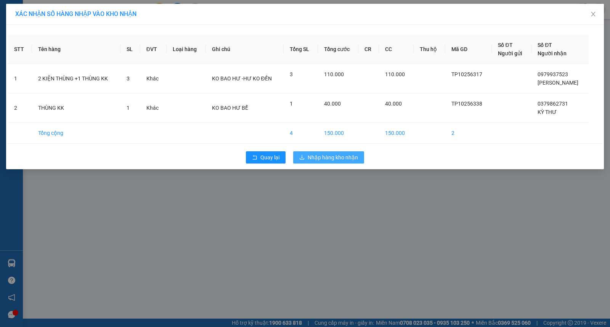
click at [325, 156] on span "Nhập hàng kho nhận" at bounding box center [333, 157] width 50 height 8
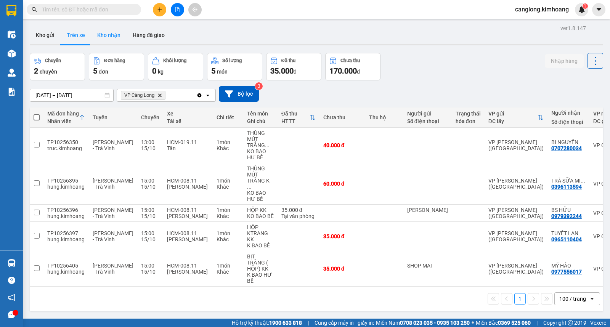
click at [102, 33] on button "Kho nhận" at bounding box center [108, 35] width 35 height 18
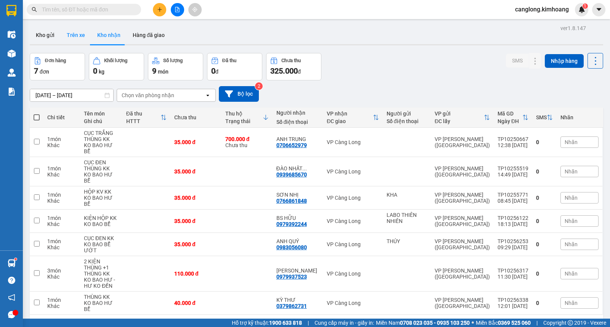
click at [76, 36] on button "Trên xe" at bounding box center [76, 35] width 31 height 18
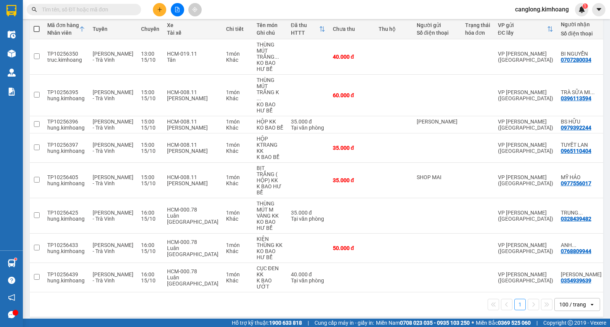
scroll to position [90, 0]
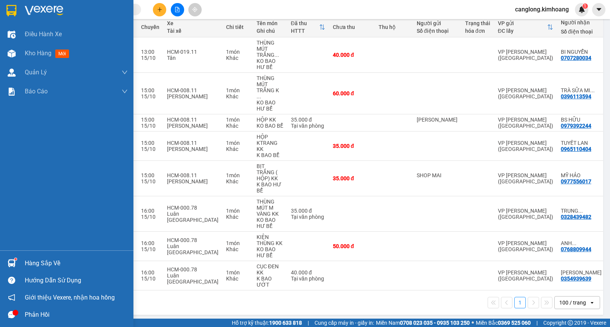
click at [19, 263] on div "Hàng sắp về" at bounding box center [67, 263] width 134 height 17
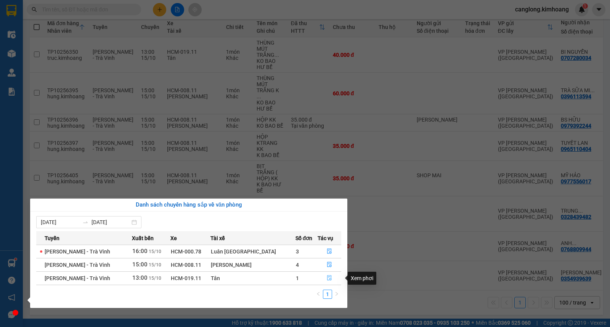
click at [327, 279] on icon "file-done" at bounding box center [329, 277] width 5 height 5
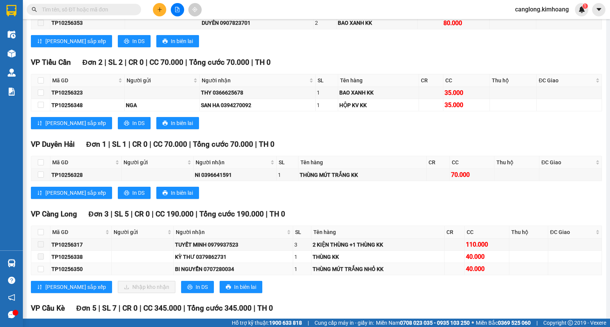
scroll to position [758, 0]
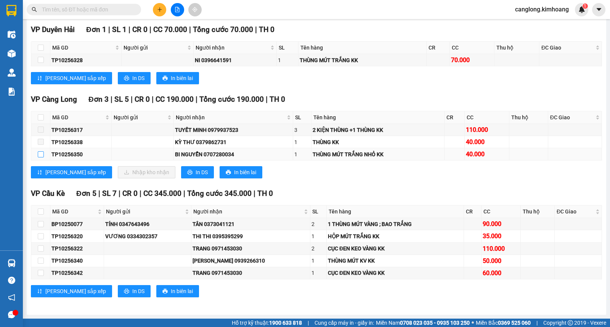
click at [39, 153] on input "checkbox" at bounding box center [41, 154] width 6 height 6
checkbox input "true"
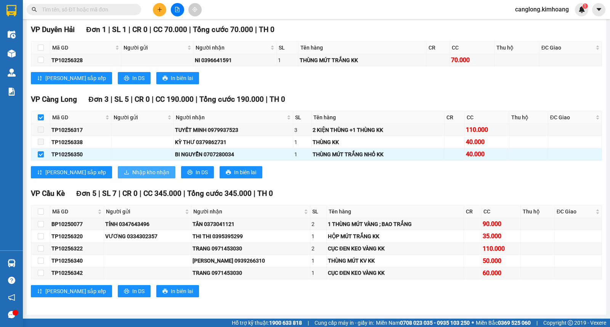
click at [132, 169] on span "Nhập kho nhận" at bounding box center [150, 172] width 37 height 8
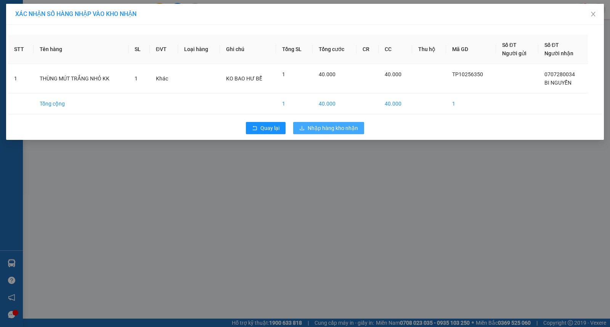
click at [325, 124] on span "Nhập hàng kho nhận" at bounding box center [333, 128] width 50 height 8
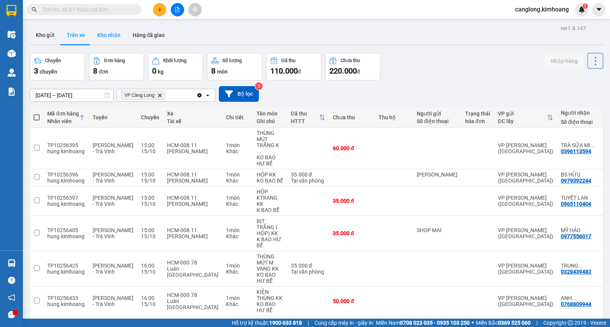
click at [102, 31] on button "Kho nhận" at bounding box center [108, 35] width 35 height 18
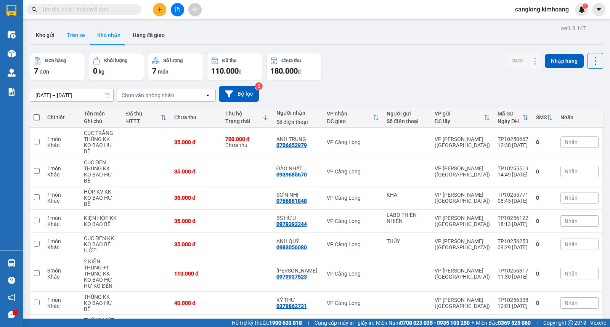
click at [74, 32] on button "Trên xe" at bounding box center [76, 35] width 31 height 18
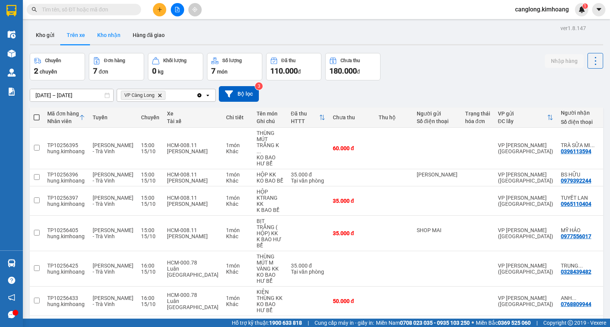
click at [108, 34] on button "Kho nhận" at bounding box center [108, 35] width 35 height 18
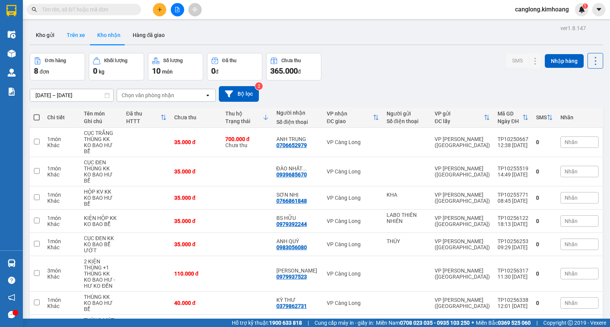
click at [85, 36] on button "Trên xe" at bounding box center [76, 35] width 31 height 18
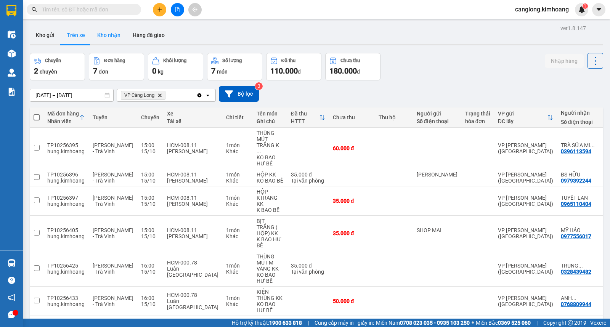
click at [102, 35] on button "Kho nhận" at bounding box center [108, 35] width 35 height 18
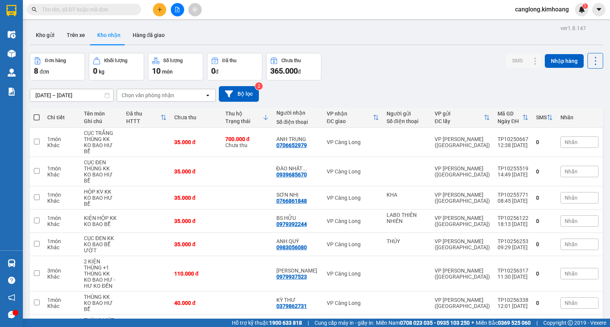
click at [353, 73] on div "Đơn hàng 8 đơn Khối lượng 0 kg Số lượng 10 món Đã thu 0 đ Chưa thu 365.000 đ SM…" at bounding box center [317, 66] width 574 height 27
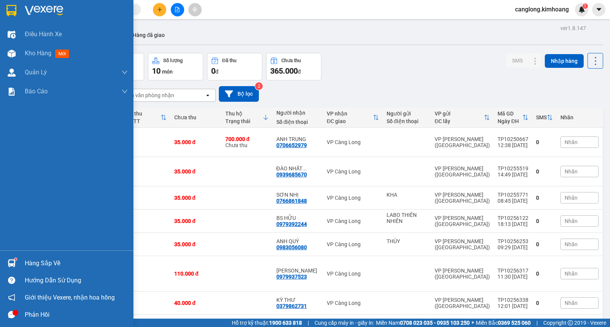
click at [14, 261] on img at bounding box center [12, 263] width 8 height 8
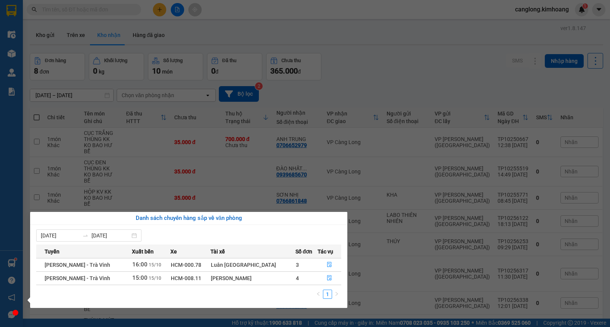
click at [470, 79] on section "Kết quả tìm kiếm ( 0 ) Bộ lọc No Data canglong.kimhoang 1 Điều hành xe Kho hàng…" at bounding box center [305, 163] width 610 height 327
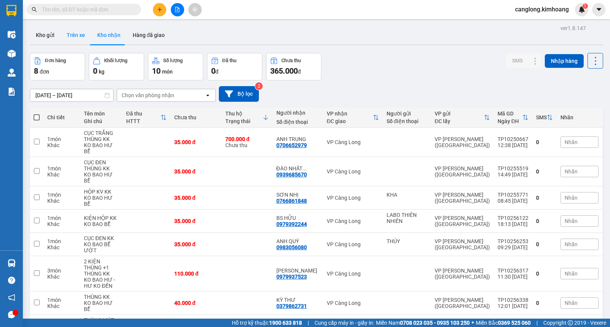
click at [79, 36] on button "Trên xe" at bounding box center [76, 35] width 31 height 18
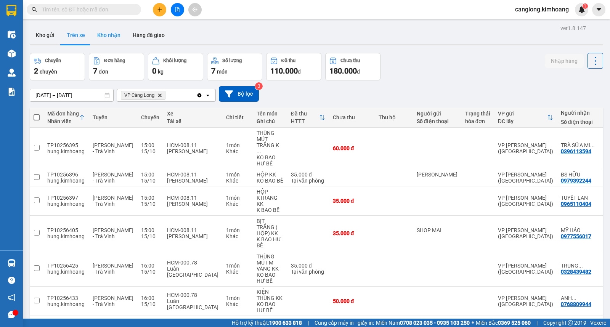
click at [116, 39] on button "Kho nhận" at bounding box center [108, 35] width 35 height 18
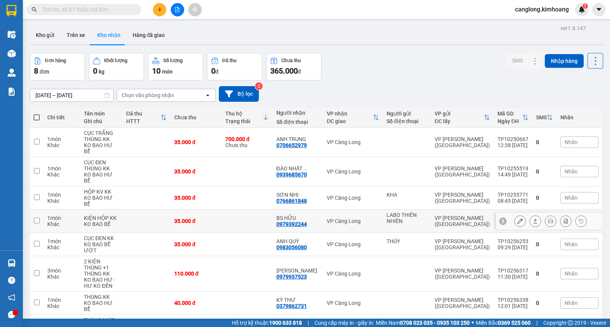
click at [393, 212] on div "LABO THIÊN NHIÊN" at bounding box center [407, 218] width 40 height 12
checkbox input "true"
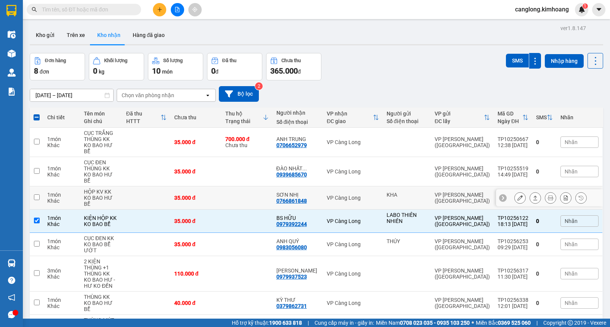
click at [396, 192] on div "KHA" at bounding box center [407, 198] width 40 height 12
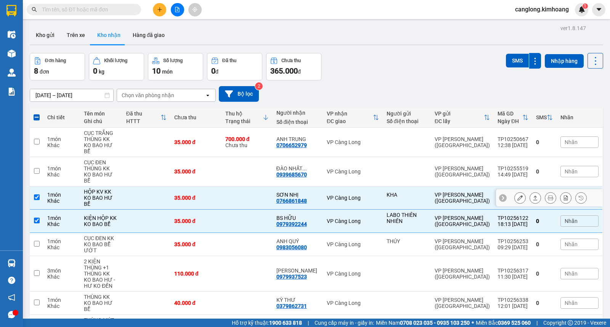
click at [39, 195] on input "checkbox" at bounding box center [37, 198] width 6 height 6
checkbox input "false"
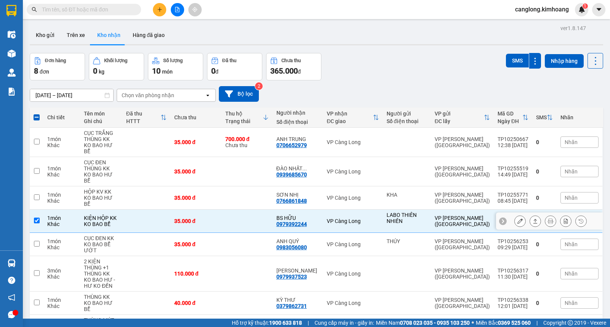
click at [39, 218] on input "checkbox" at bounding box center [37, 221] width 6 height 6
checkbox input "false"
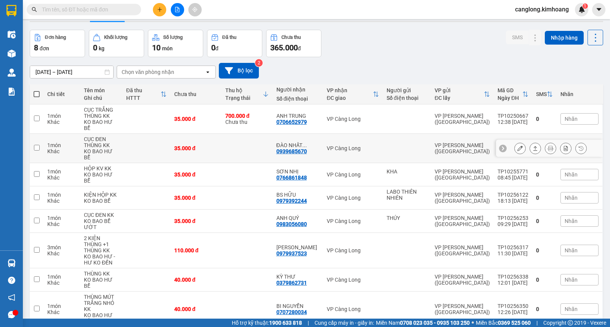
scroll to position [35, 0]
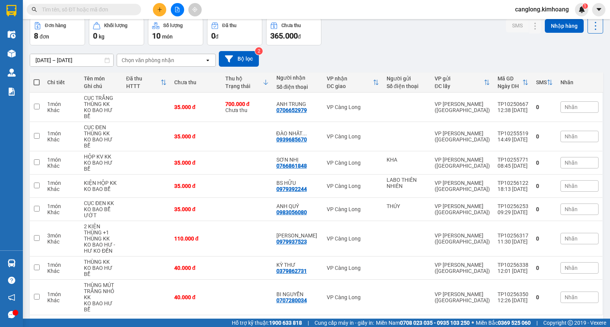
click at [109, 6] on input "text" at bounding box center [87, 9] width 90 height 8
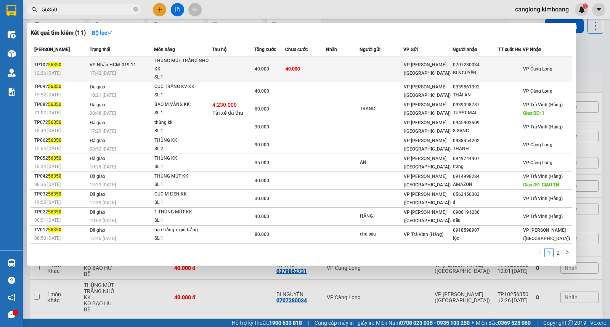
type input "56350"
click at [308, 71] on td "40.000" at bounding box center [305, 69] width 40 height 26
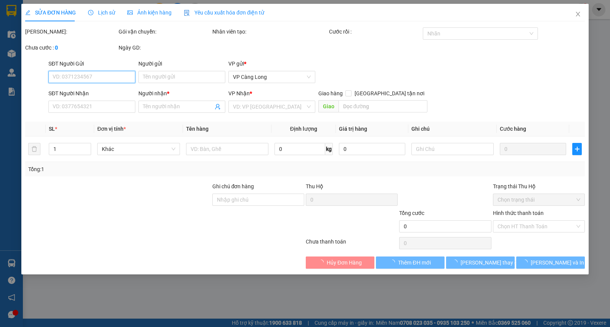
type input "0707280034"
type input "BI NGUYỄN"
type input "40.000"
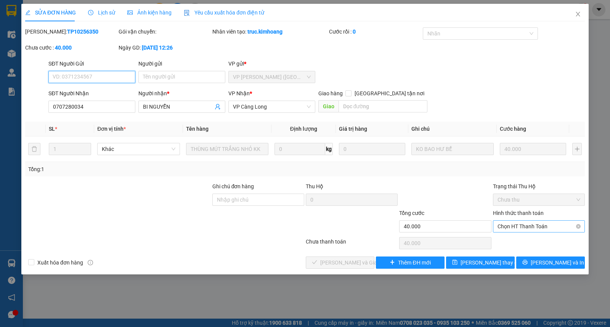
click at [544, 227] on span "Chọn HT Thanh Toán" at bounding box center [539, 226] width 83 height 11
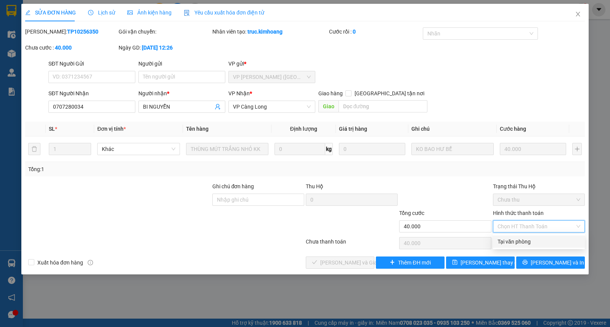
click at [518, 242] on div "Tại văn phòng" at bounding box center [539, 242] width 83 height 8
type input "0"
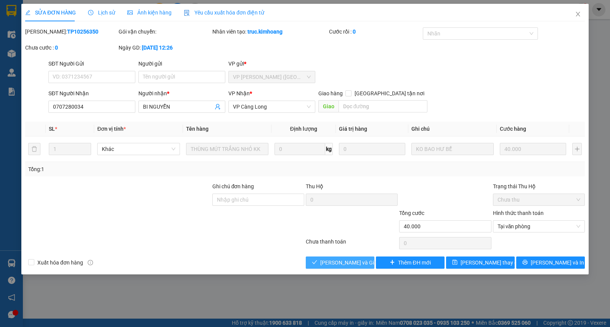
click at [329, 259] on span "[PERSON_NAME] và Giao hàng" at bounding box center [357, 263] width 73 height 8
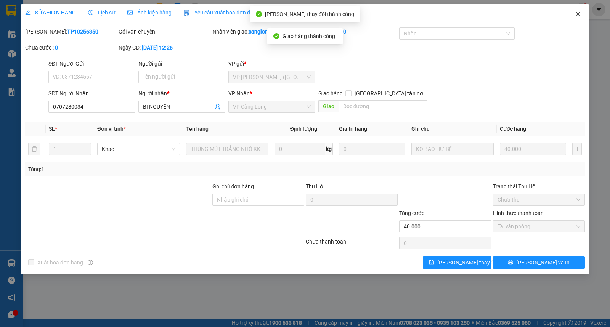
click at [578, 16] on icon "close" at bounding box center [578, 14] width 6 height 6
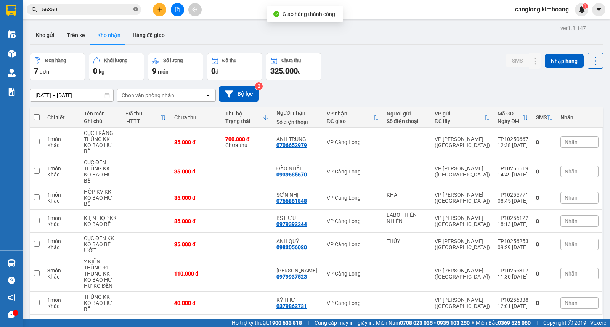
click at [136, 10] on icon "close-circle" at bounding box center [136, 9] width 5 height 5
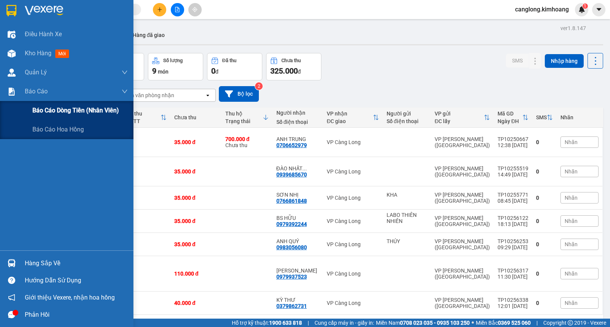
click at [48, 113] on span "Báo cáo dòng tiền (nhân viên)" at bounding box center [75, 111] width 87 height 10
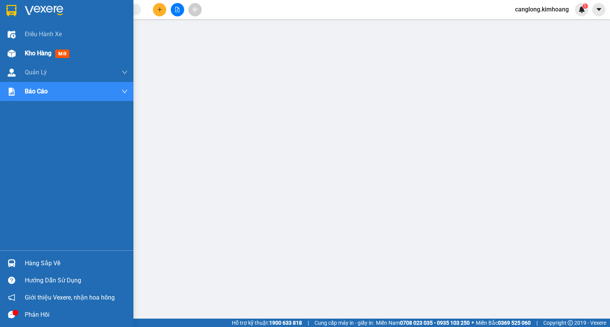
click at [37, 52] on span "Kho hàng" at bounding box center [38, 53] width 27 height 7
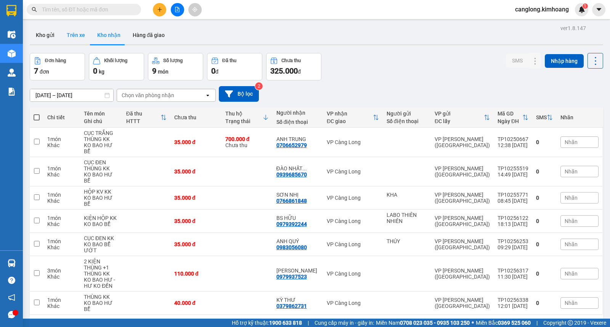
click at [69, 38] on button "Trên xe" at bounding box center [76, 35] width 31 height 18
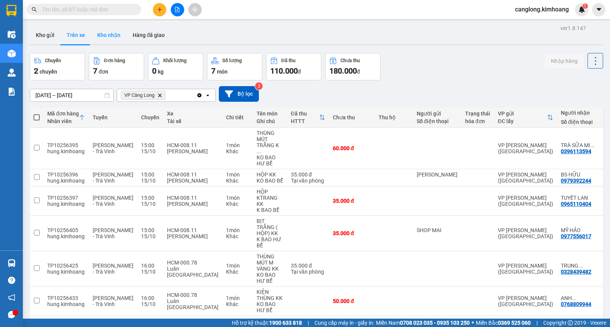
click at [103, 33] on button "Kho nhận" at bounding box center [108, 35] width 35 height 18
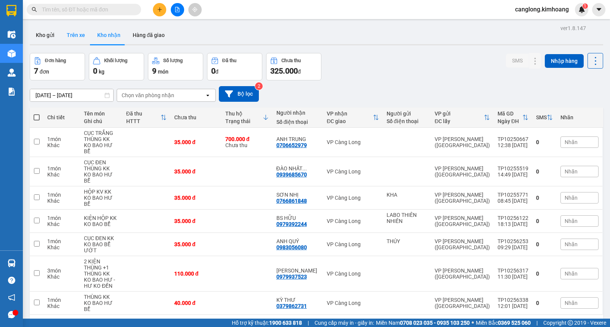
click at [82, 34] on button "Trên xe" at bounding box center [76, 35] width 31 height 18
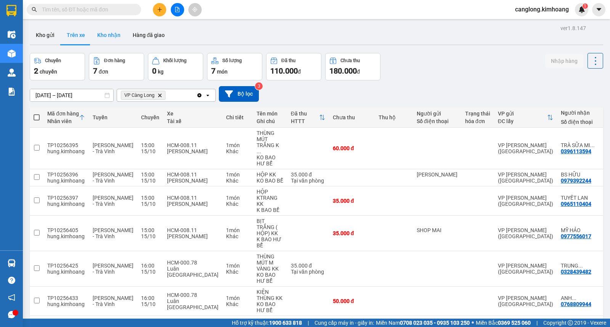
click at [103, 35] on button "Kho nhận" at bounding box center [108, 35] width 35 height 18
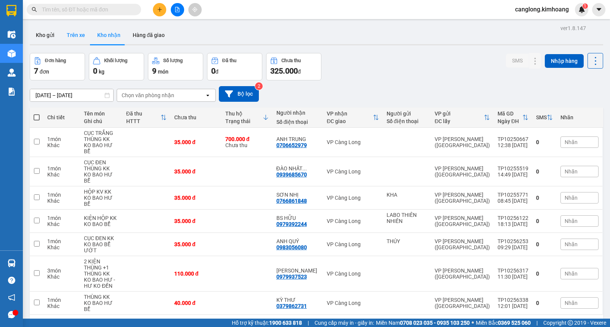
click at [74, 35] on button "Trên xe" at bounding box center [76, 35] width 31 height 18
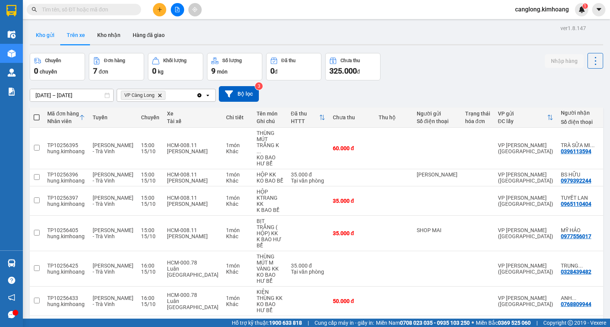
click at [44, 34] on button "Kho gửi" at bounding box center [45, 35] width 31 height 18
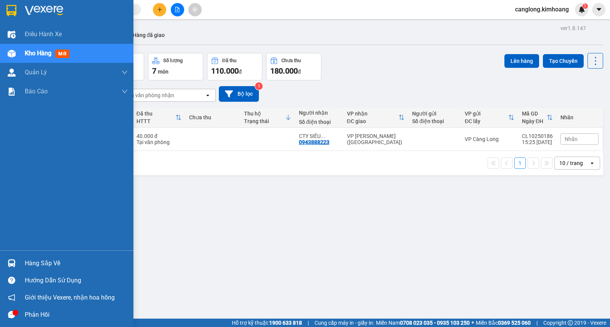
click at [18, 258] on div "Hàng sắp về" at bounding box center [67, 263] width 134 height 17
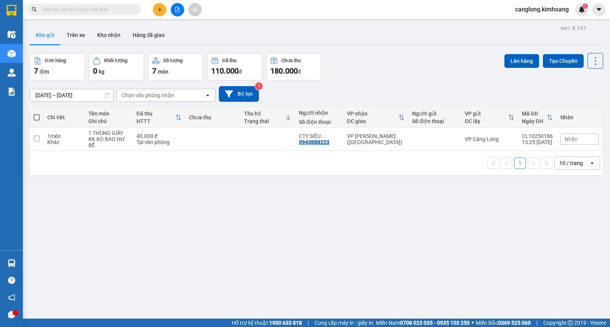
click at [399, 237] on section "Kết quả tìm kiếm ( 11 ) Bộ lọc Mã ĐH Trạng thái Món hàng Thu hộ Tổng cước Chưa …" at bounding box center [305, 163] width 610 height 327
click at [97, 35] on button "Kho nhận" at bounding box center [108, 35] width 35 height 18
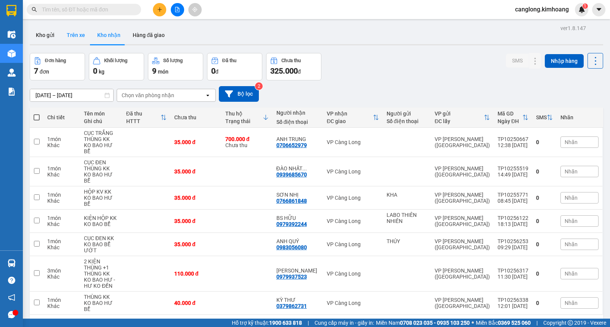
click at [76, 37] on button "Trên xe" at bounding box center [76, 35] width 31 height 18
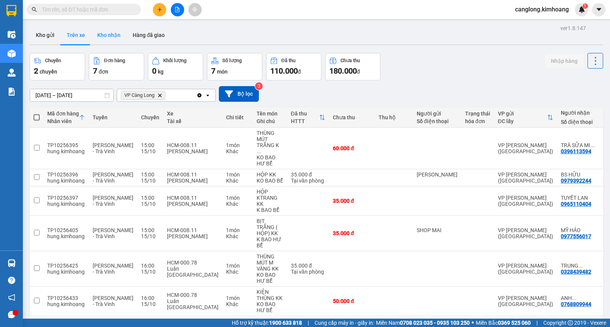
click at [113, 36] on button "Kho nhận" at bounding box center [108, 35] width 35 height 18
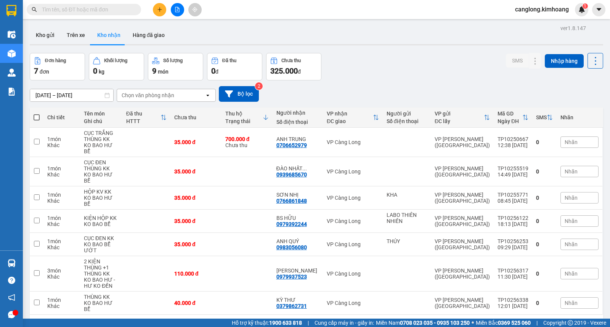
scroll to position [35, 0]
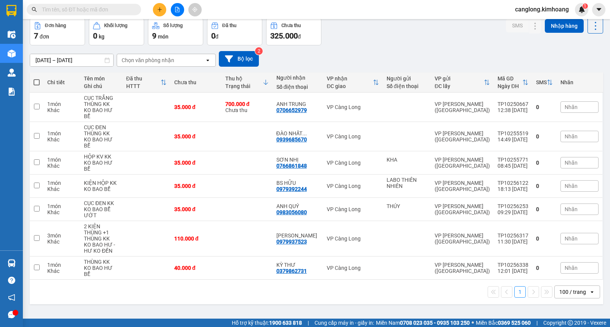
click at [105, 11] on input "text" at bounding box center [87, 9] width 90 height 8
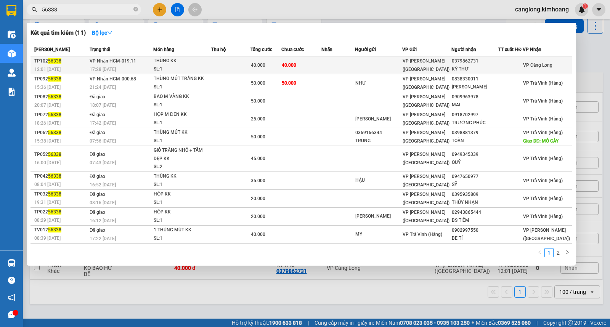
type input "56338"
click at [279, 60] on td "40.000" at bounding box center [266, 65] width 31 height 18
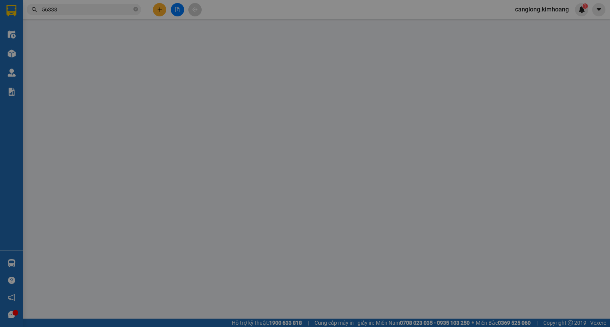
type input "0379862731"
type input "KỲ THƯ"
type input "40.000"
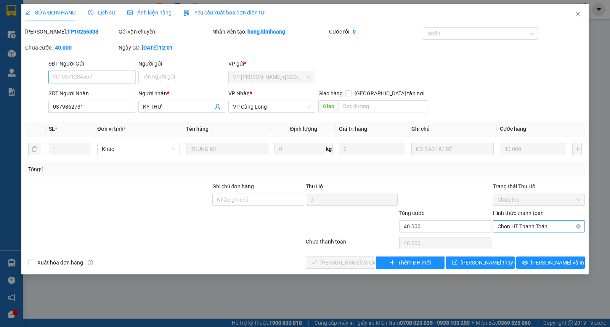
click at [500, 223] on span "Chọn HT Thanh Toán" at bounding box center [539, 226] width 83 height 11
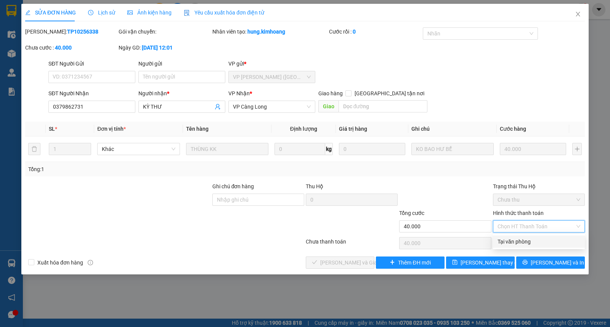
click at [500, 239] on div "Tại văn phòng" at bounding box center [539, 242] width 83 height 8
type input "0"
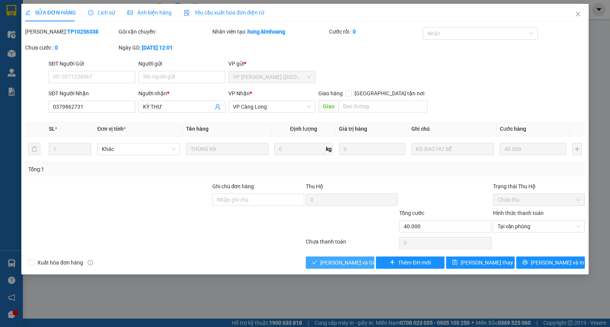
click at [338, 264] on span "[PERSON_NAME] và Giao hàng" at bounding box center [357, 263] width 73 height 8
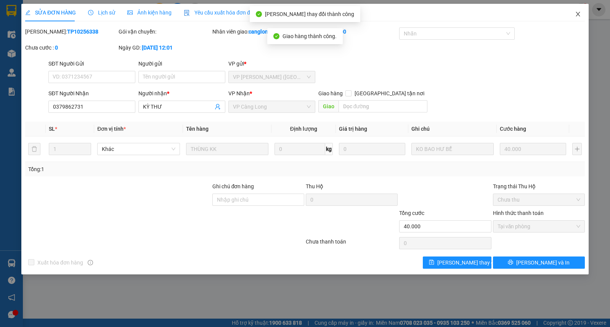
click at [578, 12] on icon "close" at bounding box center [578, 14] width 6 height 6
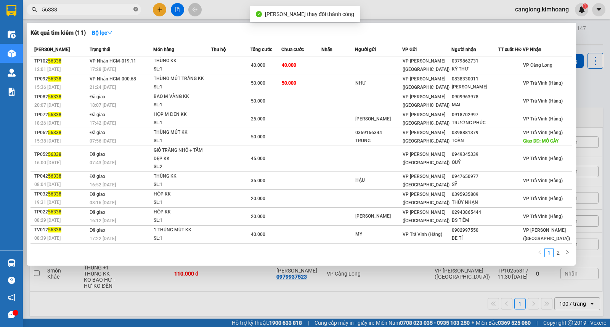
click at [135, 9] on icon "close-circle" at bounding box center [136, 9] width 5 height 5
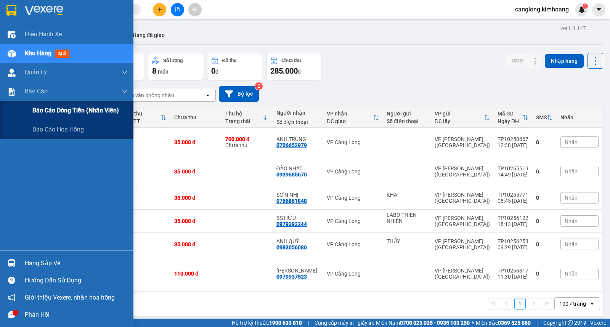
click at [44, 110] on span "Báo cáo dòng tiền (nhân viên)" at bounding box center [75, 111] width 87 height 10
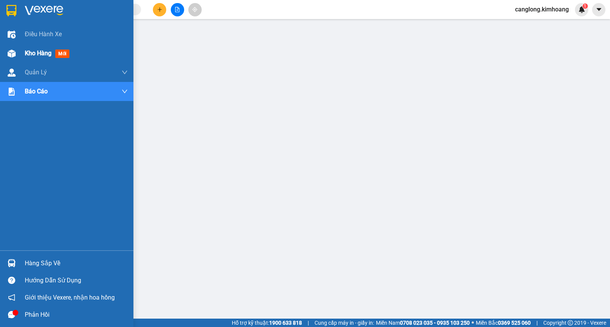
click at [58, 52] on span "mới" at bounding box center [62, 54] width 14 height 8
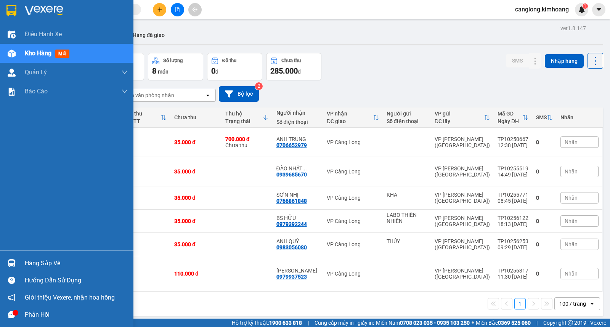
click at [37, 264] on div "Hàng sắp về" at bounding box center [76, 263] width 103 height 11
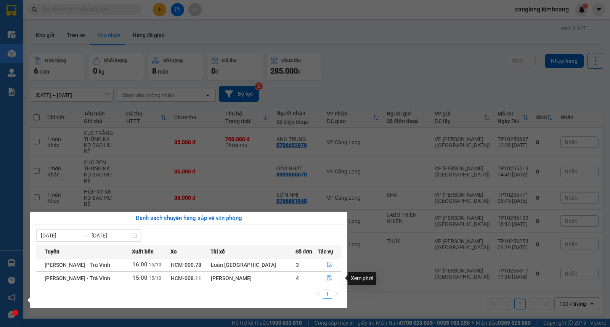
click at [328, 280] on icon "file-done" at bounding box center [330, 277] width 5 height 5
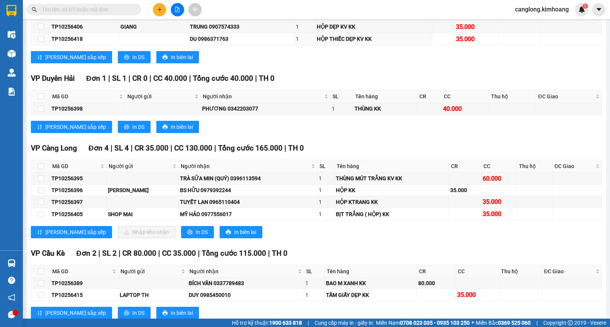
scroll to position [665, 0]
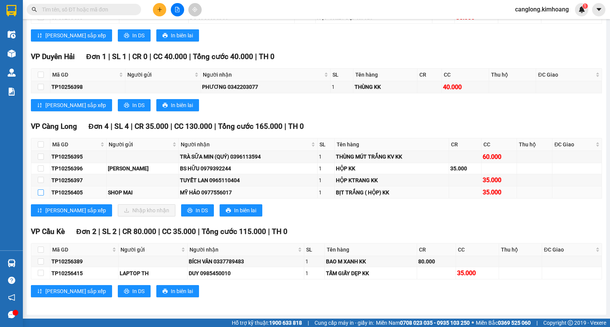
click at [41, 192] on input "checkbox" at bounding box center [41, 193] width 6 height 6
checkbox input "true"
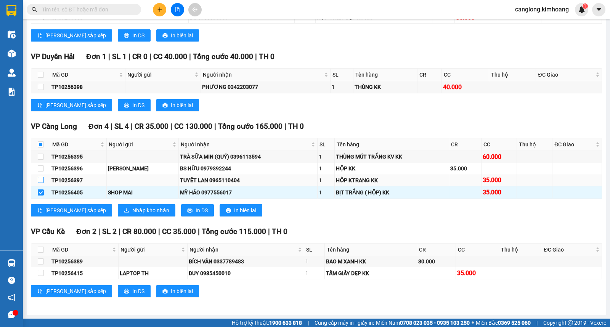
click at [40, 180] on input "checkbox" at bounding box center [41, 180] width 6 height 6
checkbox input "true"
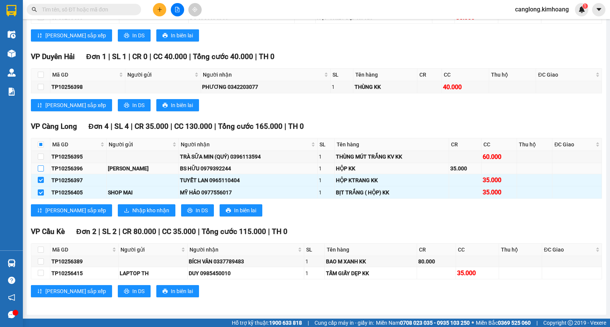
click at [41, 167] on input "checkbox" at bounding box center [41, 169] width 6 height 6
checkbox input "true"
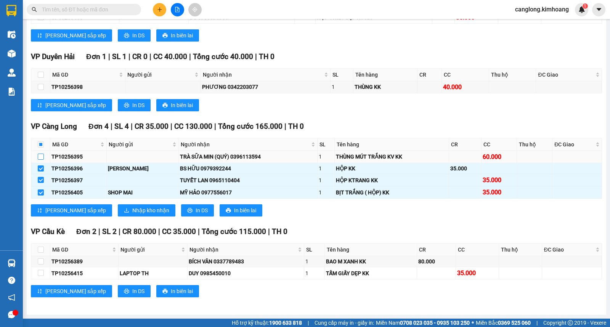
click at [41, 157] on input "checkbox" at bounding box center [41, 157] width 6 height 6
checkbox input "true"
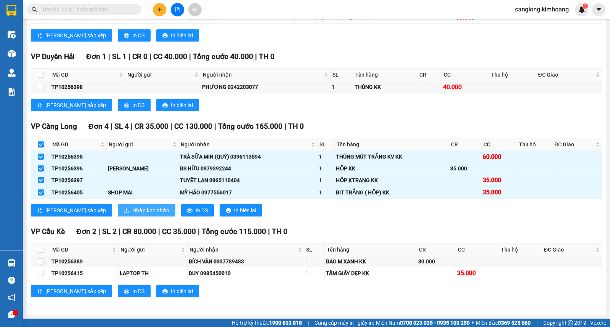
click at [118, 206] on button "Nhập kho nhận" at bounding box center [147, 211] width 58 height 12
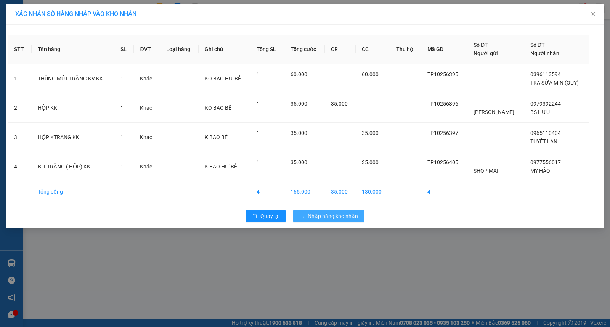
click at [327, 219] on span "Nhập hàng kho nhận" at bounding box center [333, 216] width 50 height 8
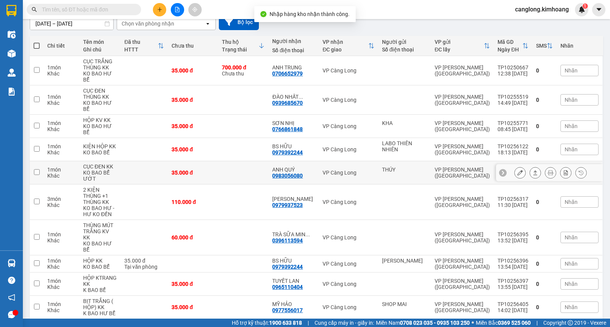
scroll to position [73, 0]
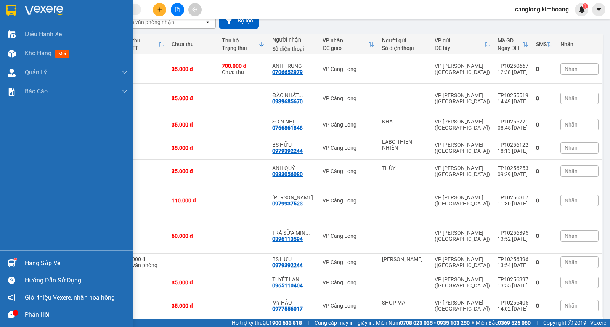
click at [15, 260] on sup at bounding box center [15, 259] width 2 height 2
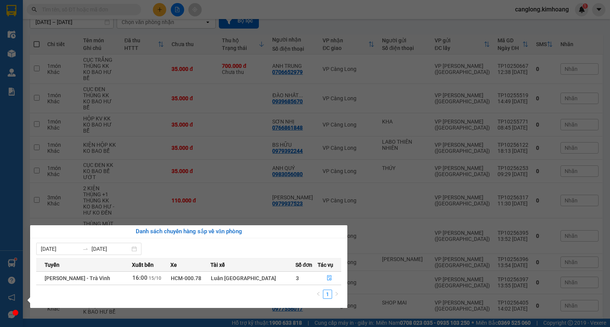
click at [390, 6] on section "Kết quả tìm kiếm ( 11 ) Bộ lọc Mã ĐH Trạng thái Món hàng Thu hộ Tổng cước Chưa …" at bounding box center [305, 163] width 610 height 327
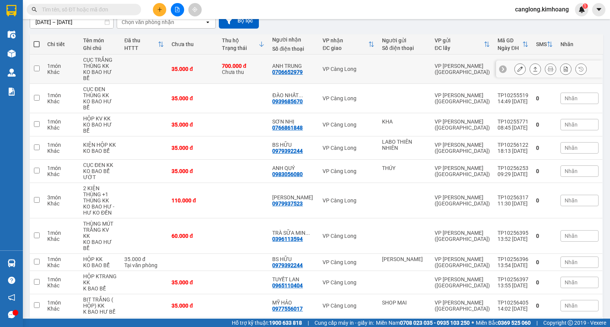
scroll to position [0, 0]
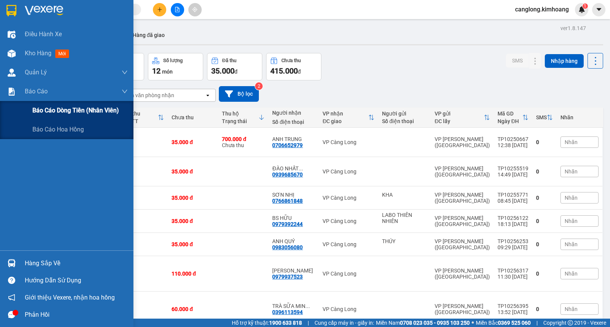
click at [36, 112] on span "Báo cáo dòng tiền (nhân viên)" at bounding box center [75, 111] width 87 height 10
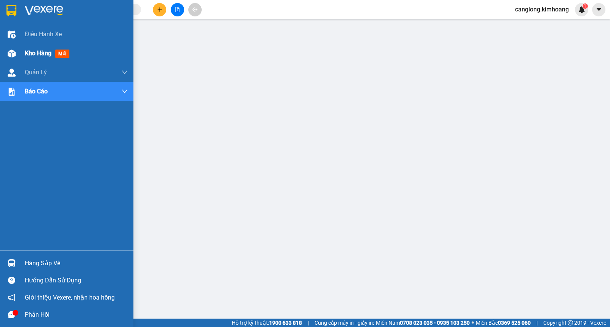
click at [39, 54] on span "Kho hàng" at bounding box center [38, 53] width 27 height 7
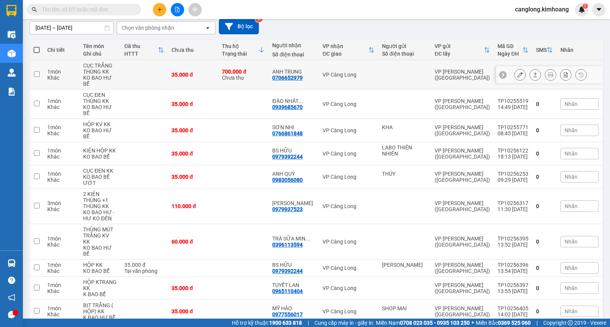
scroll to position [73, 0]
